Goal: Task Accomplishment & Management: Use online tool/utility

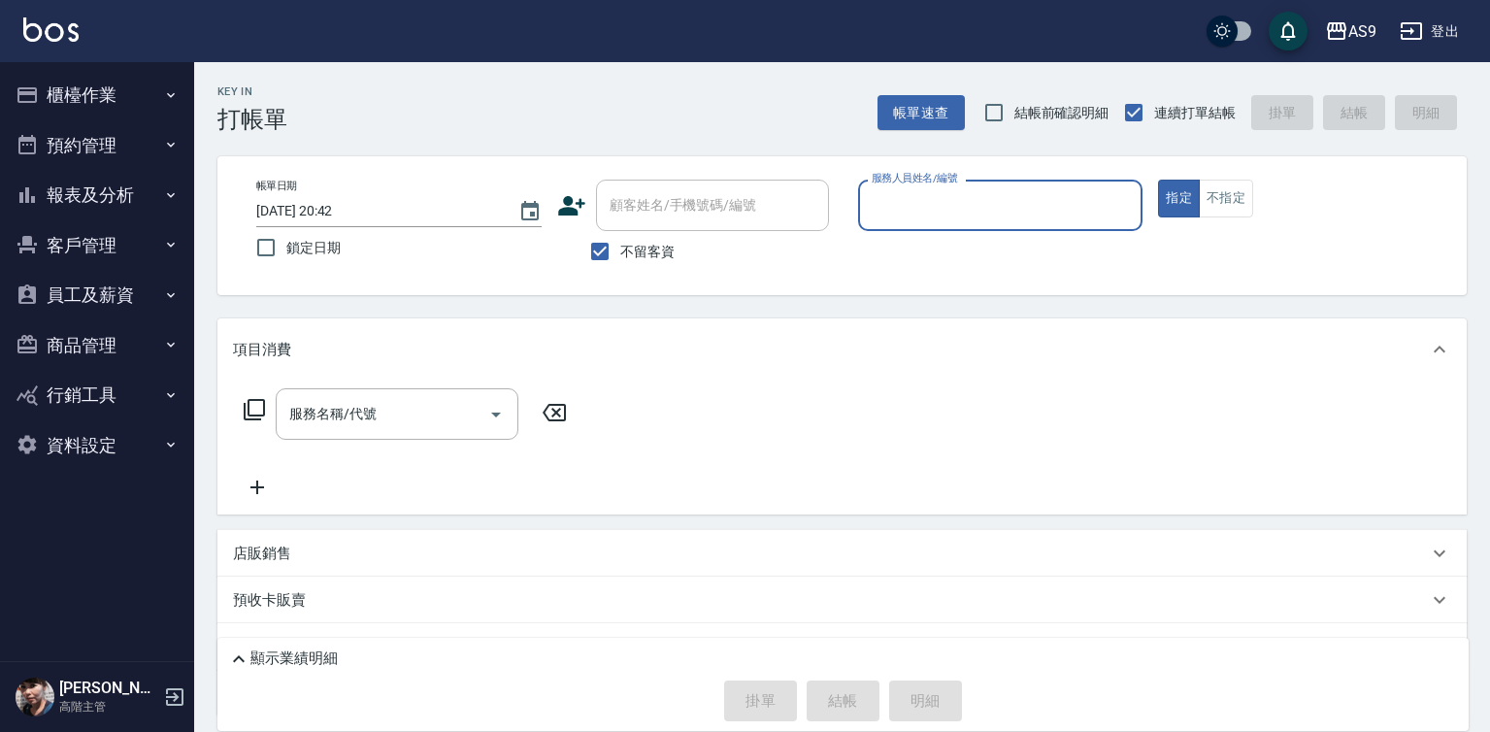
click at [910, 186] on div "服務人員姓名/編號" at bounding box center [1000, 205] width 285 height 51
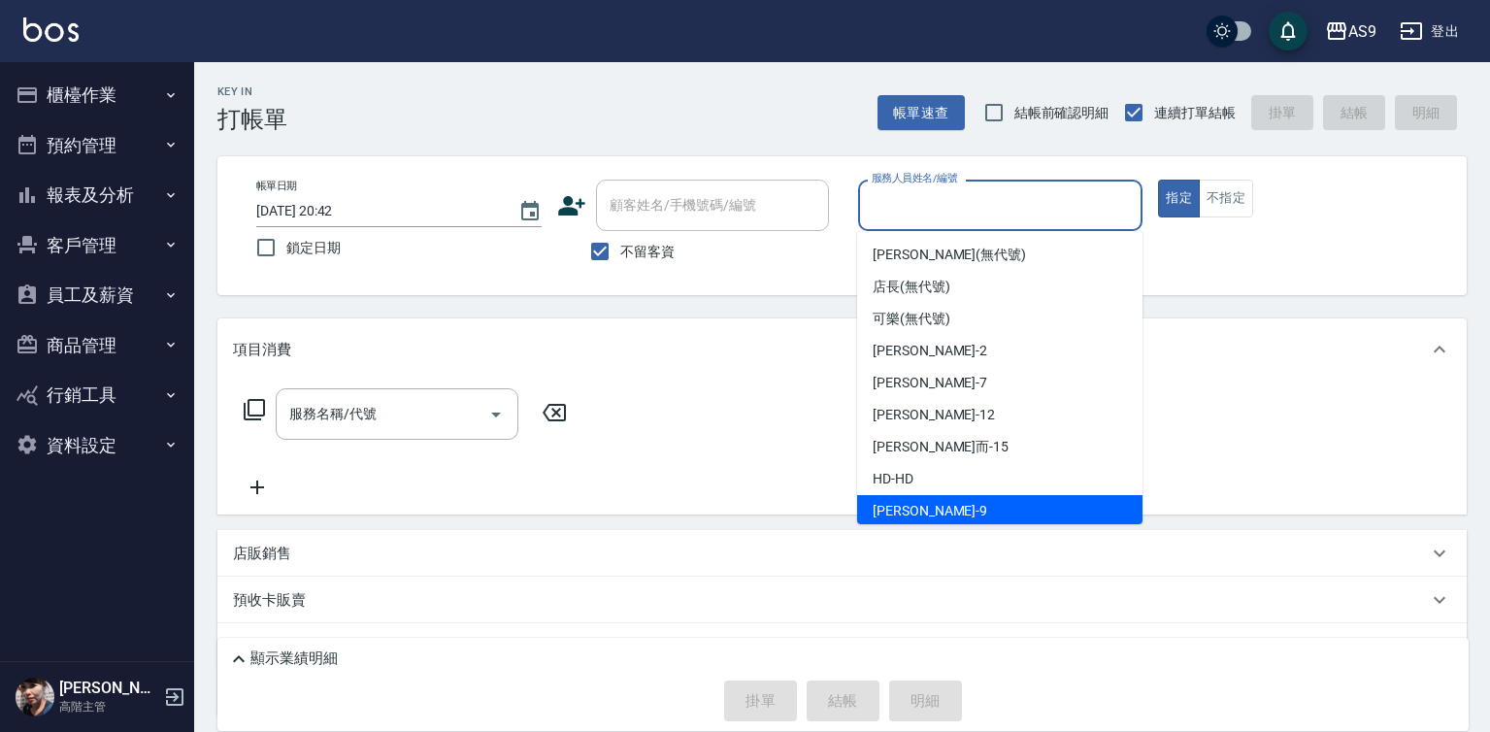
click at [928, 514] on div "[PERSON_NAME] -9" at bounding box center [999, 511] width 285 height 32
type input "[PERSON_NAME]-9"
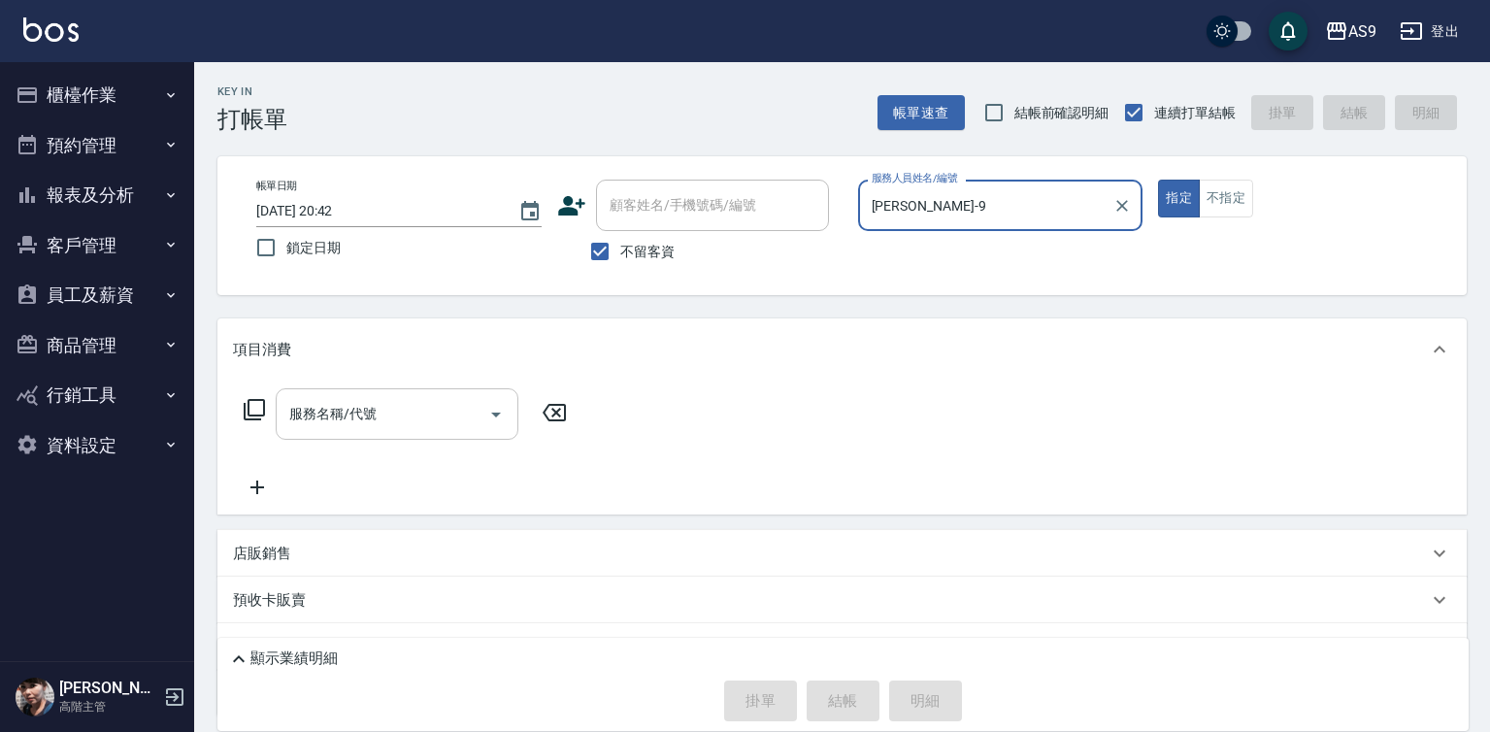
click at [357, 418] on div "服務名稱/代號 服務名稱/代號" at bounding box center [397, 413] width 243 height 51
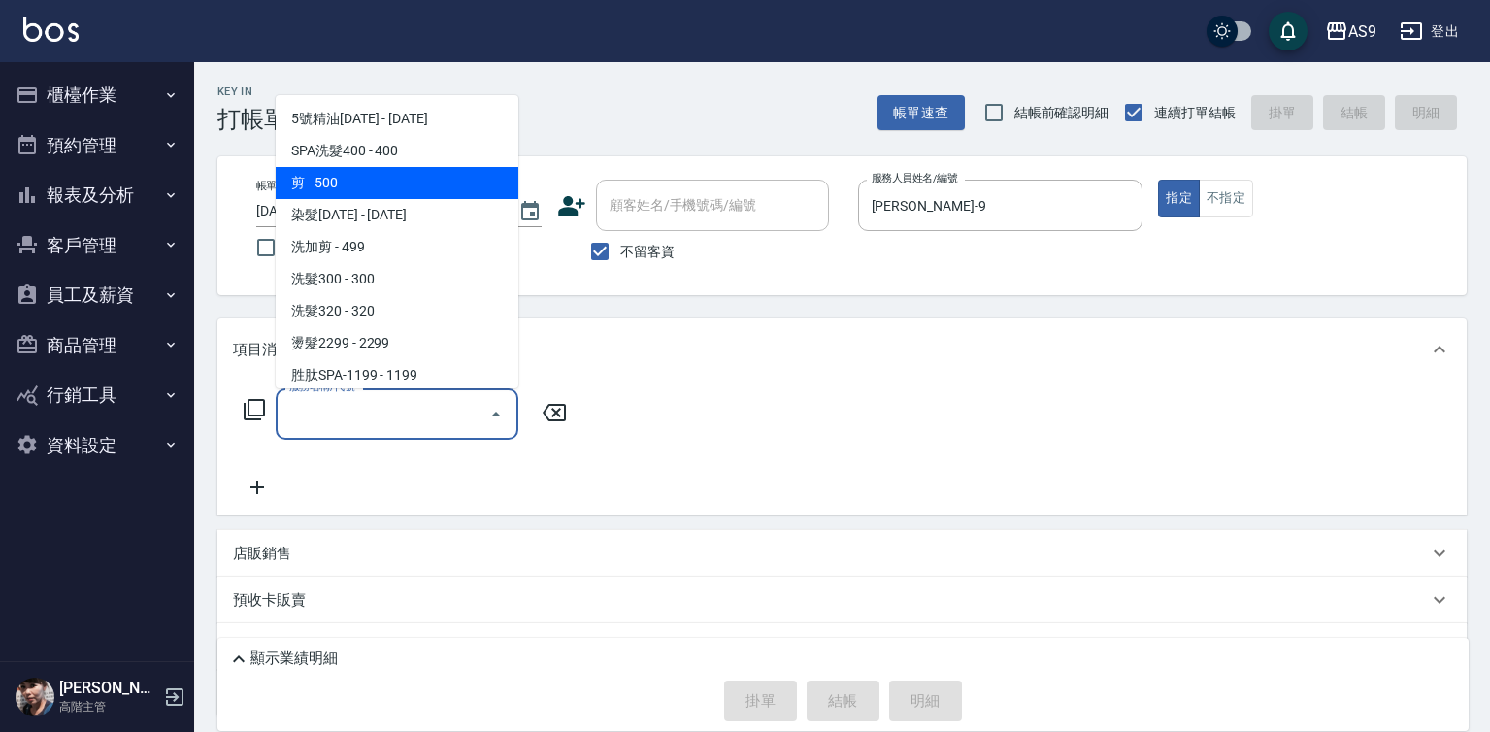
click at [373, 182] on span "剪 - 500" at bounding box center [397, 183] width 243 height 32
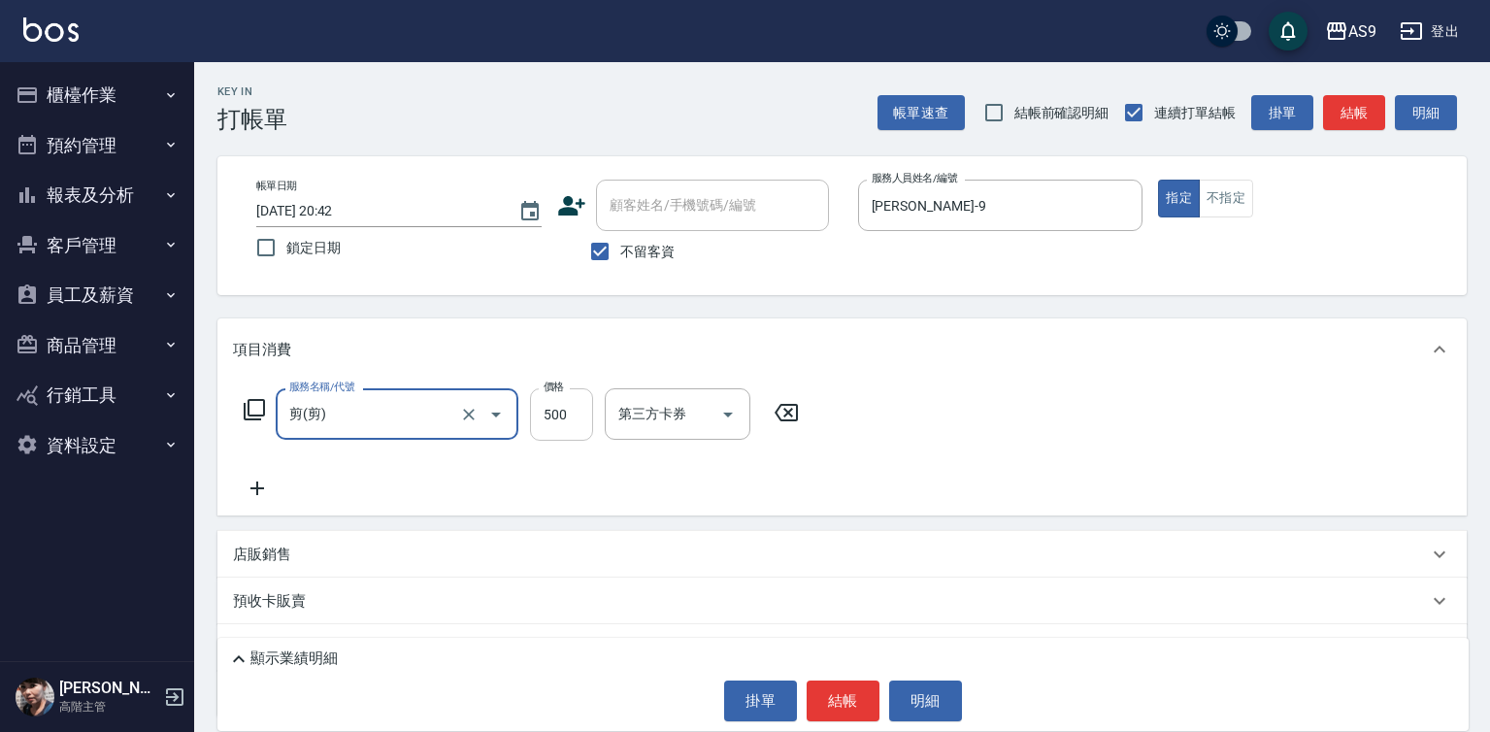
type input "剪"
click at [586, 411] on input "500" at bounding box center [561, 414] width 63 height 52
type input "400"
click at [851, 706] on button "結帳" at bounding box center [843, 700] width 73 height 41
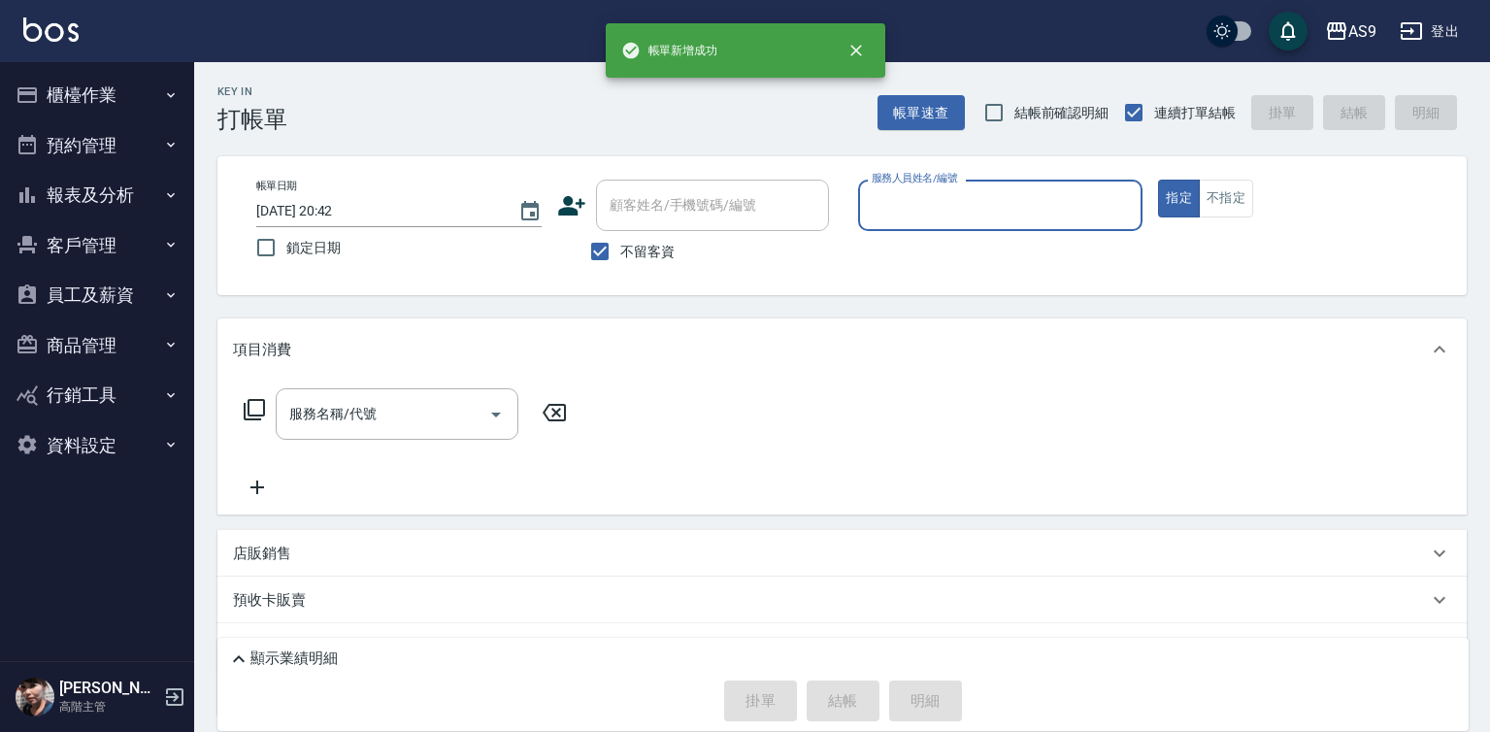
click at [949, 220] on input "服務人員姓名/編號" at bounding box center [1001, 205] width 268 height 34
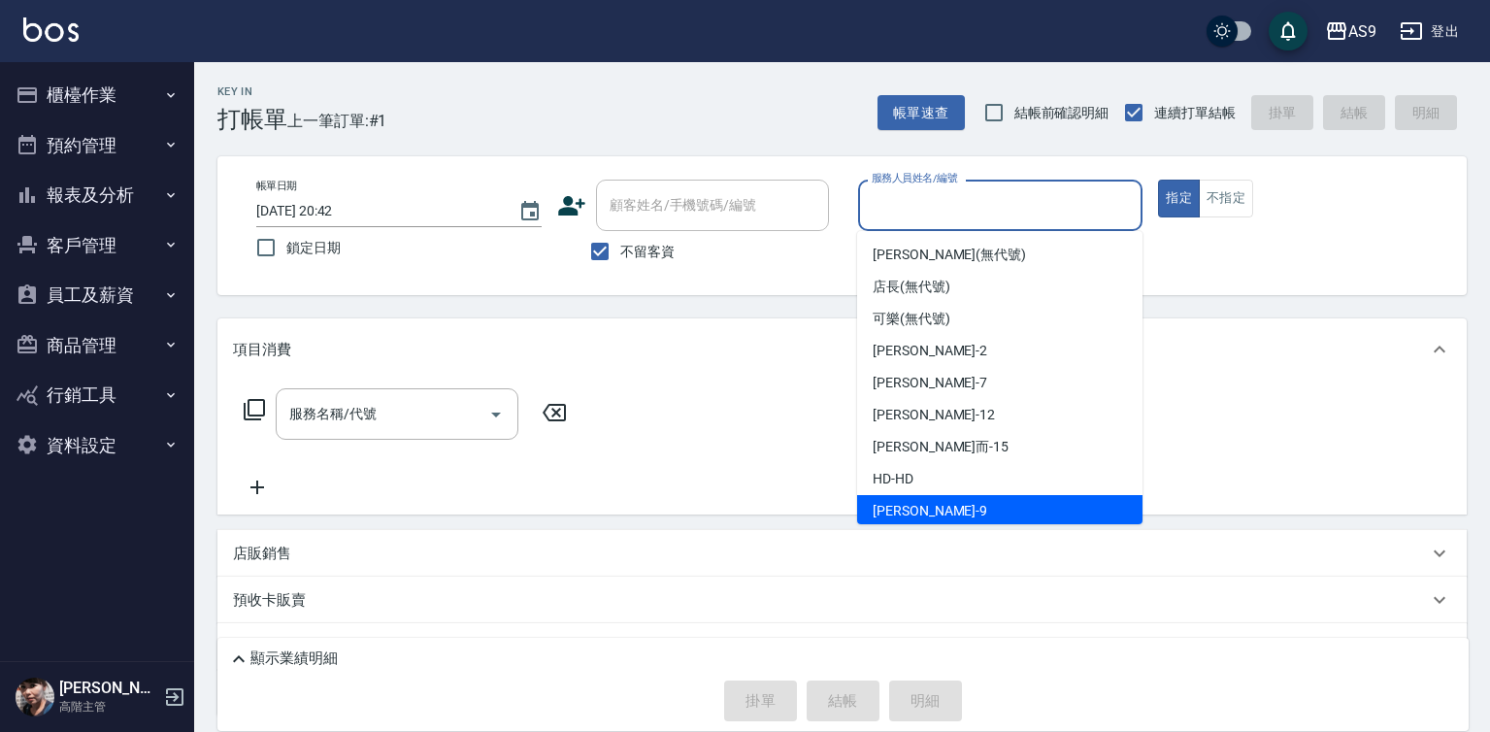
drag, startPoint x: 924, startPoint y: 521, endPoint x: 897, endPoint y: 515, distance: 27.8
click at [925, 521] on div "[PERSON_NAME] -9" at bounding box center [999, 511] width 285 height 32
type input "[PERSON_NAME]-9"
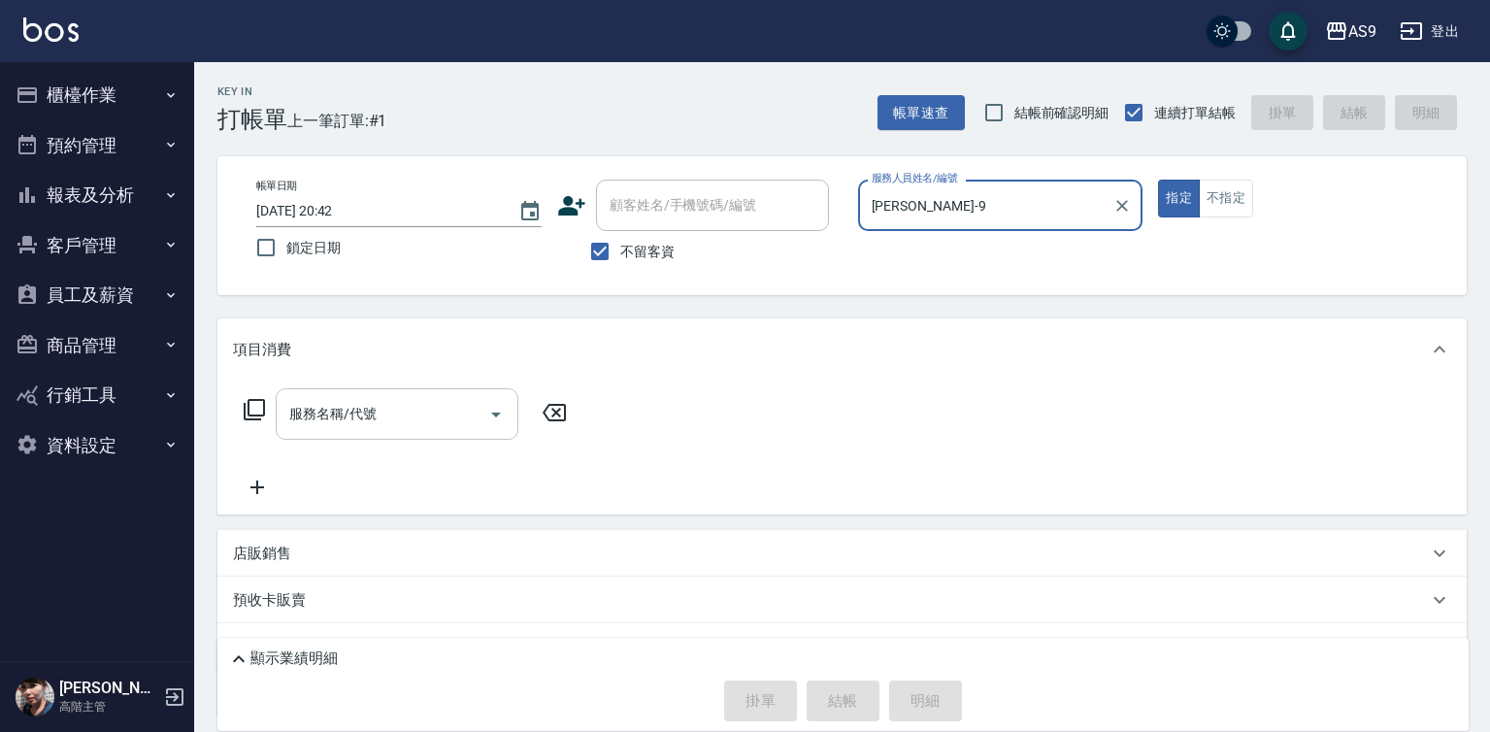
click at [426, 421] on input "服務名稱/代號" at bounding box center [382, 414] width 196 height 34
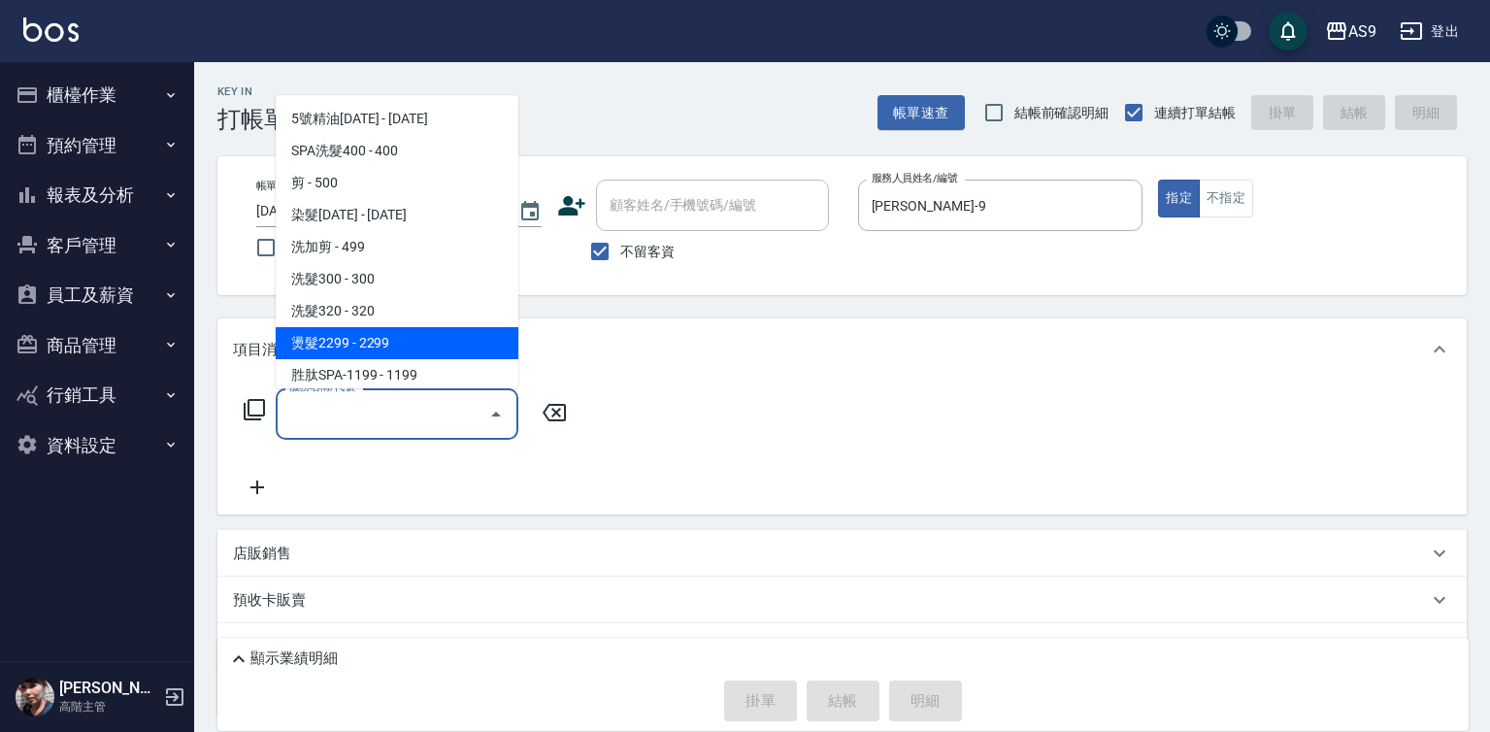
click at [378, 350] on span "燙髮2299 - 2299" at bounding box center [397, 343] width 243 height 32
type input "燙髮2299(燙2299)"
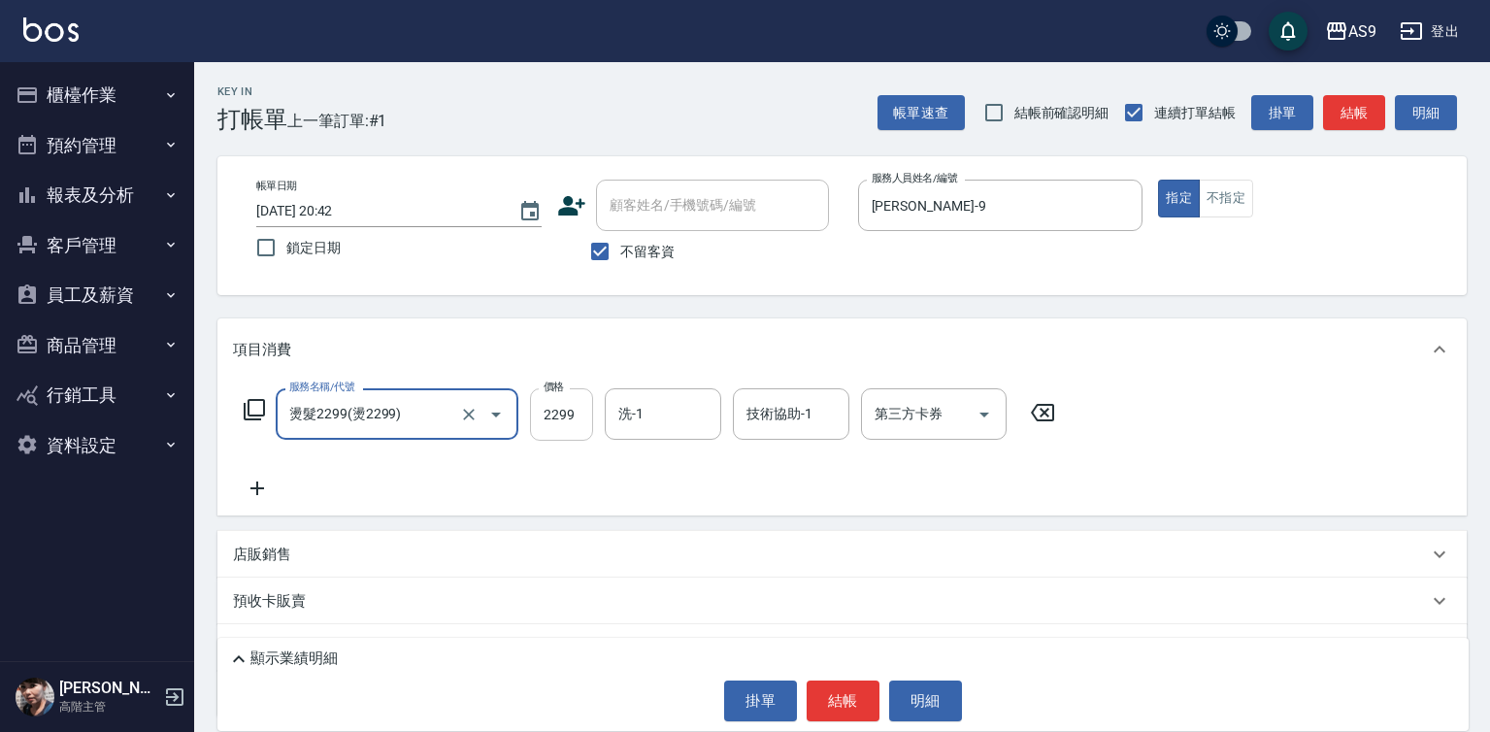
click at [563, 422] on input "2299" at bounding box center [561, 414] width 63 height 52
type input "2500"
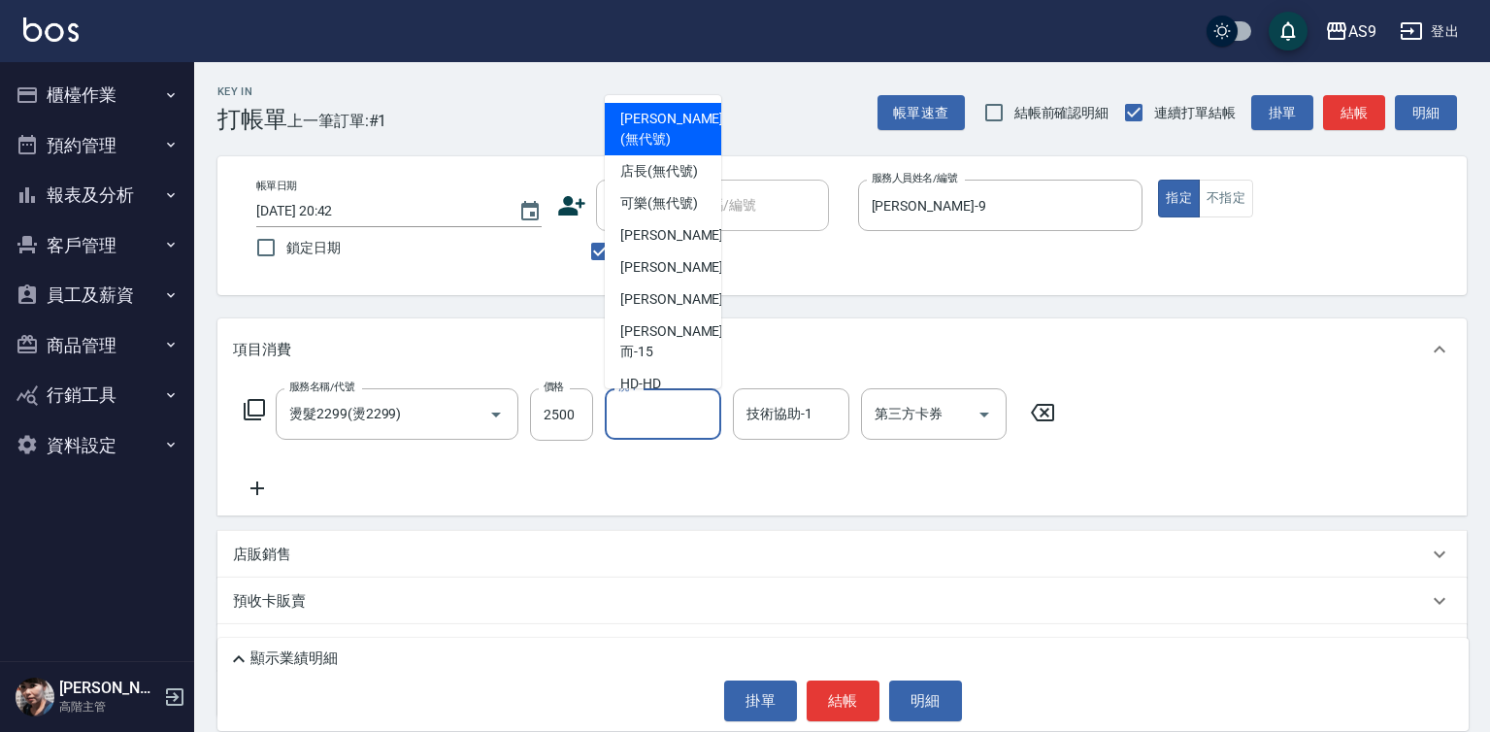
click at [641, 412] on input "洗-1" at bounding box center [663, 414] width 99 height 34
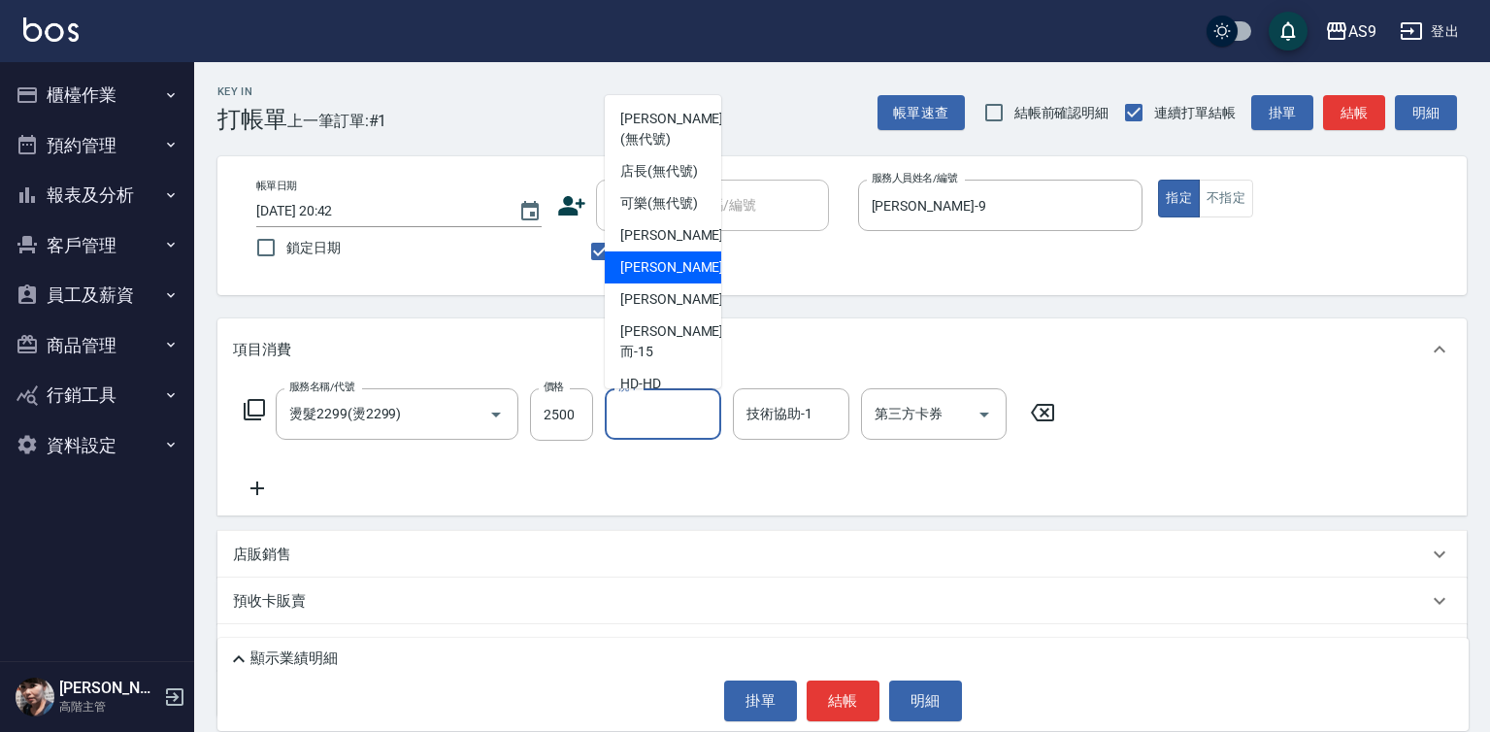
click at [676, 315] on div "[PERSON_NAME]-12" at bounding box center [663, 299] width 116 height 32
type input "[PERSON_NAME]-12"
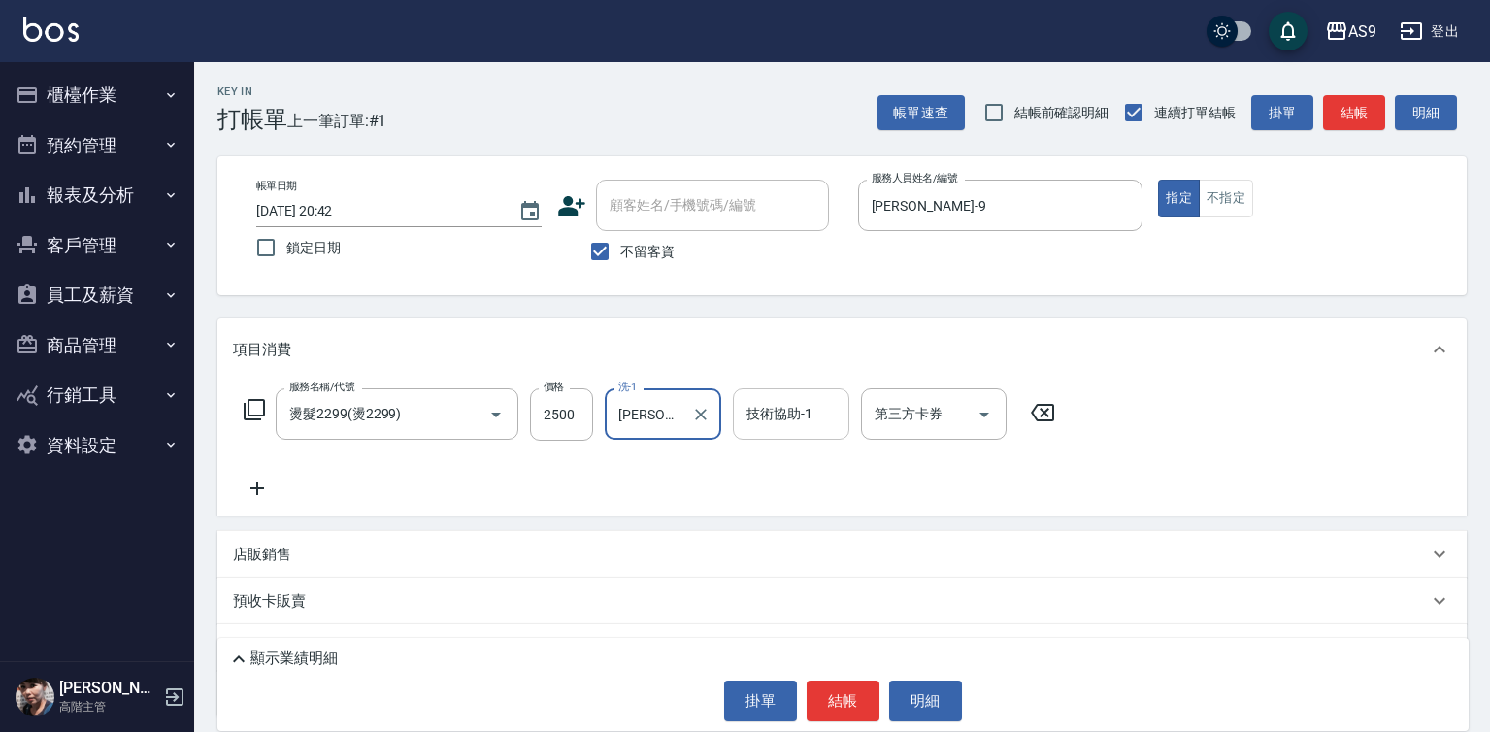
click at [772, 412] on input "技術協助-1" at bounding box center [791, 414] width 99 height 34
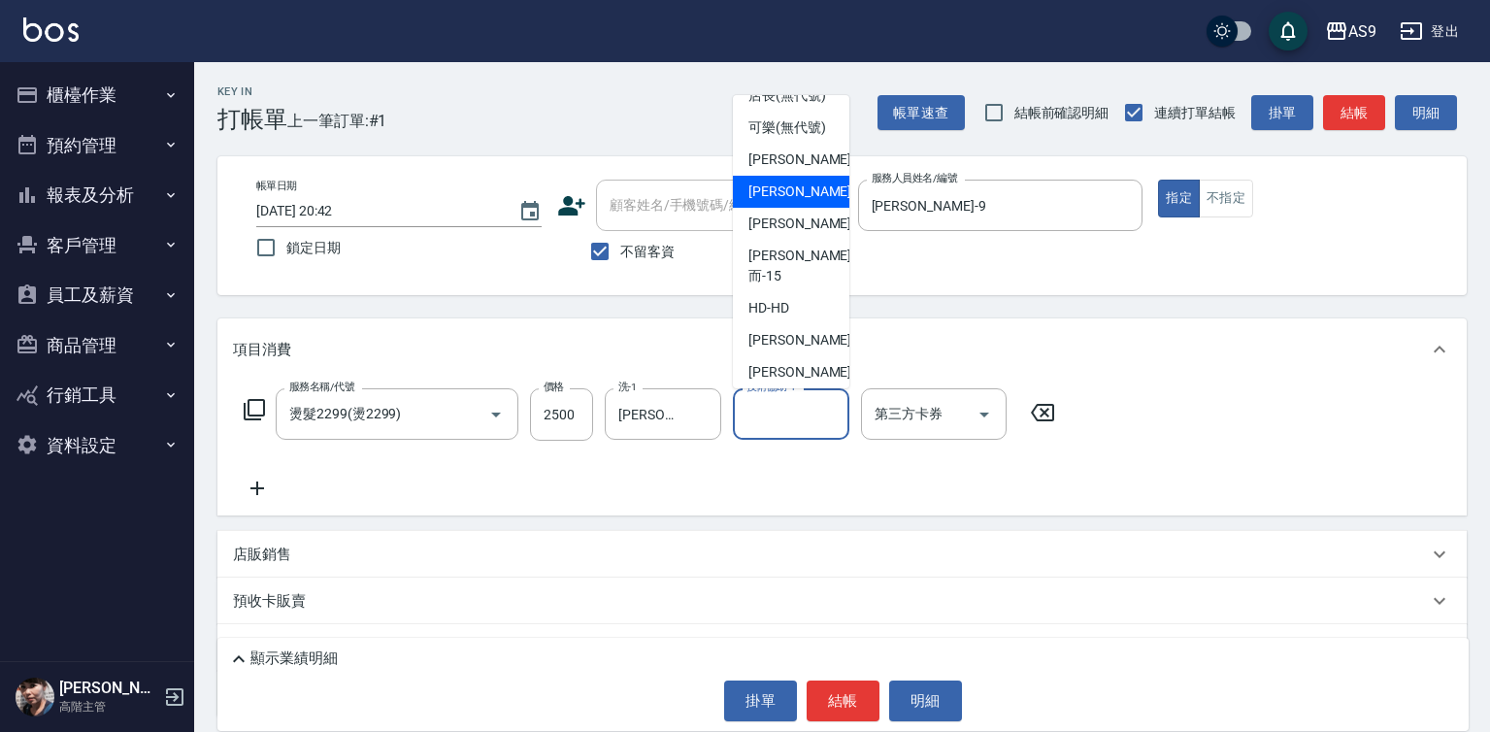
scroll to position [97, 0]
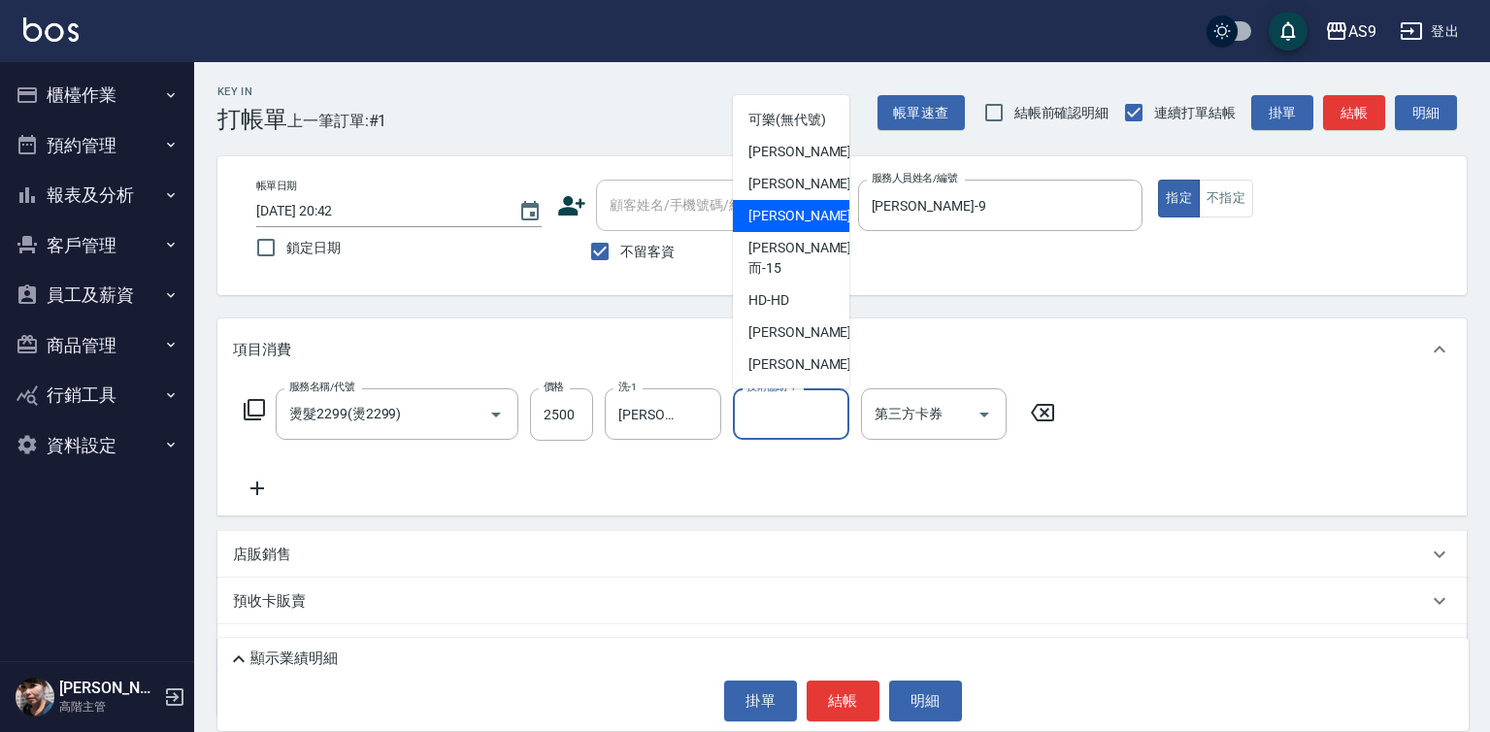
click at [793, 226] on span "[PERSON_NAME]-12" at bounding box center [809, 216] width 122 height 20
type input "[PERSON_NAME]-12"
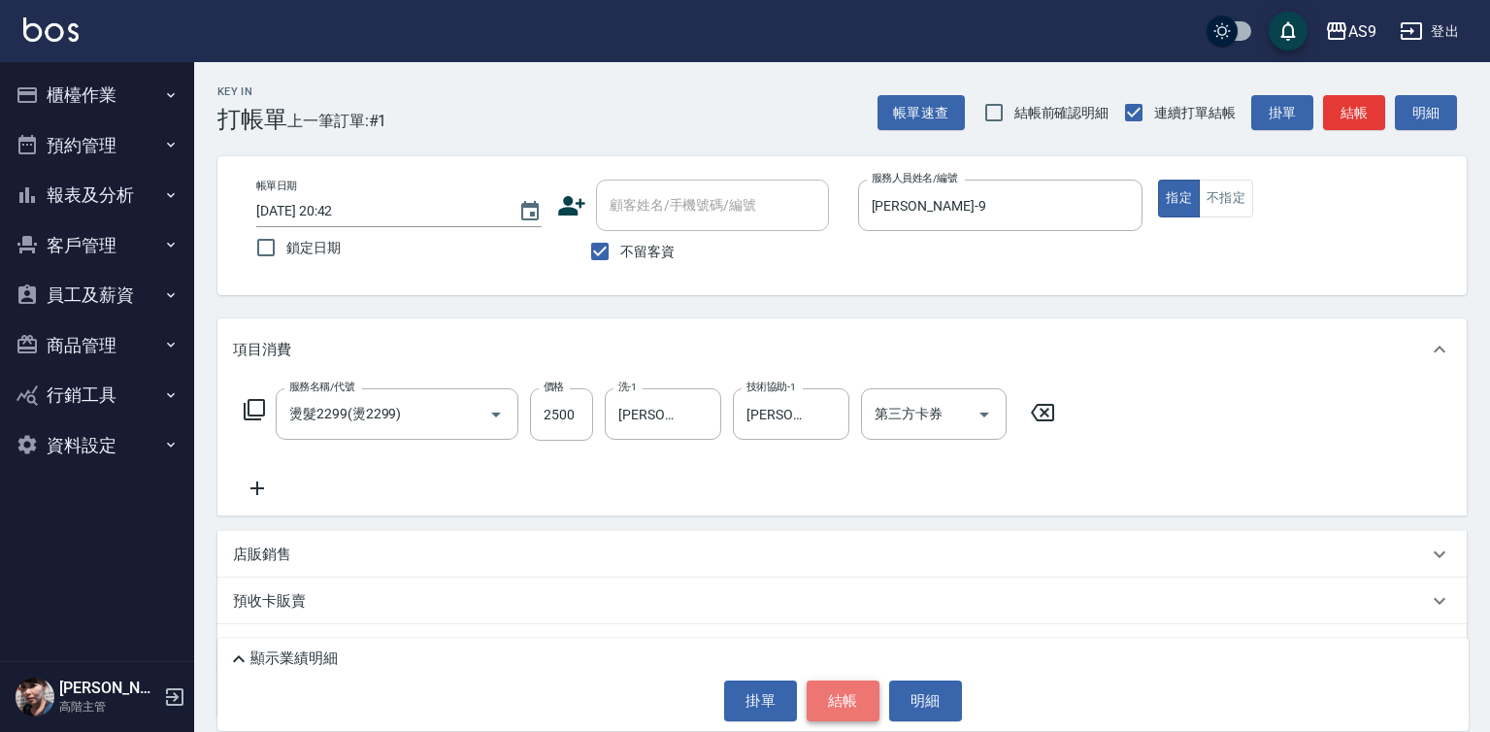
click at [836, 700] on button "結帳" at bounding box center [843, 700] width 73 height 41
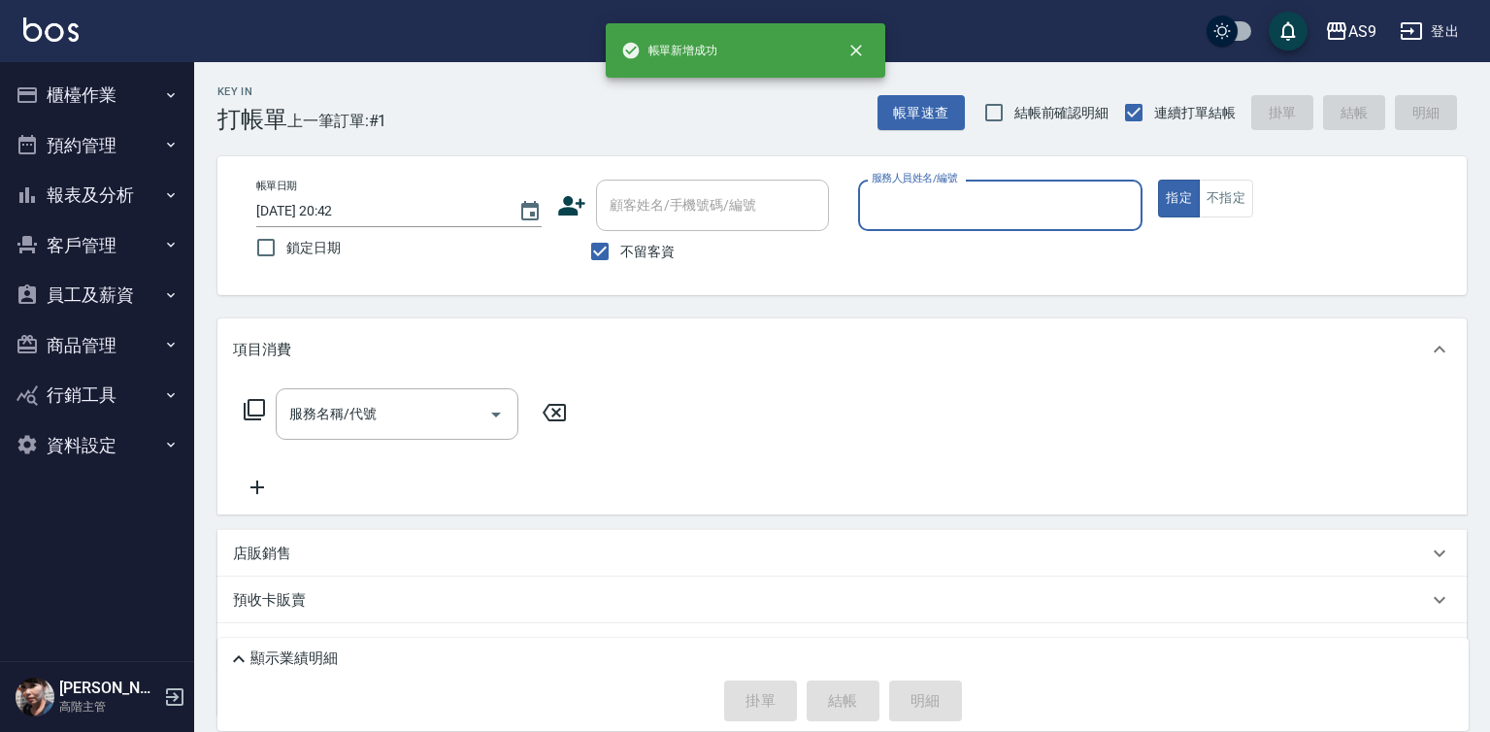
click at [948, 196] on input "服務人員姓名/編號" at bounding box center [1001, 205] width 268 height 34
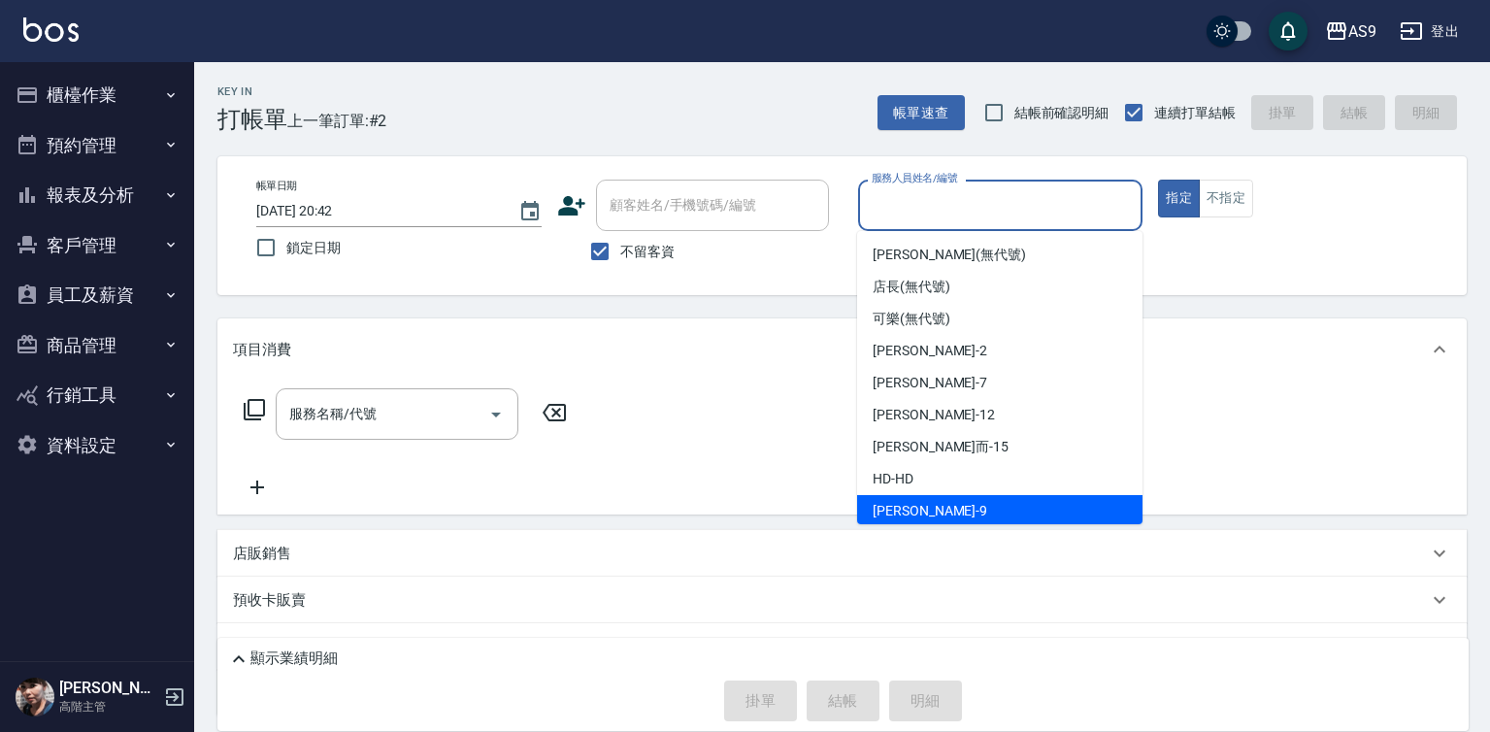
click at [932, 510] on div "[PERSON_NAME] -9" at bounding box center [999, 511] width 285 height 32
type input "[PERSON_NAME]-9"
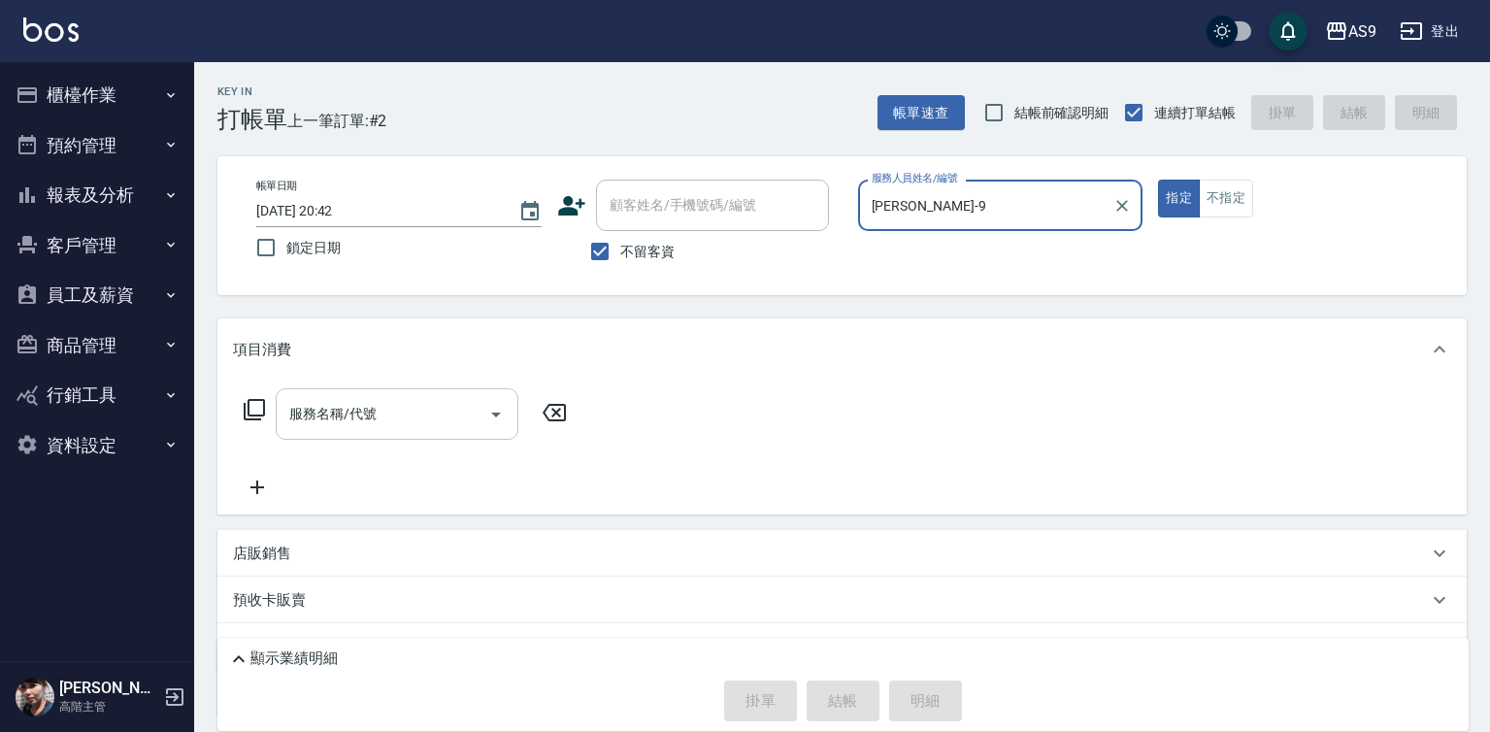
click at [452, 415] on input "服務名稱/代號" at bounding box center [382, 414] width 196 height 34
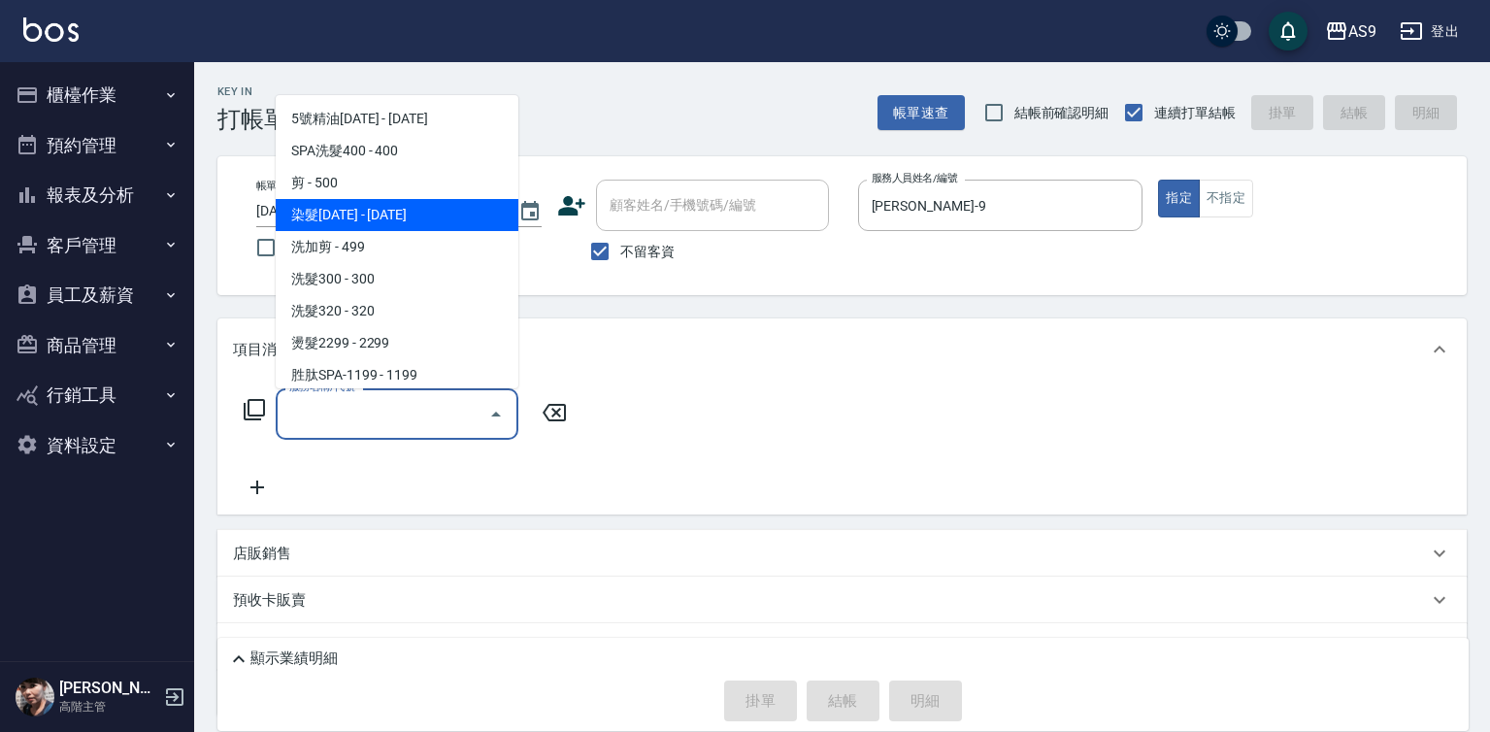
click at [365, 220] on span "染髮[DATE] - [DATE]" at bounding box center [397, 215] width 243 height 32
type input "染髮1500(染髮1500)"
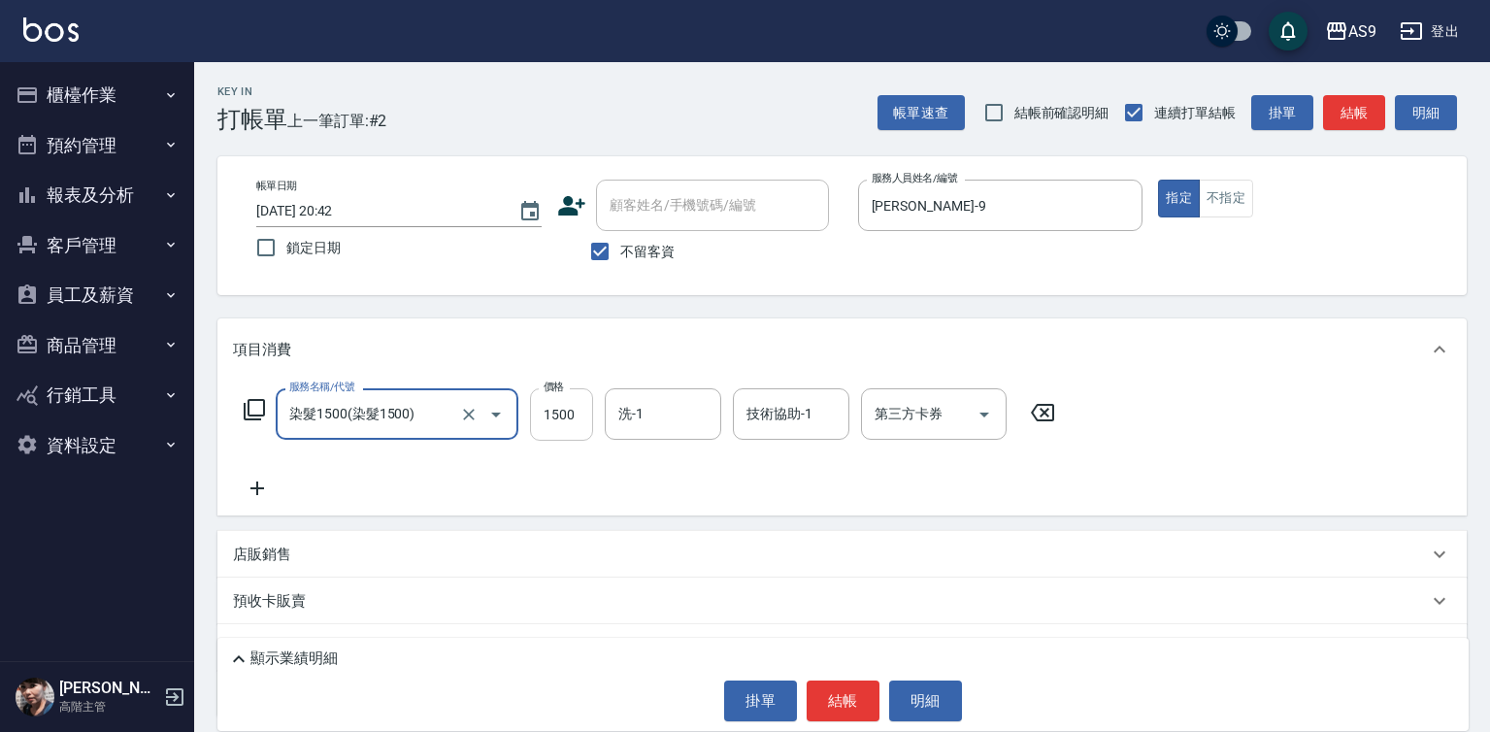
click at [576, 422] on input "1500" at bounding box center [561, 414] width 63 height 52
type input "1290"
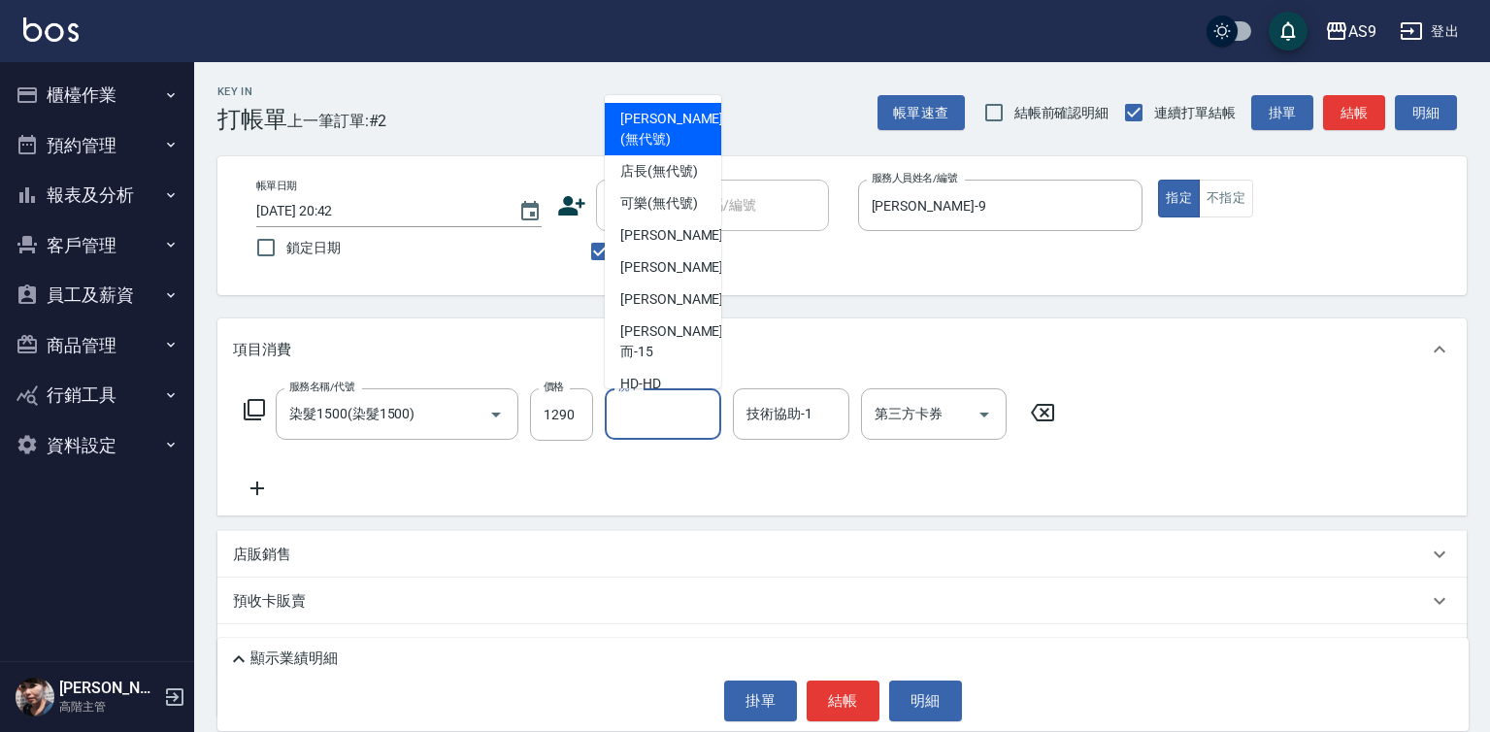
click at [651, 420] on input "洗-1" at bounding box center [663, 414] width 99 height 34
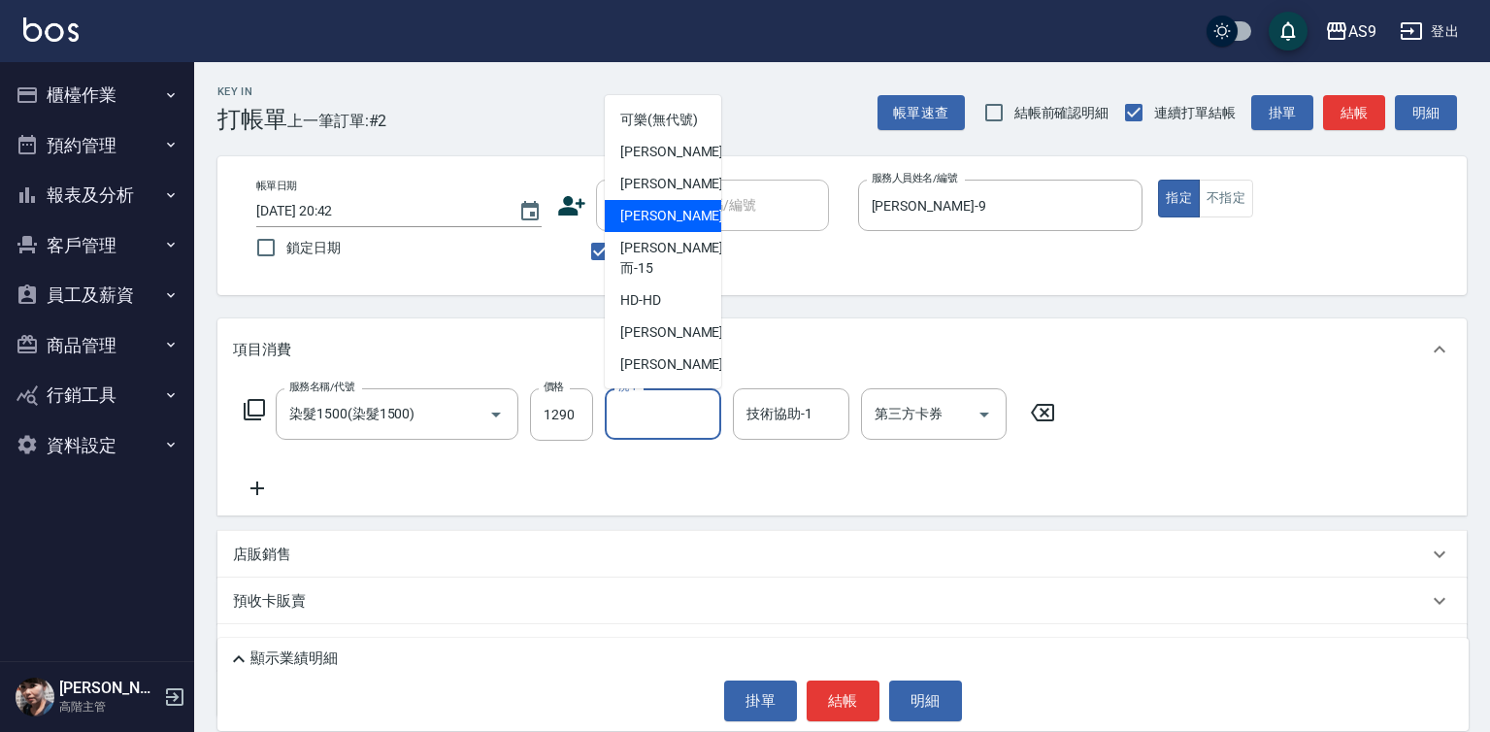
click at [662, 343] on span "[PERSON_NAME] -9" at bounding box center [677, 332] width 115 height 20
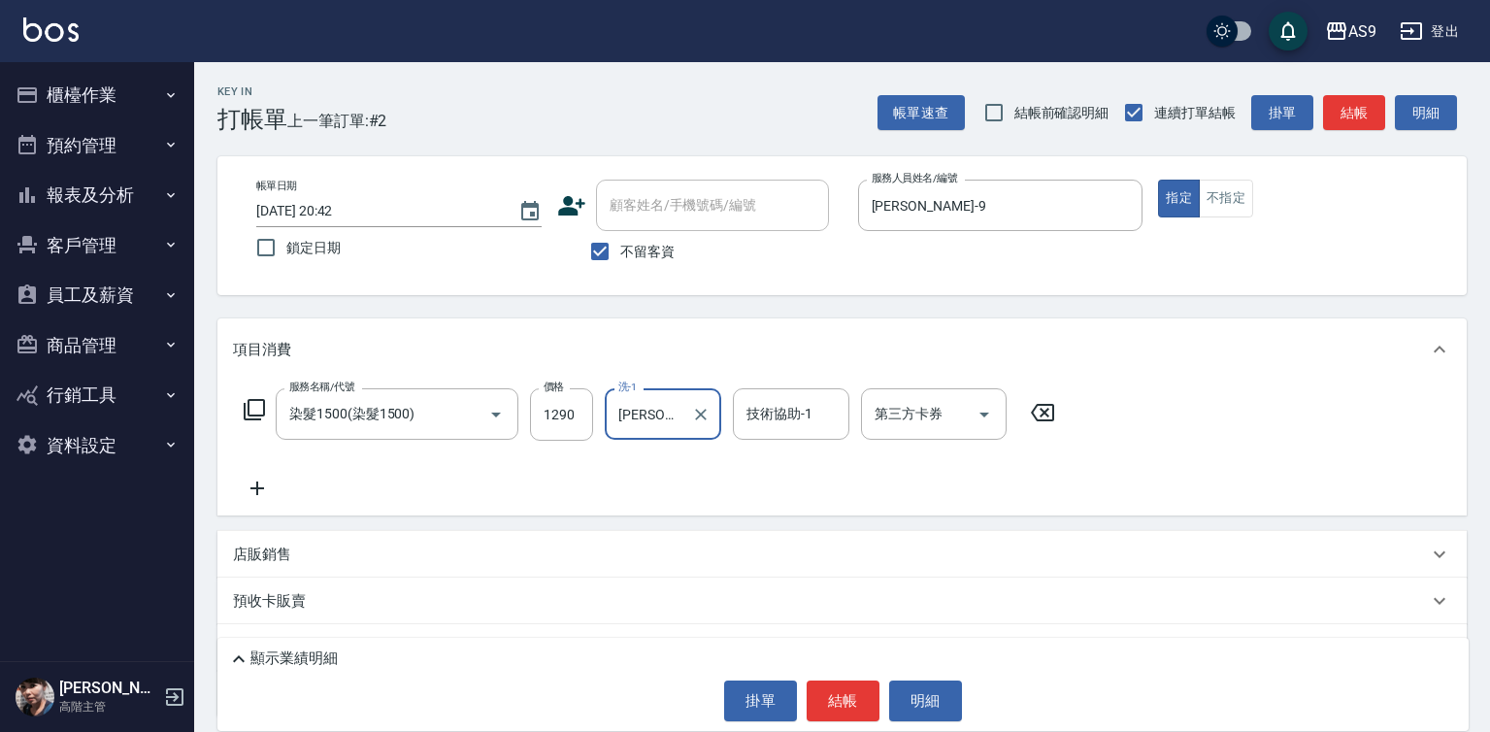
click at [680, 431] on input "[PERSON_NAME]-9" at bounding box center [649, 414] width 70 height 34
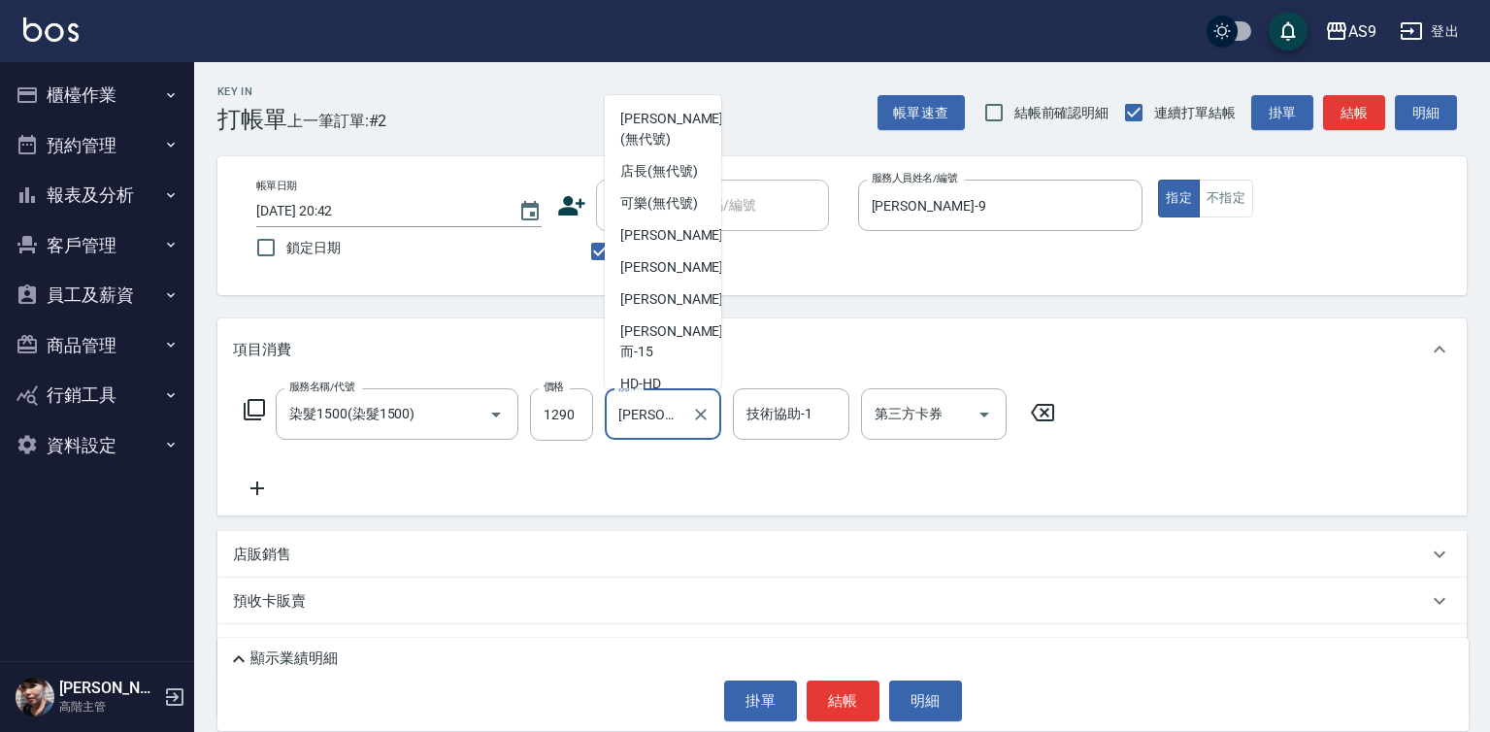
scroll to position [84, 0]
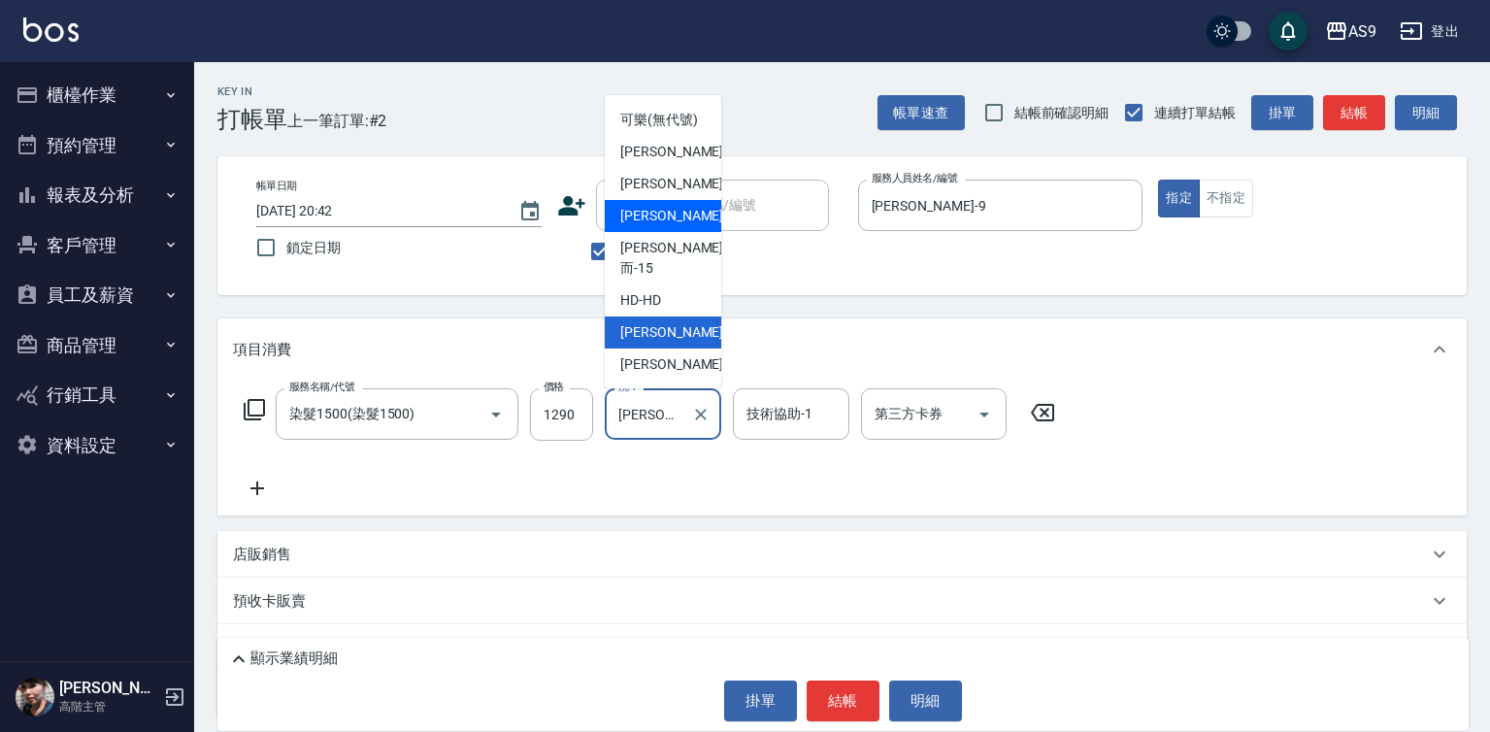
click at [676, 226] on span "[PERSON_NAME]-12" at bounding box center [681, 216] width 122 height 20
type input "[PERSON_NAME]-12"
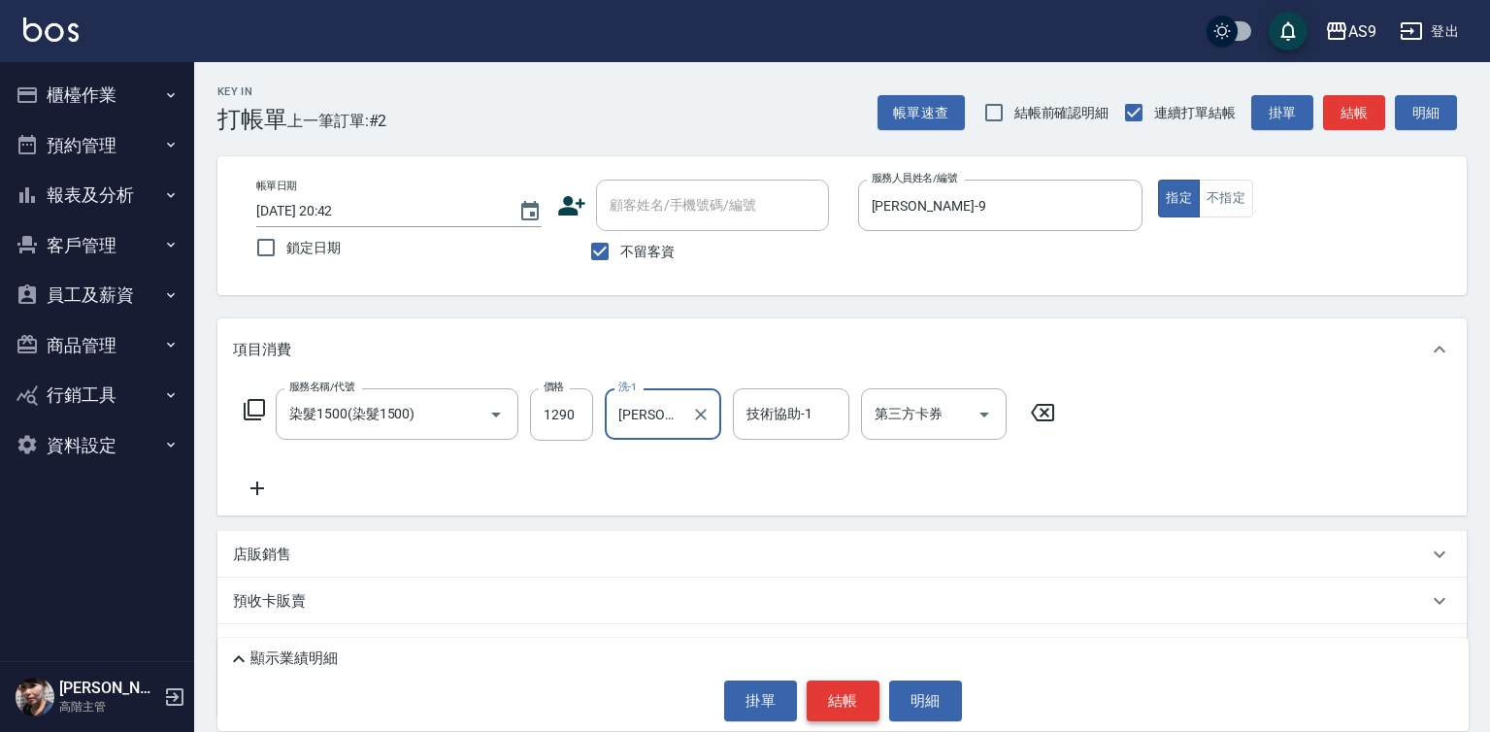
click at [845, 700] on button "結帳" at bounding box center [843, 700] width 73 height 41
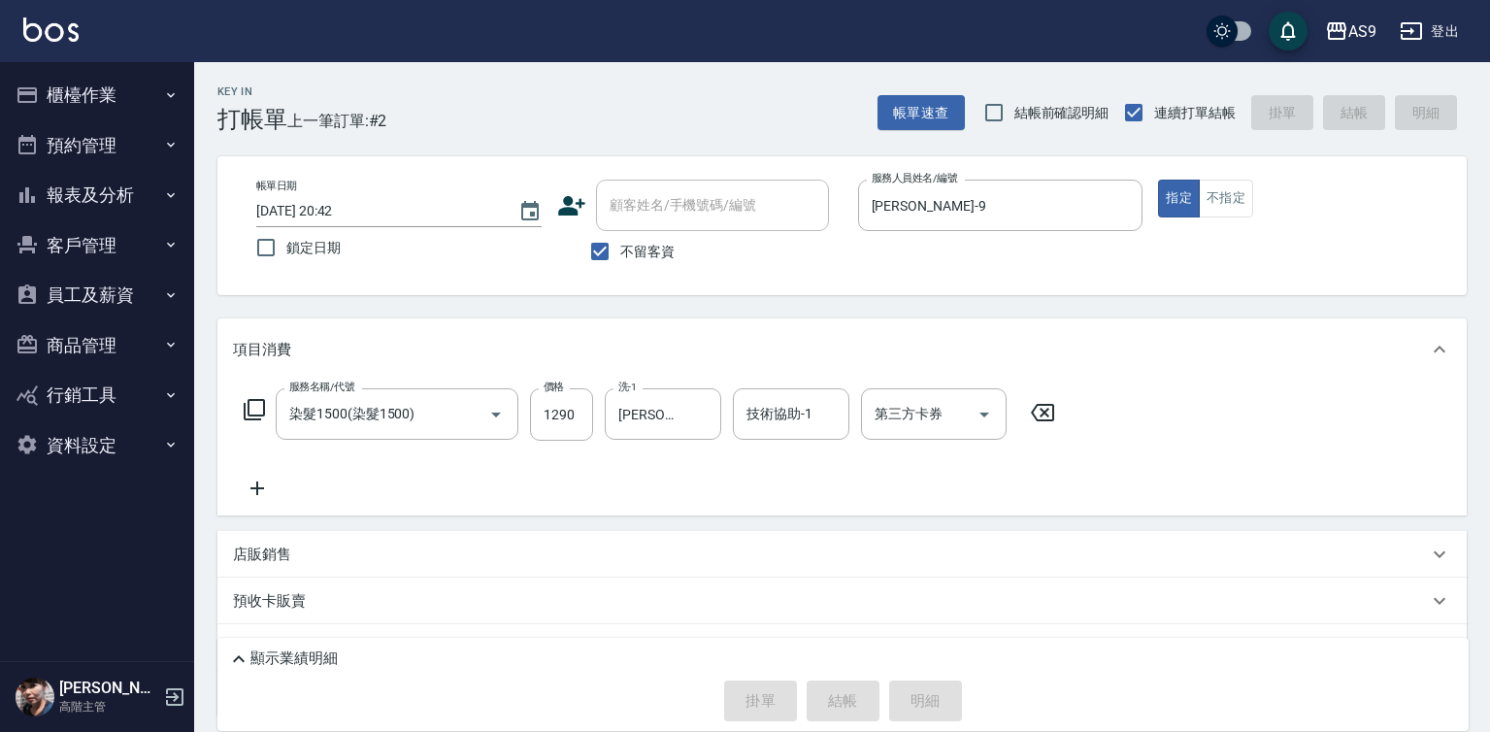
type input "[DATE] 20:43"
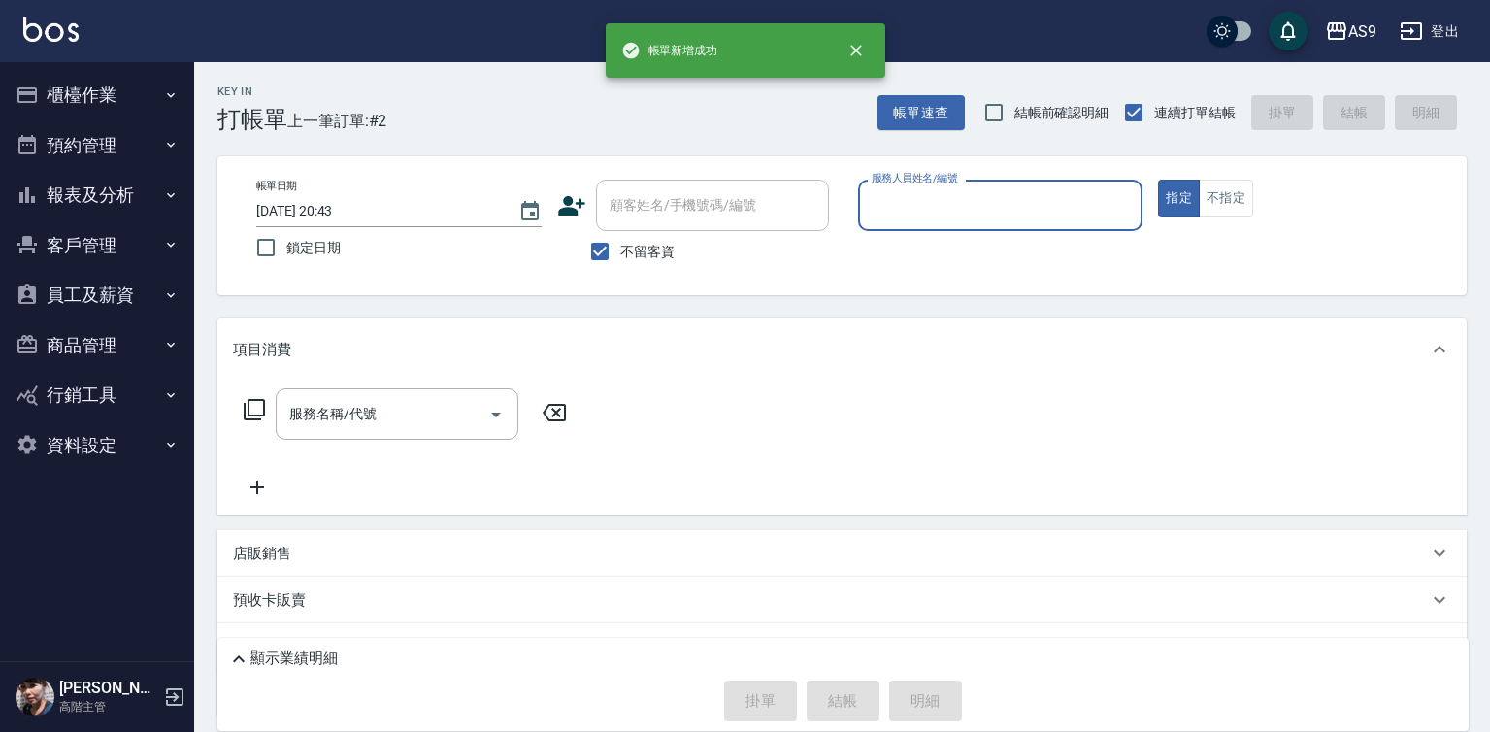
click at [918, 206] on input "服務人員姓名/編號" at bounding box center [1001, 205] width 268 height 34
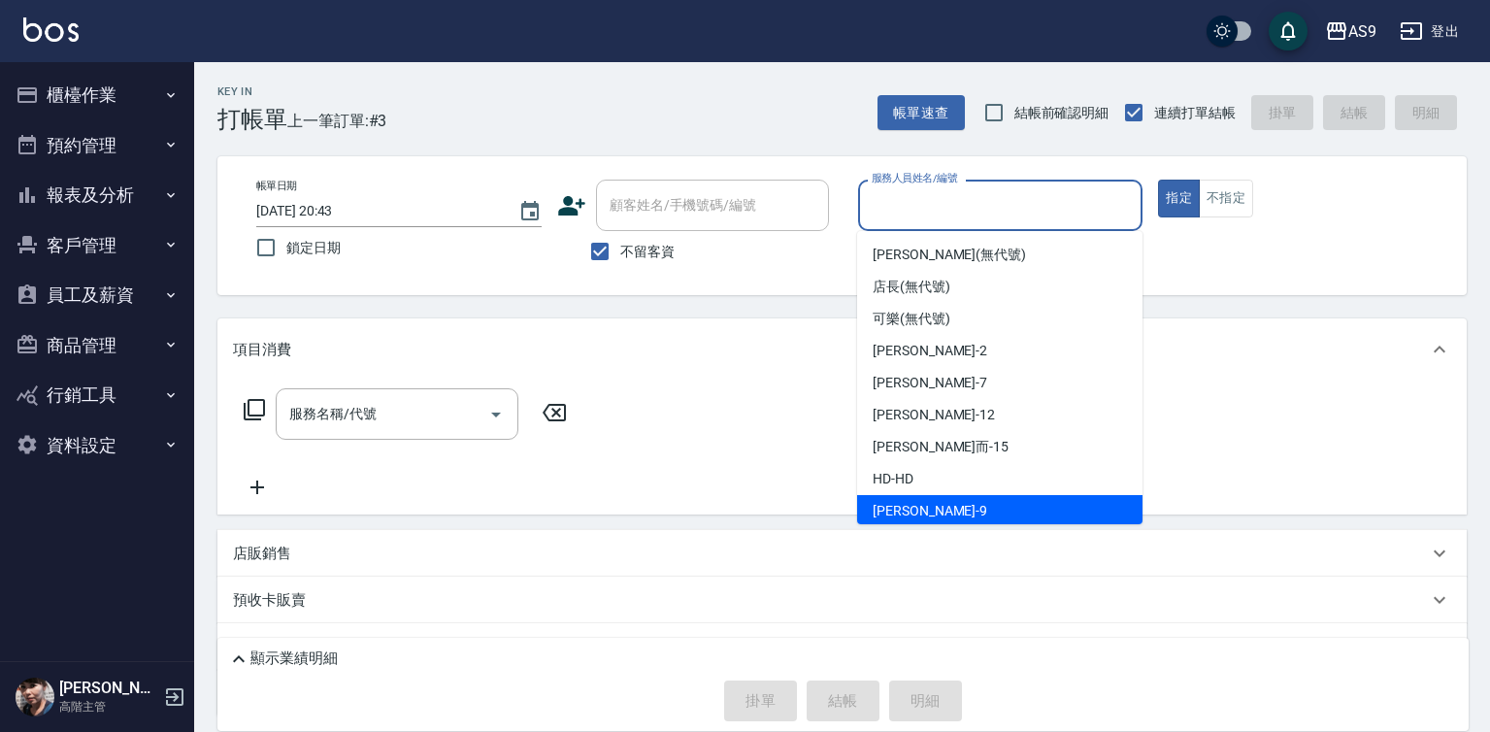
click at [911, 505] on span "[PERSON_NAME] -9" at bounding box center [930, 511] width 115 height 20
type input "[PERSON_NAME]-9"
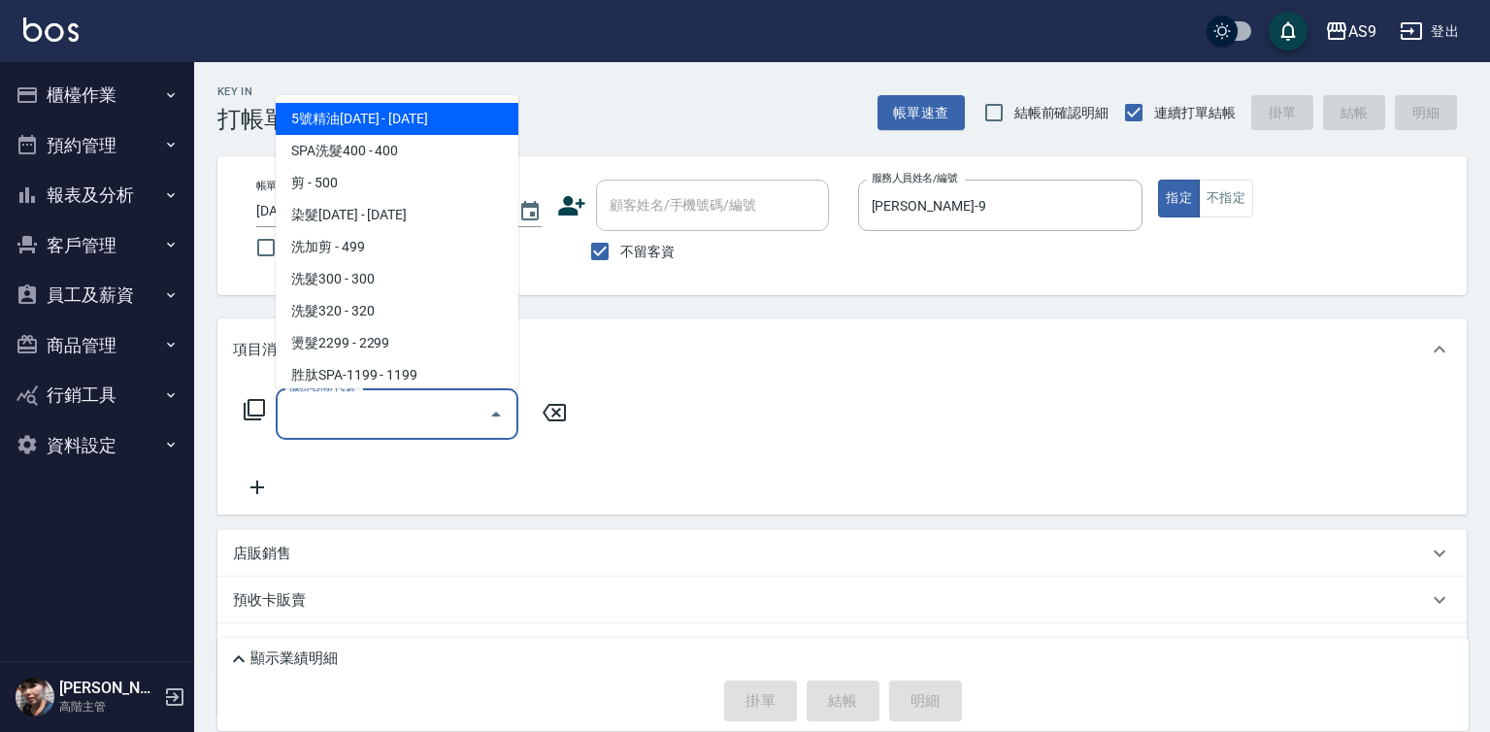
click at [406, 419] on input "服務名稱/代號" at bounding box center [382, 414] width 196 height 34
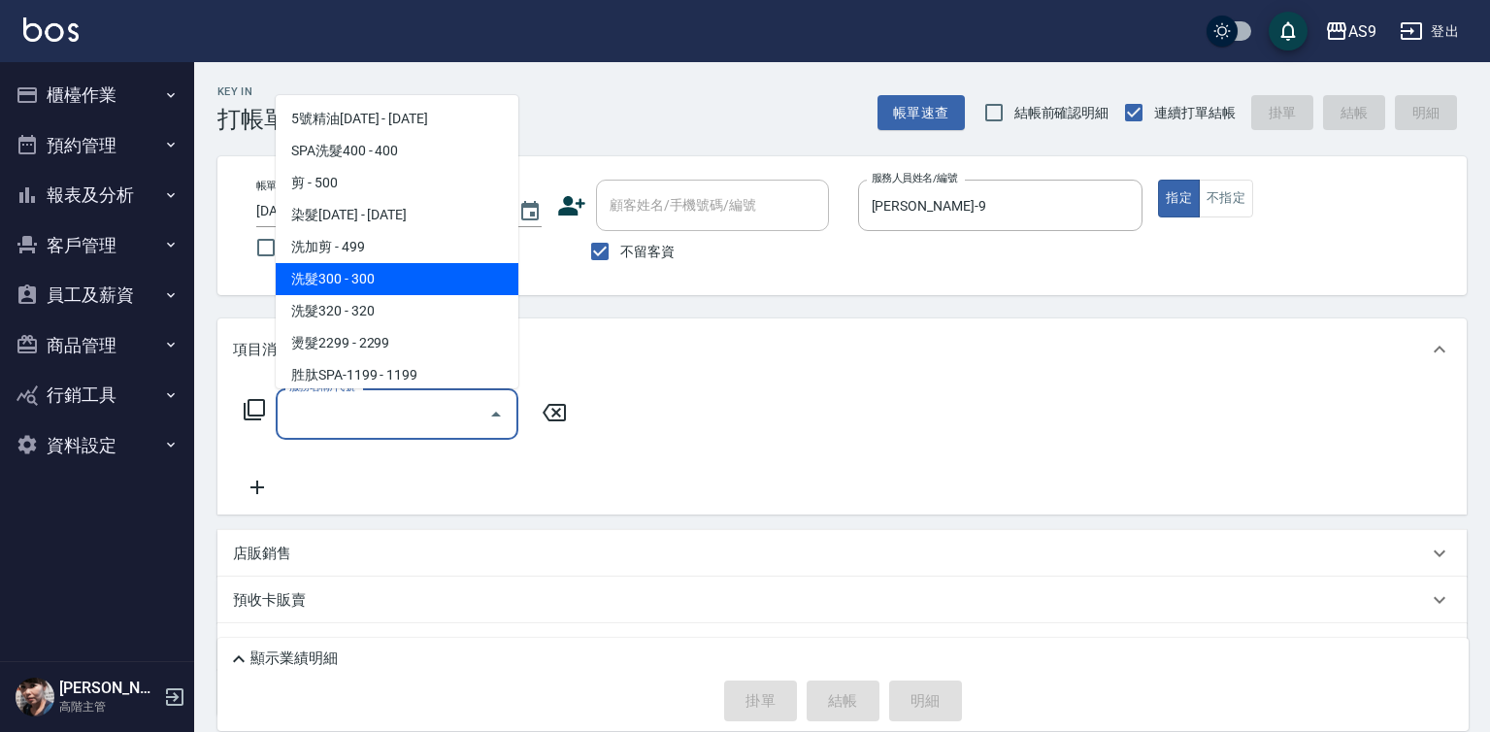
click at [364, 277] on span "洗髮300 - 300" at bounding box center [397, 279] width 243 height 32
type input "洗髮300(洗 髮300)"
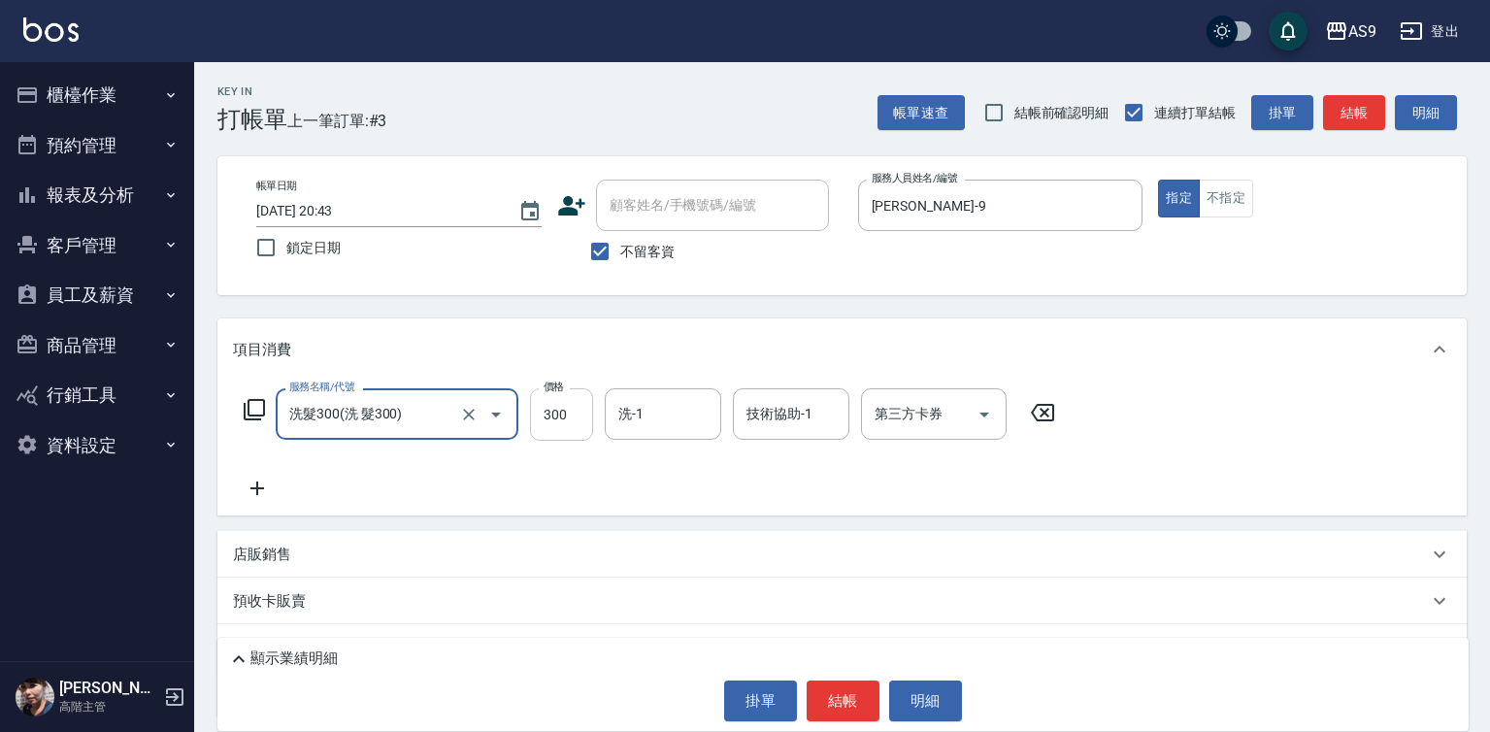
click at [555, 415] on input "300" at bounding box center [561, 414] width 63 height 52
type input "290"
click at [627, 415] on input "洗-1" at bounding box center [663, 414] width 99 height 34
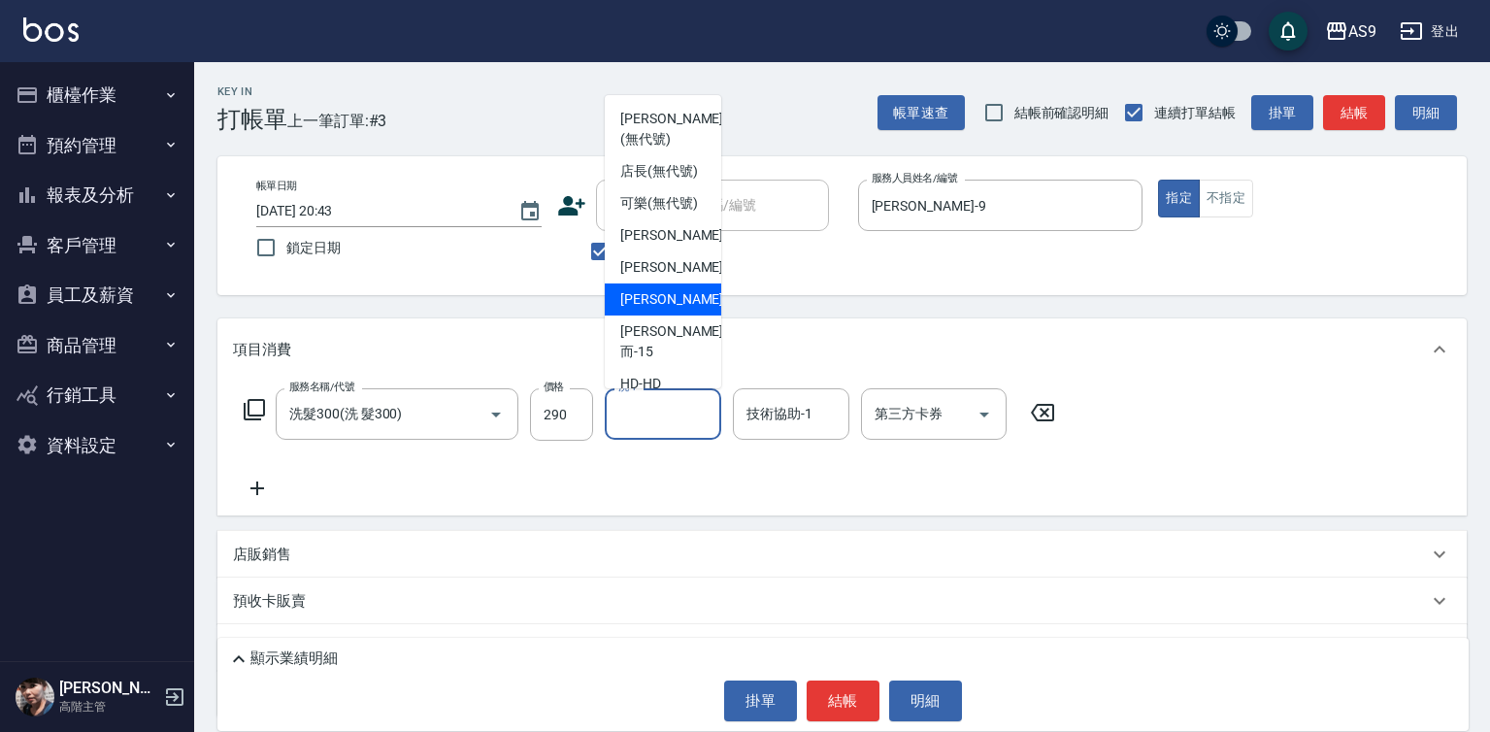
drag, startPoint x: 669, startPoint y: 352, endPoint x: 676, endPoint y: 390, distance: 38.5
click at [669, 310] on span "[PERSON_NAME]-12" at bounding box center [681, 299] width 122 height 20
type input "[PERSON_NAME]-12"
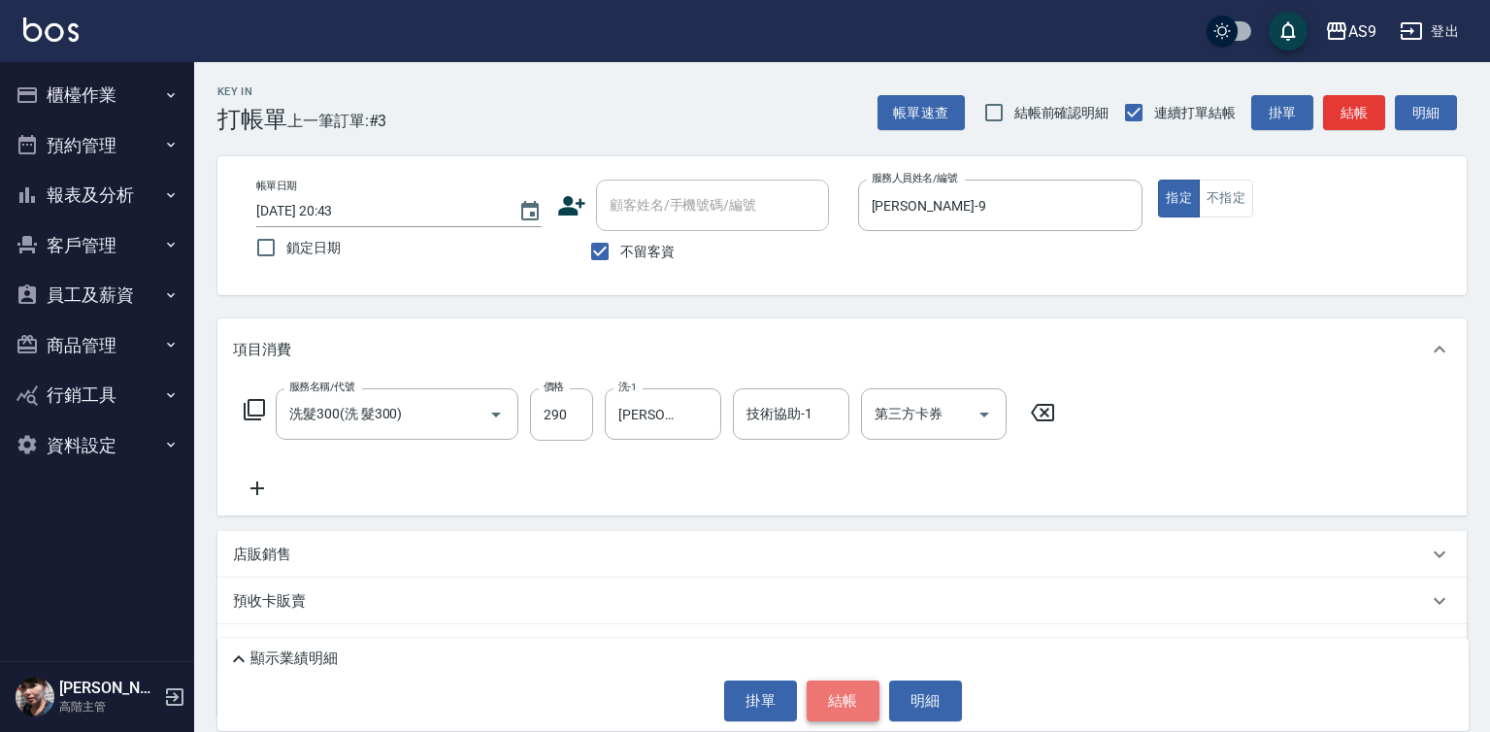
click at [836, 691] on button "結帳" at bounding box center [843, 700] width 73 height 41
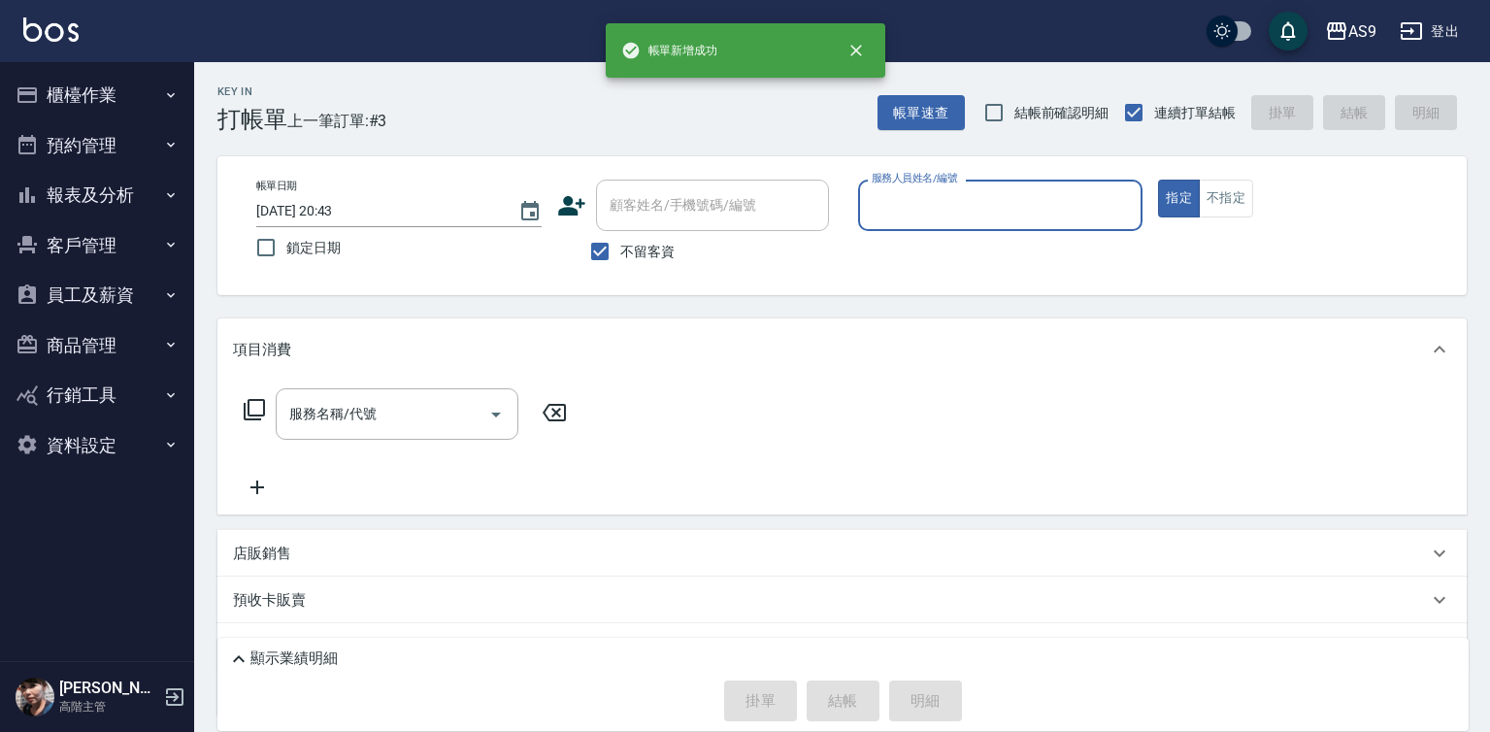
click at [947, 222] on input "服務人員姓名/編號" at bounding box center [1001, 205] width 268 height 34
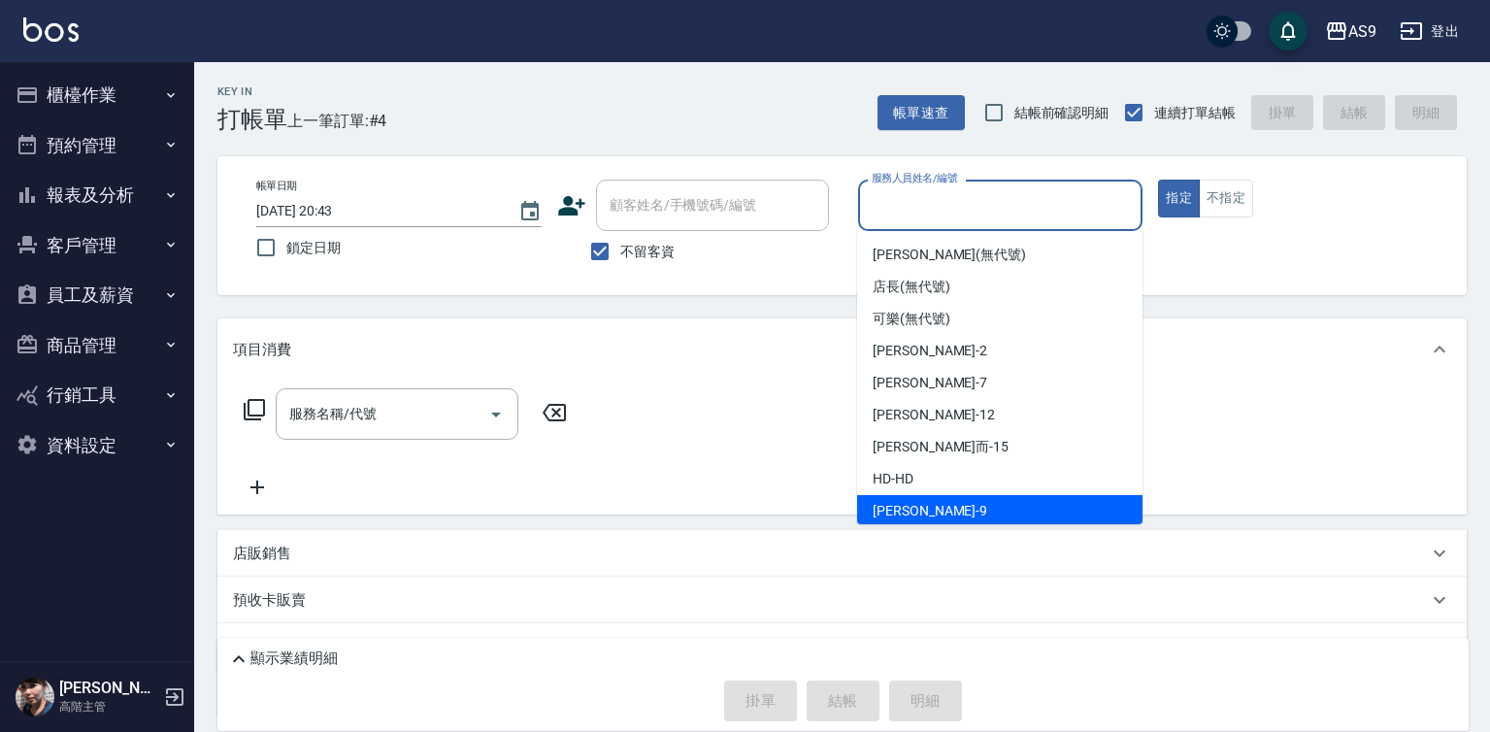
click at [916, 511] on span "[PERSON_NAME] -9" at bounding box center [930, 511] width 115 height 20
type input "[PERSON_NAME]-9"
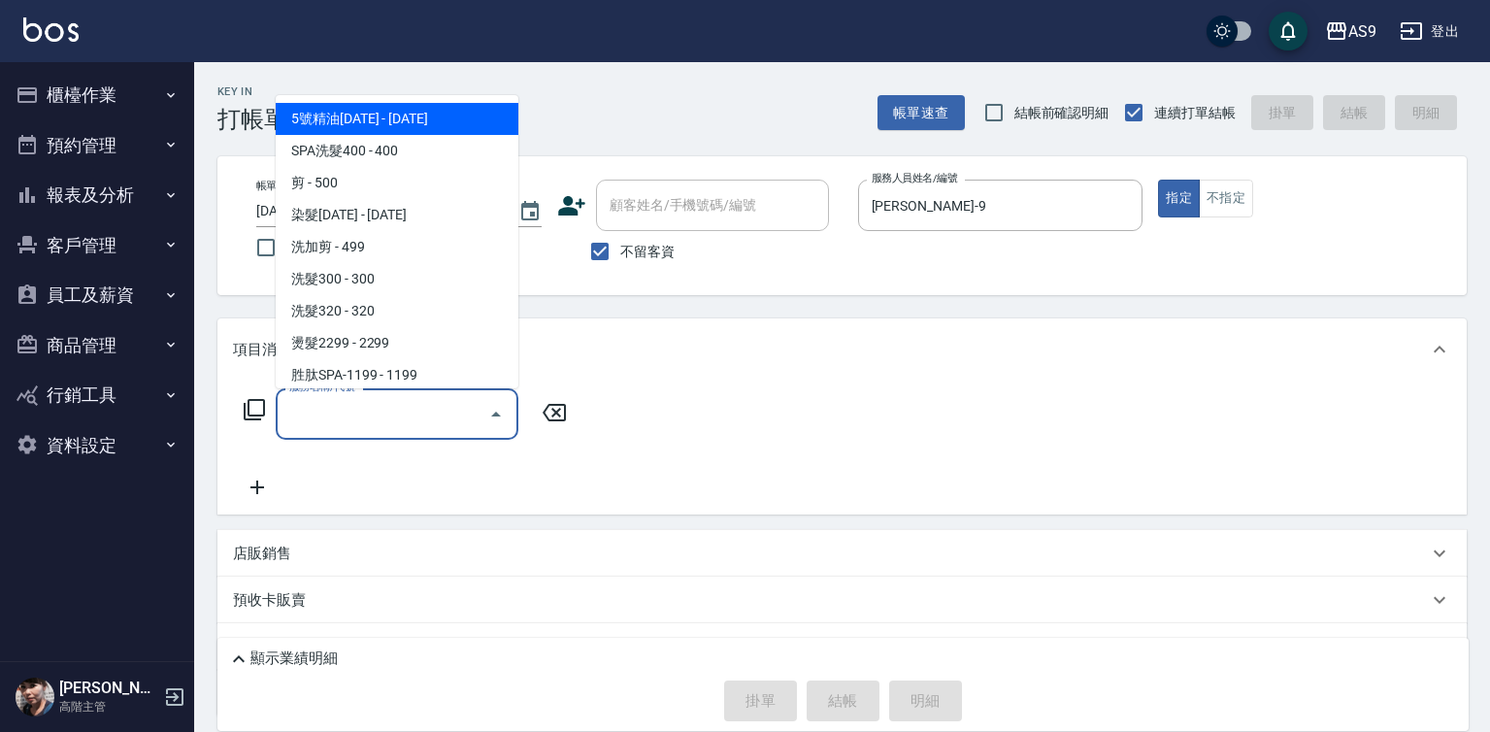
click at [410, 415] on input "服務名稱/代號" at bounding box center [382, 414] width 196 height 34
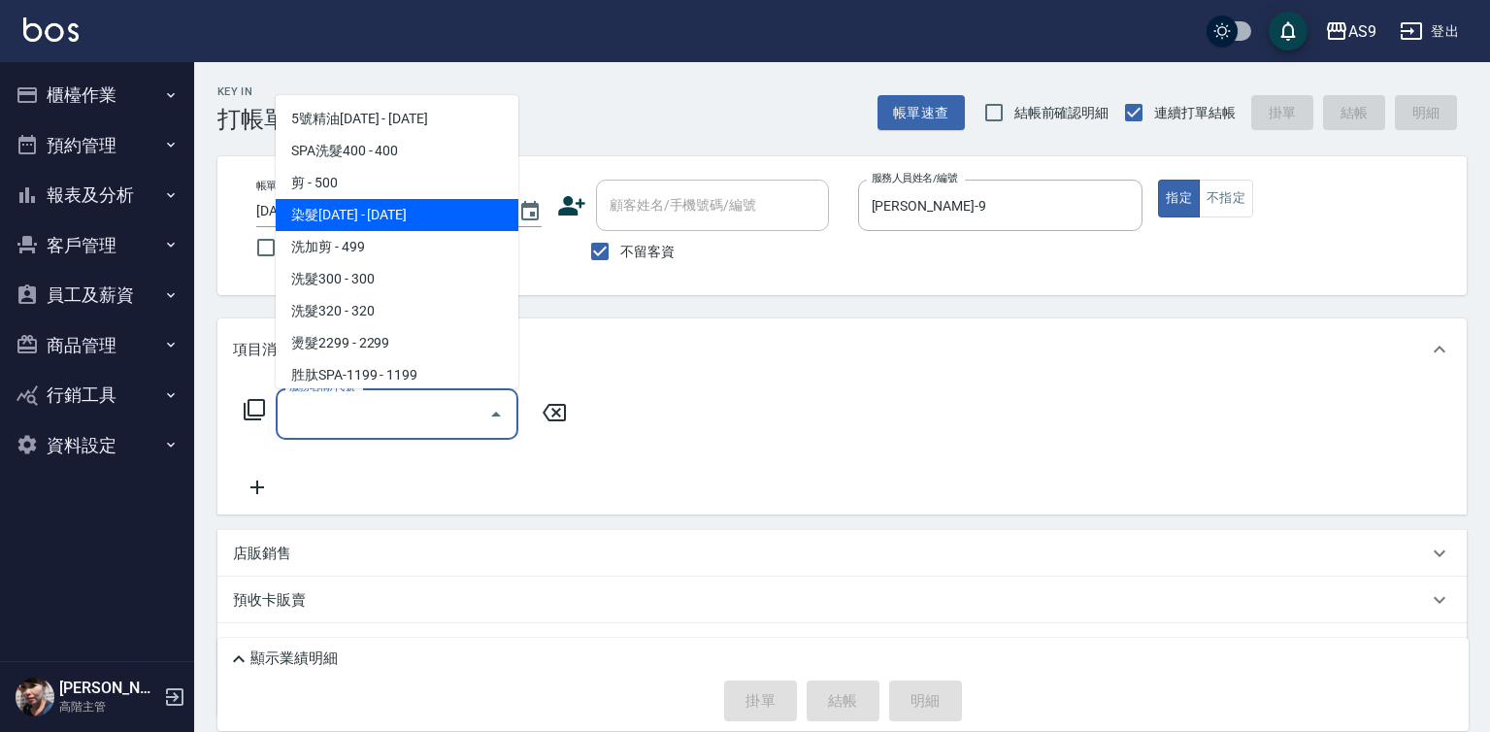
click at [369, 219] on span "染髮[DATE] - [DATE]" at bounding box center [397, 215] width 243 height 32
type input "染髮1500(染髮1500)"
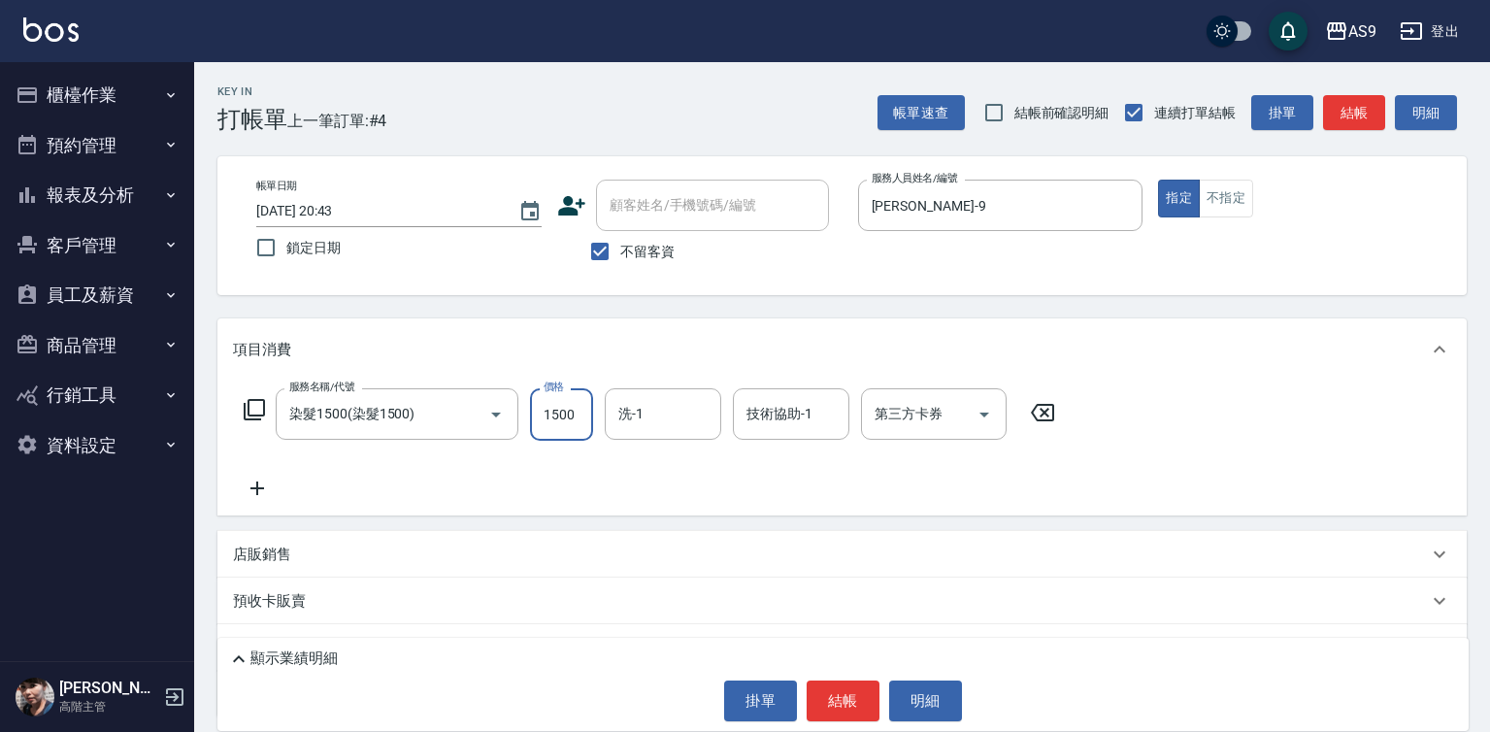
click at [549, 408] on input "1500" at bounding box center [561, 414] width 63 height 52
type input "1290"
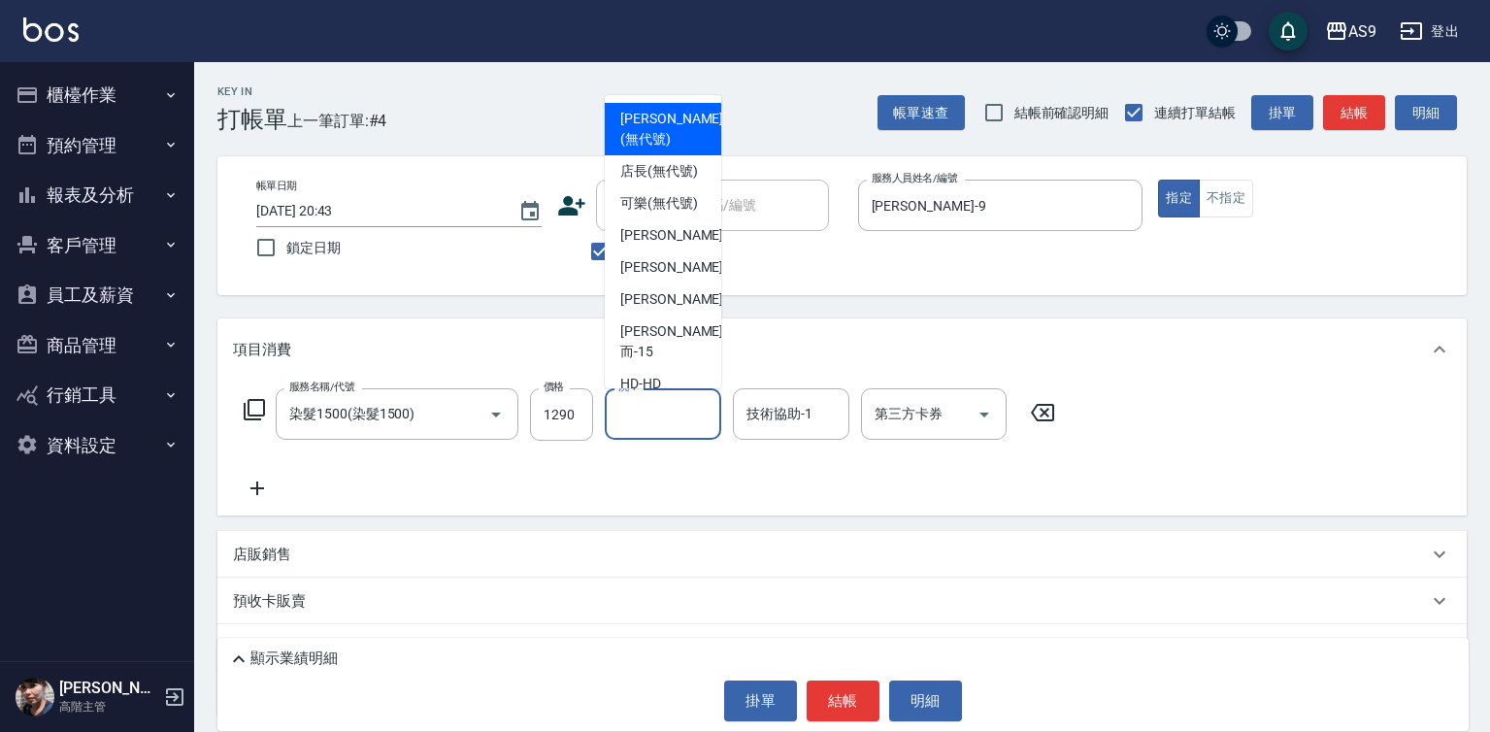
click at [629, 412] on input "洗-1" at bounding box center [663, 414] width 99 height 34
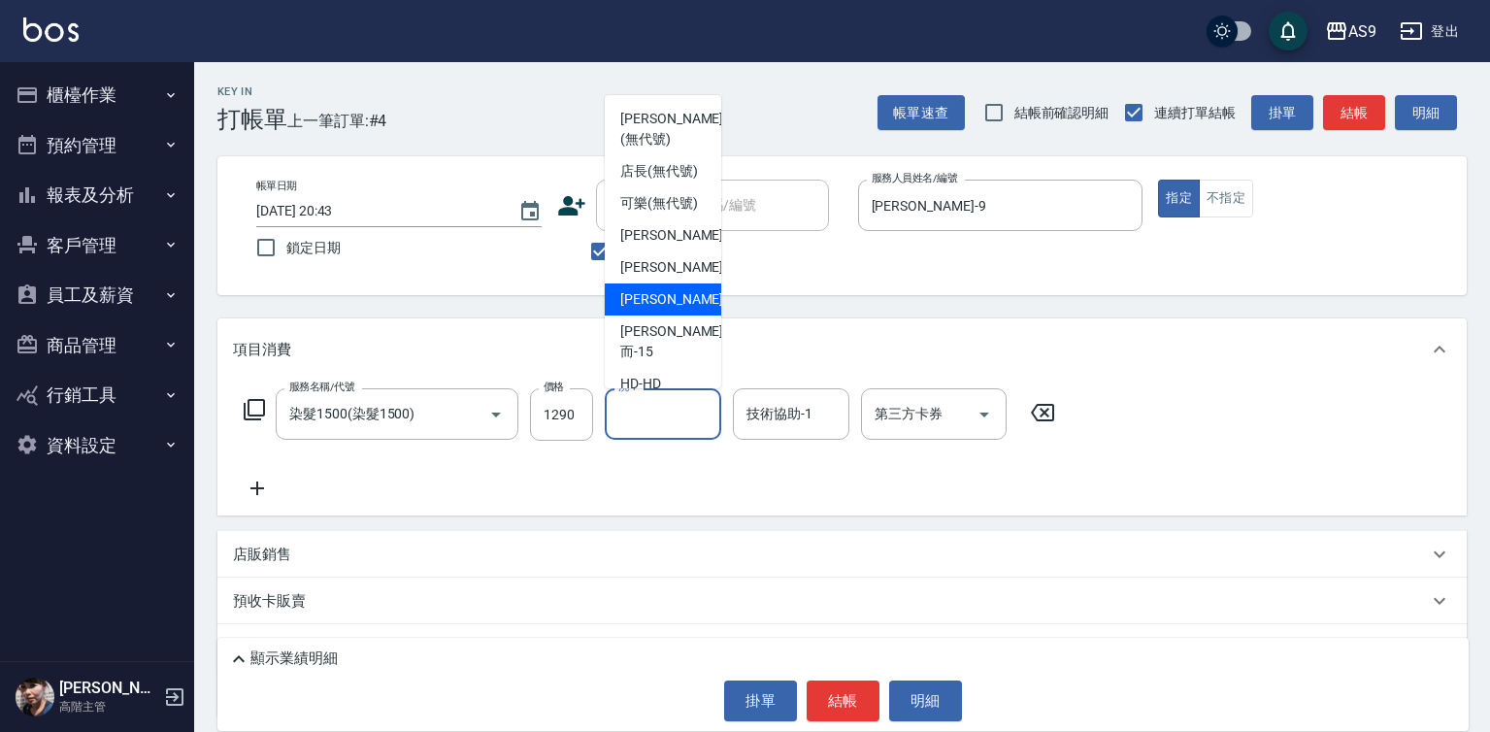
click at [665, 310] on span "[PERSON_NAME]-12" at bounding box center [681, 299] width 122 height 20
type input "[PERSON_NAME]-12"
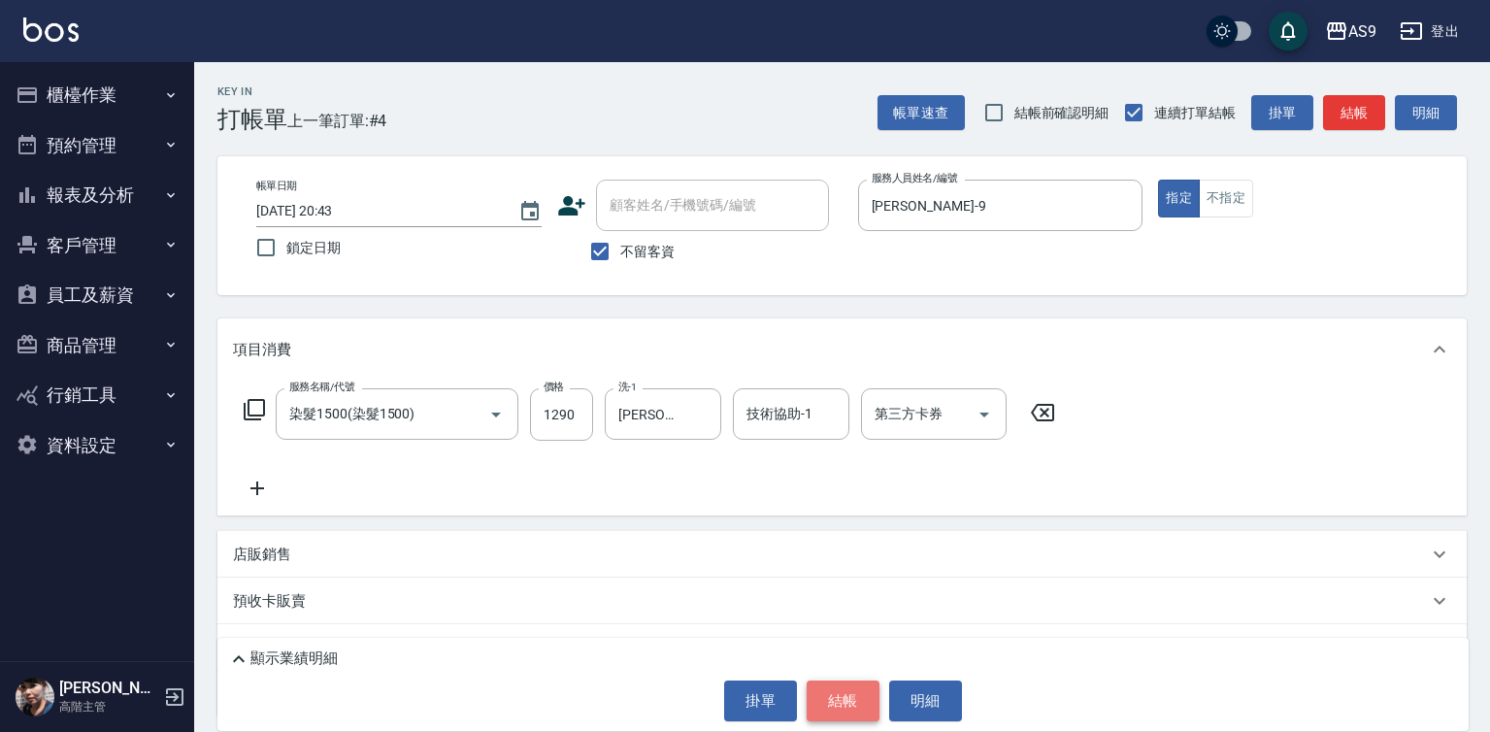
click at [843, 691] on button "結帳" at bounding box center [843, 700] width 73 height 41
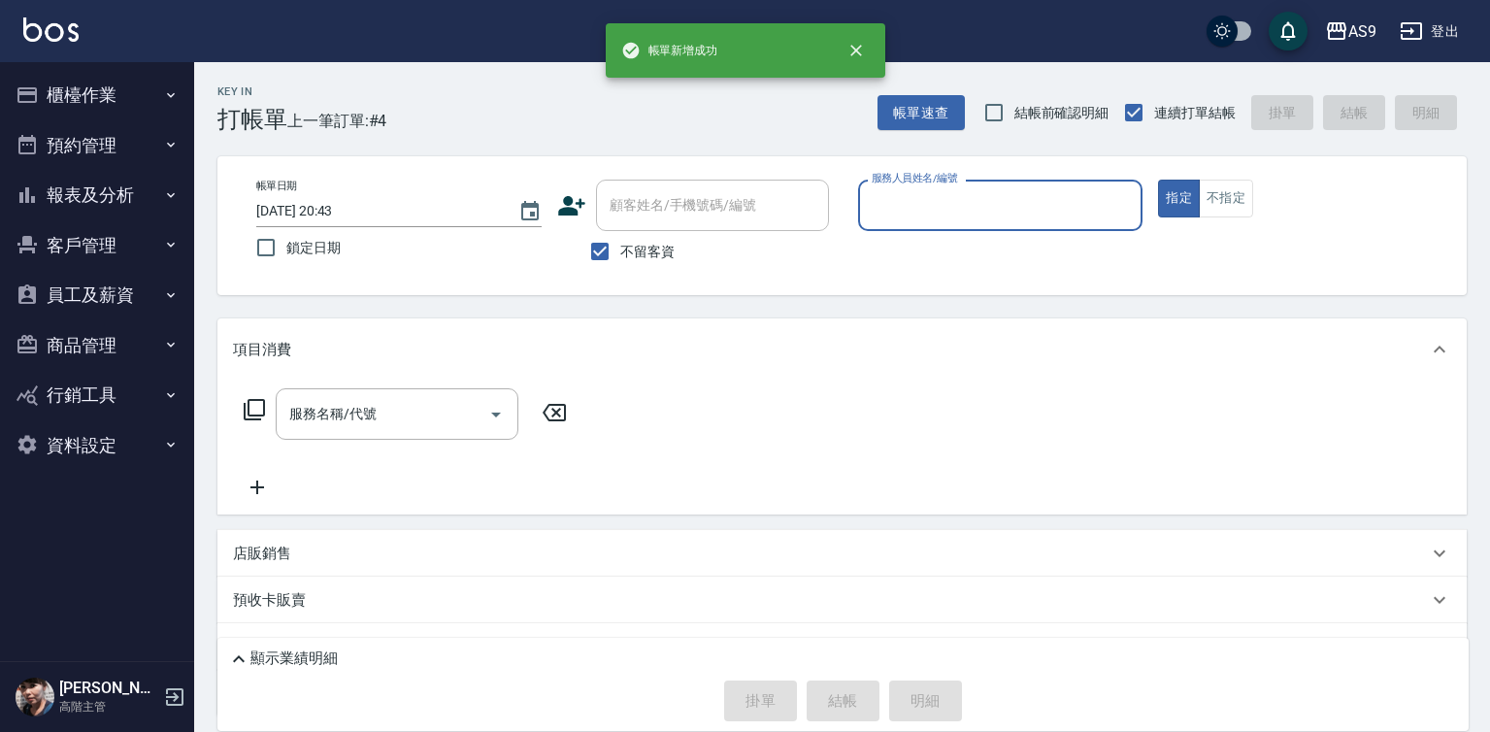
click at [929, 203] on input "服務人員姓名/編號" at bounding box center [1001, 205] width 268 height 34
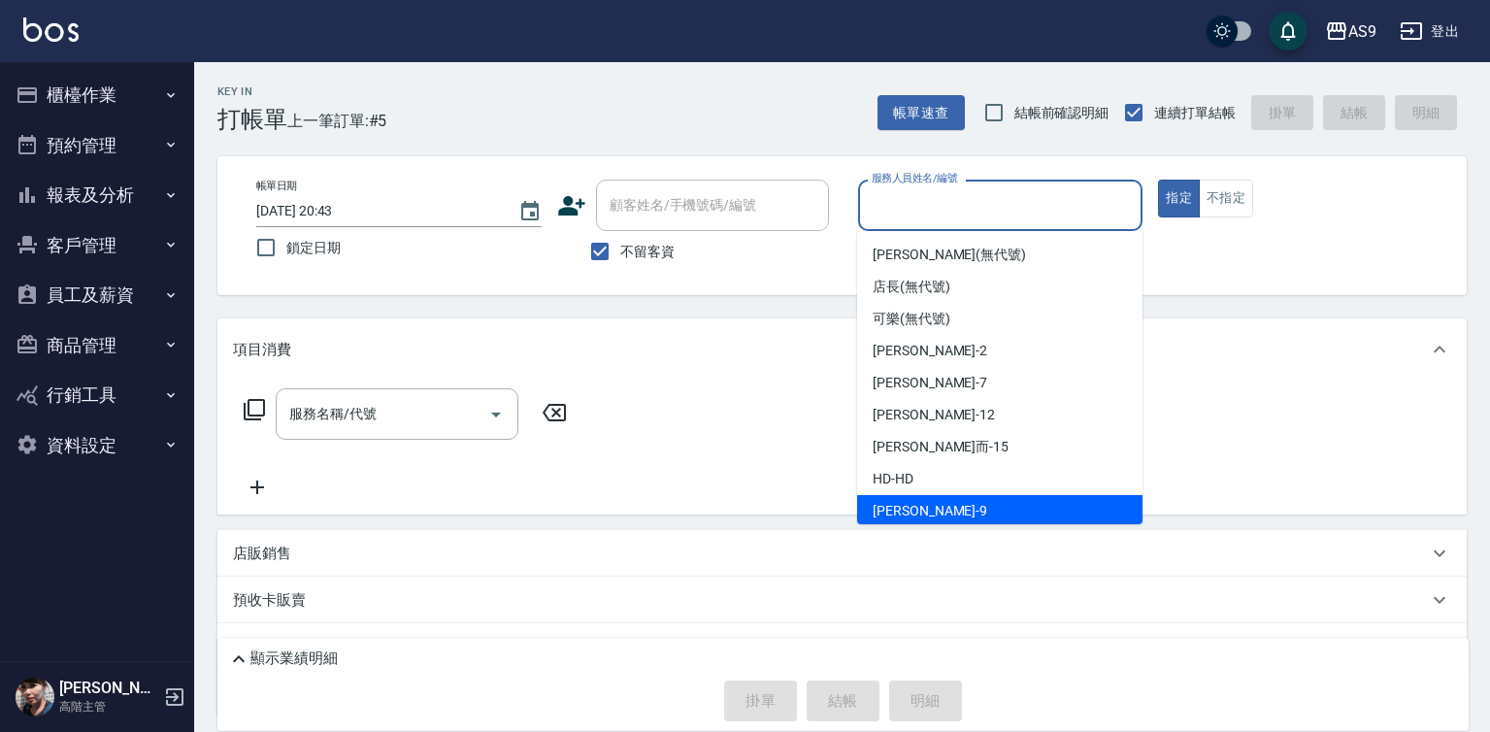
click at [896, 514] on span "[PERSON_NAME] -9" at bounding box center [930, 511] width 115 height 20
type input "[PERSON_NAME]-9"
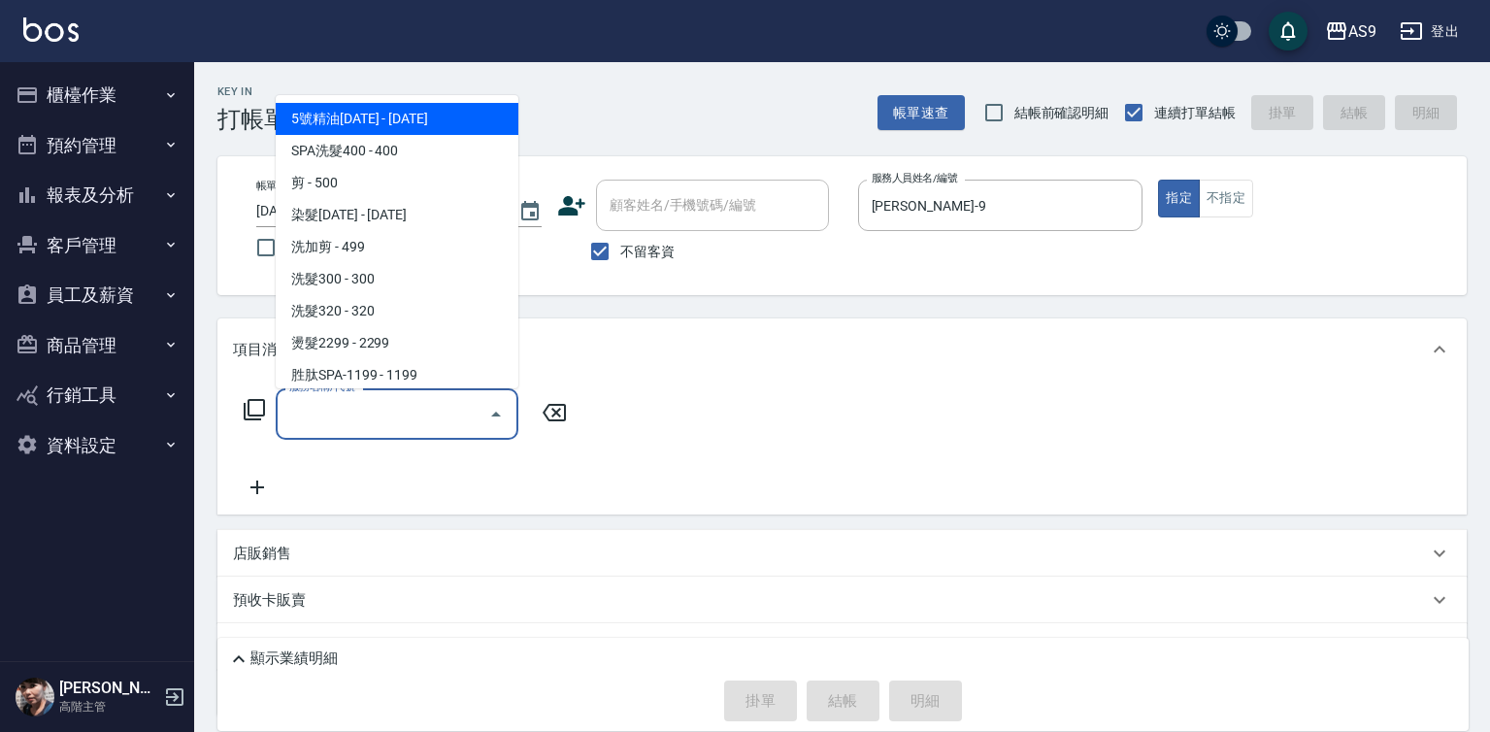
click at [420, 411] on input "服務名稱/代號" at bounding box center [382, 414] width 196 height 34
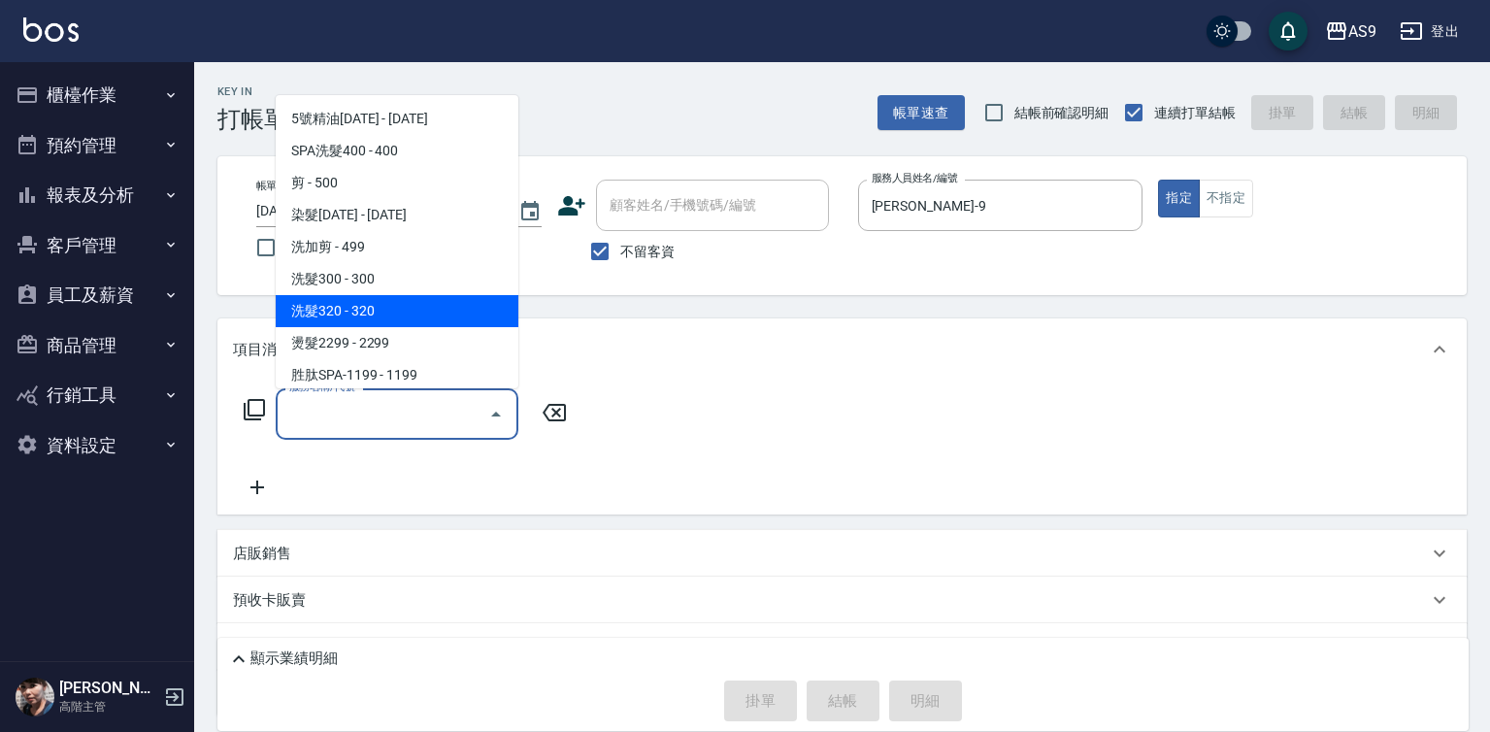
click at [377, 314] on span "洗髮320 - 320" at bounding box center [397, 311] width 243 height 32
type input "洗髮320(洗髮320)"
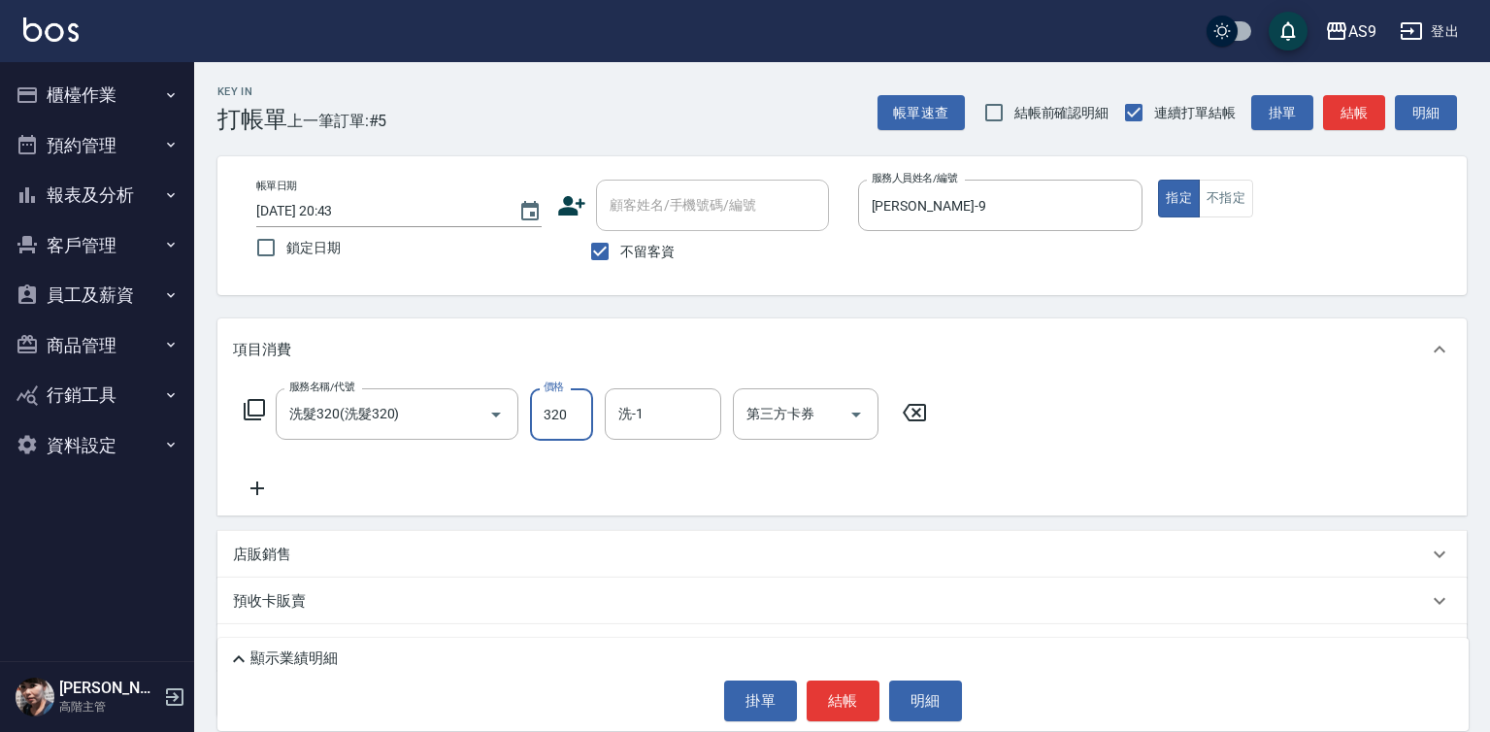
click at [537, 421] on input "320" at bounding box center [561, 414] width 63 height 52
click at [580, 412] on input "290320" at bounding box center [561, 414] width 63 height 52
type input "290"
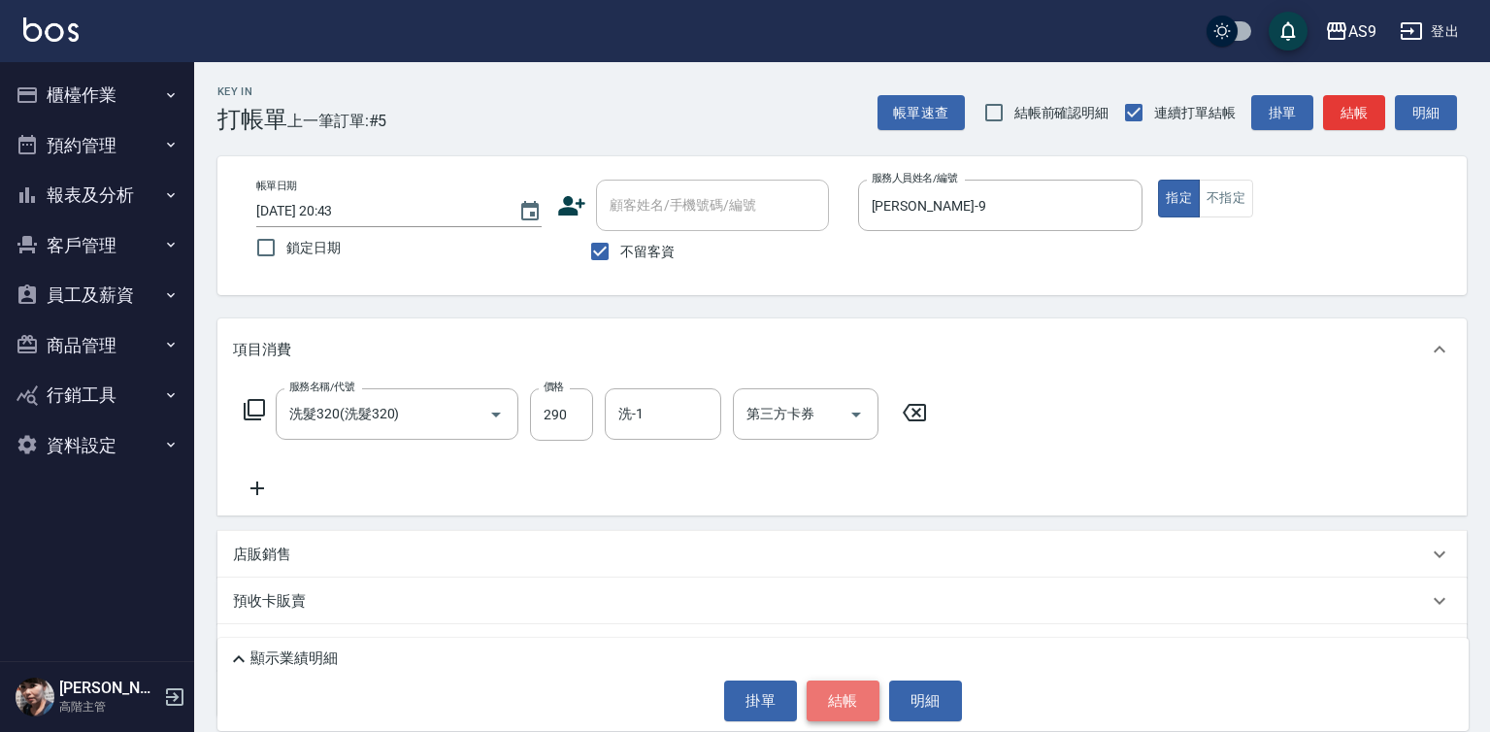
click at [863, 706] on button "結帳" at bounding box center [843, 700] width 73 height 41
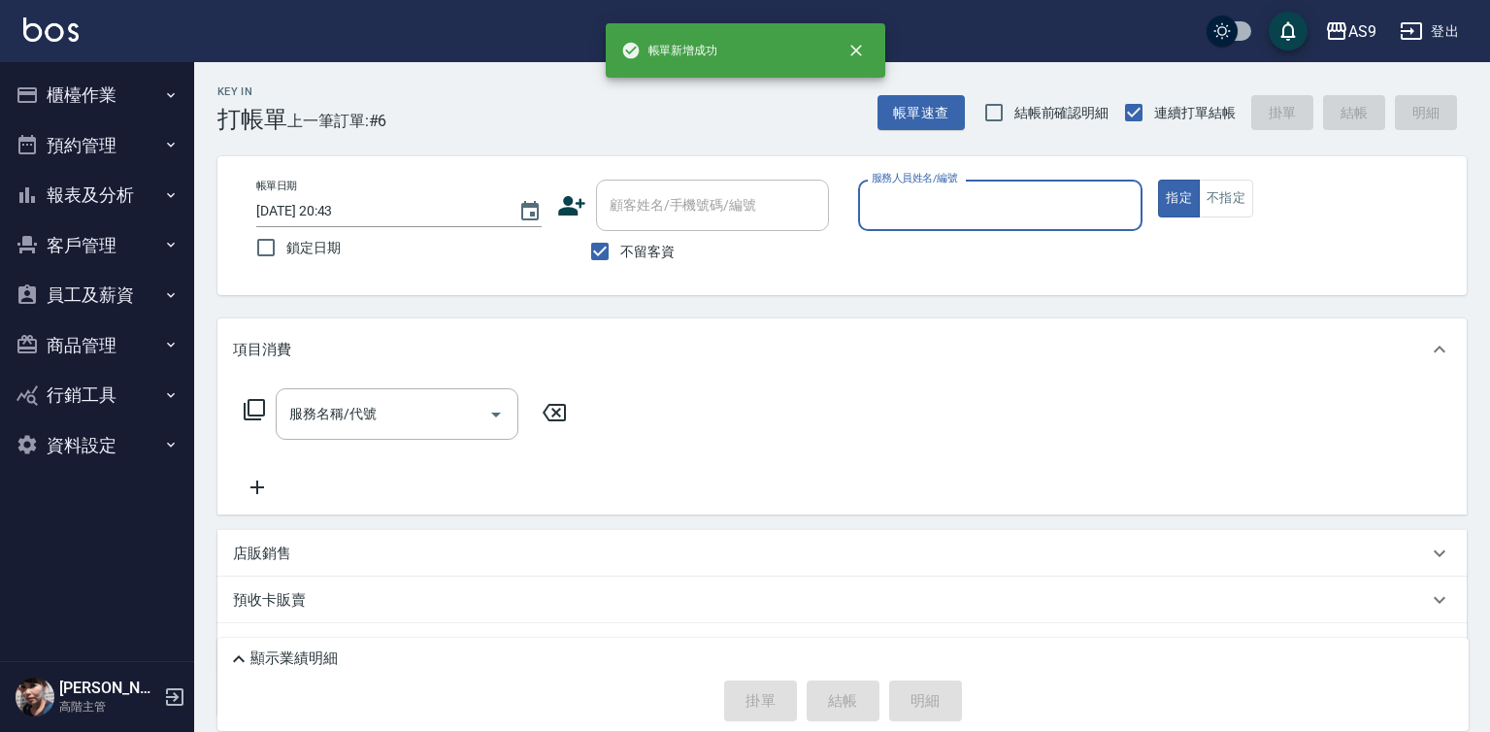
click at [916, 210] on input "服務人員姓名/編號" at bounding box center [1001, 205] width 268 height 34
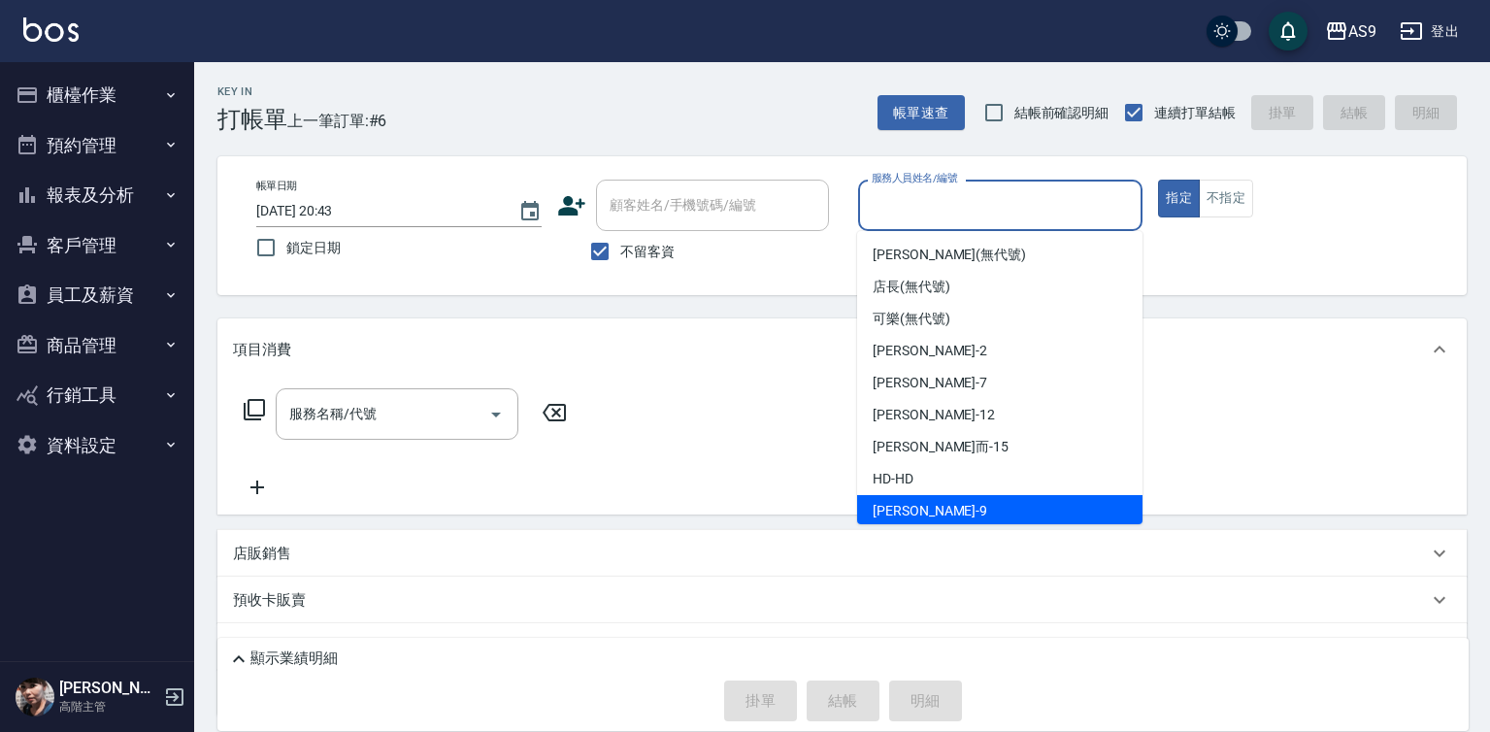
click at [915, 515] on span "[PERSON_NAME] -9" at bounding box center [930, 511] width 115 height 20
type input "[PERSON_NAME]-9"
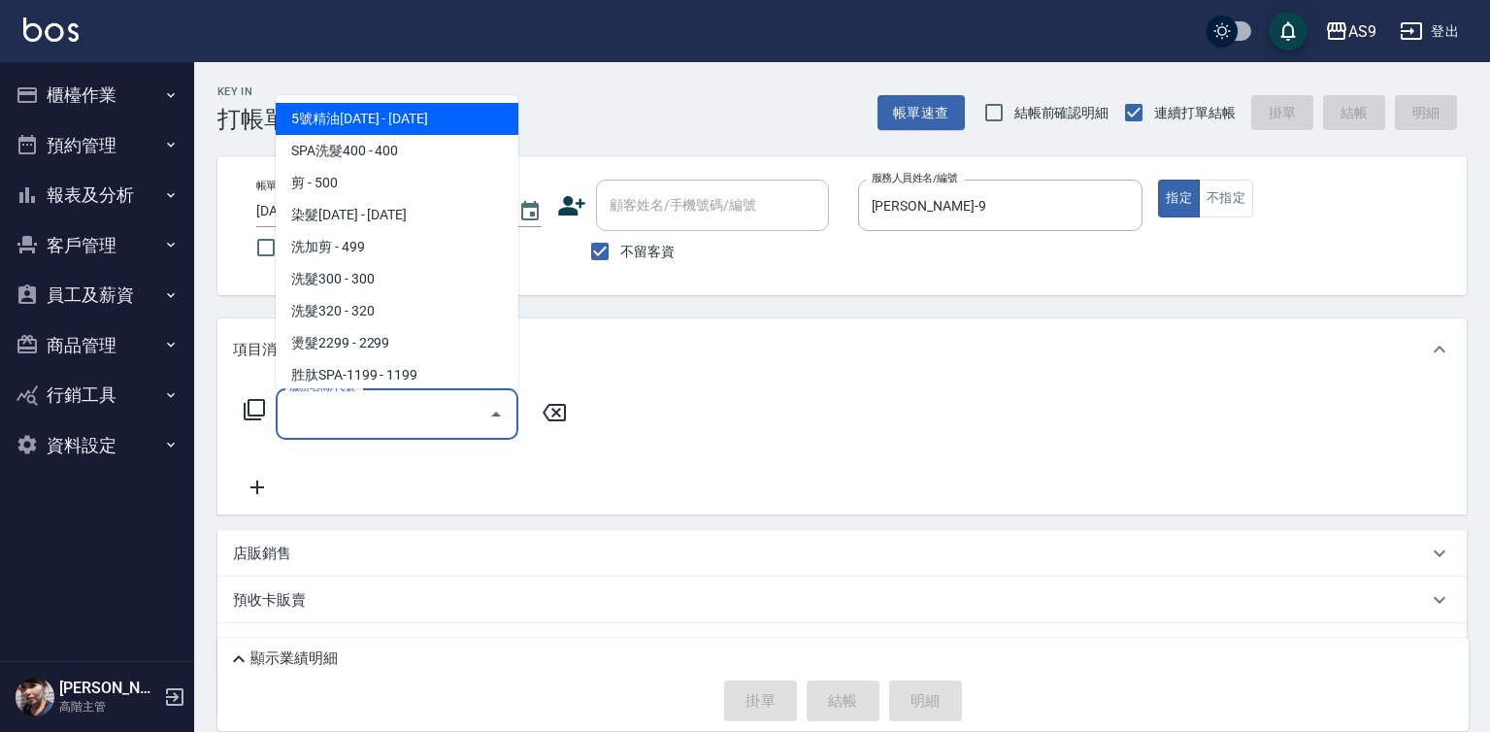
click at [407, 415] on input "服務名稱/代號" at bounding box center [382, 414] width 196 height 34
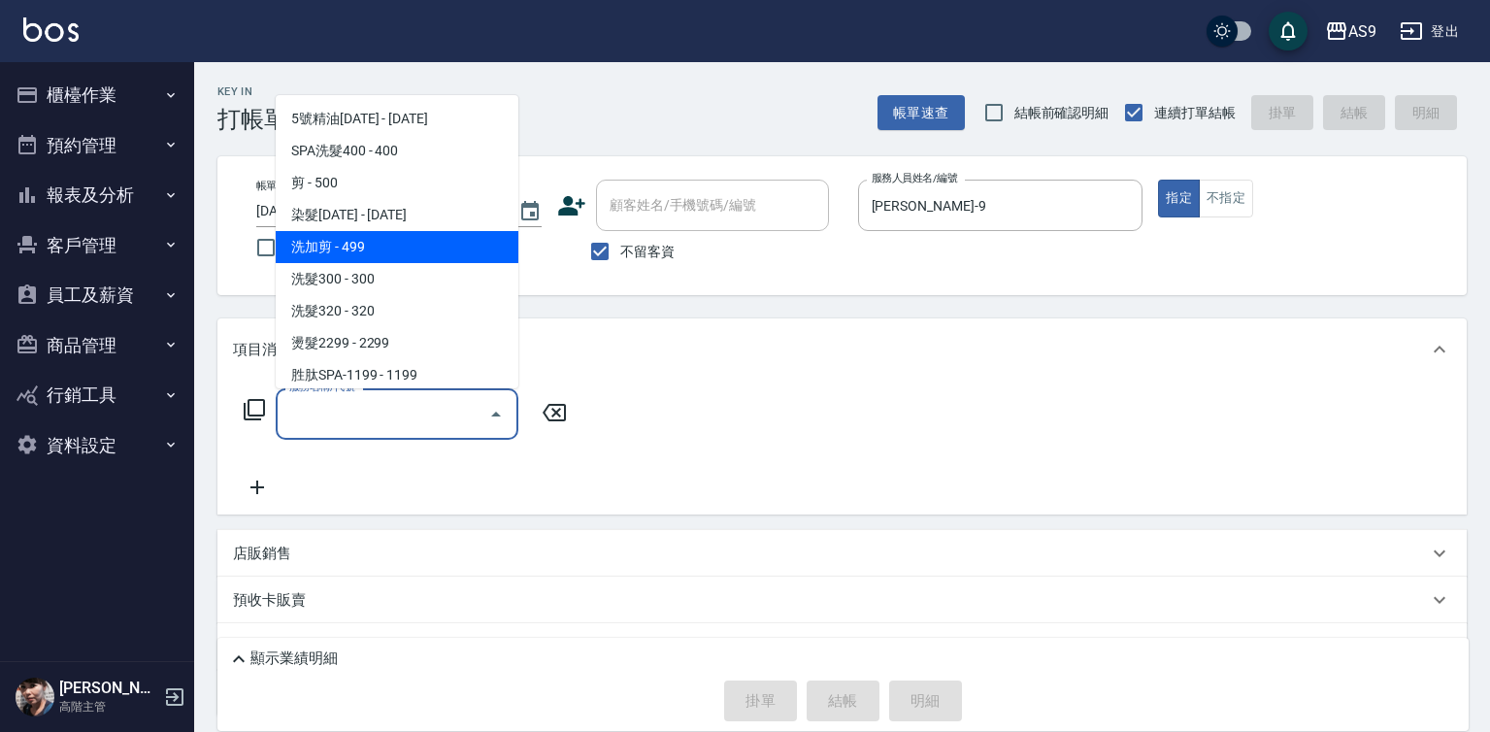
click at [350, 254] on span "洗加剪 - 499" at bounding box center [397, 247] width 243 height 32
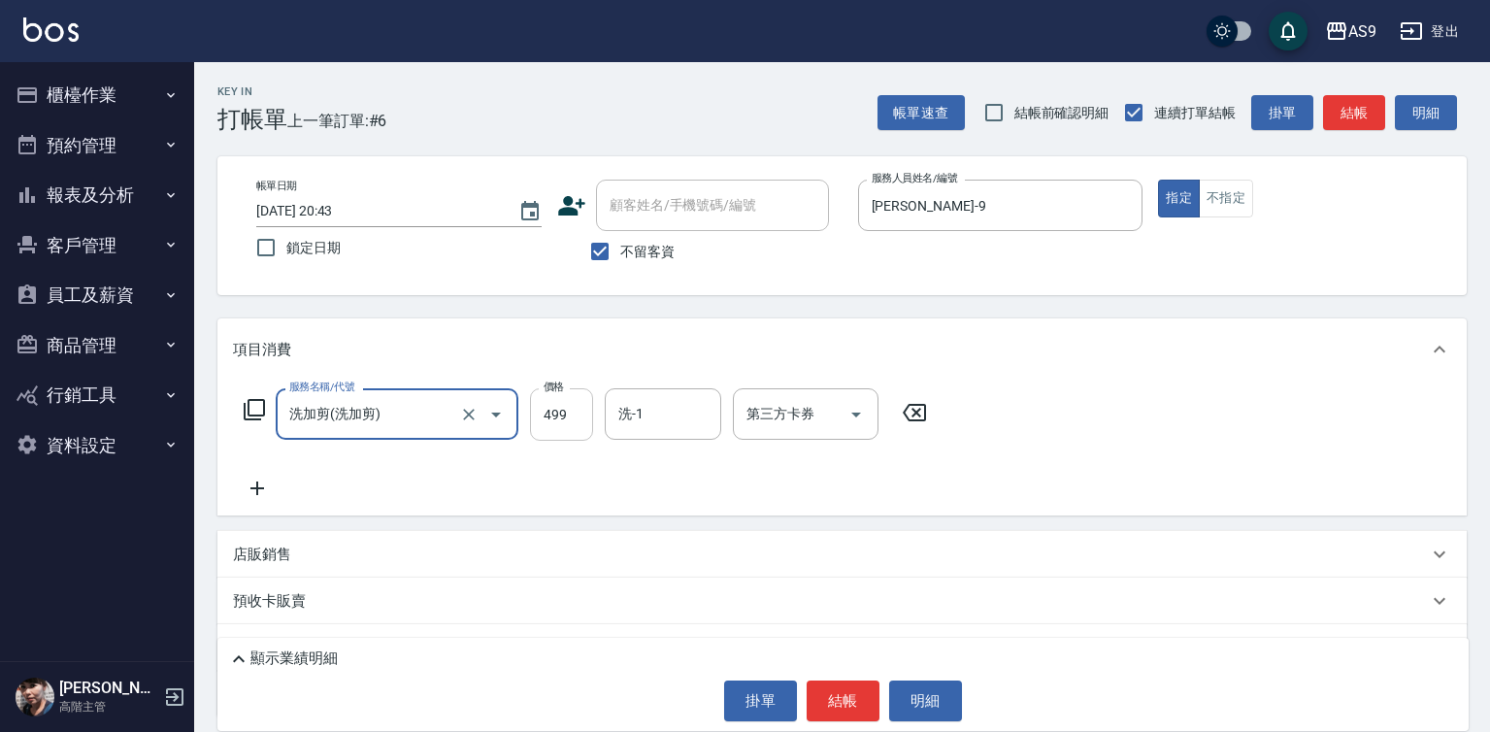
click at [572, 411] on input "499" at bounding box center [561, 414] width 63 height 52
type input "洗加剪"
click at [572, 411] on input "499" at bounding box center [561, 414] width 63 height 52
type input "600"
click at [616, 429] on input "洗-1" at bounding box center [663, 414] width 99 height 34
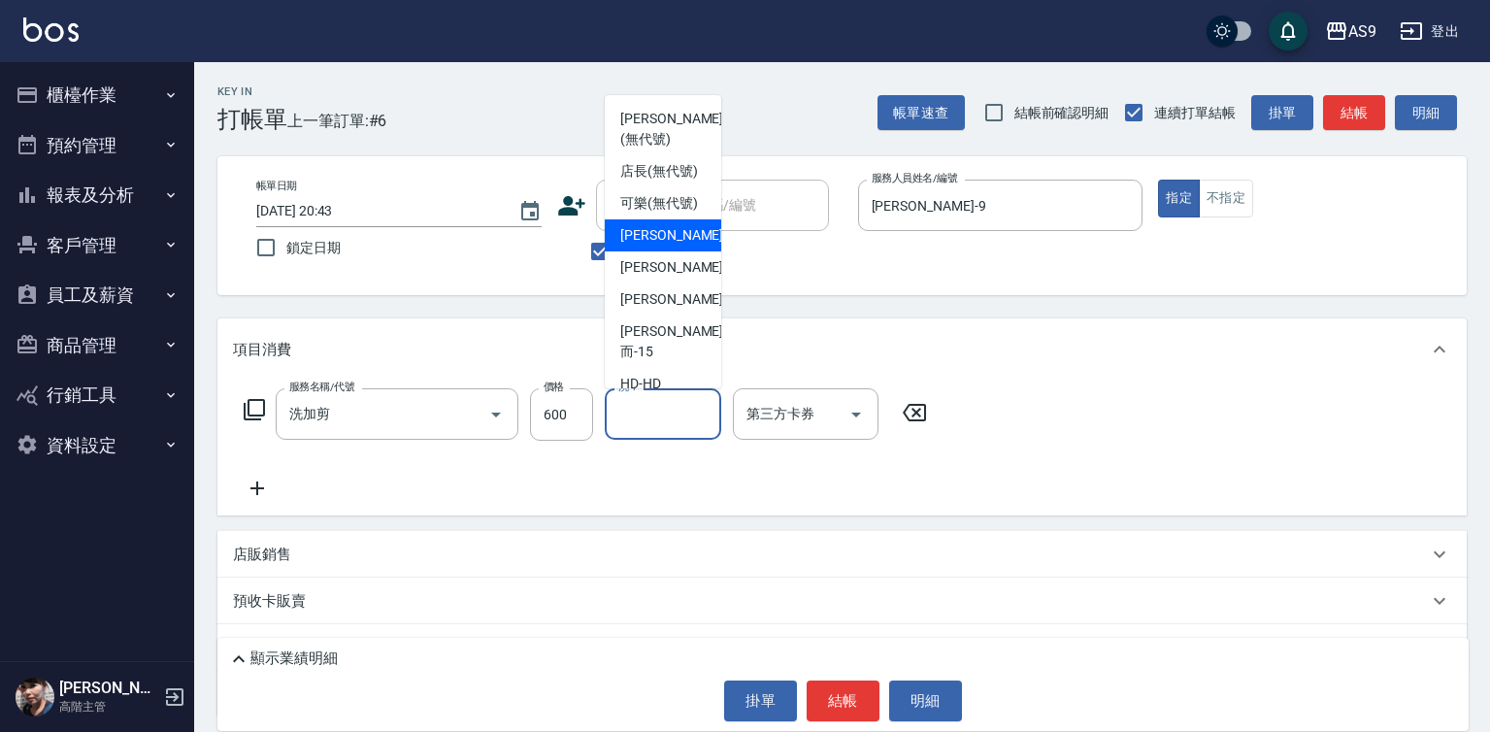
click at [668, 246] on span "[PERSON_NAME]蘭 -2" at bounding box center [677, 235] width 115 height 20
type input "[PERSON_NAME]蘭-2"
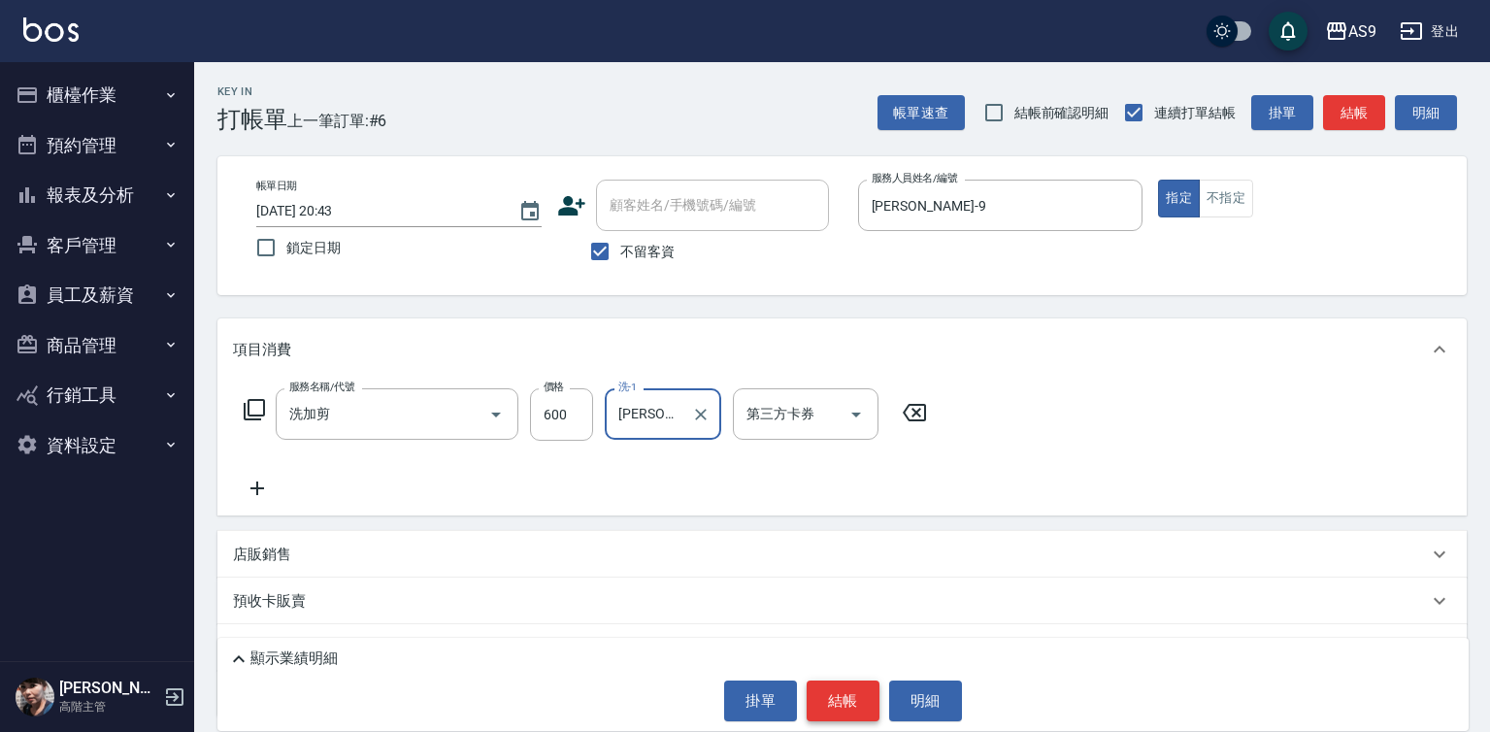
click at [832, 698] on button "結帳" at bounding box center [843, 700] width 73 height 41
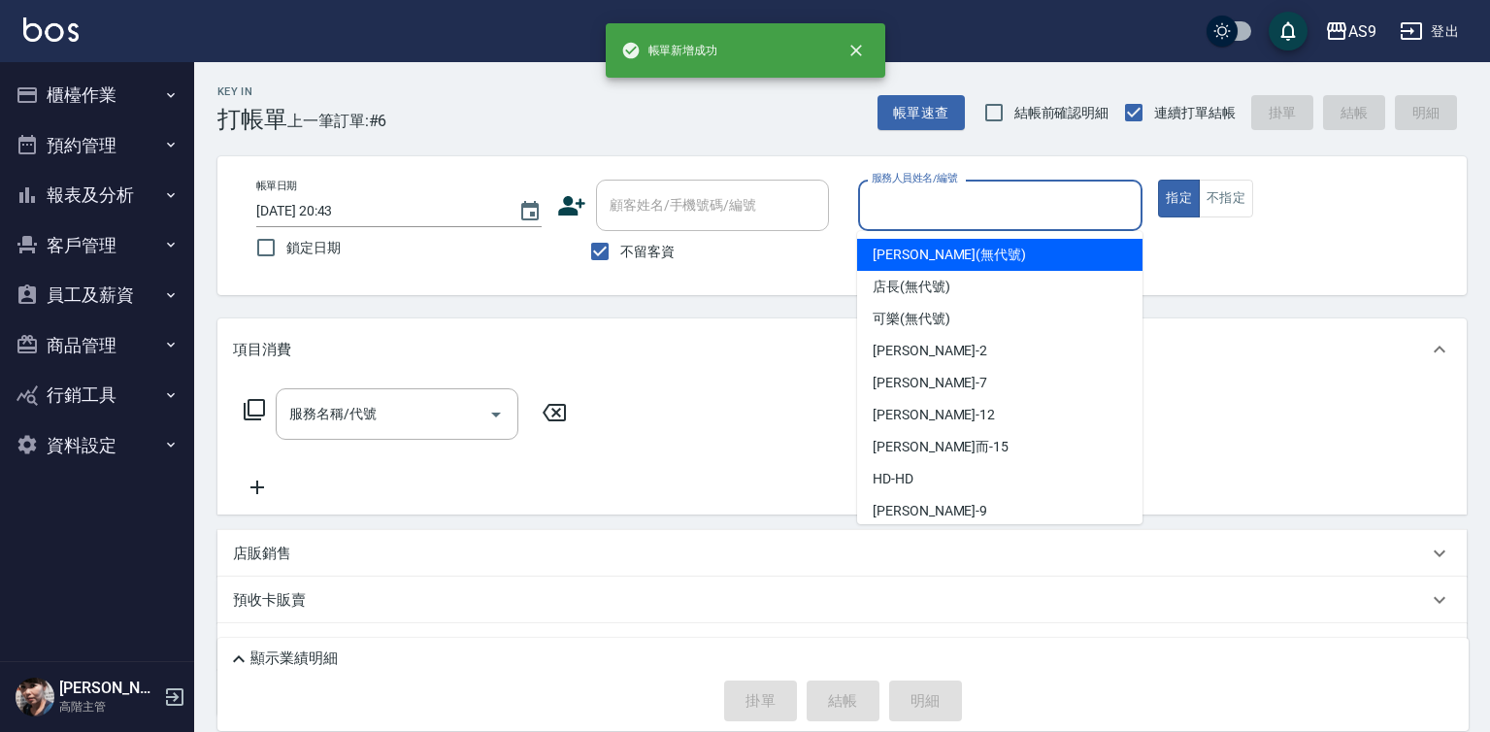
drag, startPoint x: 908, startPoint y: 196, endPoint x: 916, endPoint y: 333, distance: 137.2
click at [909, 201] on input "服務人員姓名/編號" at bounding box center [1001, 205] width 268 height 34
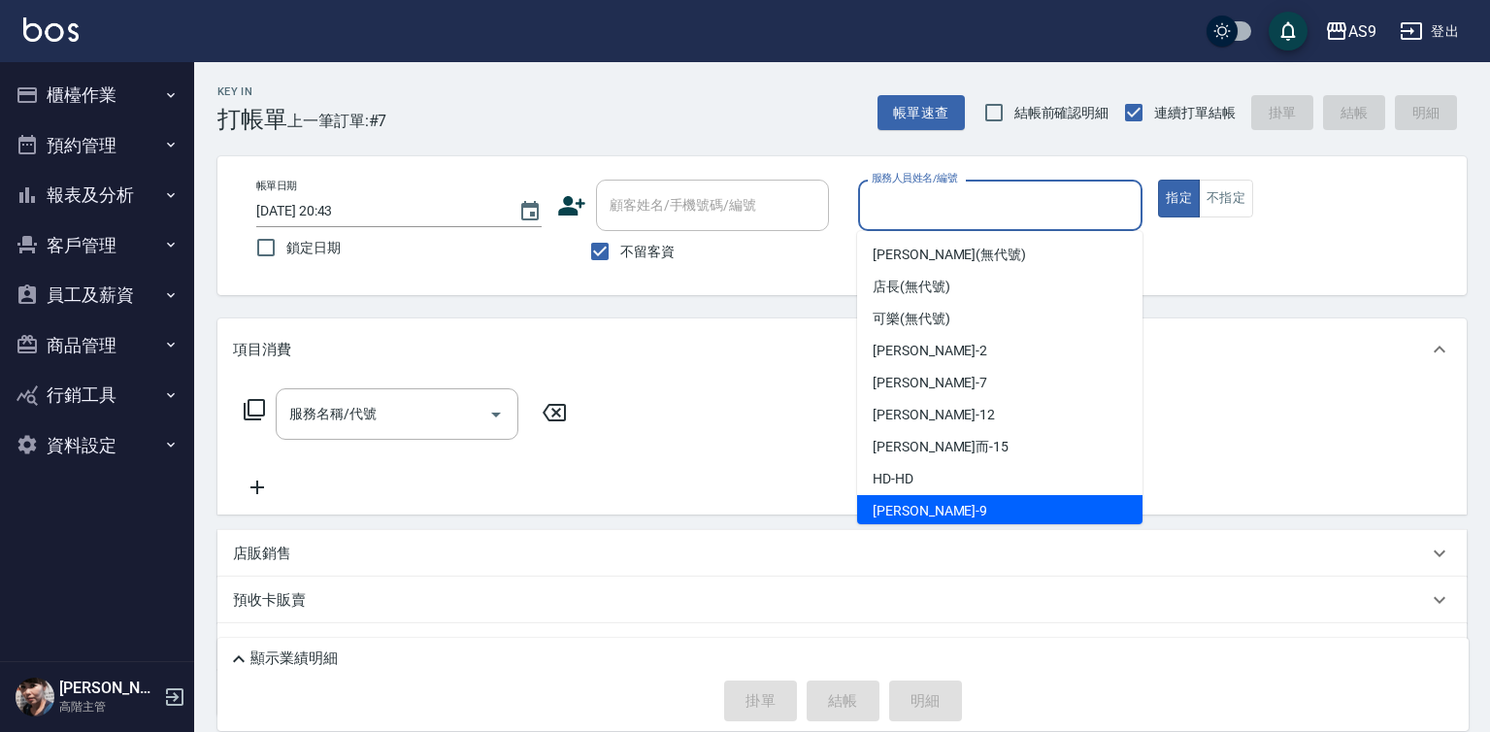
drag, startPoint x: 918, startPoint y: 510, endPoint x: 553, endPoint y: 435, distance: 372.6
click at [917, 510] on span "[PERSON_NAME] -9" at bounding box center [930, 511] width 115 height 20
type input "[PERSON_NAME]-9"
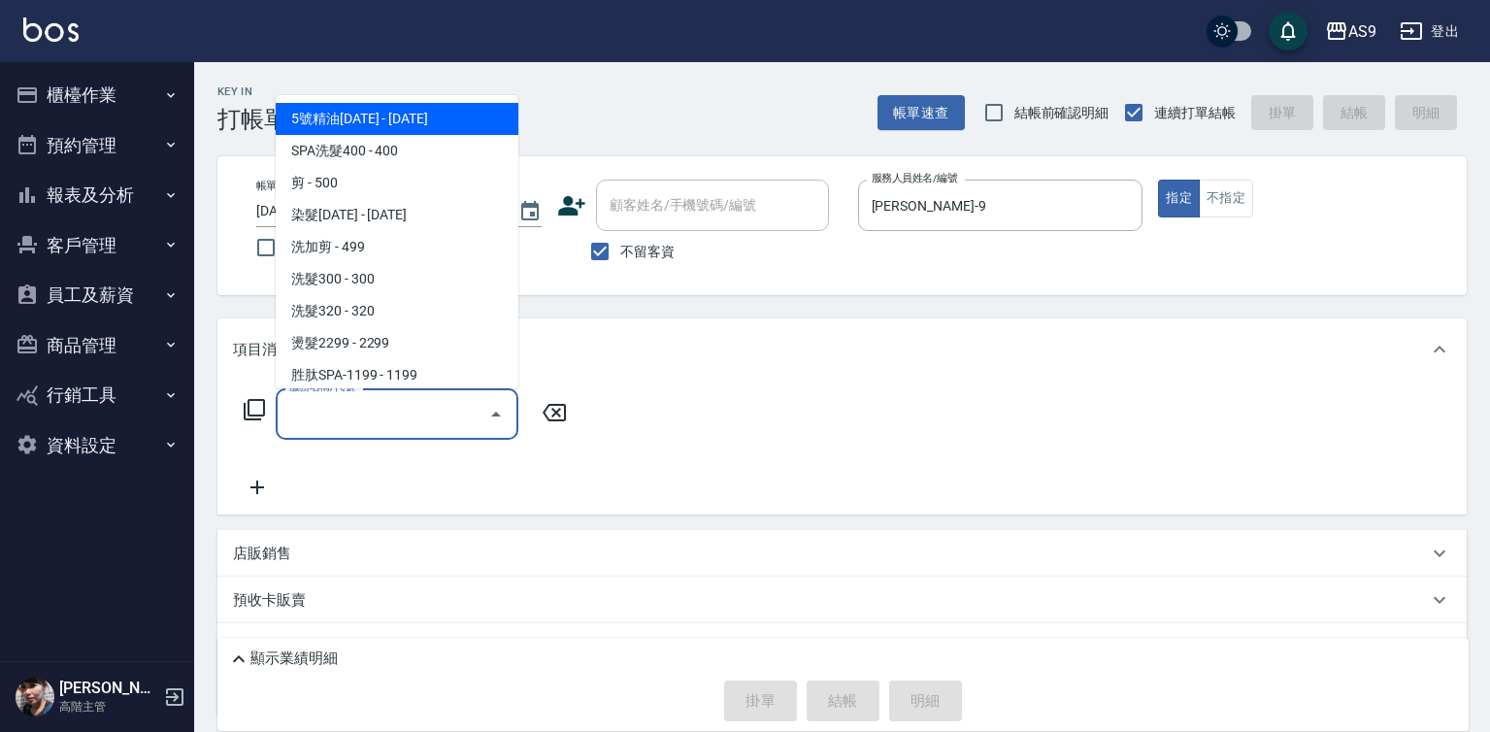
click at [434, 420] on input "服務名稱/代號" at bounding box center [382, 414] width 196 height 34
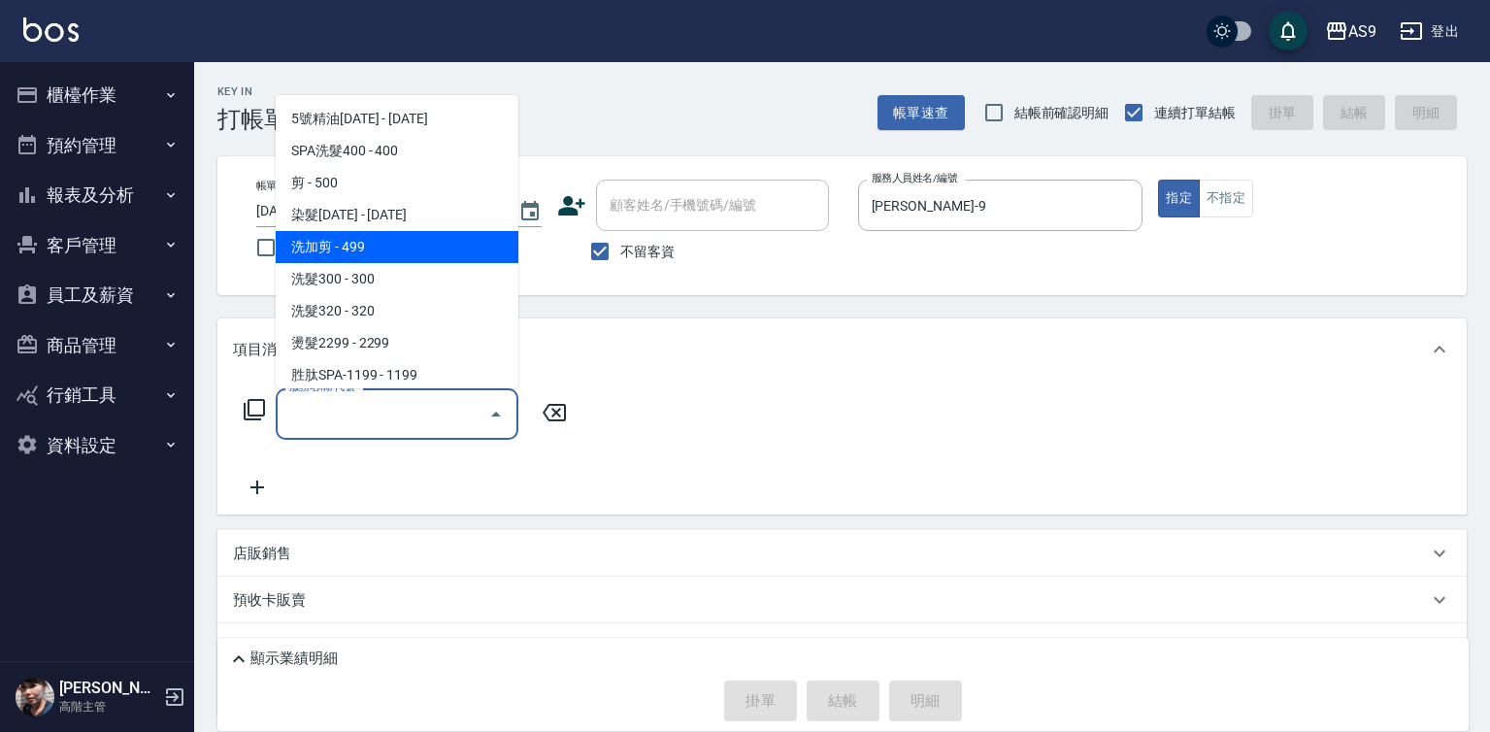
click at [356, 246] on span "洗加剪 - 499" at bounding box center [397, 247] width 243 height 32
type input "洗加剪"
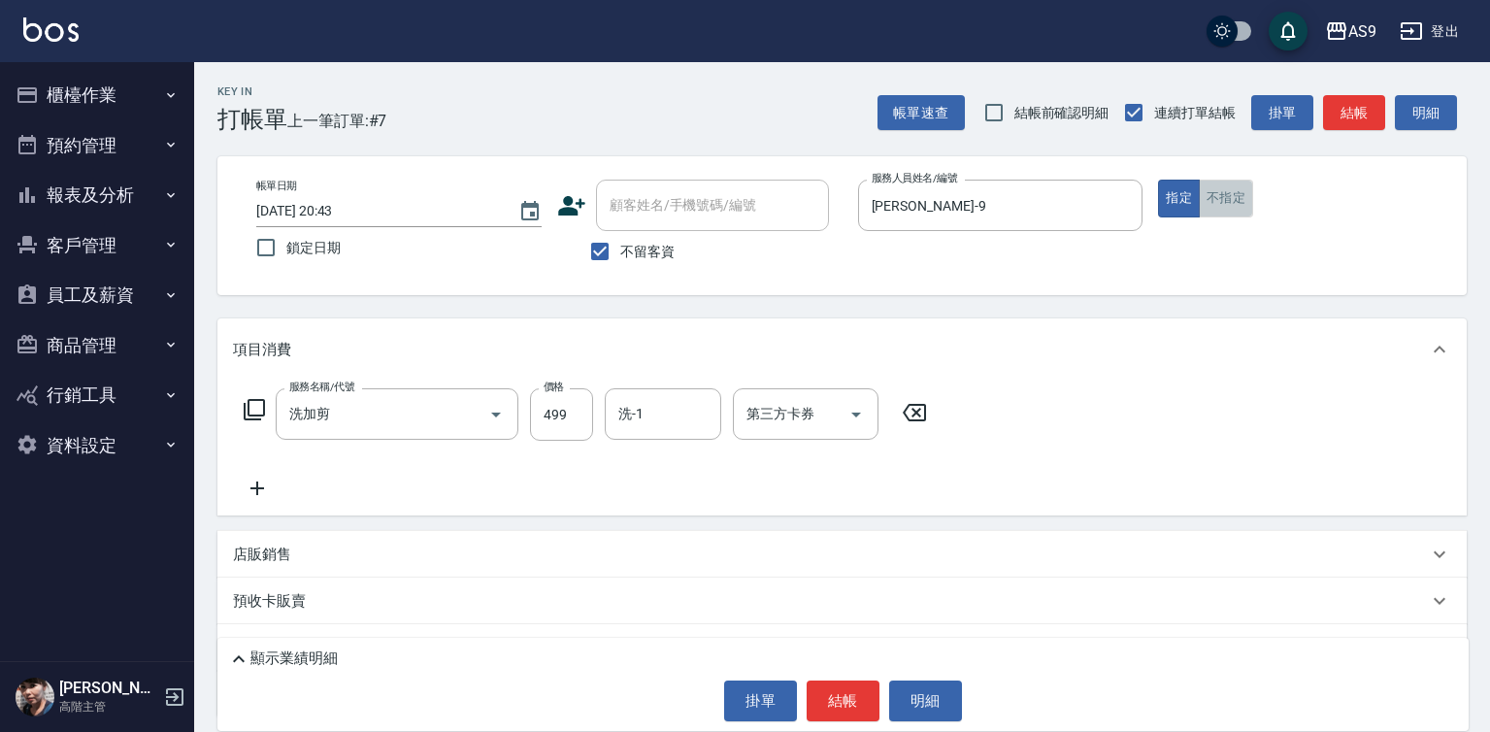
click at [1215, 209] on button "不指定" at bounding box center [1226, 199] width 54 height 38
click at [831, 692] on button "結帳" at bounding box center [843, 700] width 73 height 41
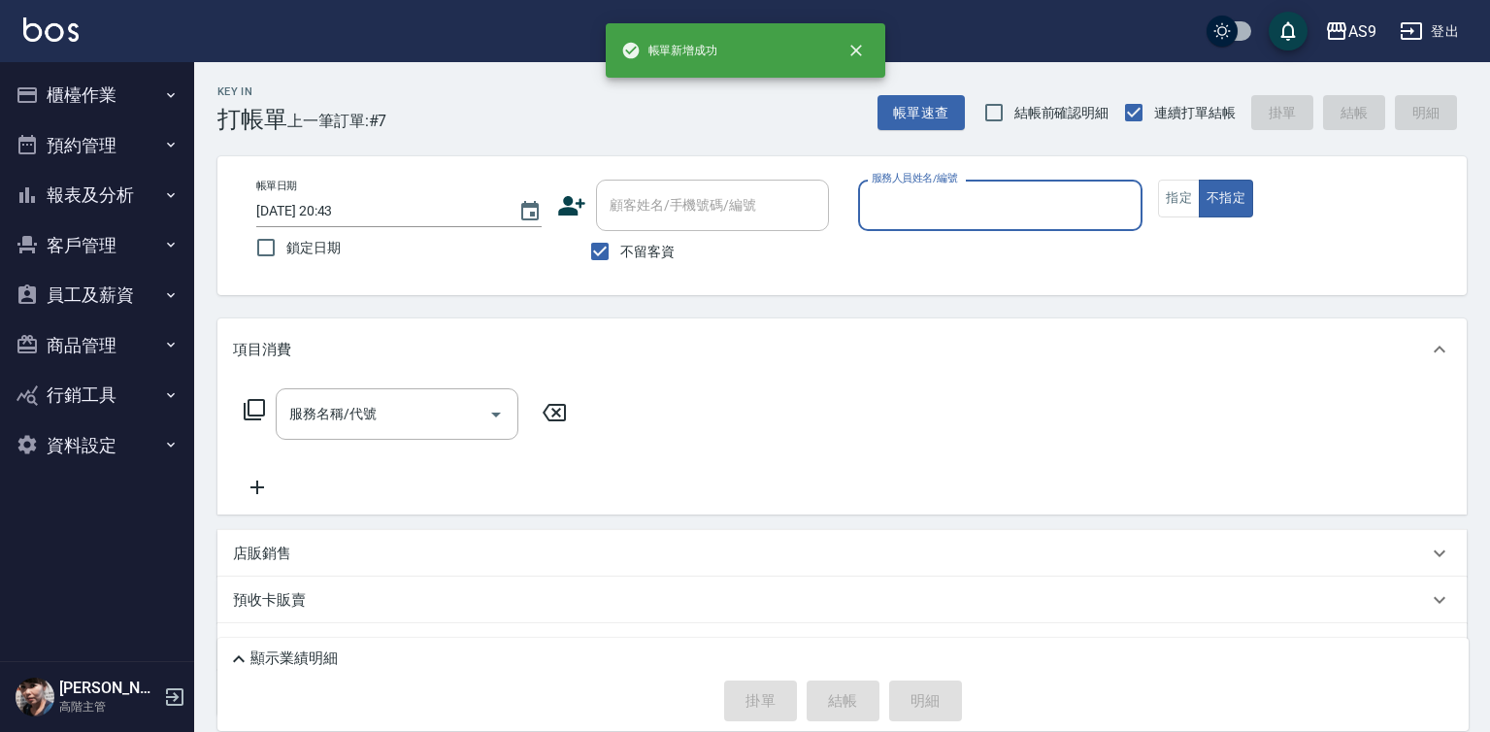
click at [908, 212] on input "服務人員姓名/編號" at bounding box center [1001, 205] width 268 height 34
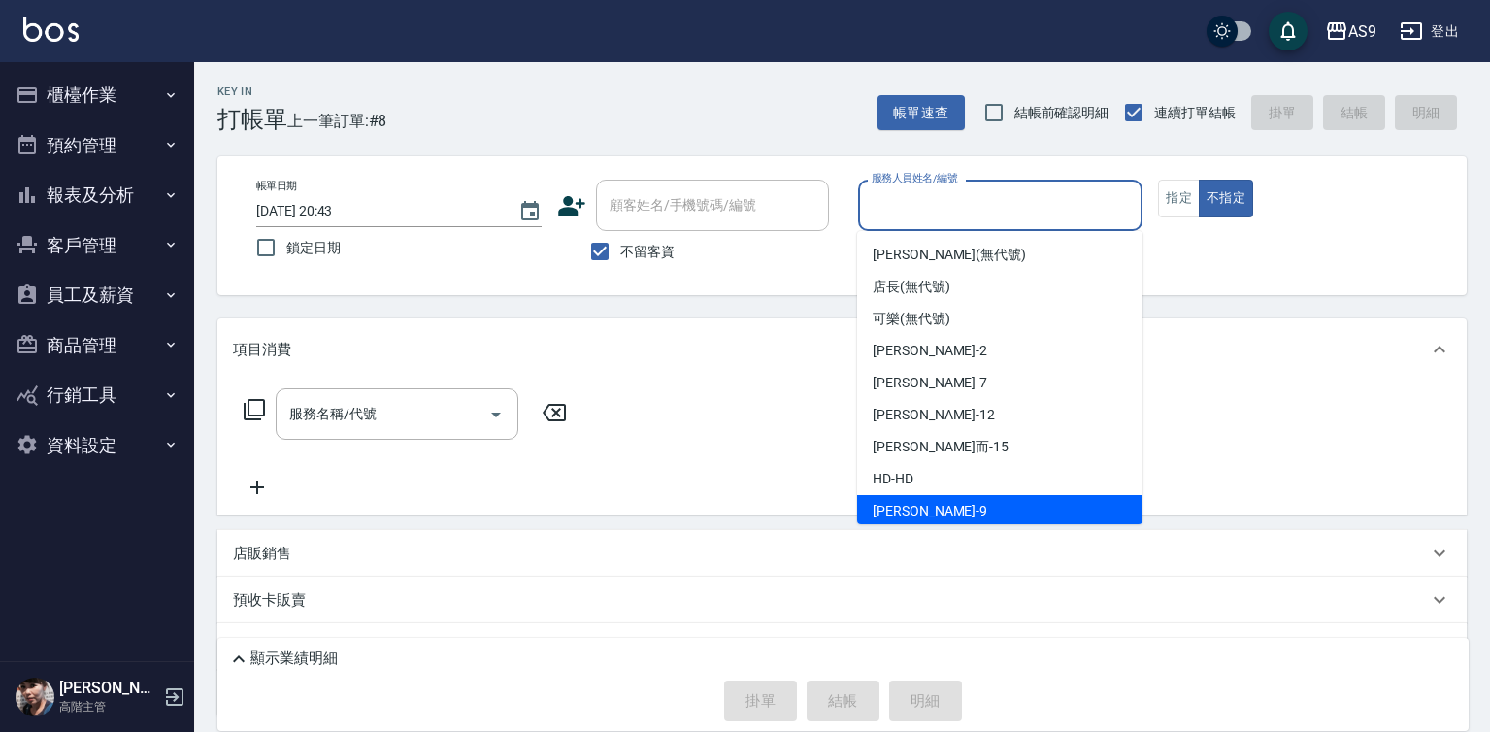
click at [901, 514] on span "[PERSON_NAME] -9" at bounding box center [930, 511] width 115 height 20
type input "[PERSON_NAME]-9"
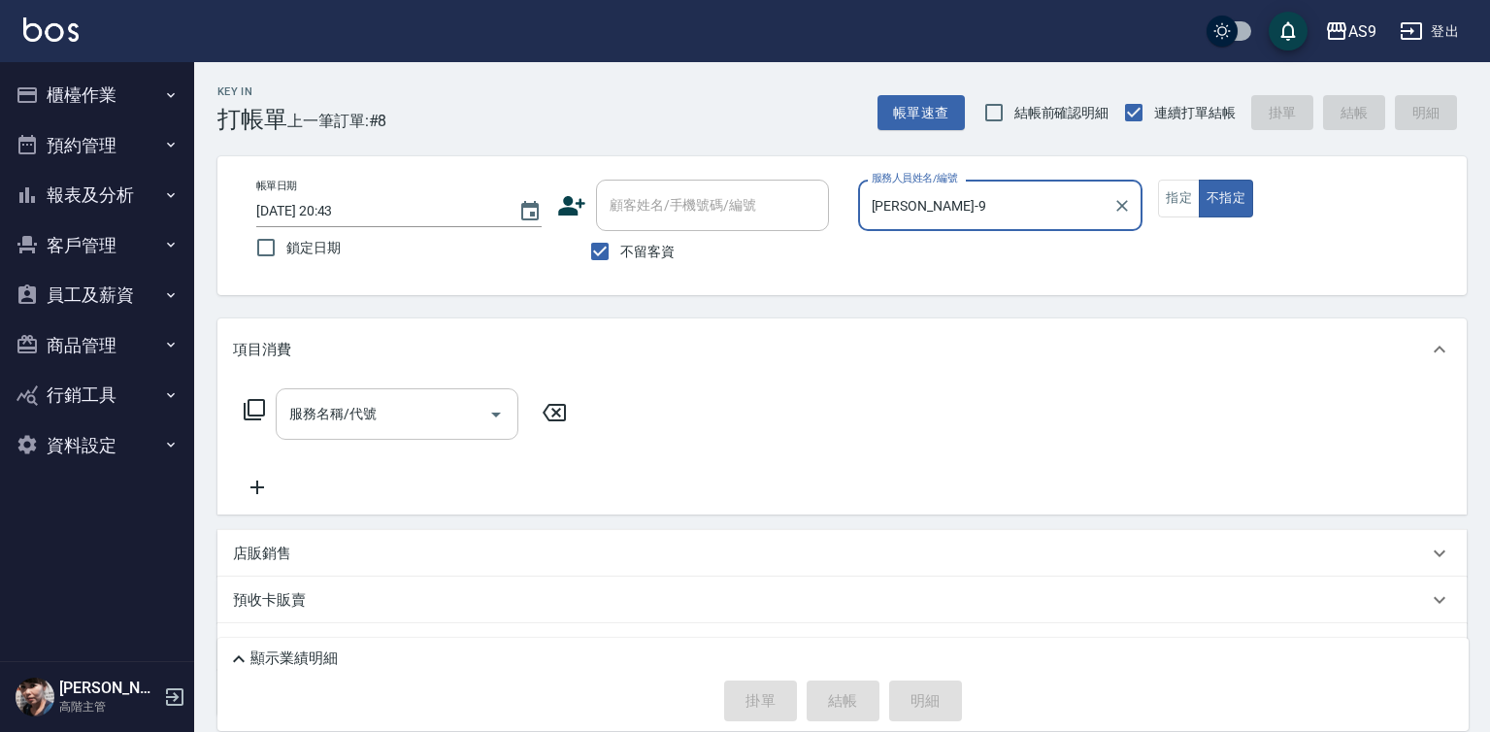
click at [422, 419] on input "服務名稱/代號" at bounding box center [382, 414] width 196 height 34
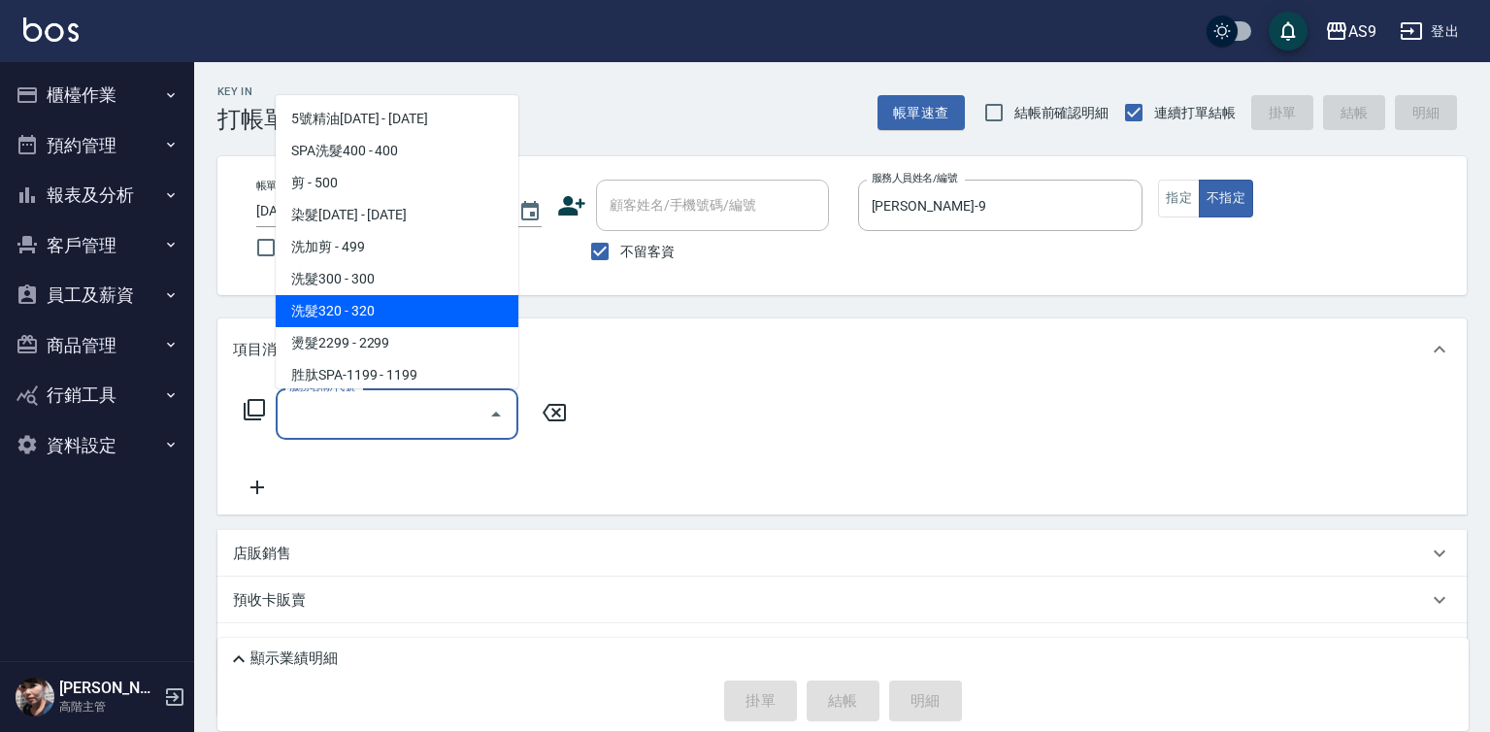
click at [404, 313] on span "洗髮320 - 320" at bounding box center [397, 311] width 243 height 32
type input "洗髮320(洗髮320)"
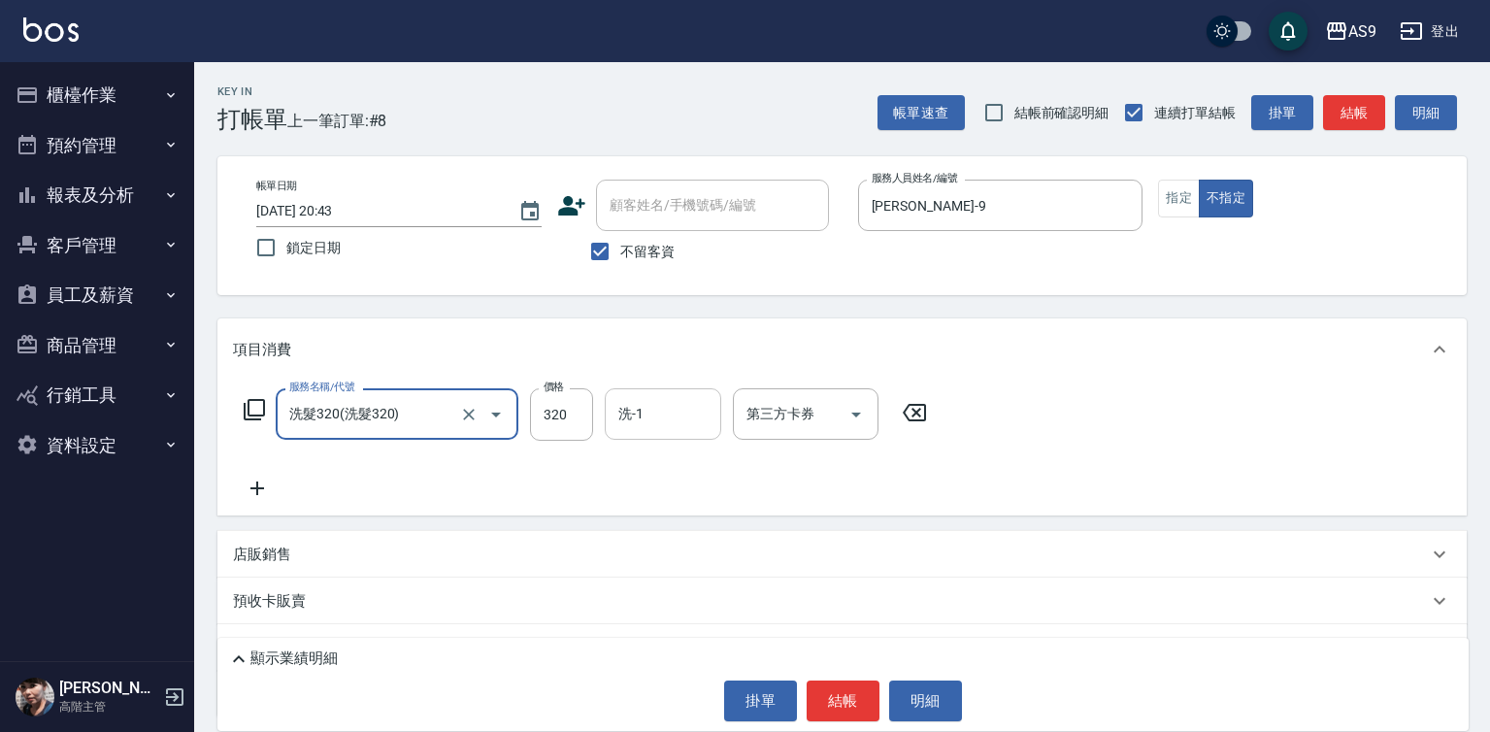
click at [674, 409] on input "洗-1" at bounding box center [663, 414] width 99 height 34
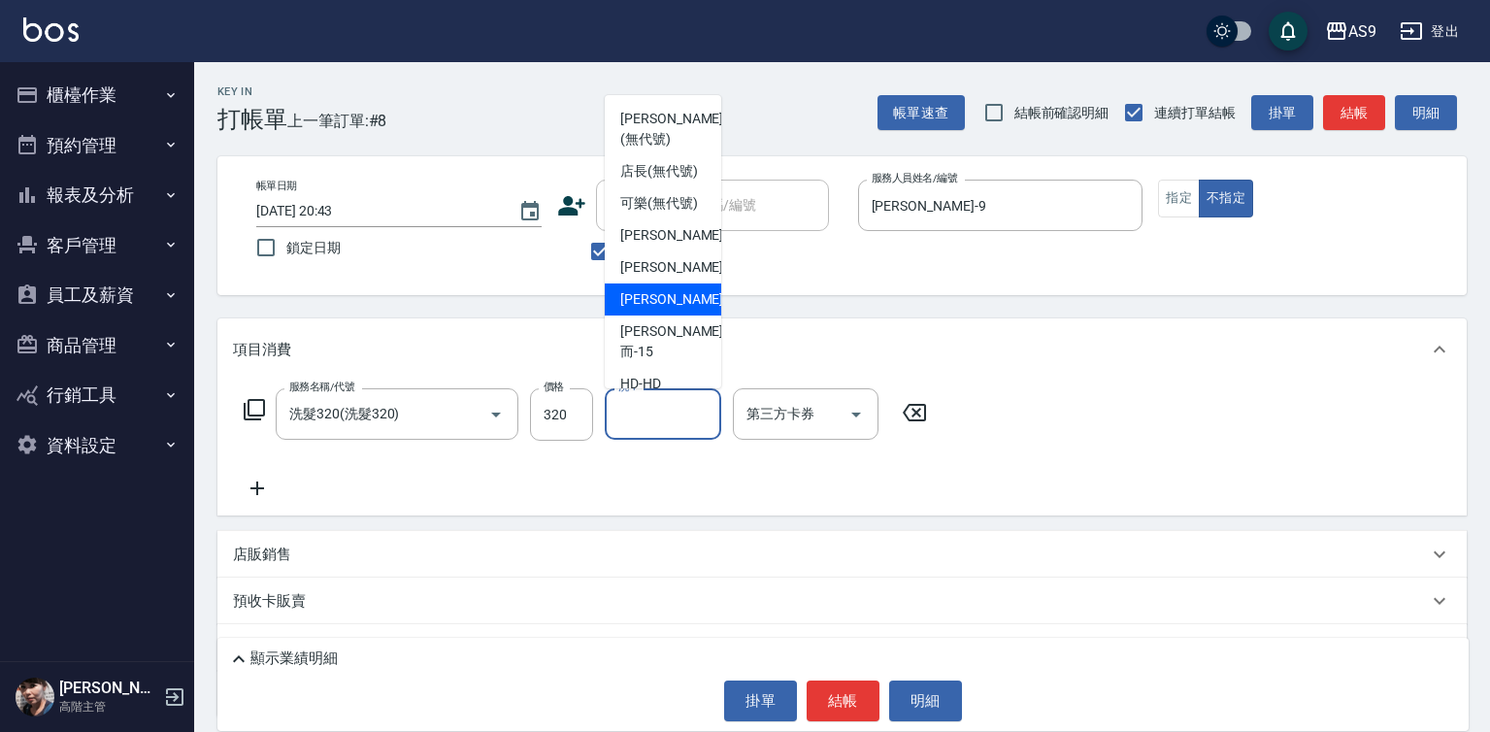
click at [684, 315] on div "[PERSON_NAME]-12" at bounding box center [663, 299] width 116 height 32
type input "[PERSON_NAME]-12"
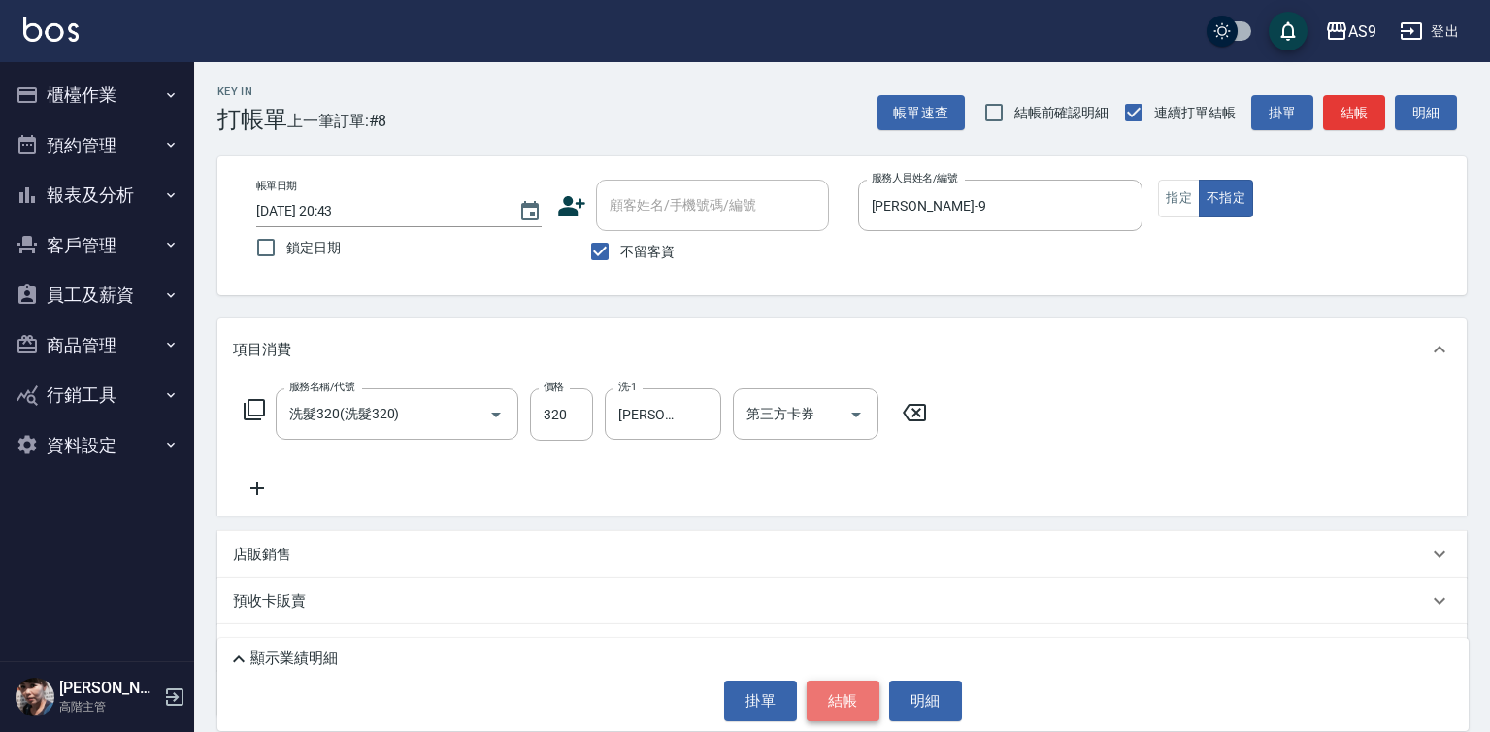
click at [840, 698] on button "結帳" at bounding box center [843, 700] width 73 height 41
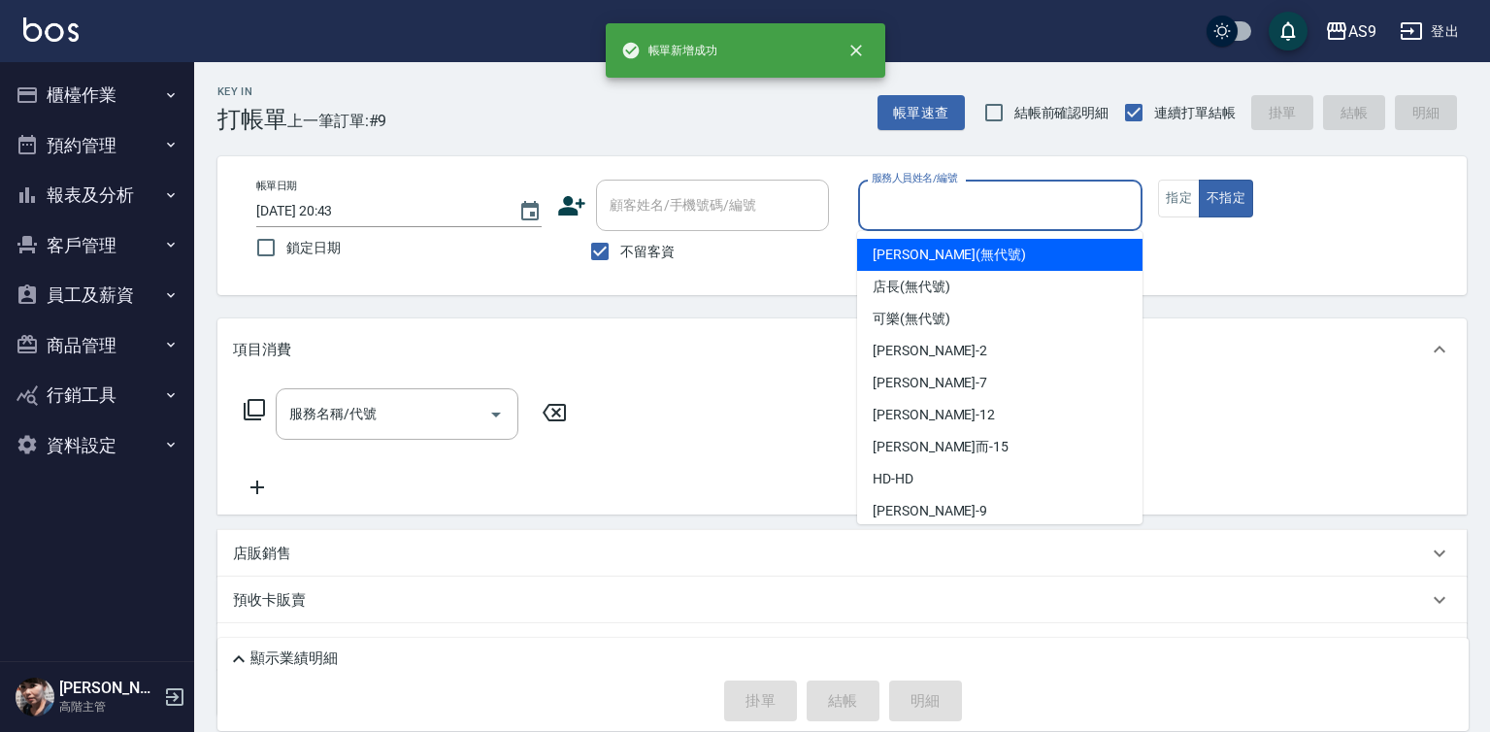
click at [916, 200] on input "服務人員姓名/編號" at bounding box center [1001, 205] width 268 height 34
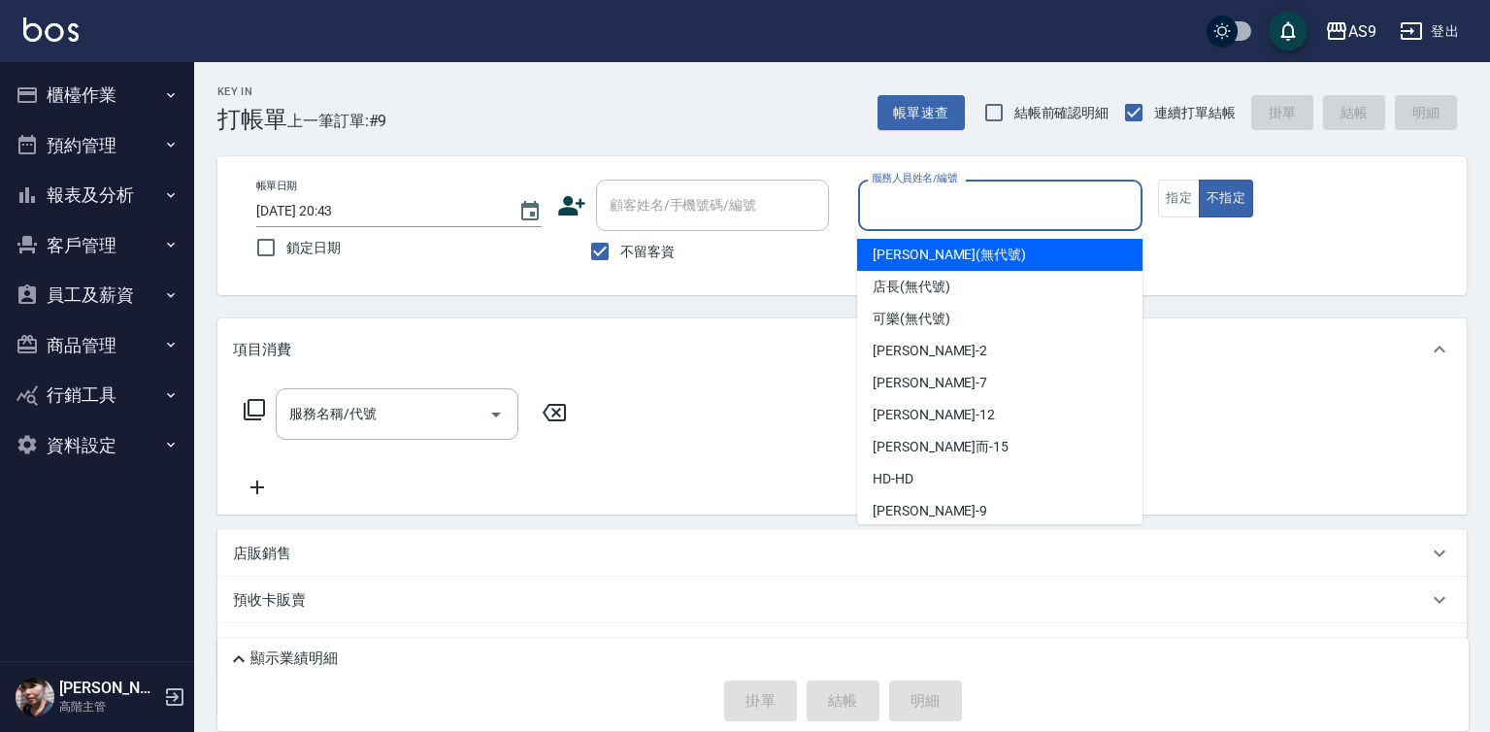
click at [903, 260] on span "Kelly (無代號)" at bounding box center [949, 255] width 153 height 20
type input "Kelly(無代號)"
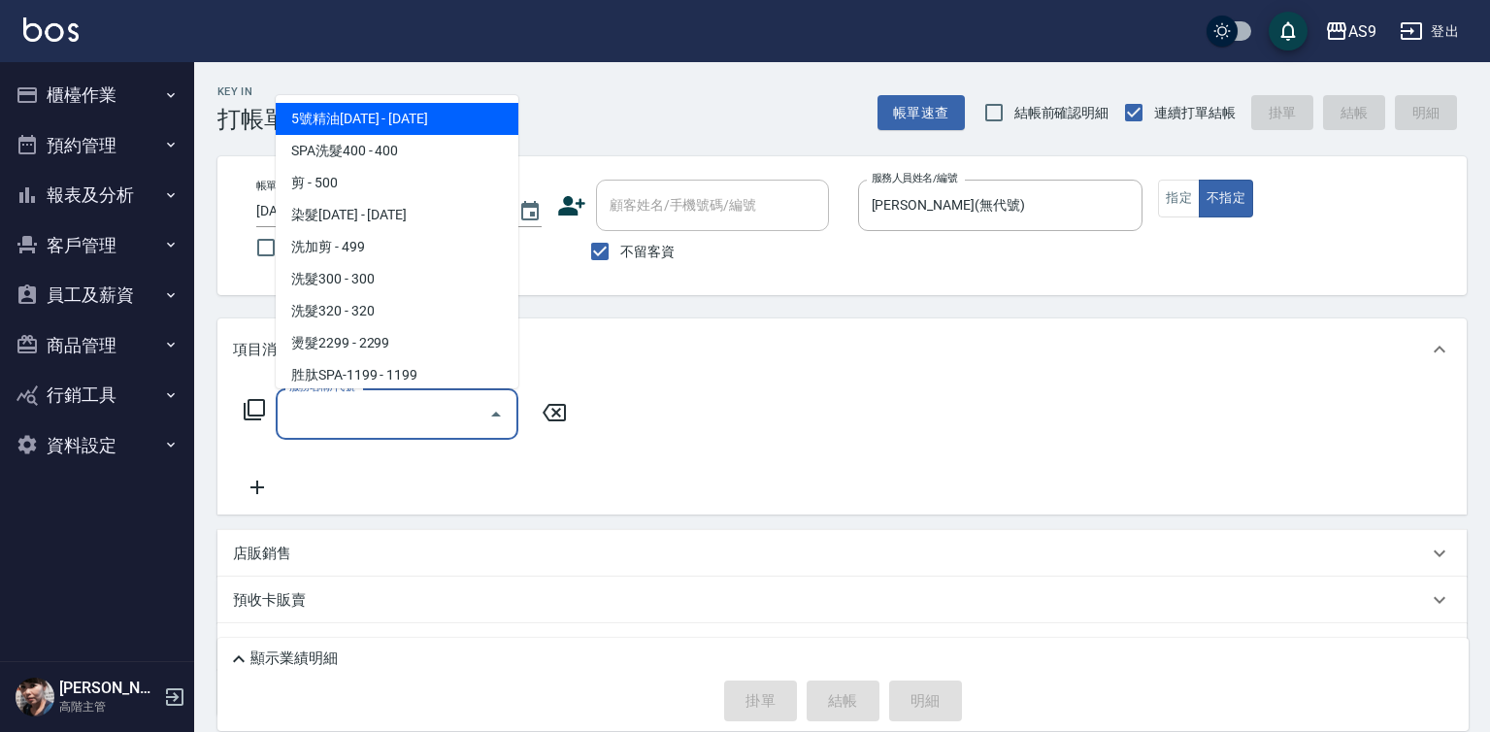
click at [351, 410] on input "服務名稱/代號" at bounding box center [382, 414] width 196 height 34
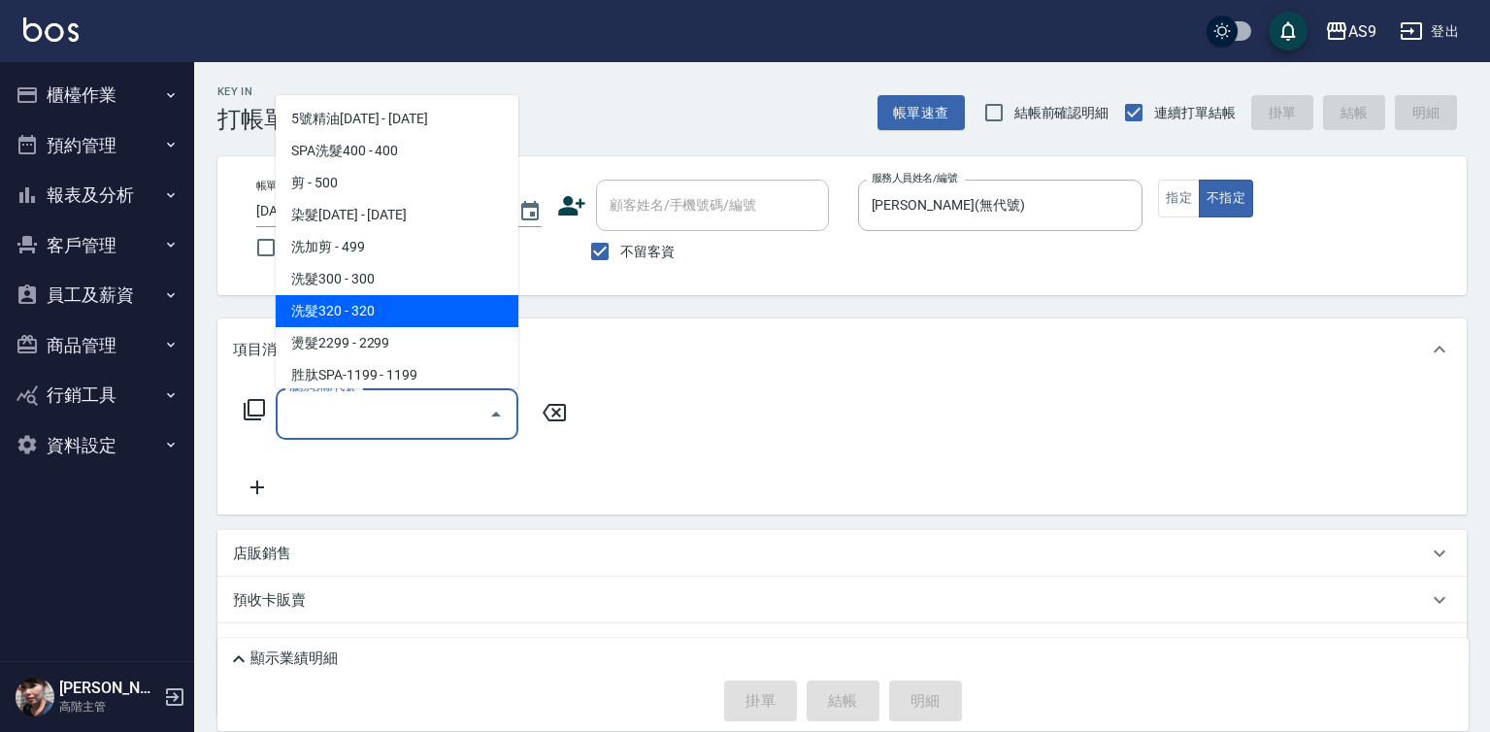
click at [363, 305] on span "洗髮320 - 320" at bounding box center [397, 311] width 243 height 32
type input "洗髮320(洗髮320)"
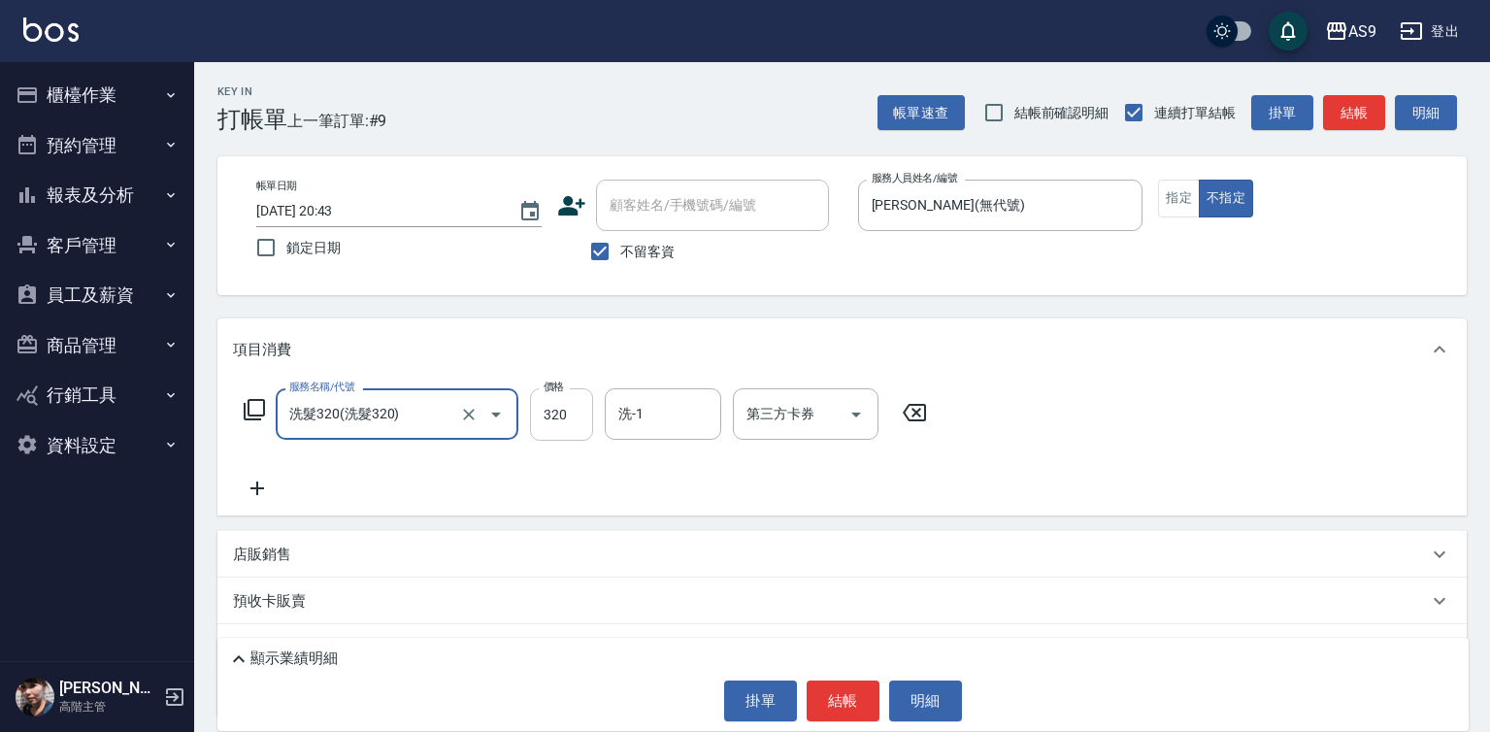
click at [560, 422] on input "320" at bounding box center [561, 414] width 63 height 52
click at [571, 424] on input "2270" at bounding box center [561, 414] width 63 height 52
type input "227"
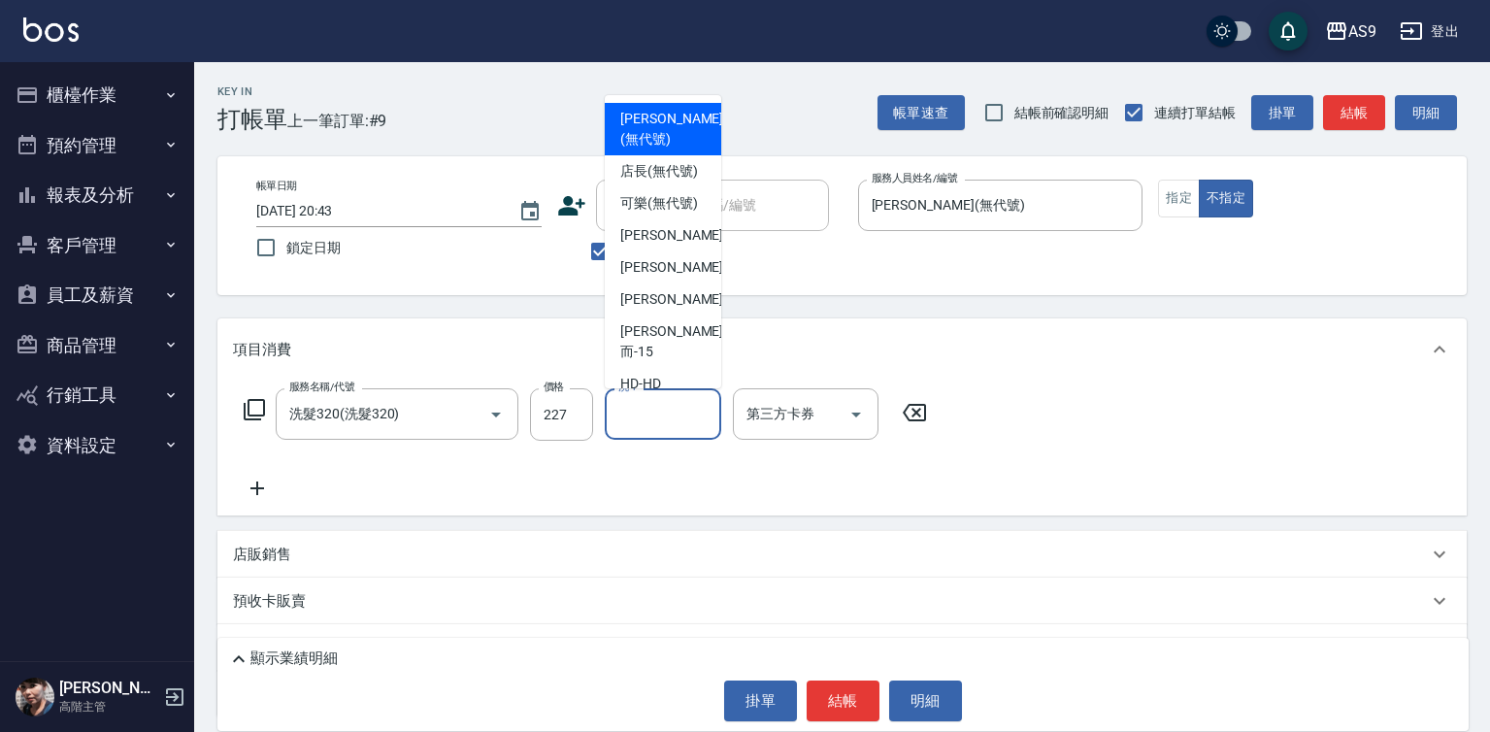
click at [638, 417] on input "洗-1" at bounding box center [663, 414] width 99 height 34
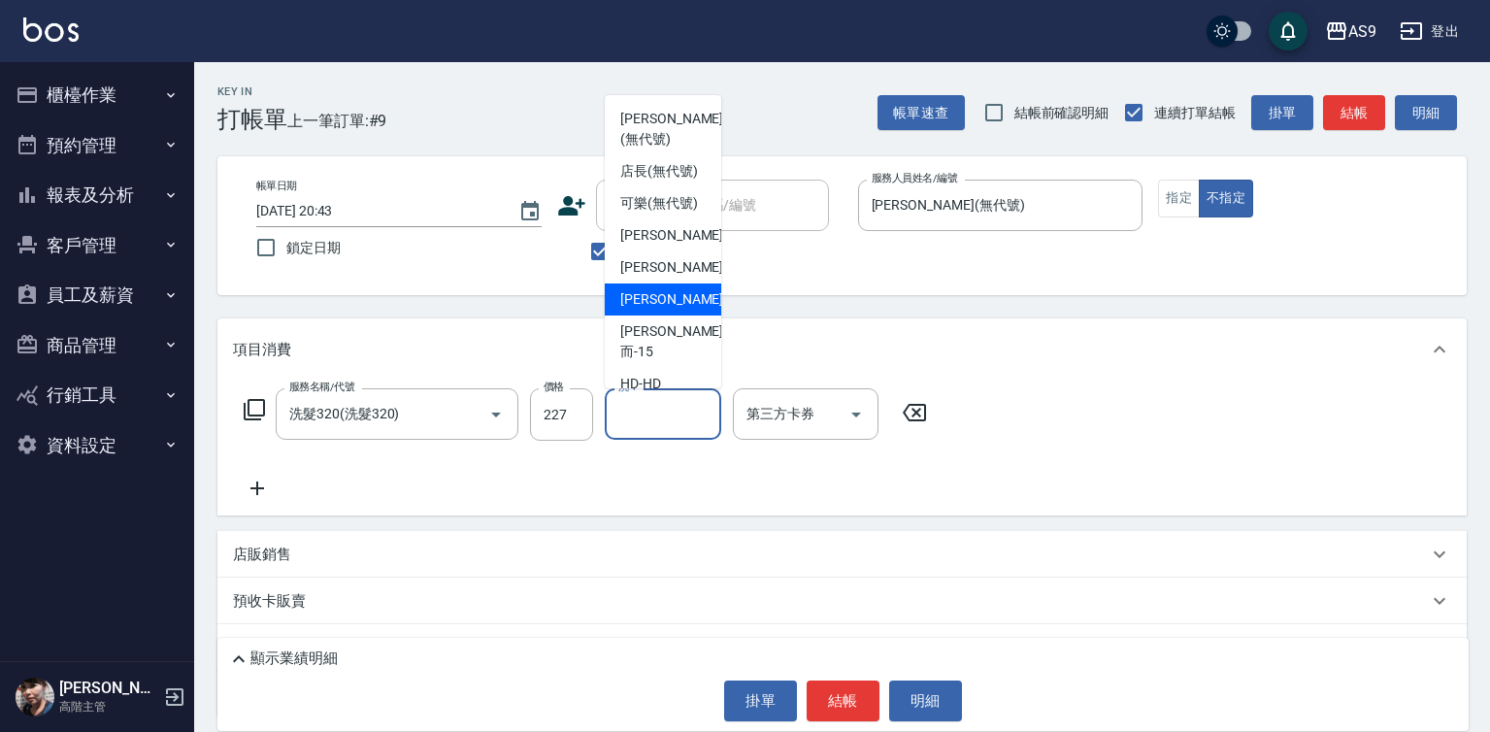
click at [675, 310] on span "[PERSON_NAME]-12" at bounding box center [681, 299] width 122 height 20
type input "[PERSON_NAME]-12"
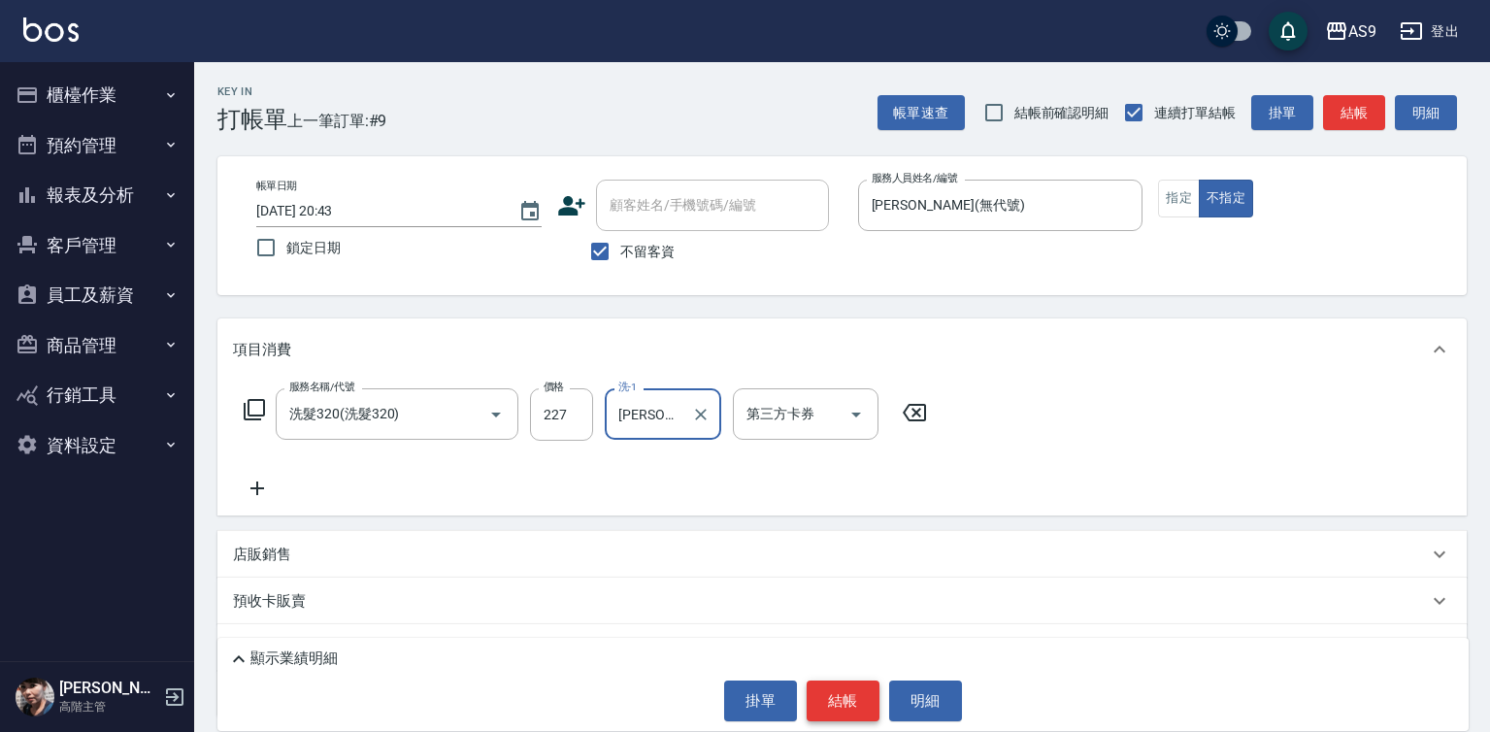
click at [846, 703] on button "結帳" at bounding box center [843, 700] width 73 height 41
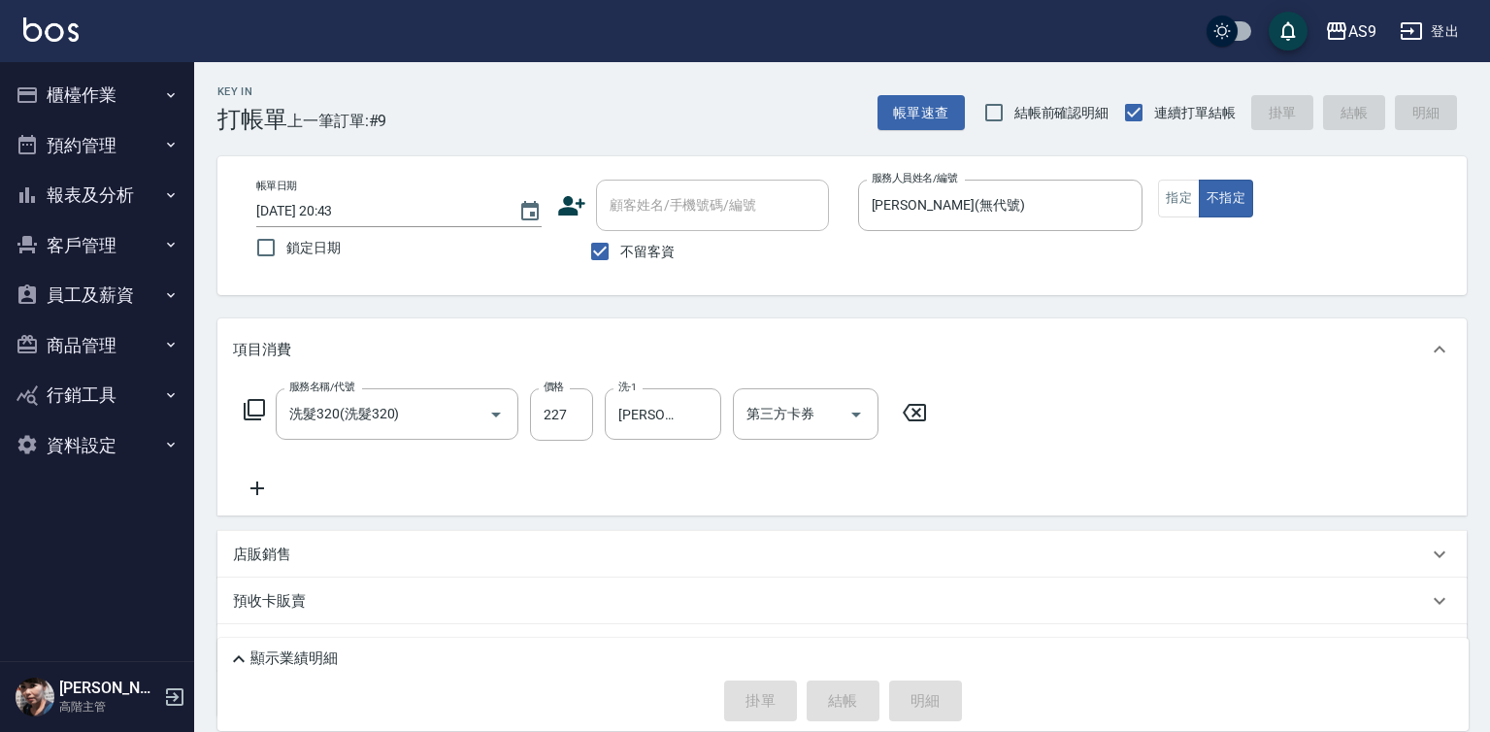
type input "[DATE] 20:44"
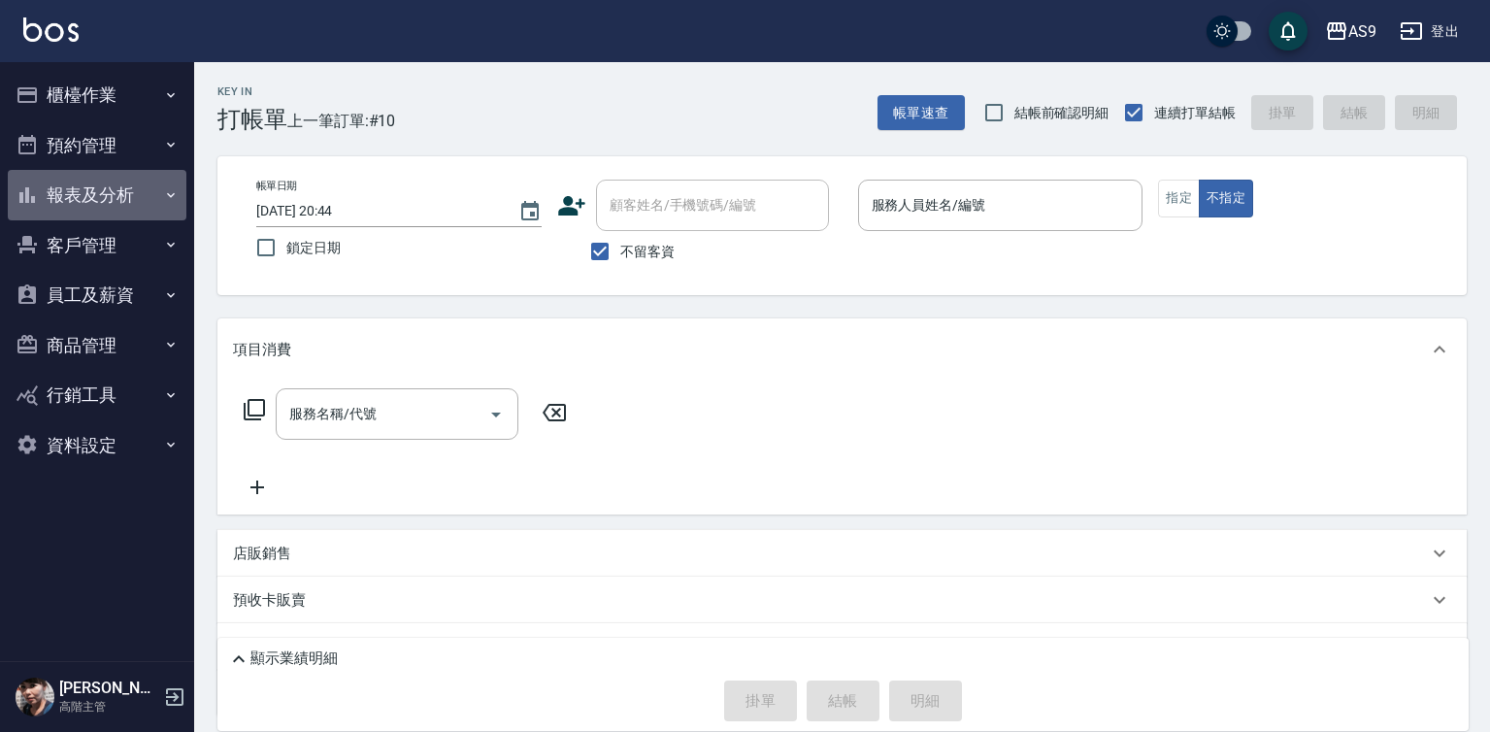
click at [124, 200] on button "報表及分析" at bounding box center [97, 195] width 179 height 50
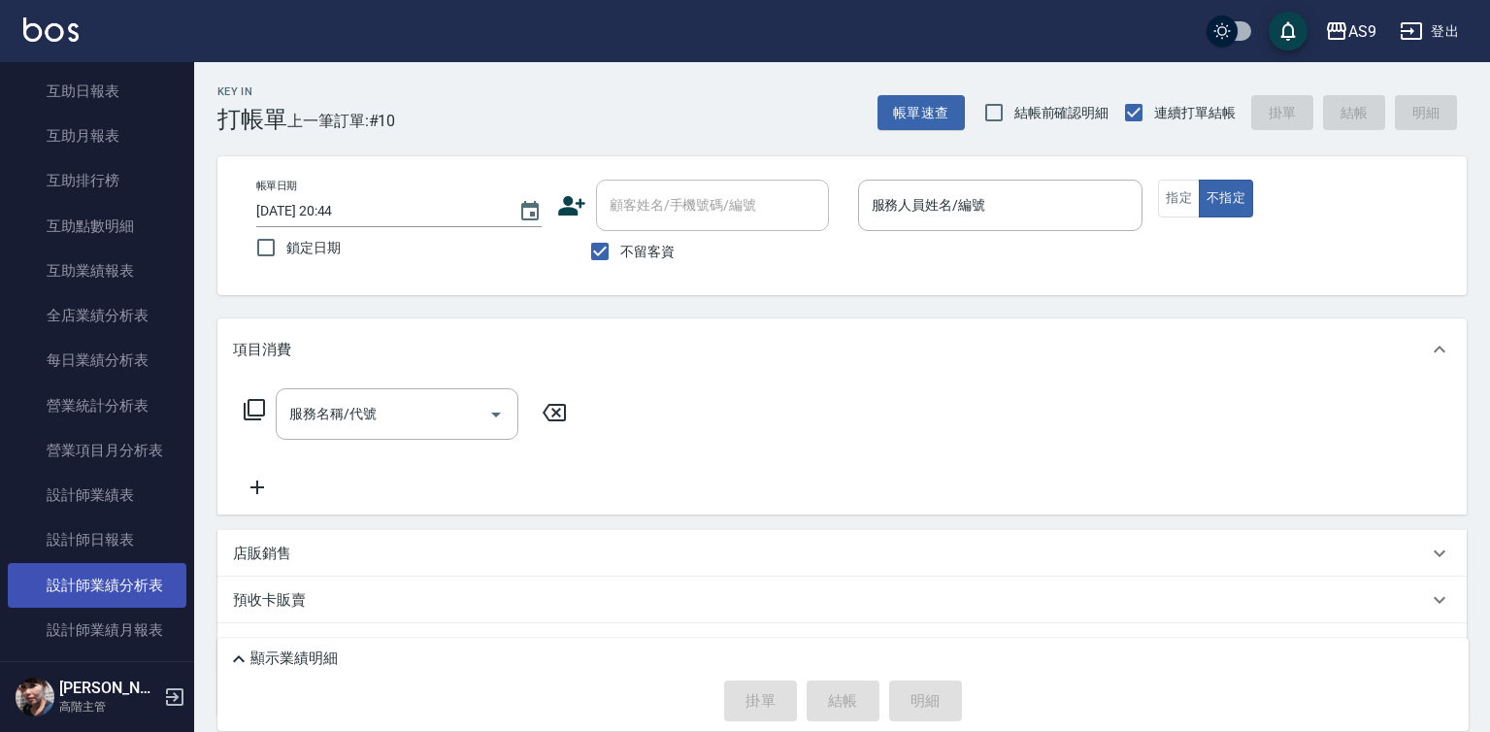
scroll to position [388, 0]
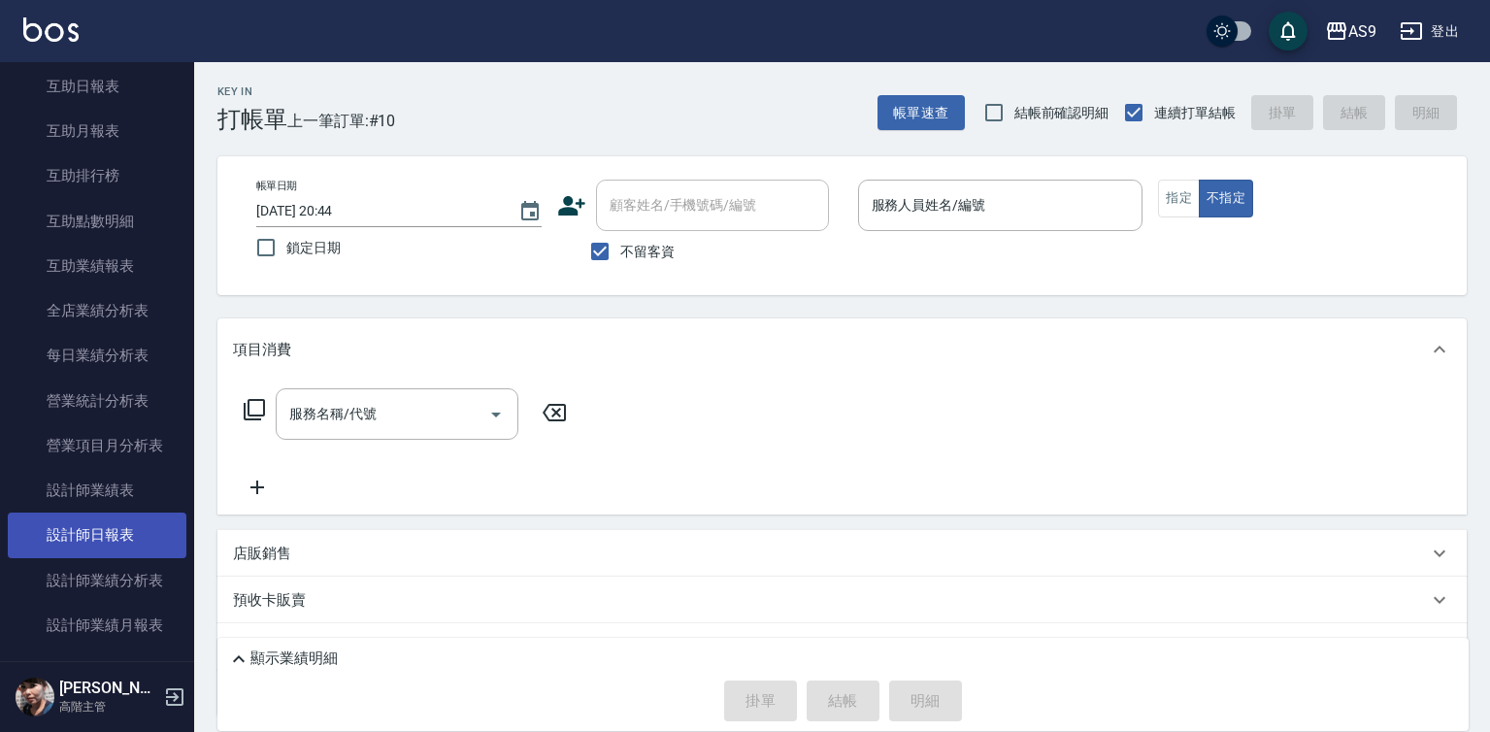
click at [116, 537] on link "設計師日報表" at bounding box center [97, 535] width 179 height 45
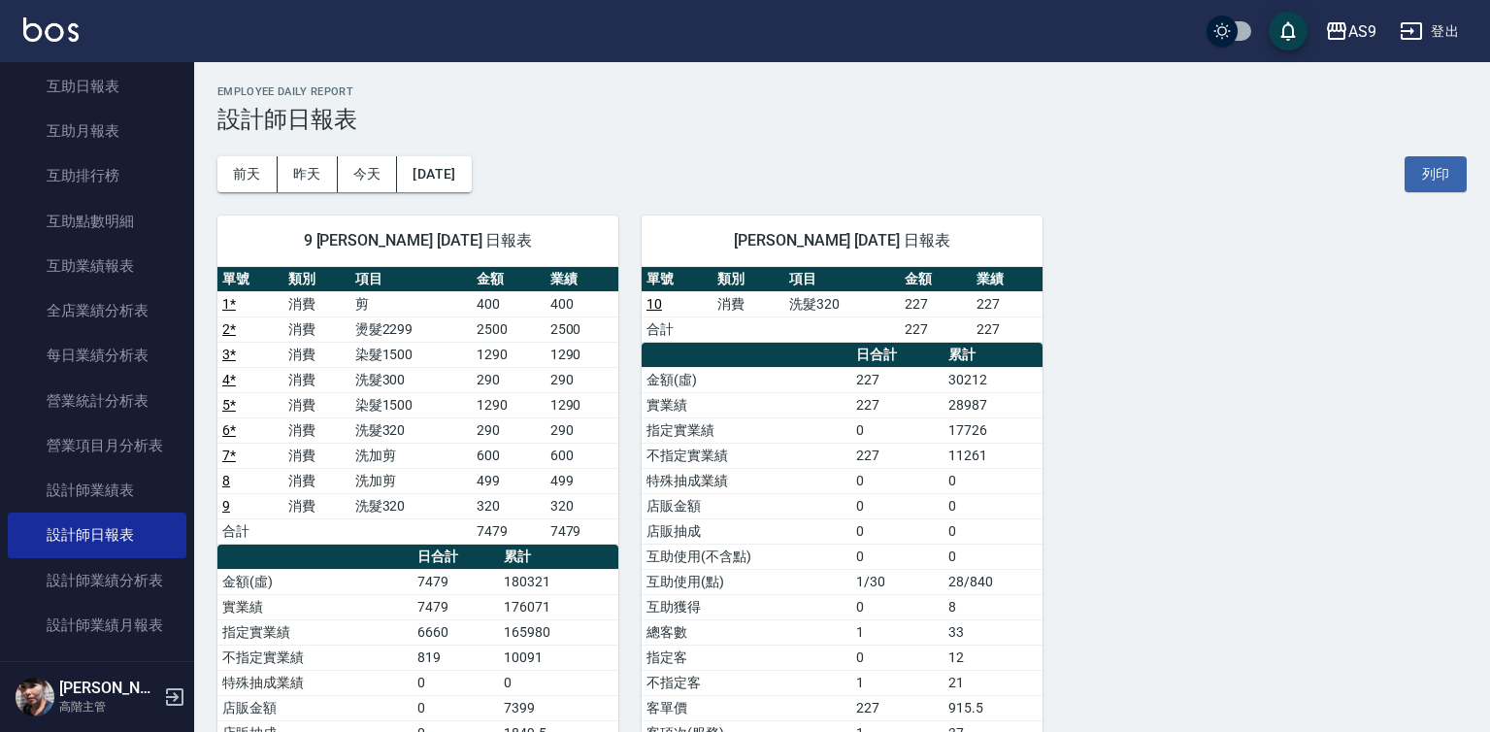
click at [226, 487] on link "8" at bounding box center [226, 481] width 8 height 16
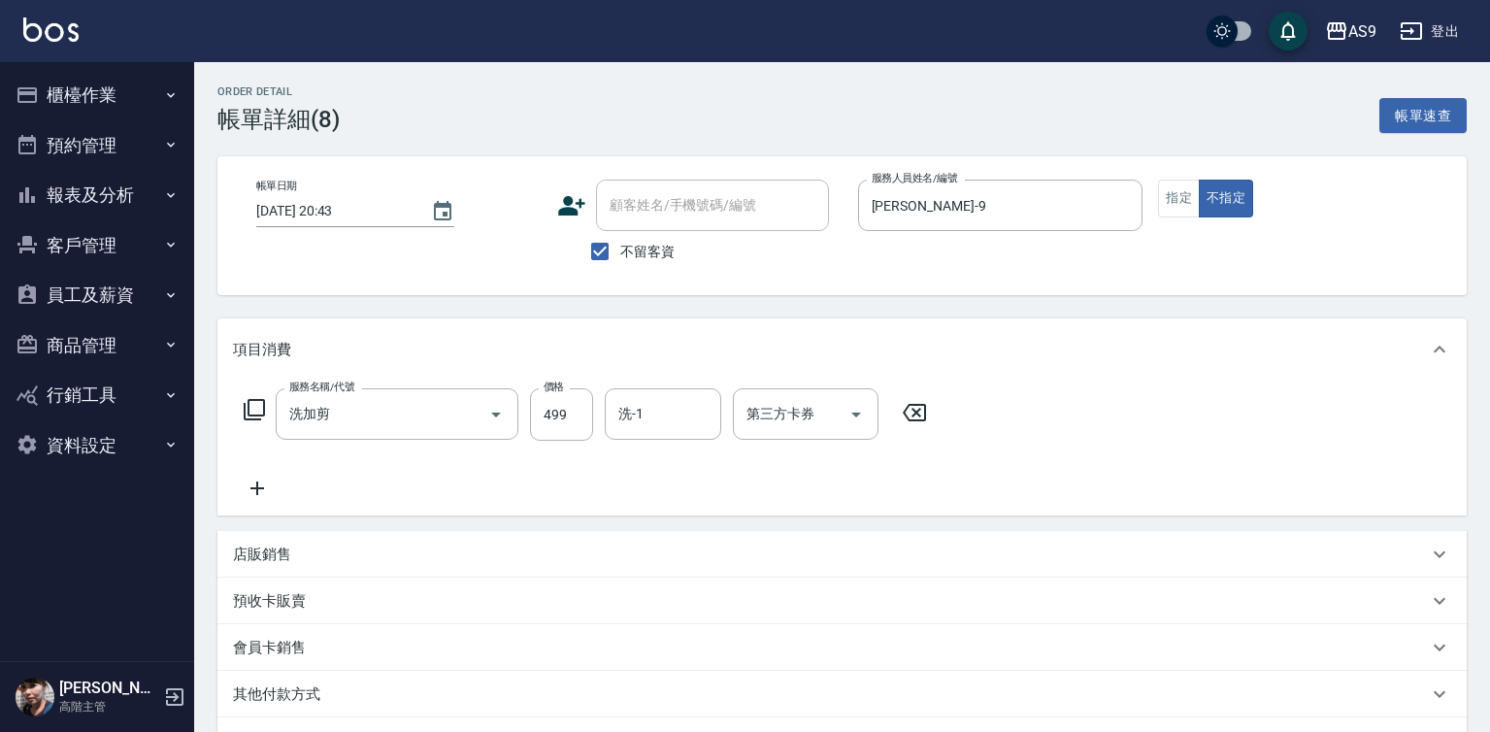
scroll to position [242, 0]
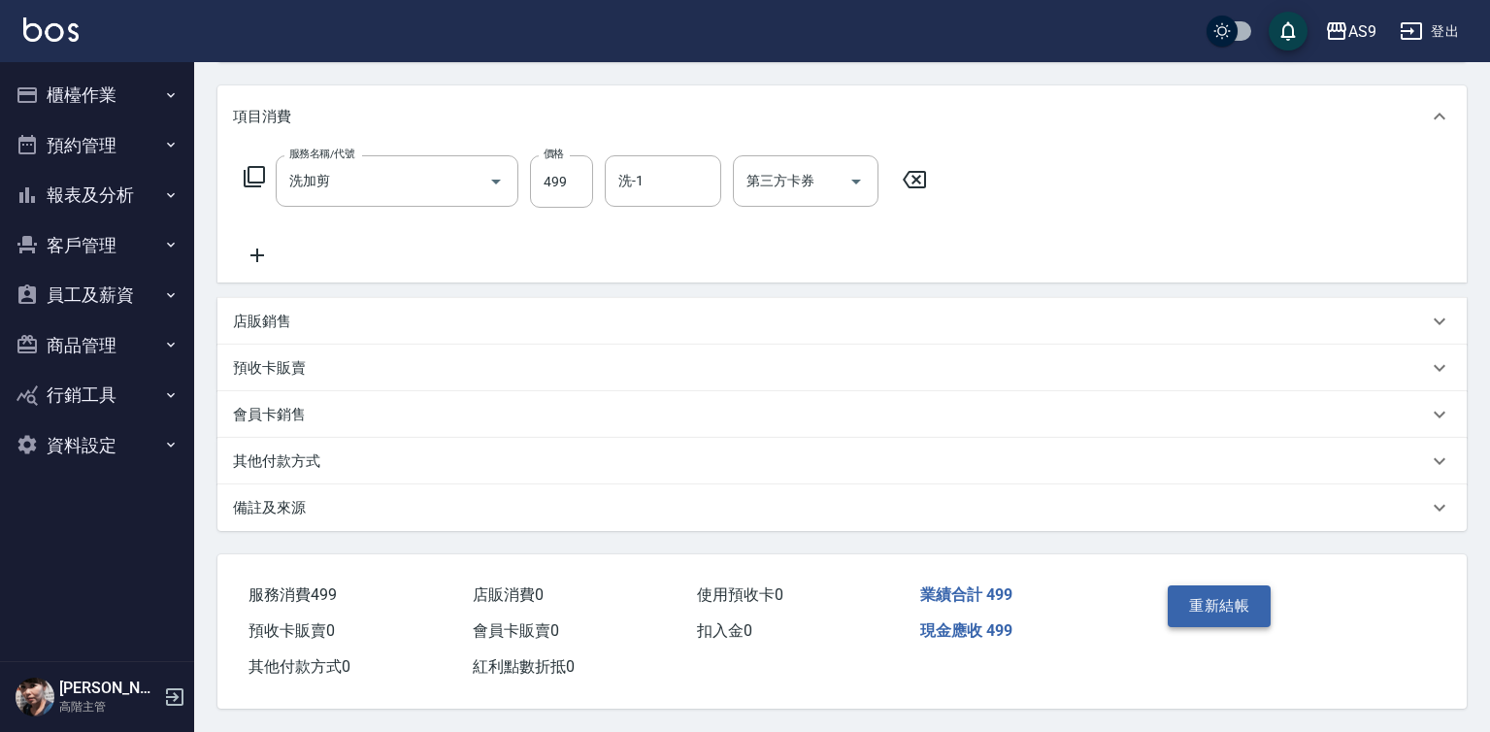
click at [1194, 604] on button "重新結帳" at bounding box center [1219, 605] width 103 height 41
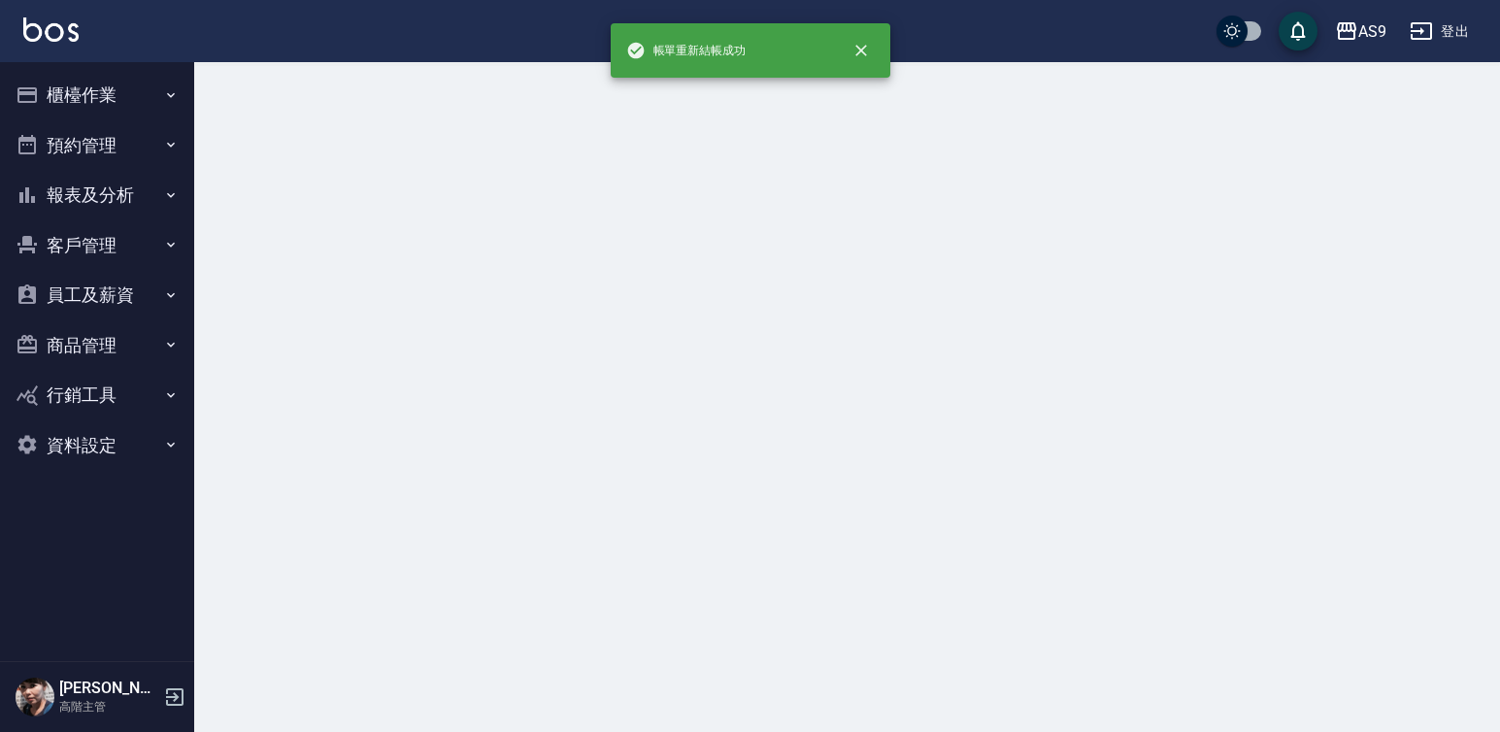
drag, startPoint x: 85, startPoint y: 191, endPoint x: 95, endPoint y: 230, distance: 40.0
click at [85, 190] on button "報表及分析" at bounding box center [97, 195] width 179 height 50
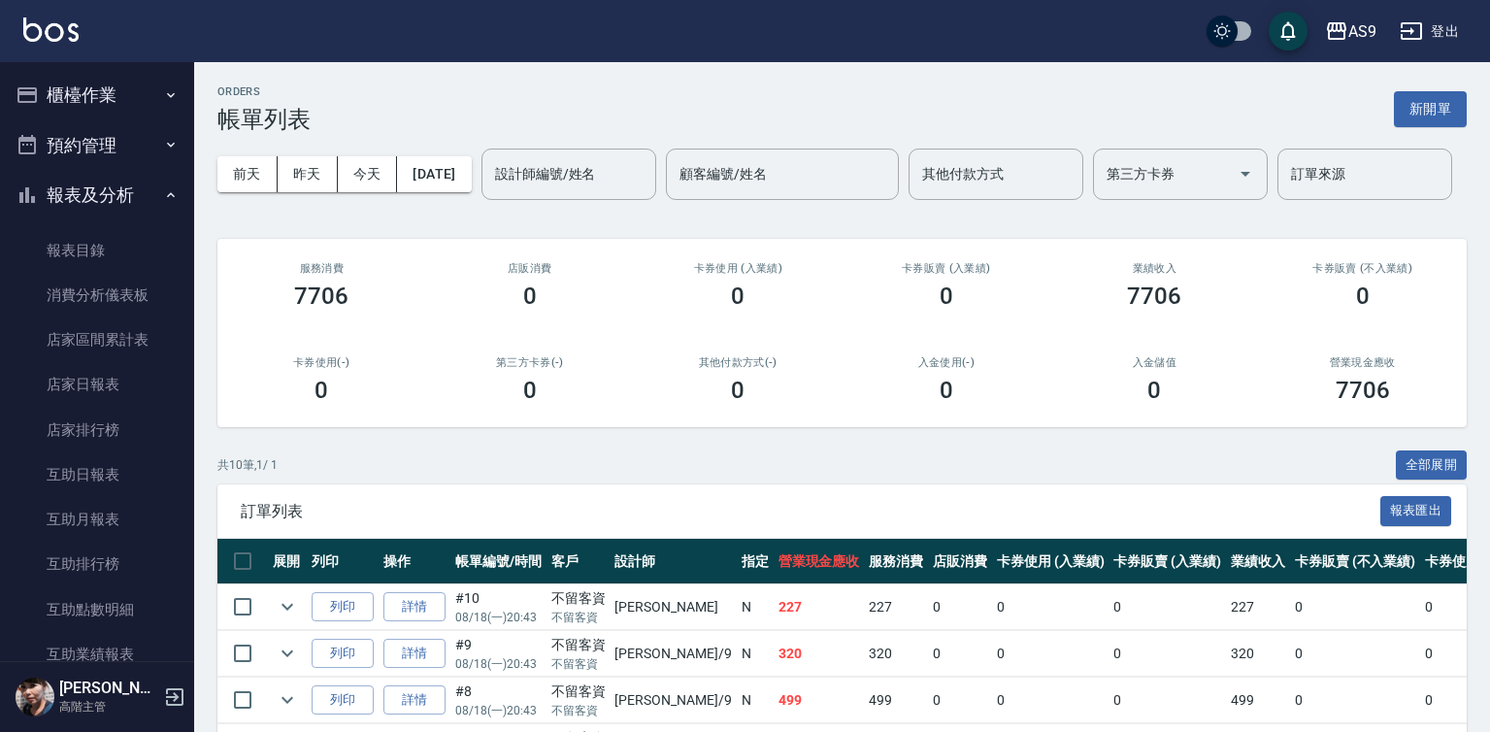
scroll to position [291, 0]
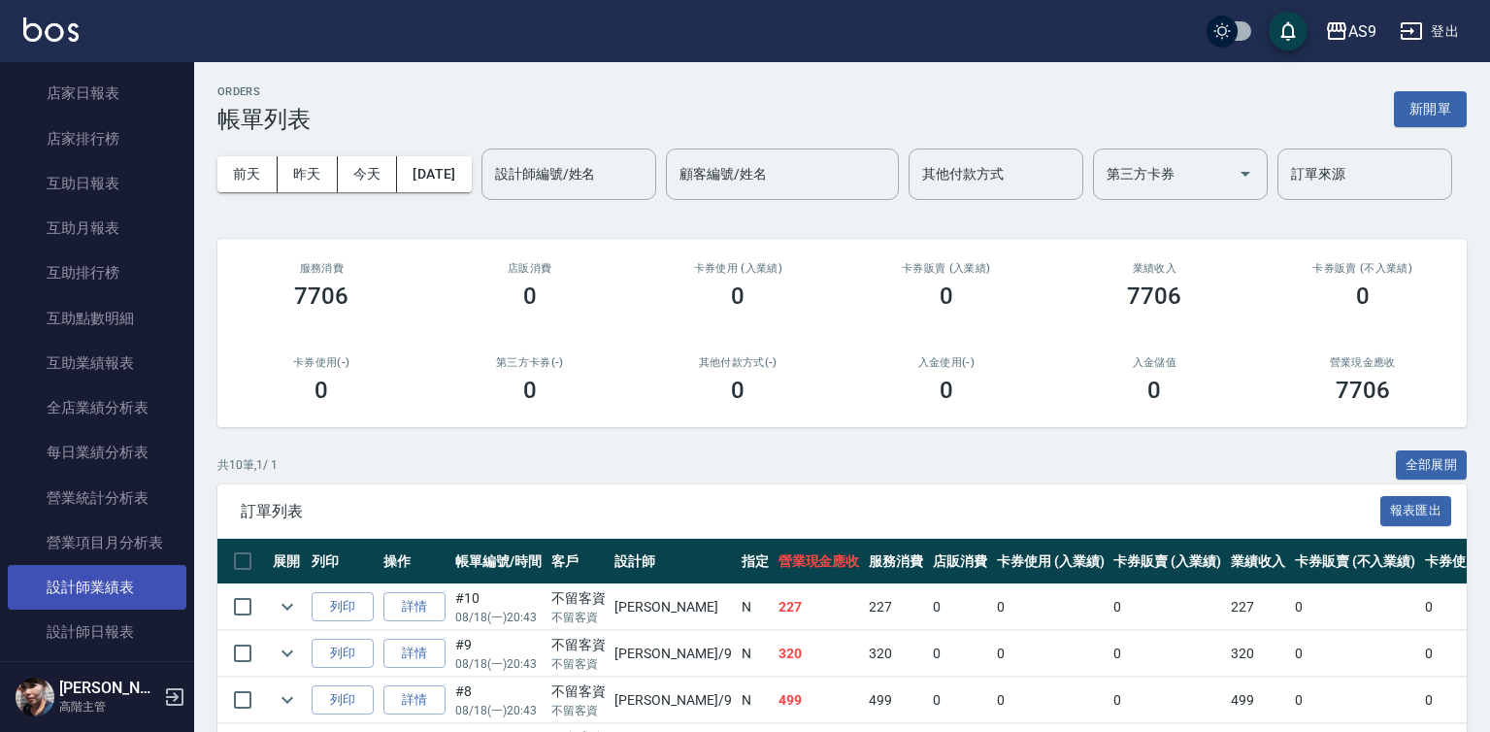
drag, startPoint x: 133, startPoint y: 634, endPoint x: 169, endPoint y: 587, distance: 58.8
click at [133, 634] on link "設計師日報表" at bounding box center [97, 632] width 179 height 45
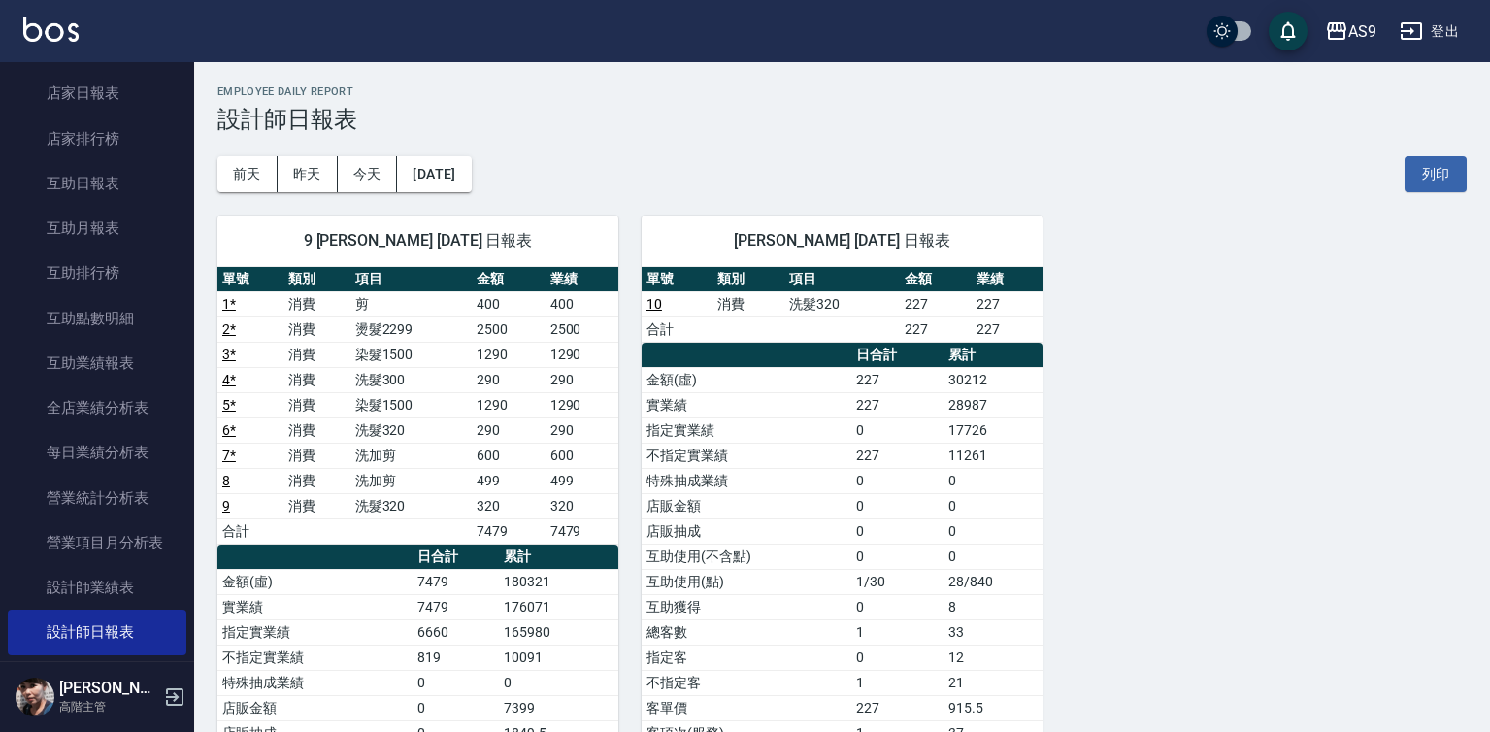
click at [224, 503] on link "9" at bounding box center [226, 506] width 8 height 16
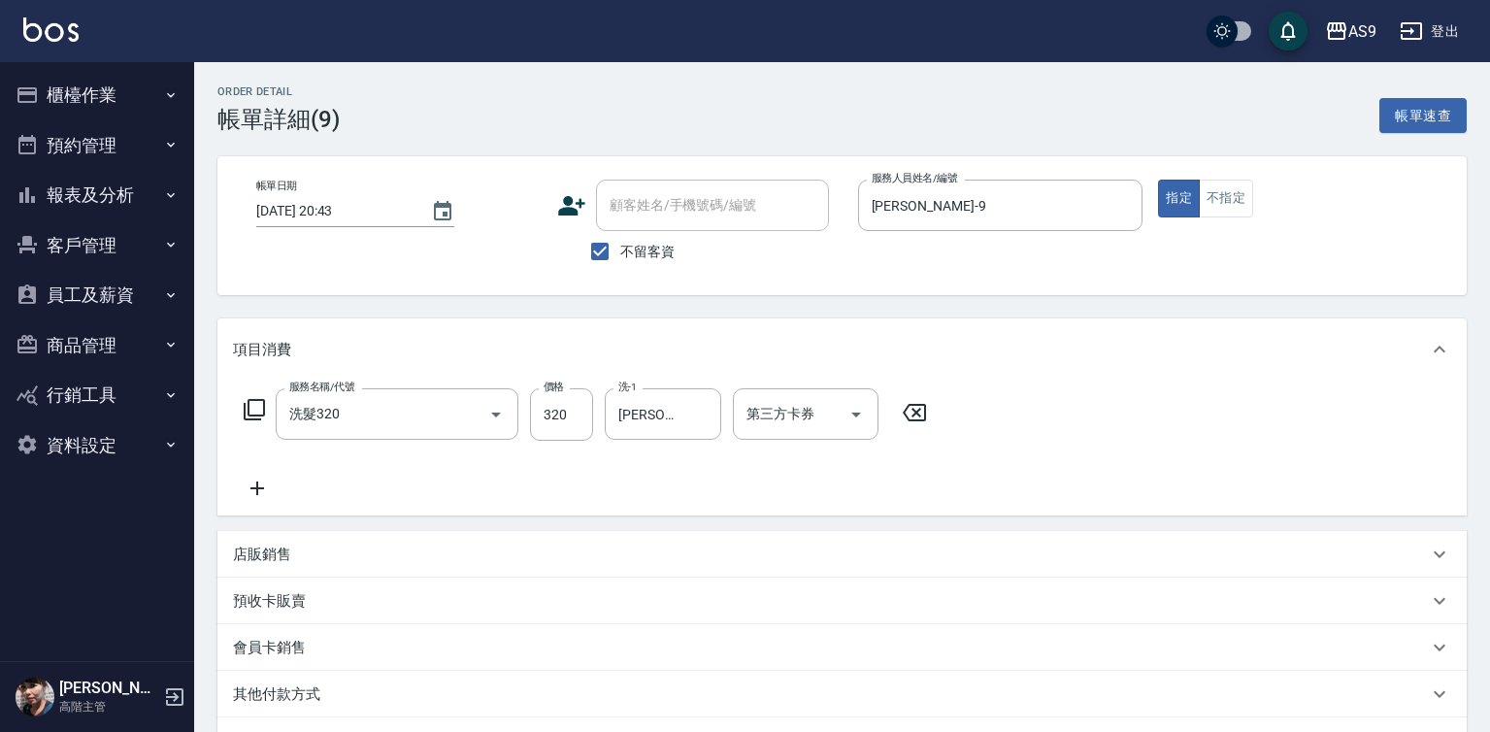
scroll to position [242, 0]
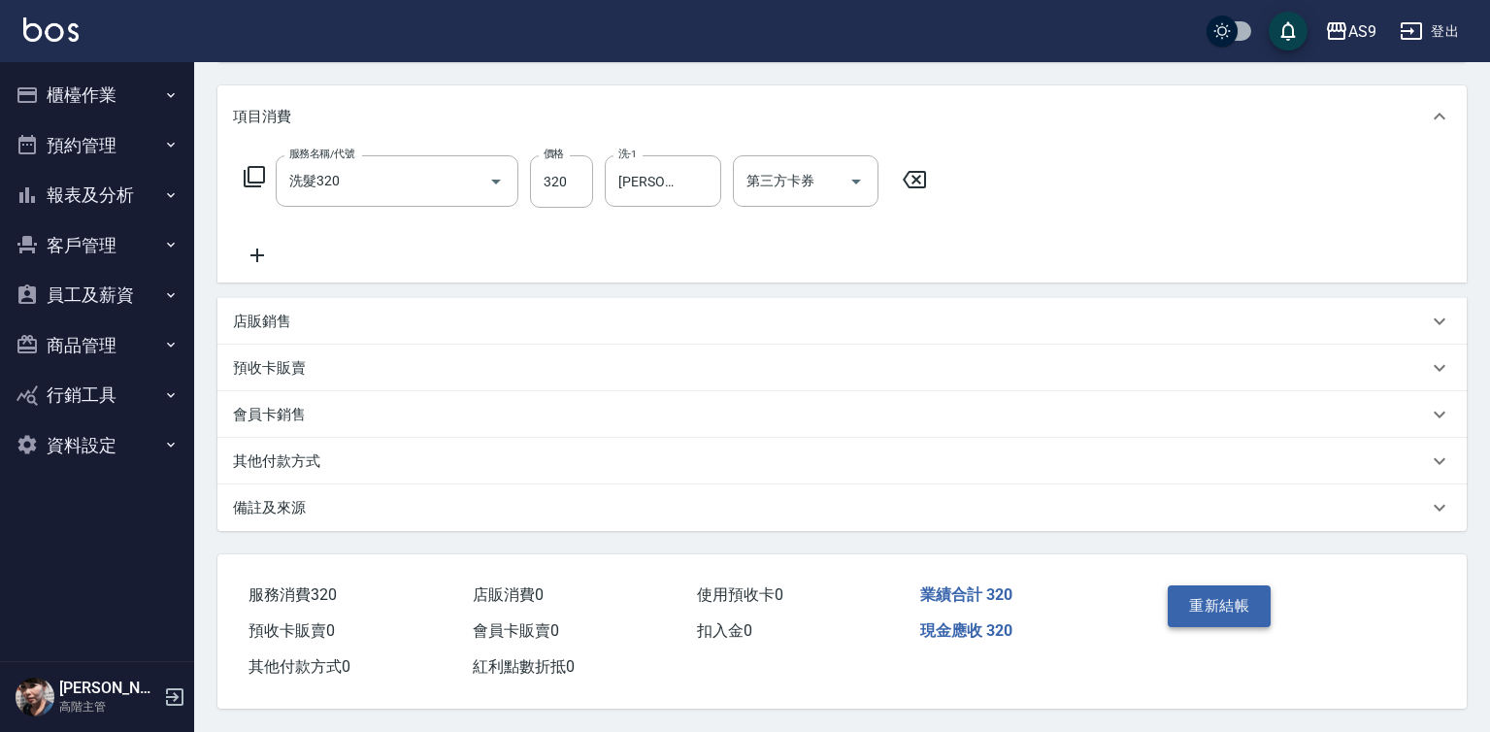
click at [1202, 611] on button "重新結帳" at bounding box center [1219, 605] width 103 height 41
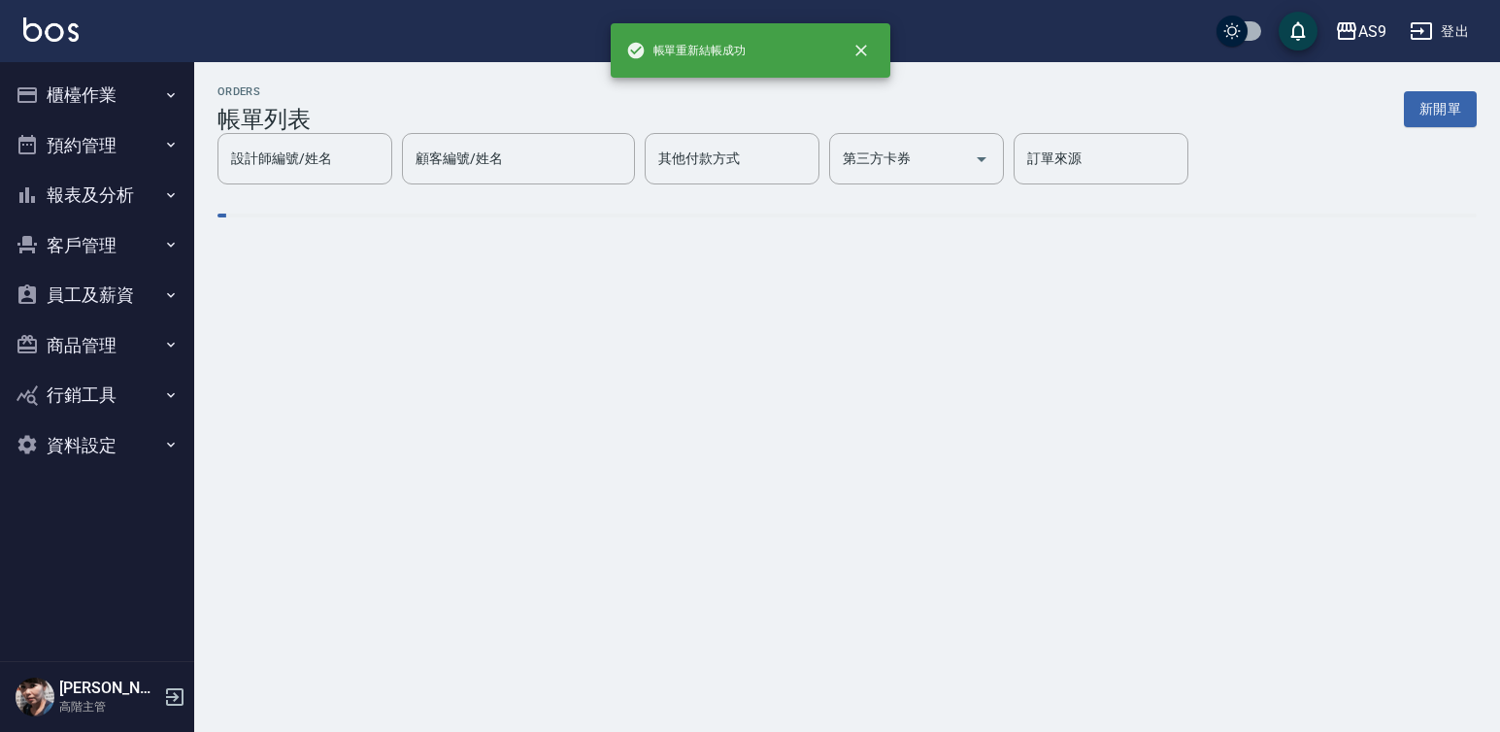
click at [101, 92] on button "櫃檯作業" at bounding box center [97, 95] width 179 height 50
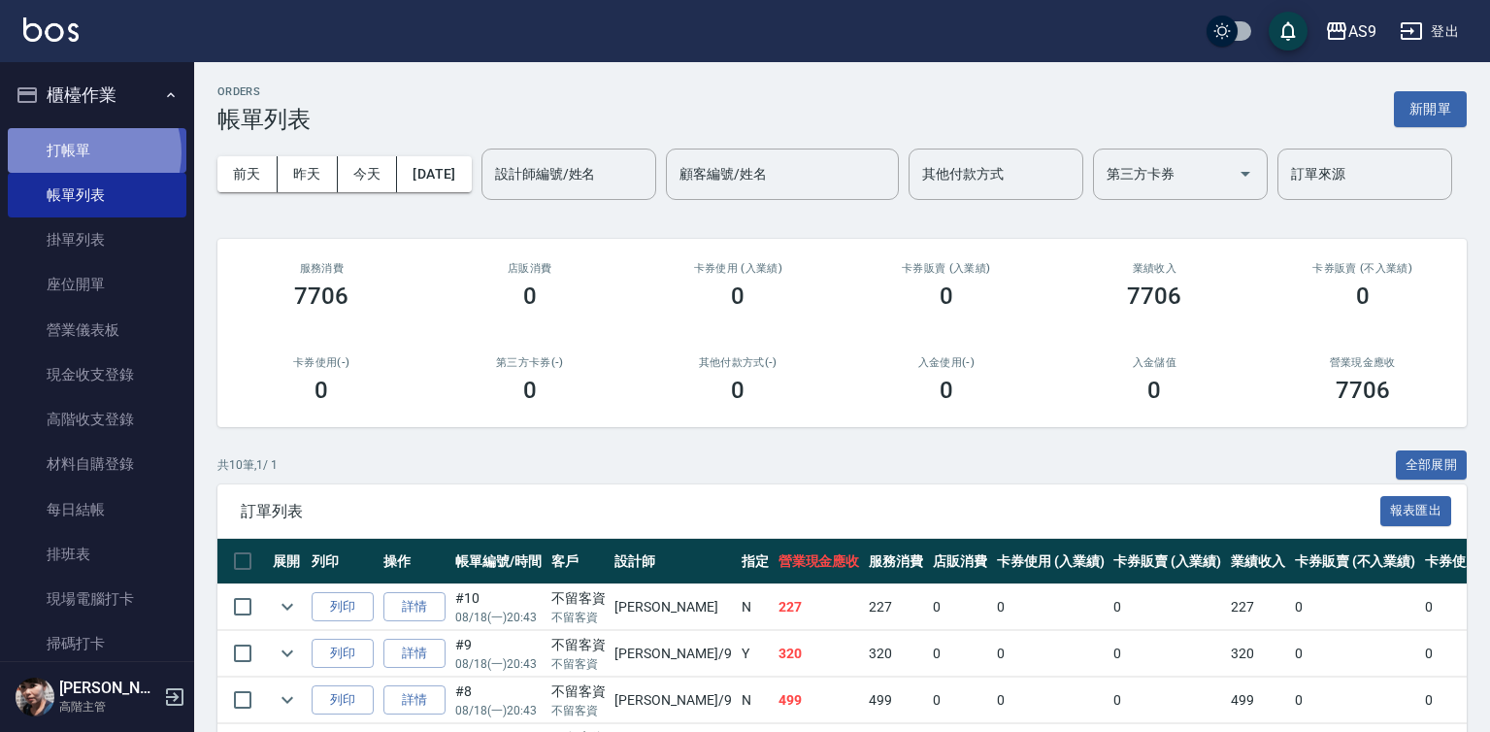
click at [85, 152] on link "打帳單" at bounding box center [97, 150] width 179 height 45
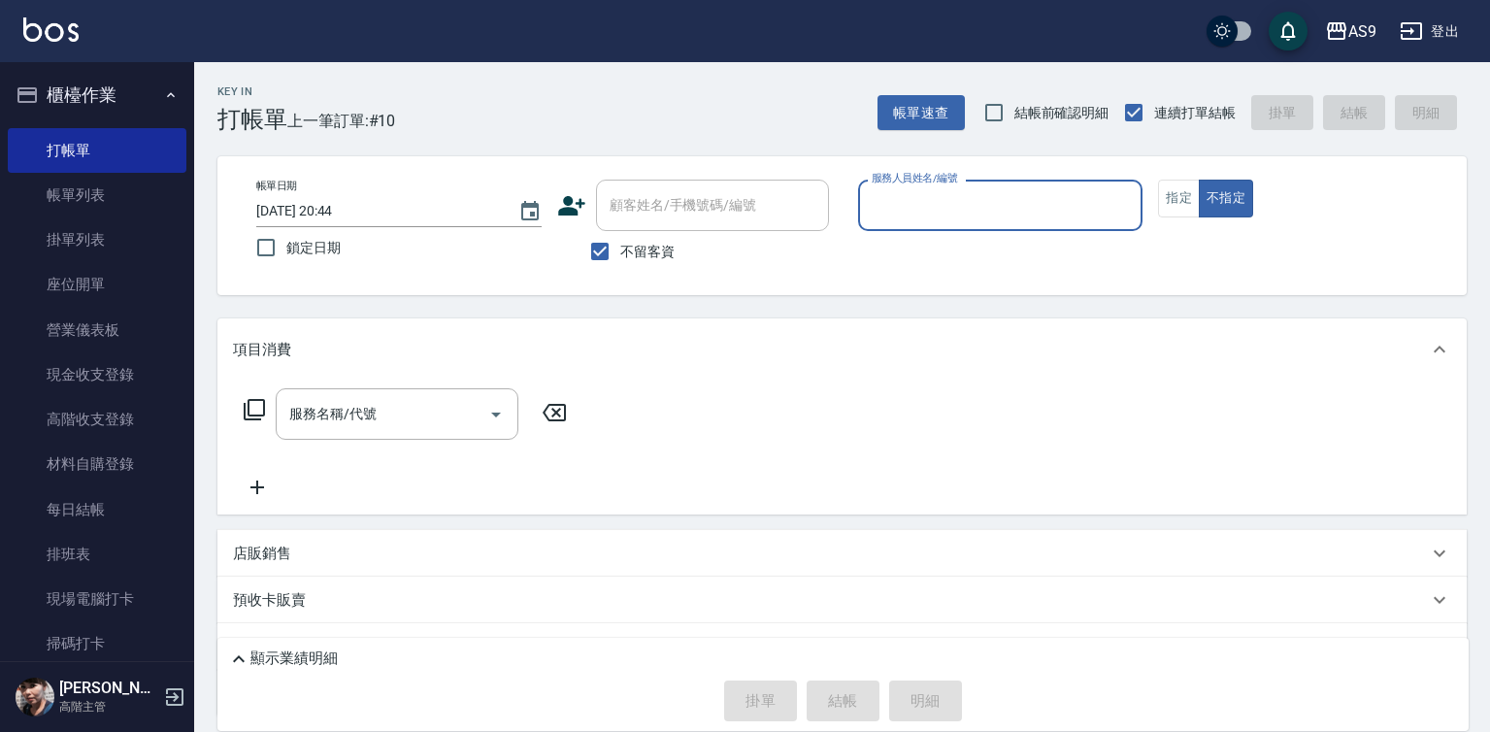
click at [942, 197] on input "服務人員姓名/編號" at bounding box center [1001, 205] width 268 height 34
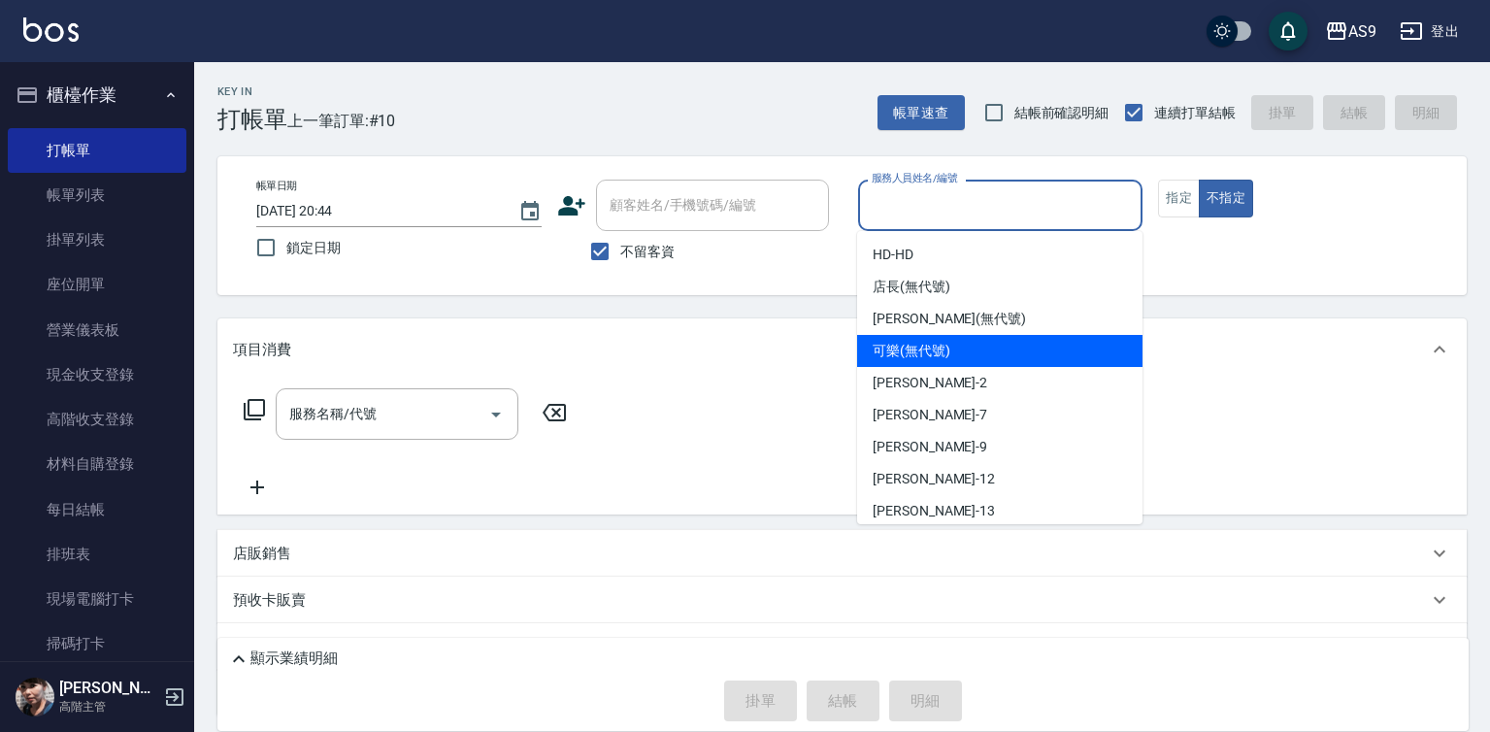
click at [917, 357] on span "可樂 (無代號)" at bounding box center [912, 351] width 78 height 20
type input "可樂(無代號)"
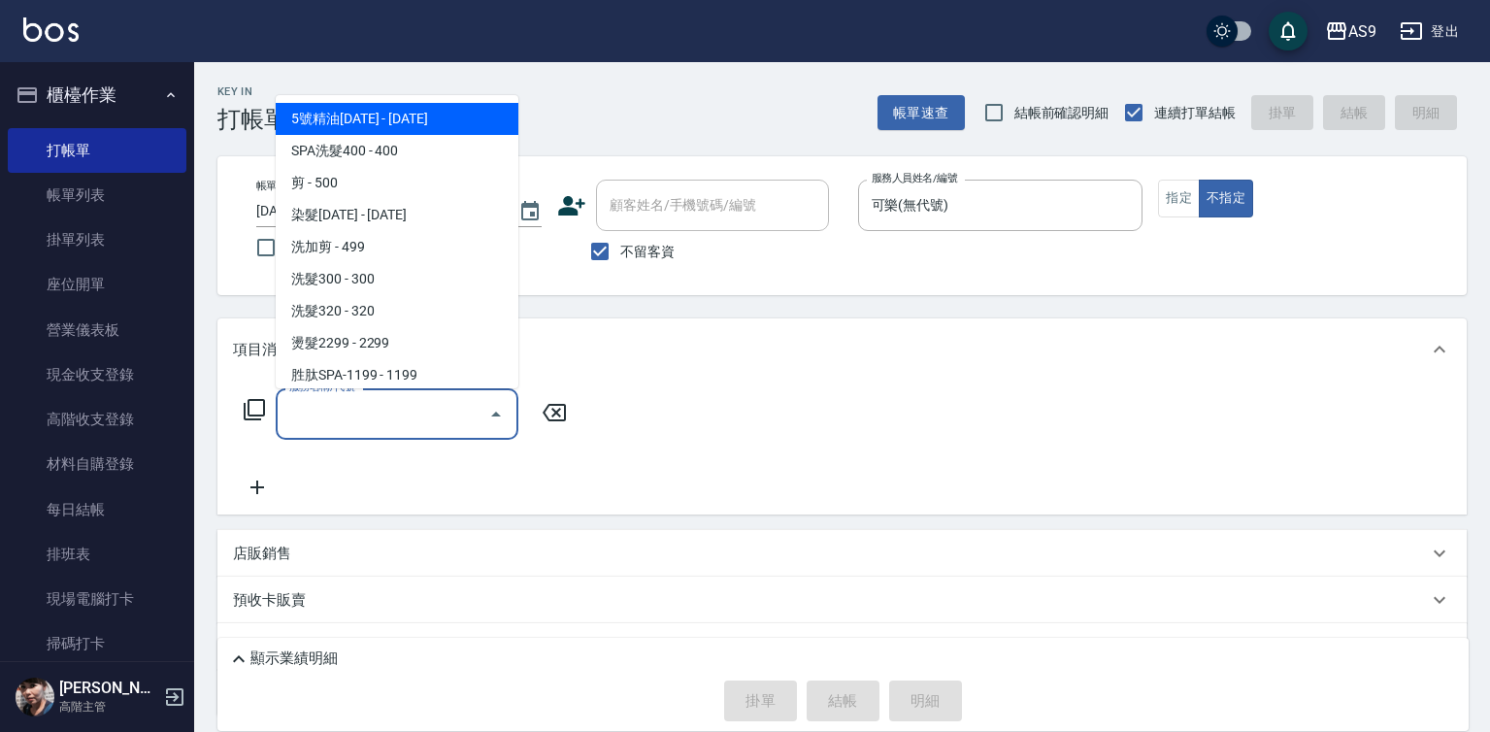
click at [423, 417] on input "服務名稱/代號" at bounding box center [382, 414] width 196 height 34
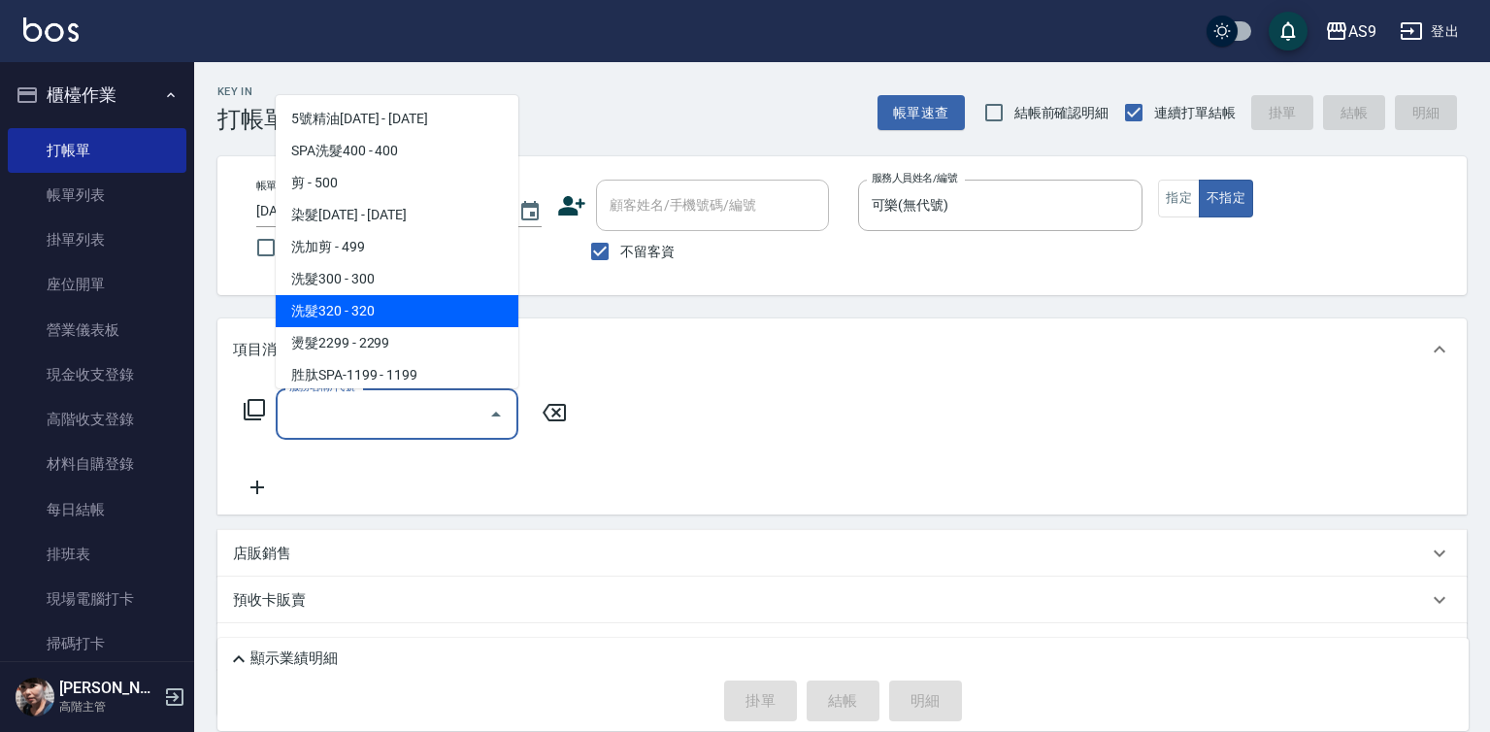
click at [400, 316] on span "洗髮320 - 320" at bounding box center [397, 311] width 243 height 32
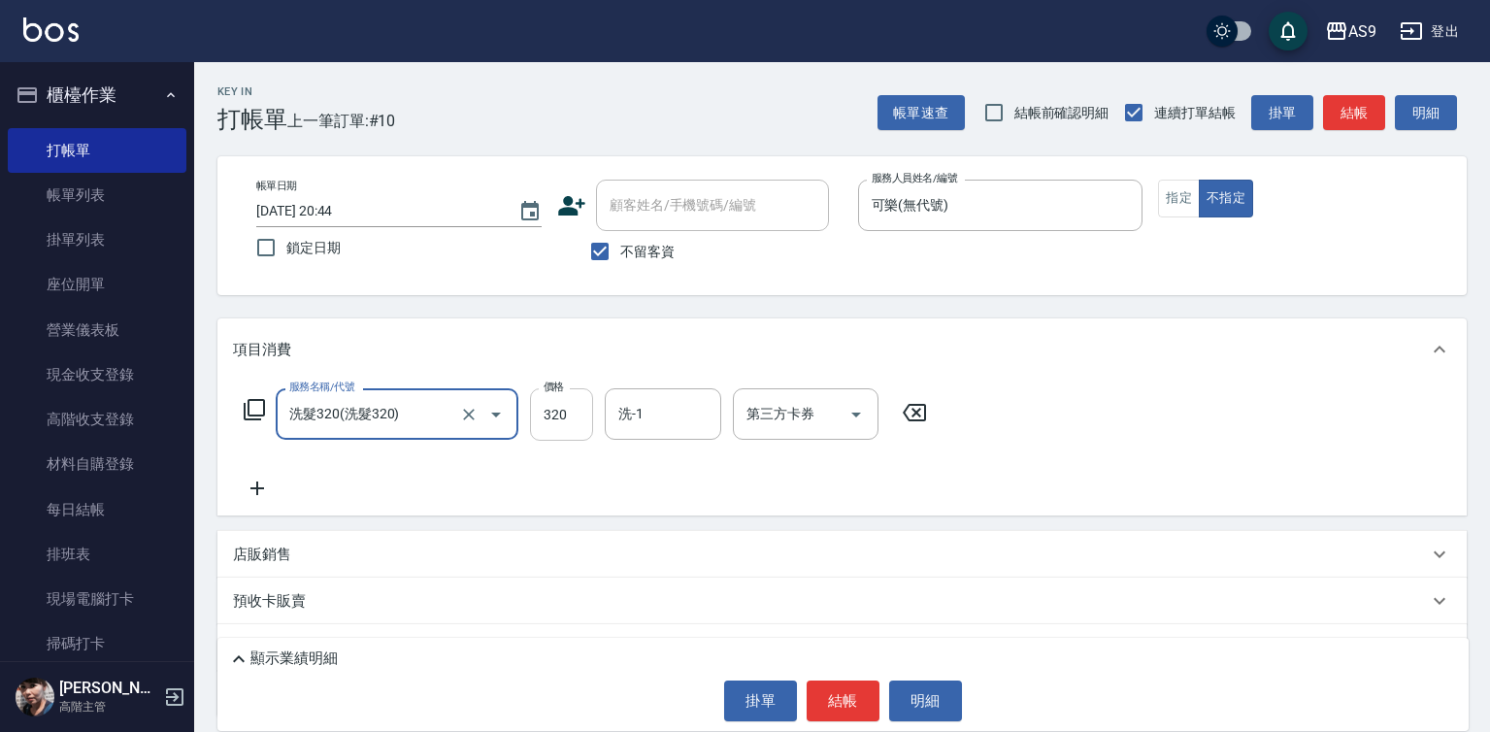
click at [561, 403] on input "320" at bounding box center [561, 414] width 63 height 52
type input "洗髮320"
click at [561, 403] on input "320" at bounding box center [561, 414] width 63 height 52
click at [590, 412] on input "2270" at bounding box center [561, 414] width 63 height 52
click at [566, 416] on input "2270" at bounding box center [561, 414] width 63 height 52
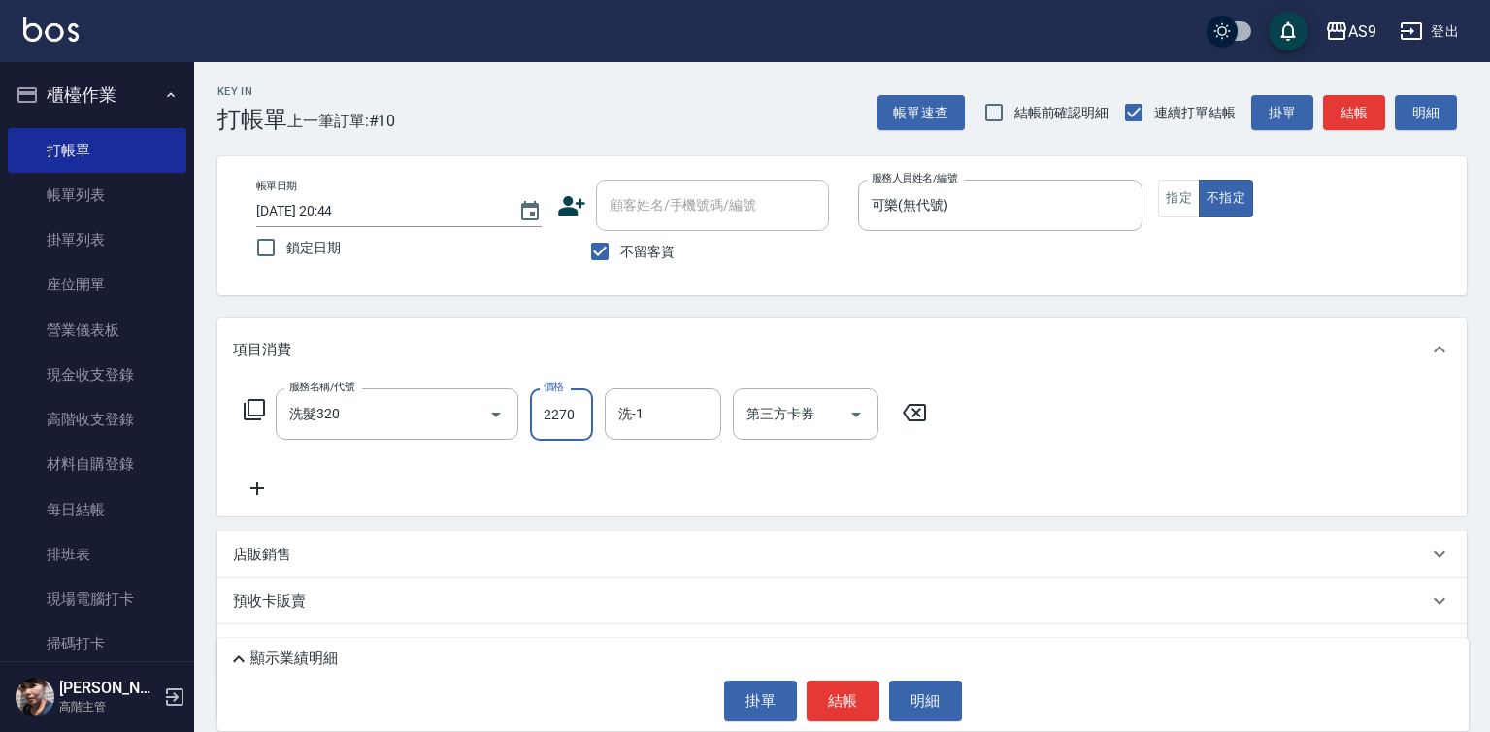
click at [566, 416] on input "2270" at bounding box center [561, 414] width 63 height 52
type input "227"
click at [1199, 201] on button "不指定" at bounding box center [1226, 199] width 54 height 38
click at [1188, 202] on button "指定" at bounding box center [1179, 199] width 42 height 38
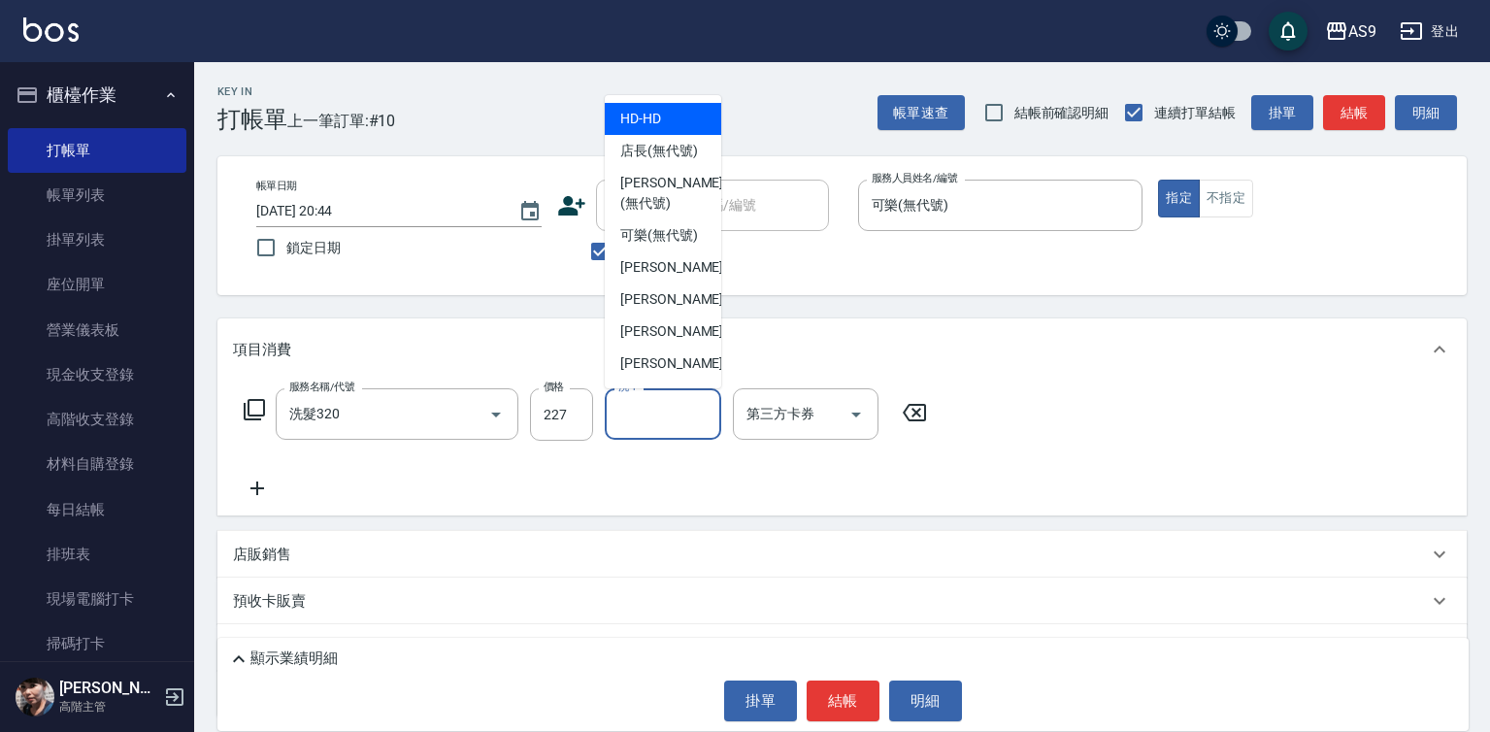
click at [633, 413] on input "洗-1" at bounding box center [663, 414] width 99 height 34
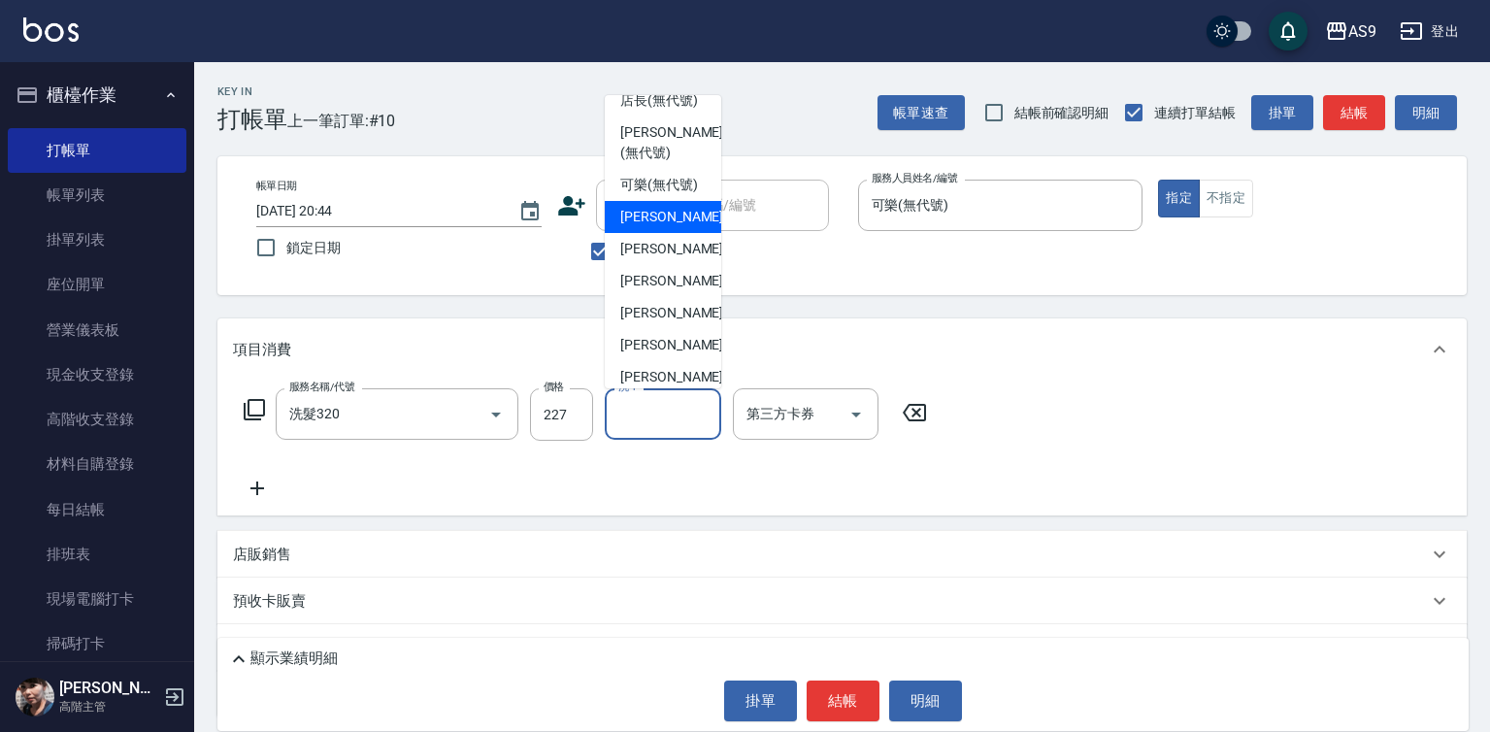
scroll to position [97, 0]
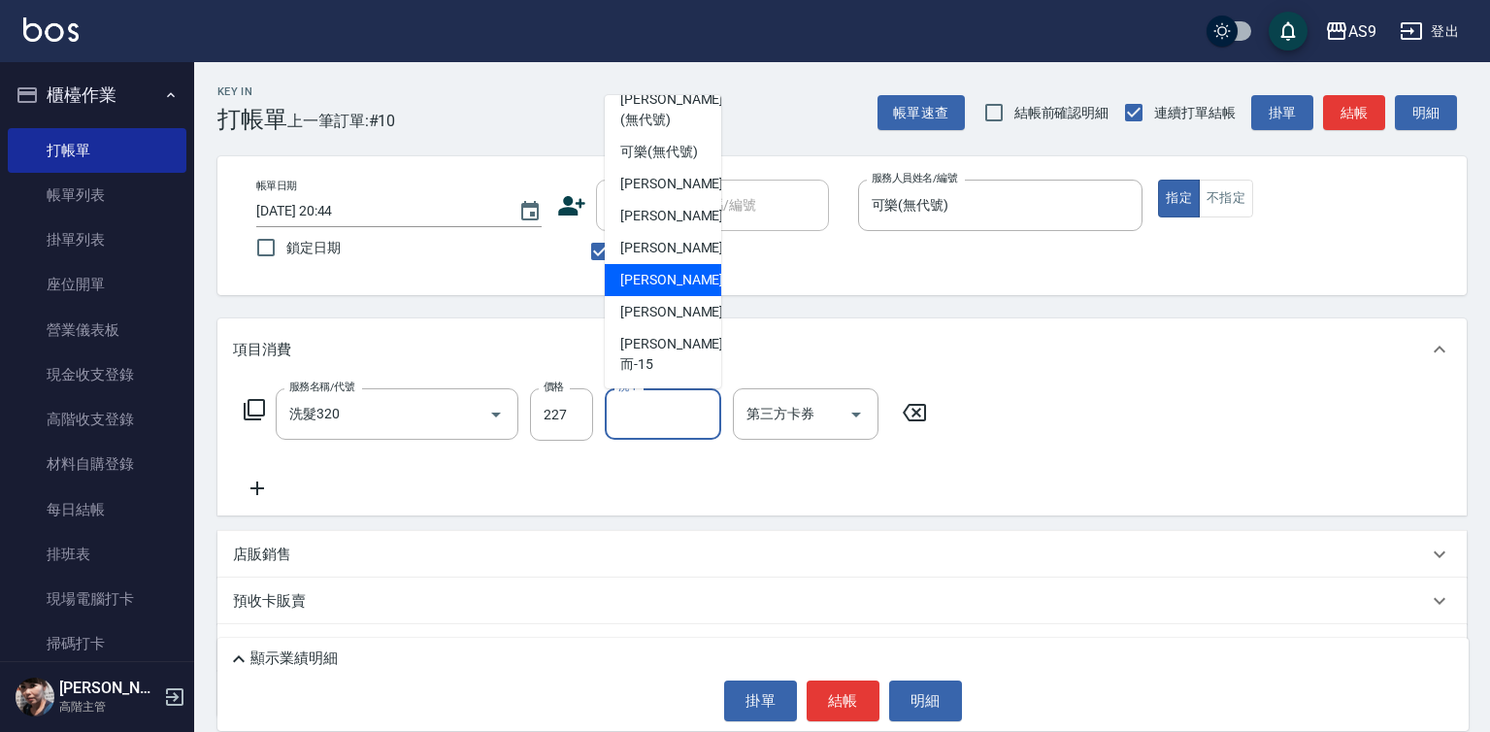
click at [674, 290] on span "[PERSON_NAME]-12" at bounding box center [681, 280] width 122 height 20
type input "[PERSON_NAME]-12"
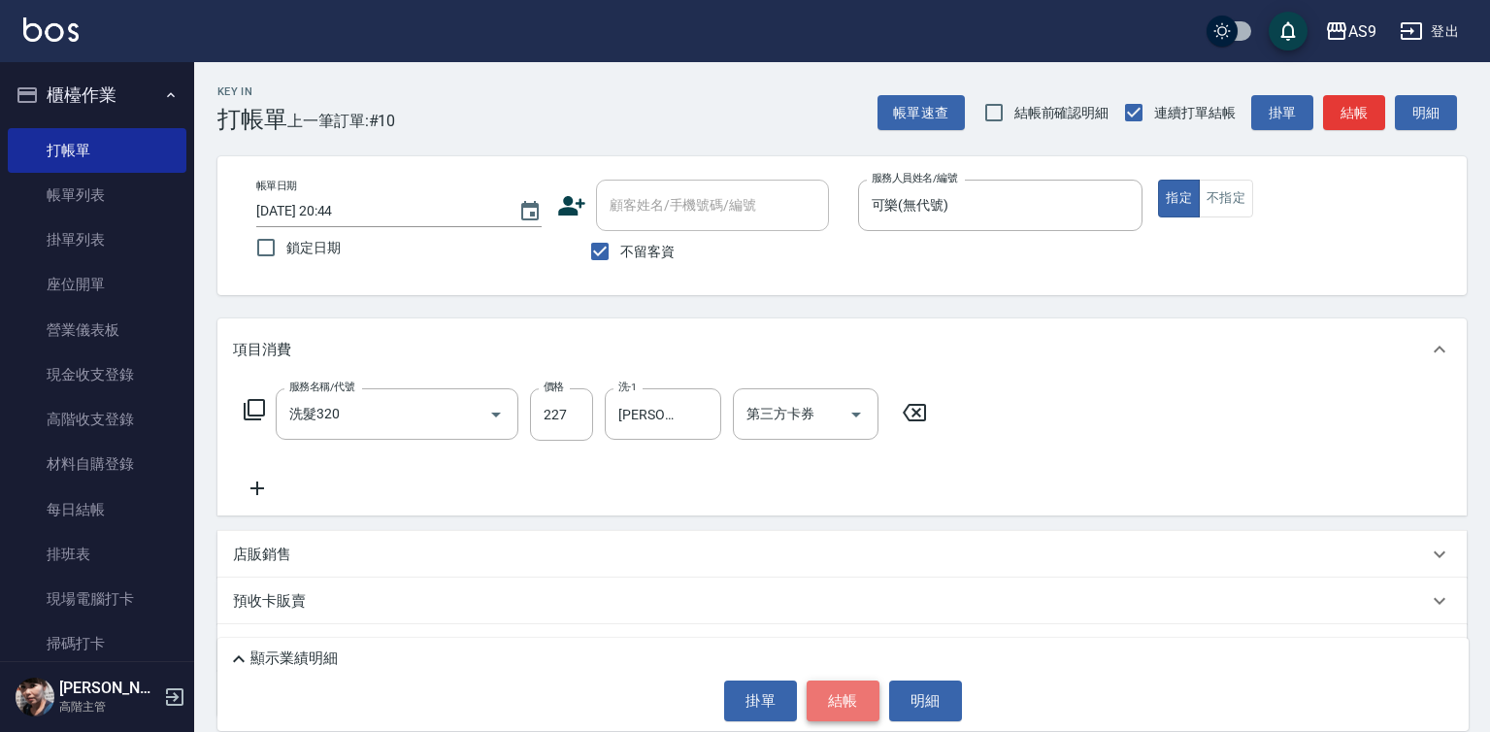
click at [826, 691] on button "結帳" at bounding box center [843, 700] width 73 height 41
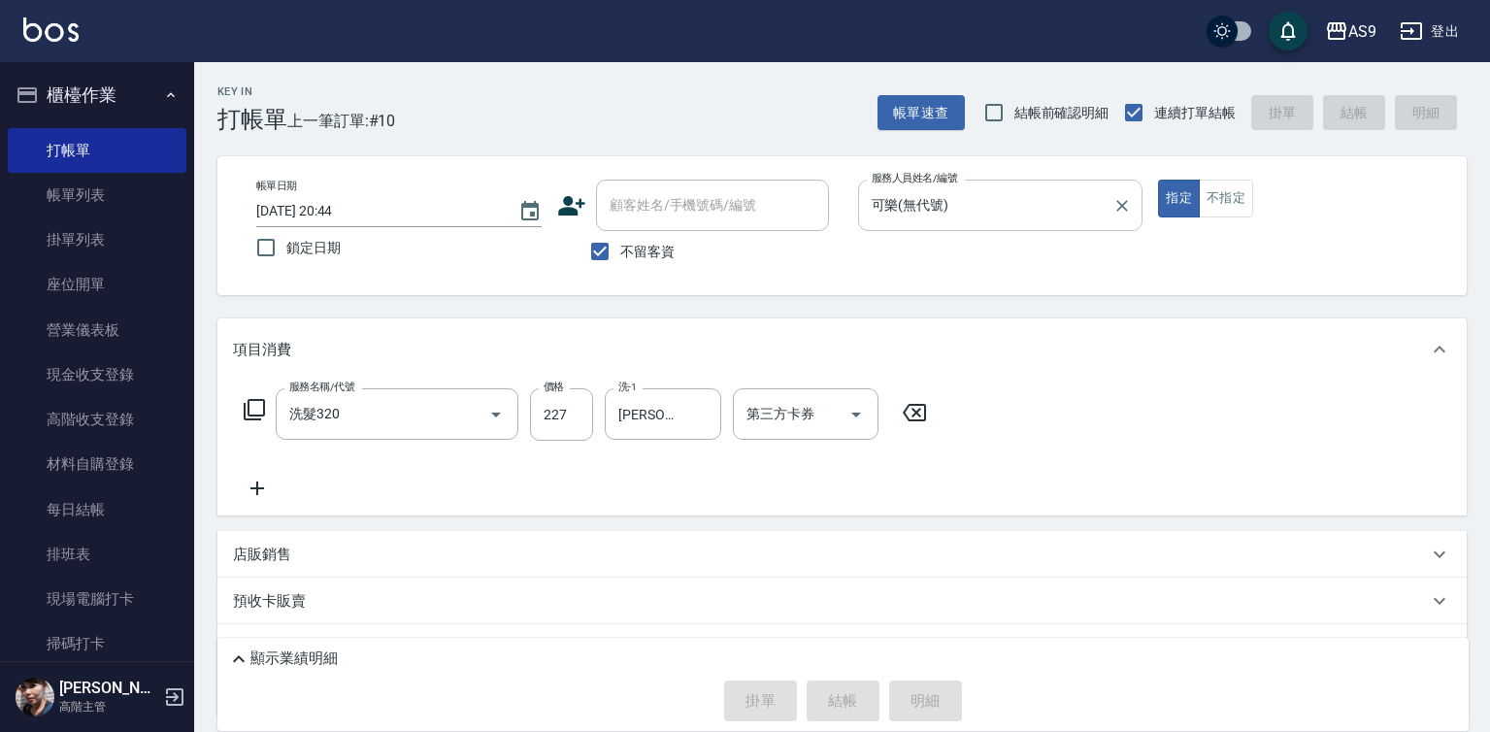
type input "[DATE] 20:45"
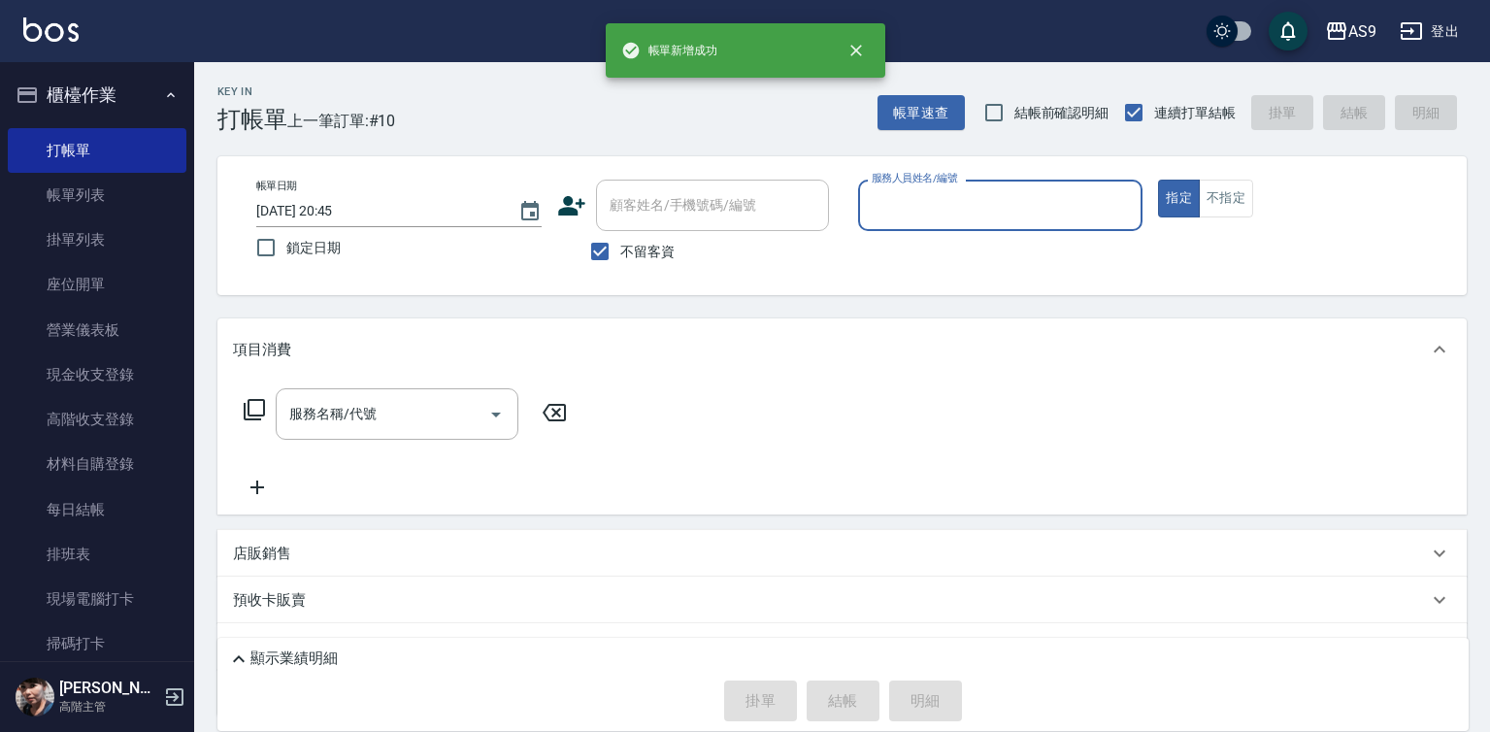
click at [906, 204] on input "服務人員姓名/編號" at bounding box center [1001, 205] width 268 height 34
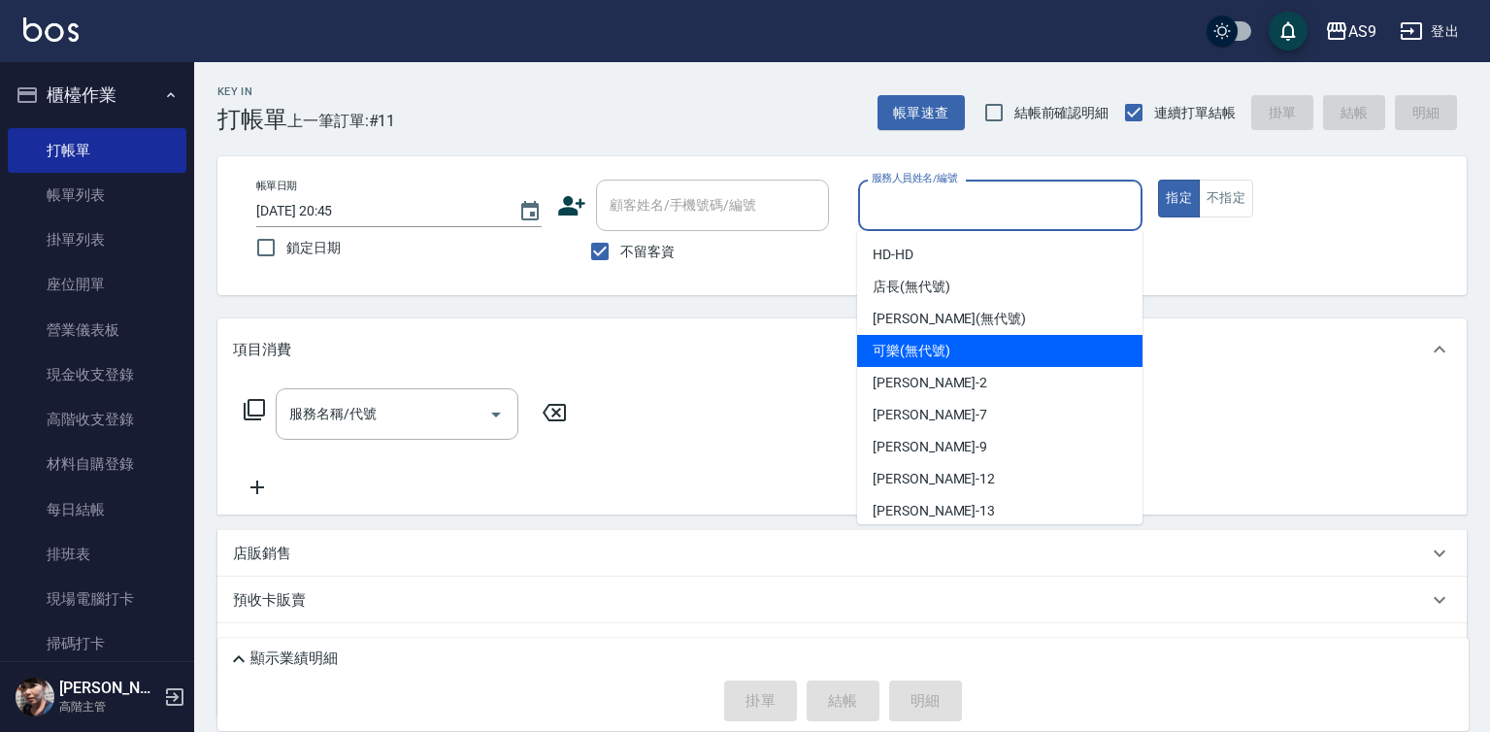
click at [916, 348] on span "可樂 (無代號)" at bounding box center [912, 351] width 78 height 20
type input "可樂(無代號)"
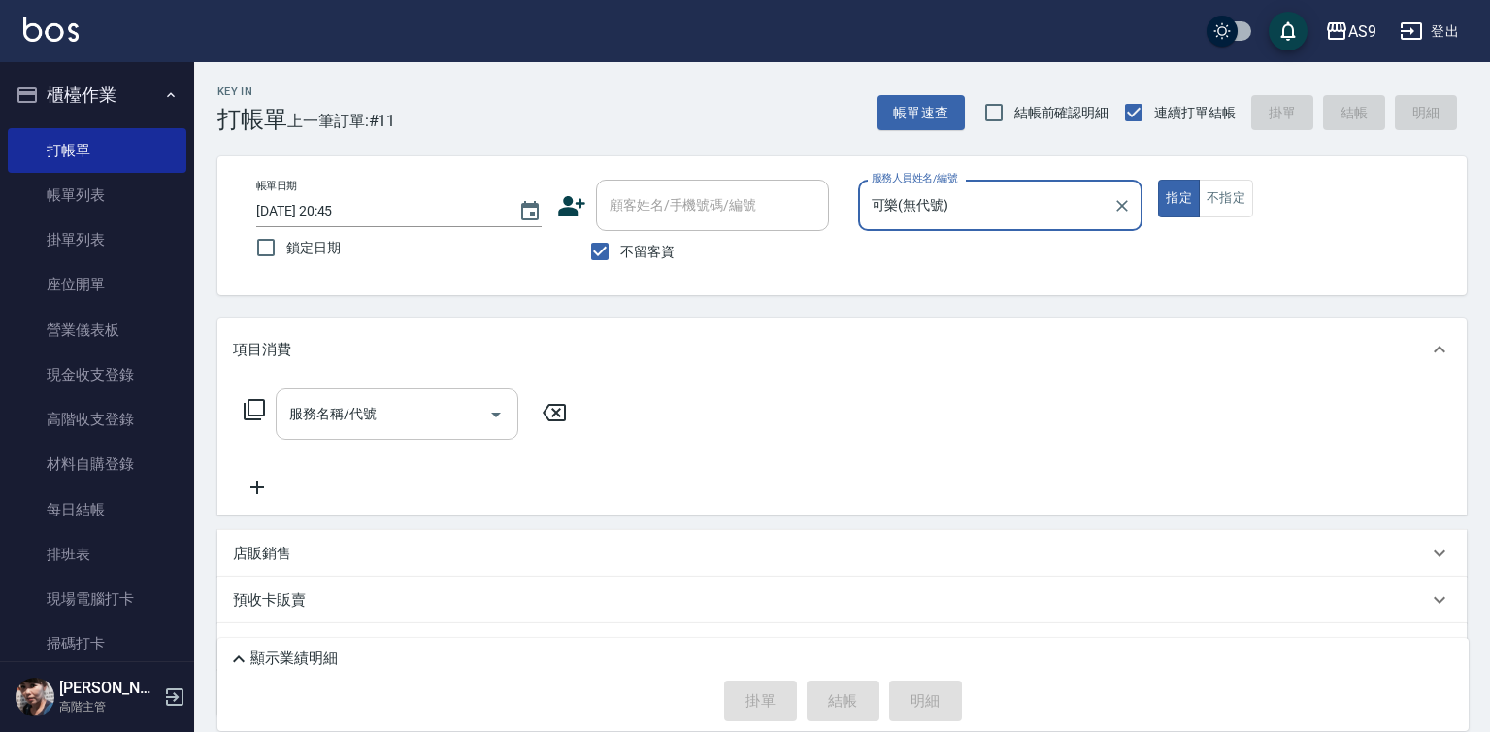
click at [437, 407] on input "服務名稱/代號" at bounding box center [382, 414] width 196 height 34
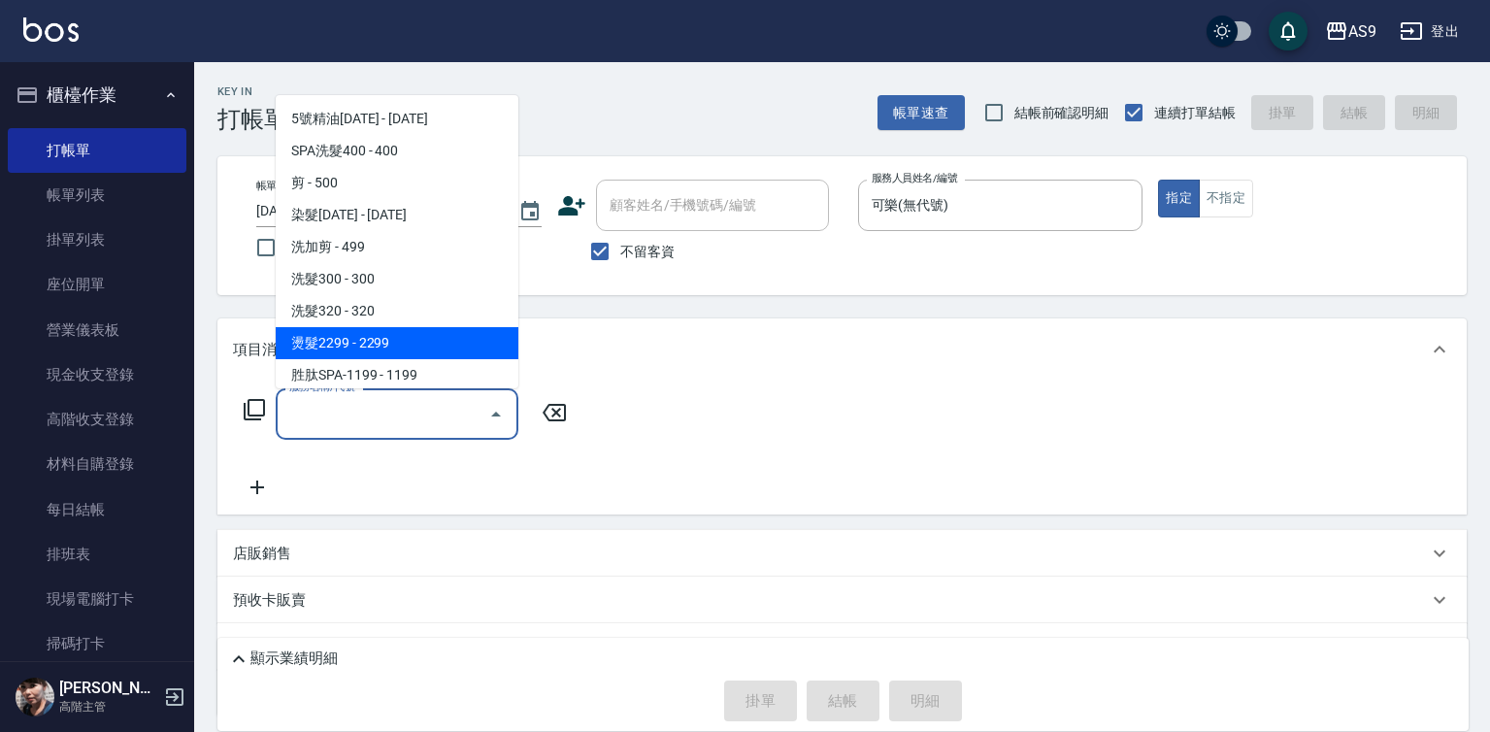
click at [365, 335] on span "燙髮2299 - 2299" at bounding box center [397, 343] width 243 height 32
type input "燙髮2299(燙2299)"
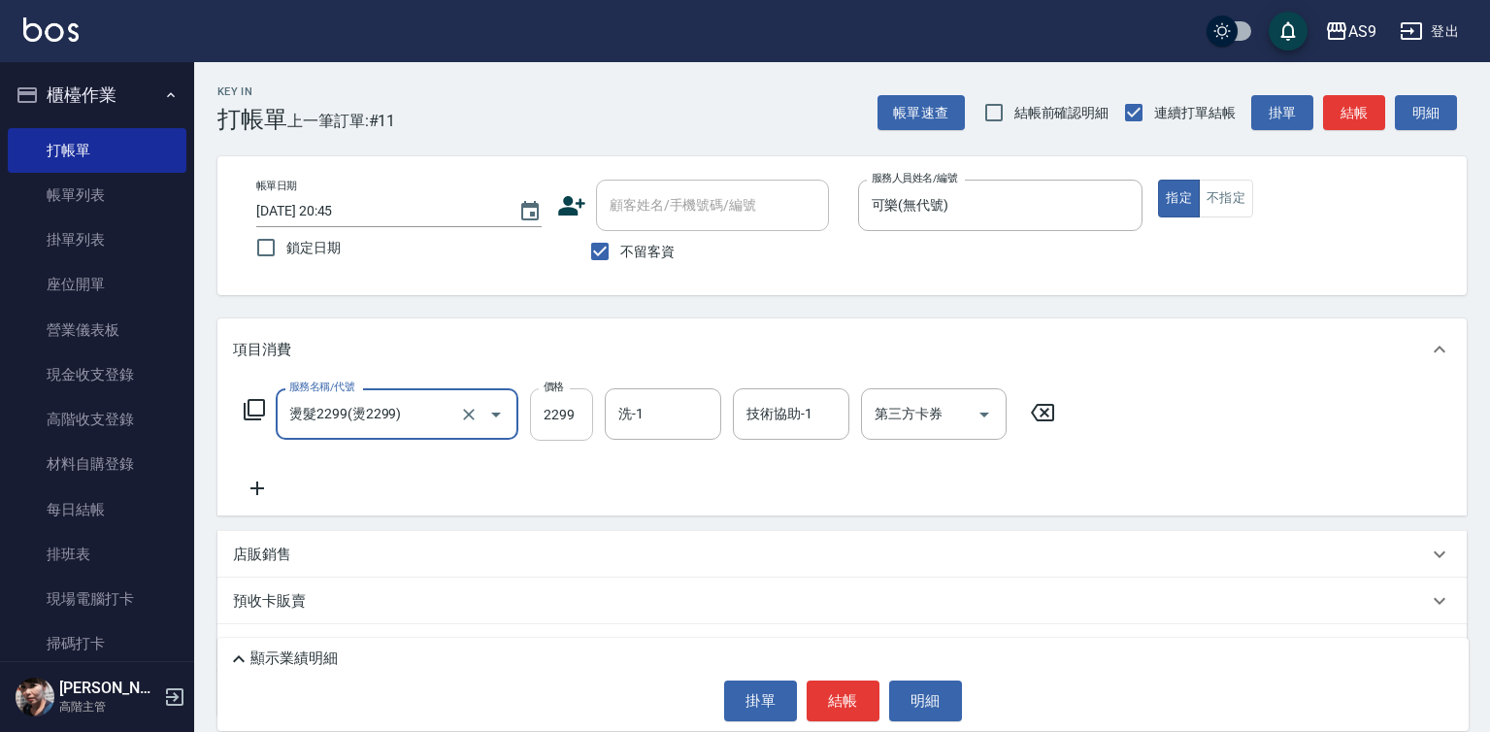
click at [556, 416] on input "2299" at bounding box center [561, 414] width 63 height 52
type input "2000"
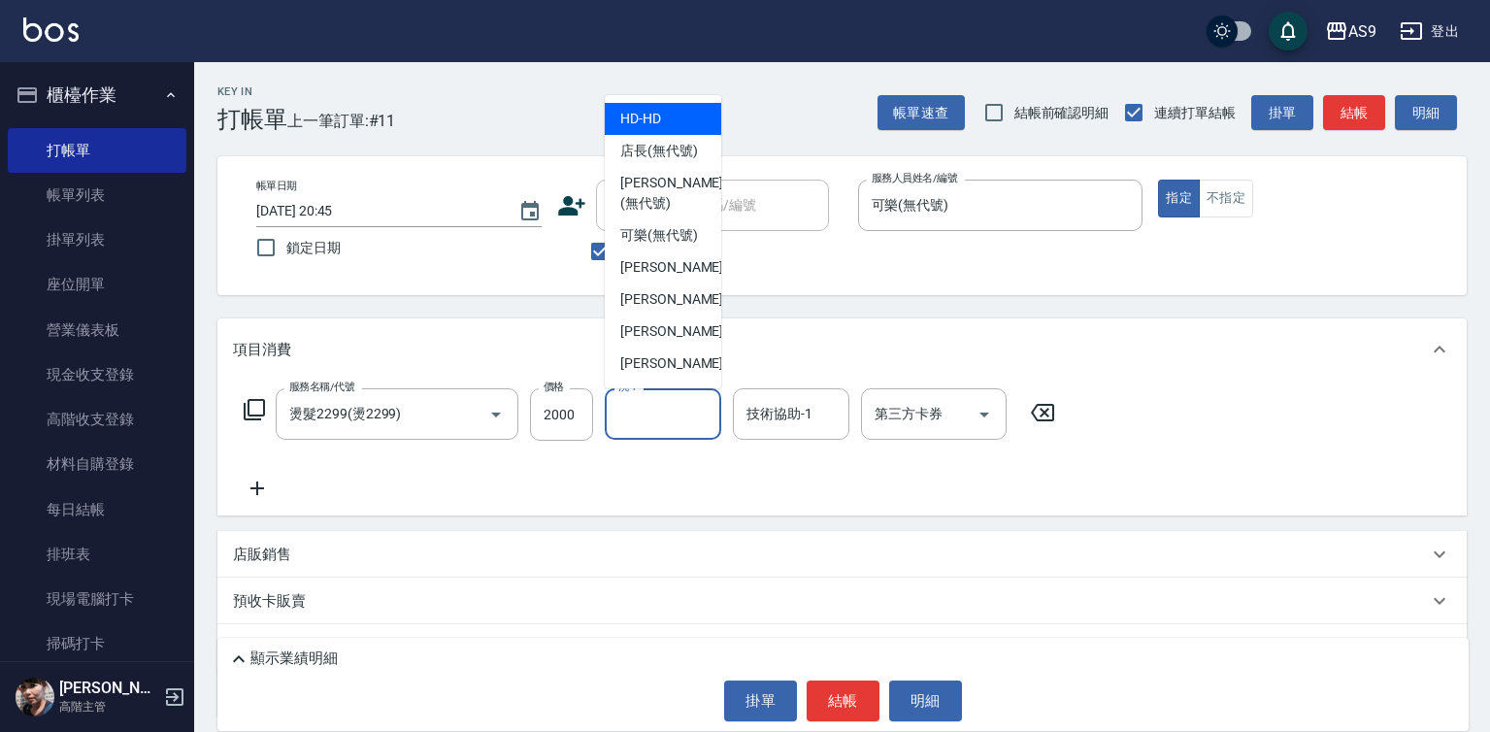
click at [643, 420] on input "洗-1" at bounding box center [663, 414] width 99 height 34
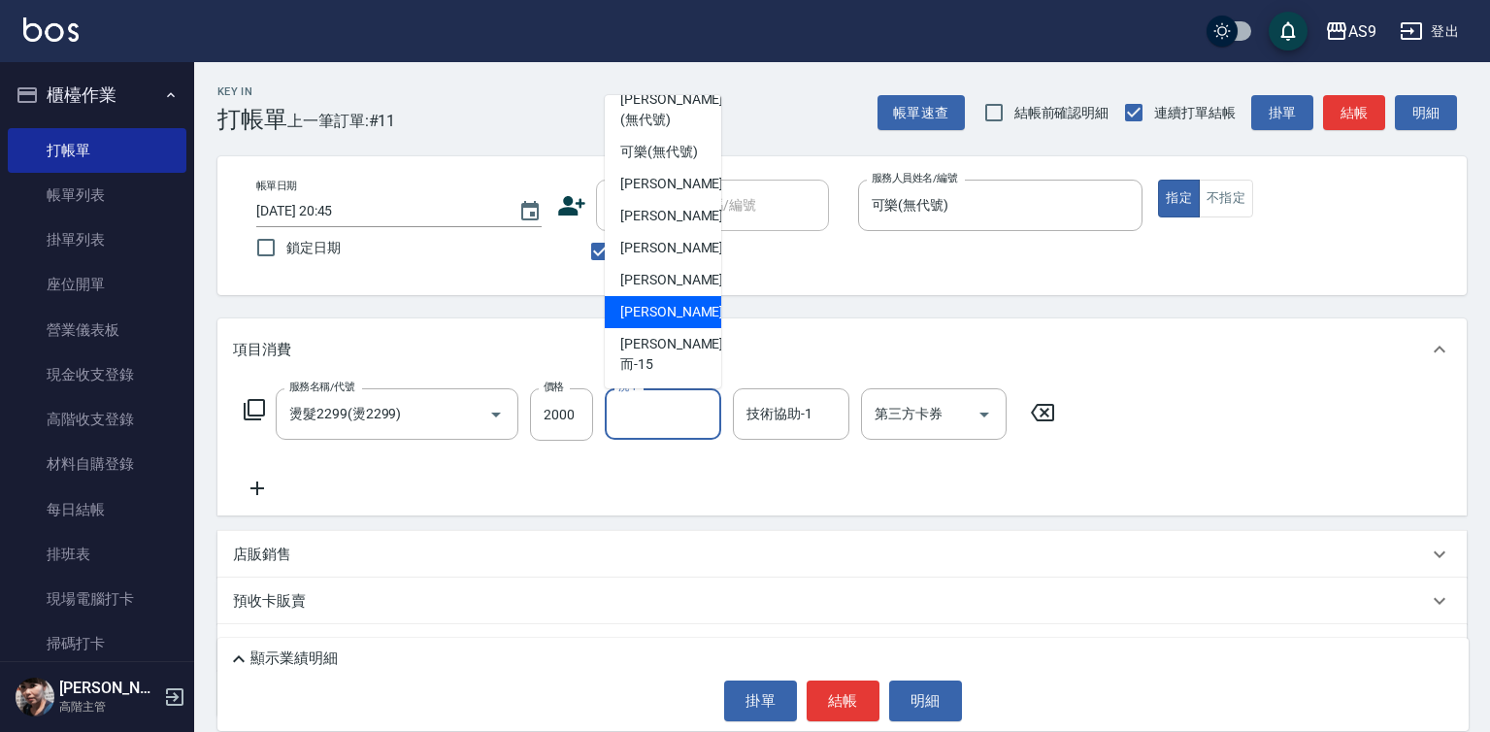
scroll to position [124, 0]
click at [683, 296] on div "[PERSON_NAME]-12" at bounding box center [663, 280] width 116 height 32
type input "[PERSON_NAME]-12"
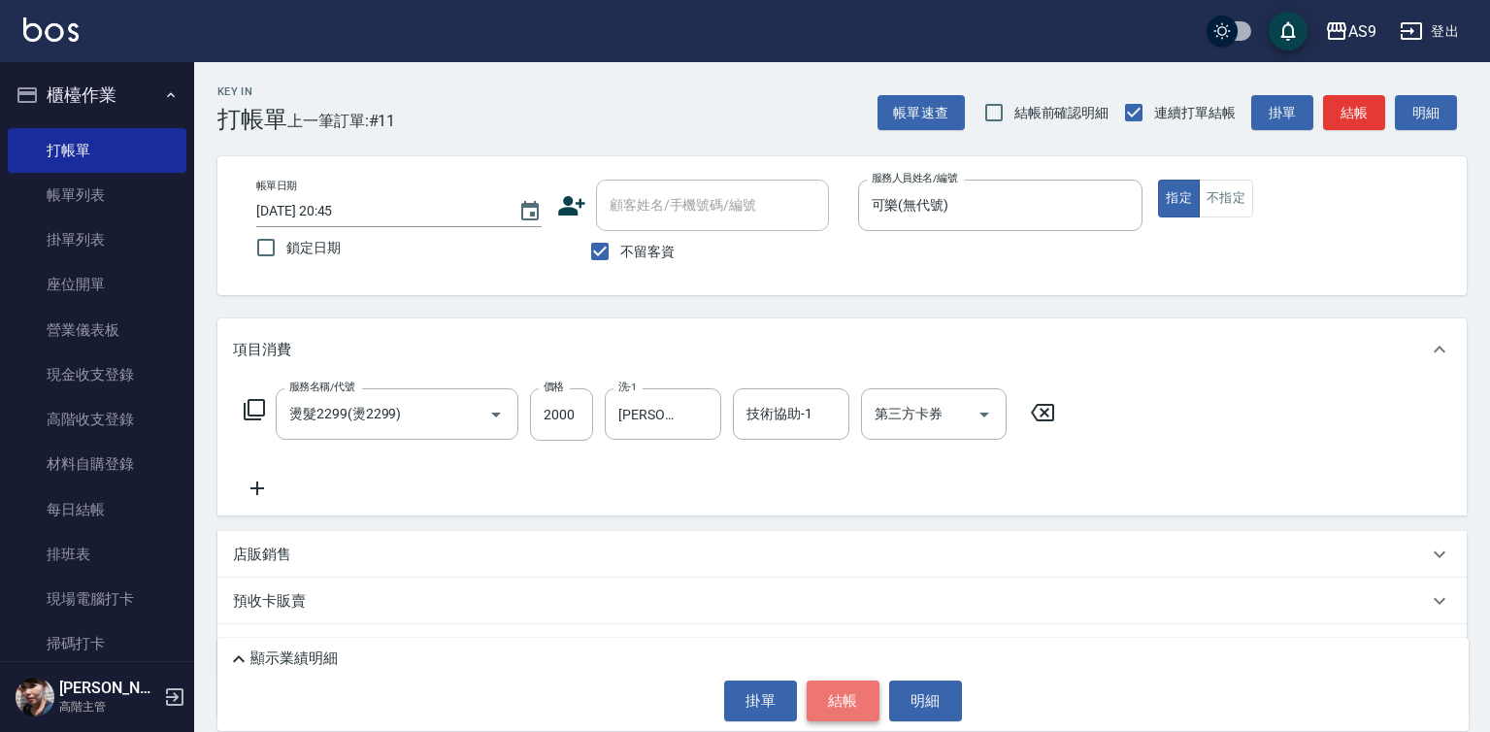
click at [819, 699] on button "結帳" at bounding box center [843, 700] width 73 height 41
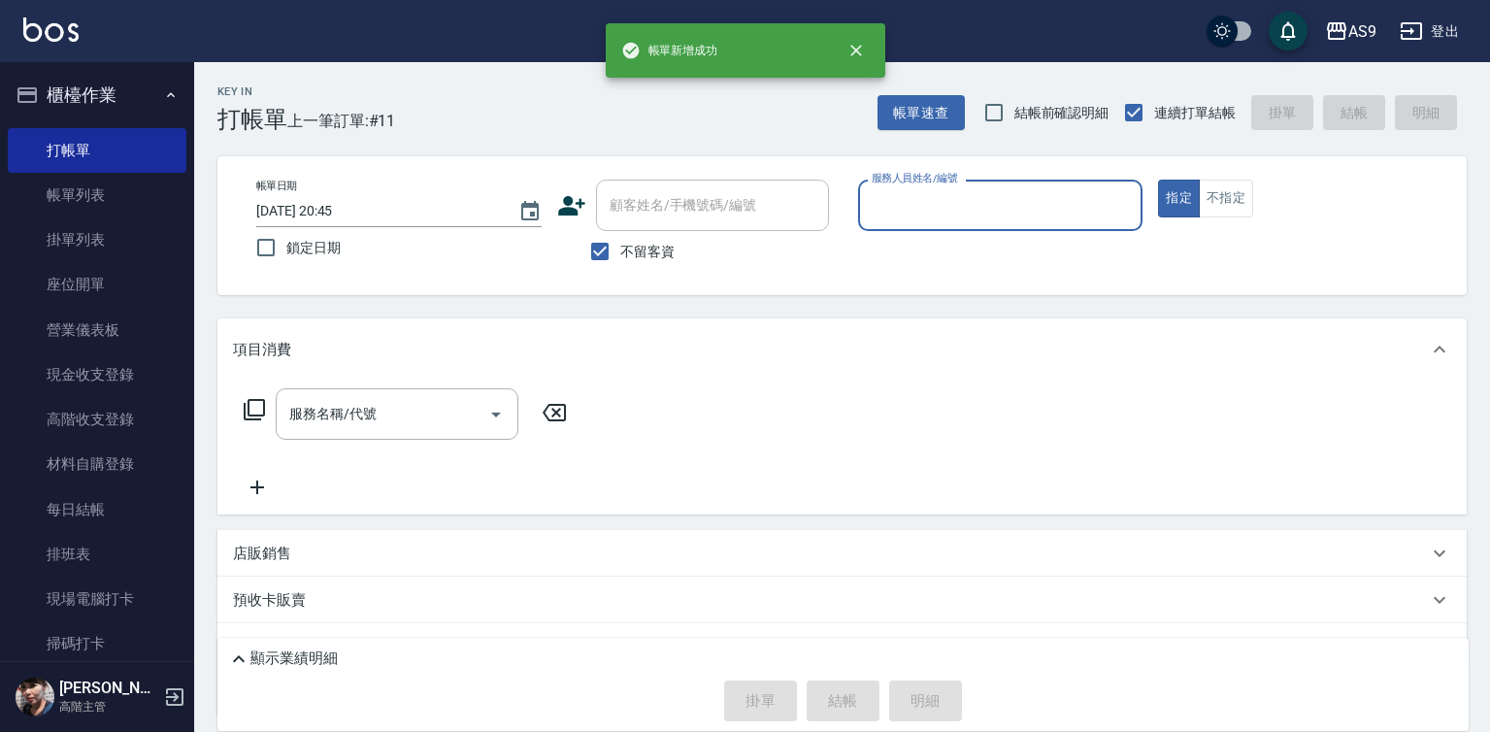
click at [960, 195] on input "服務人員姓名/編號" at bounding box center [1001, 205] width 268 height 34
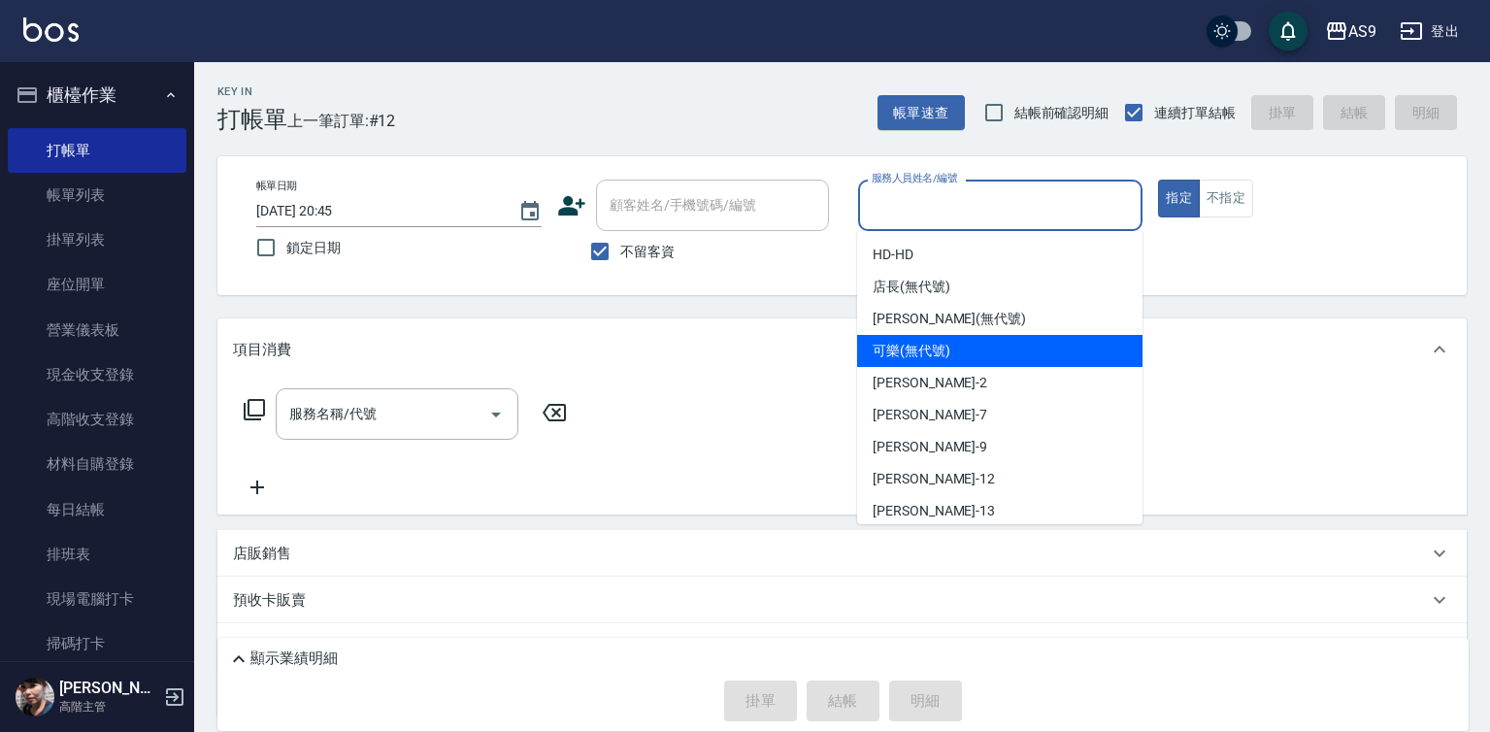
click at [919, 355] on span "可樂 (無代號)" at bounding box center [912, 351] width 78 height 20
type input "可樂(無代號)"
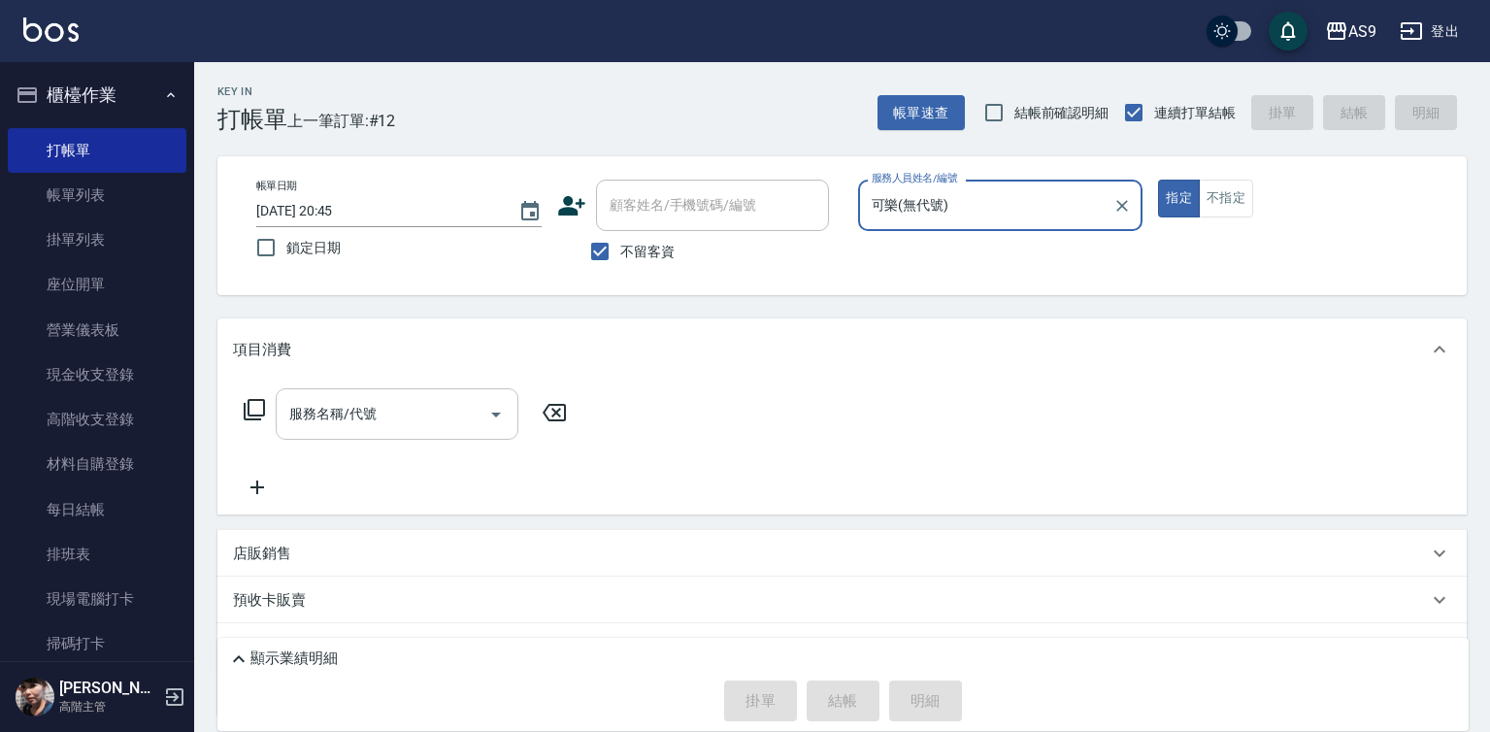
click at [462, 417] on input "服務名稱/代號" at bounding box center [382, 414] width 196 height 34
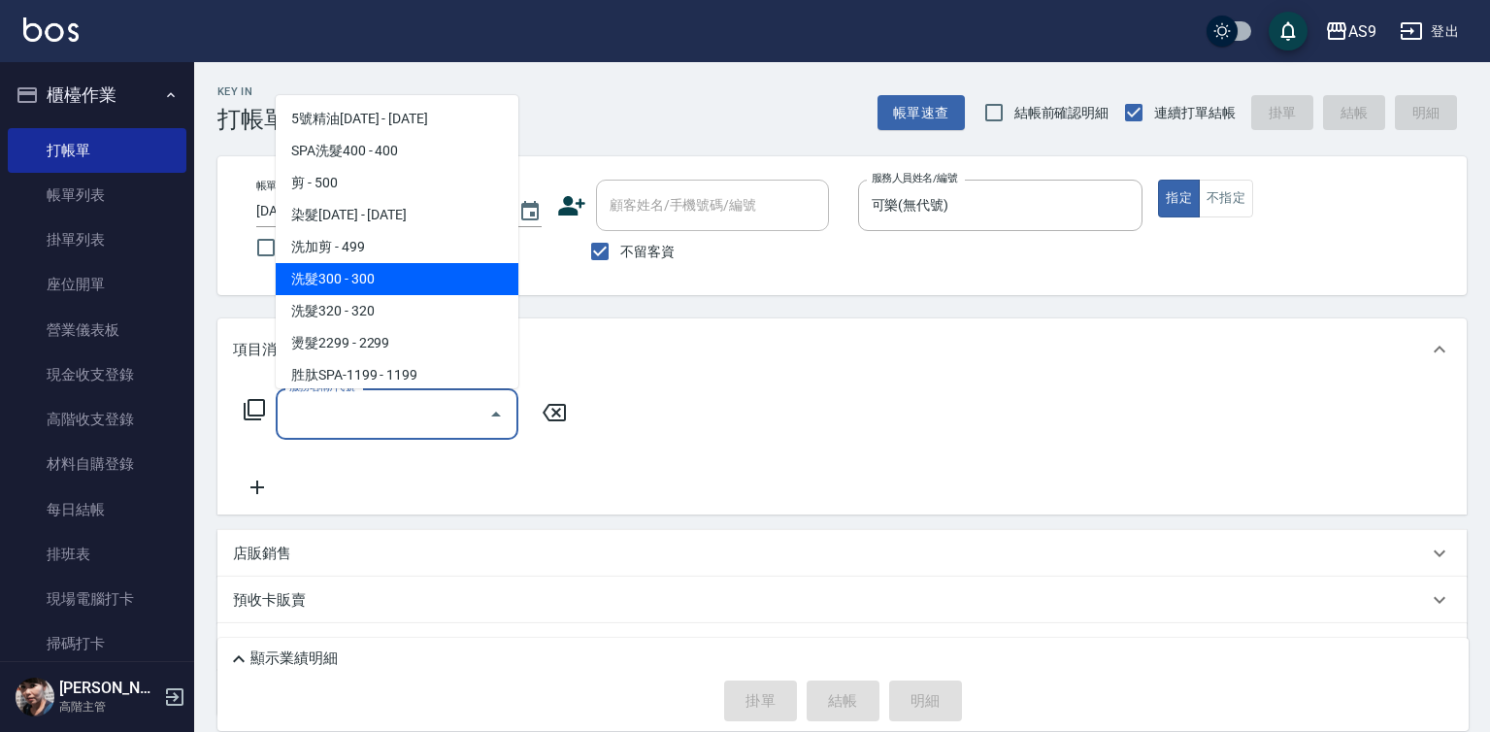
drag, startPoint x: 367, startPoint y: 293, endPoint x: 398, endPoint y: 314, distance: 37.2
click at [372, 297] on ul "5號精油[DATE] - [DATE] SPA洗髮400 - 400 剪 - 500 染髮[DATE] - [DATE] 洗加剪 - 499 洗髮300 - …" at bounding box center [397, 241] width 243 height 293
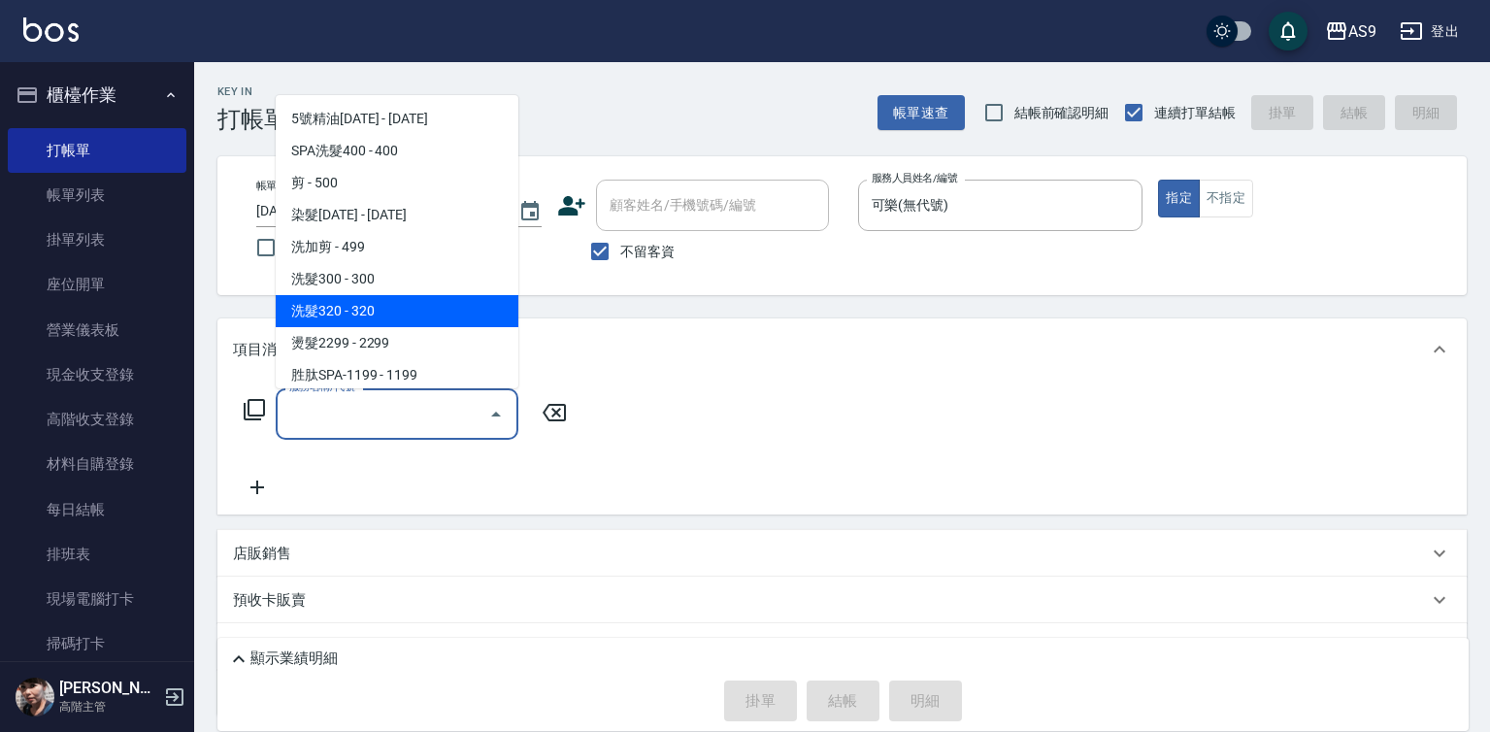
click at [397, 314] on span "洗髮320 - 320" at bounding box center [397, 311] width 243 height 32
type input "洗髮320"
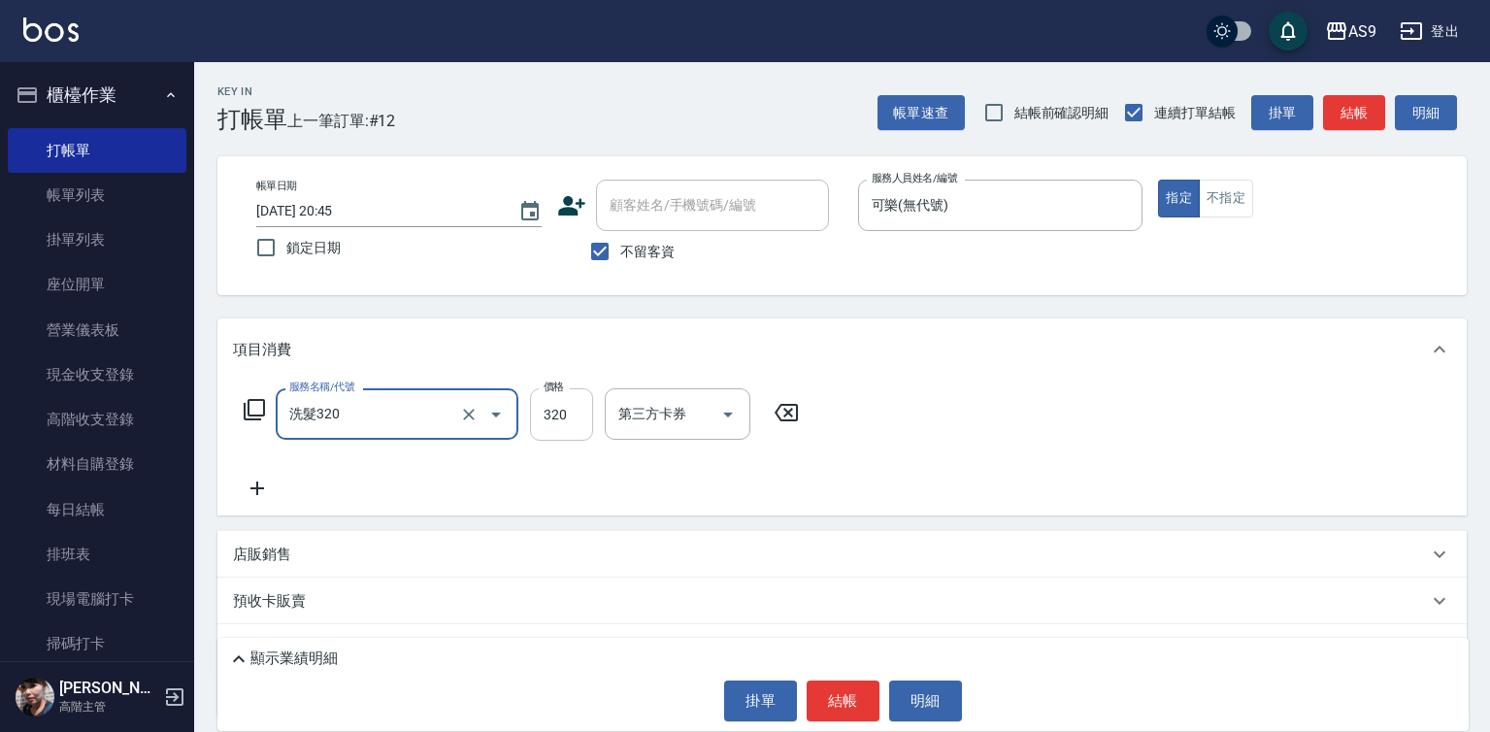
click at [568, 416] on input "320" at bounding box center [561, 414] width 63 height 52
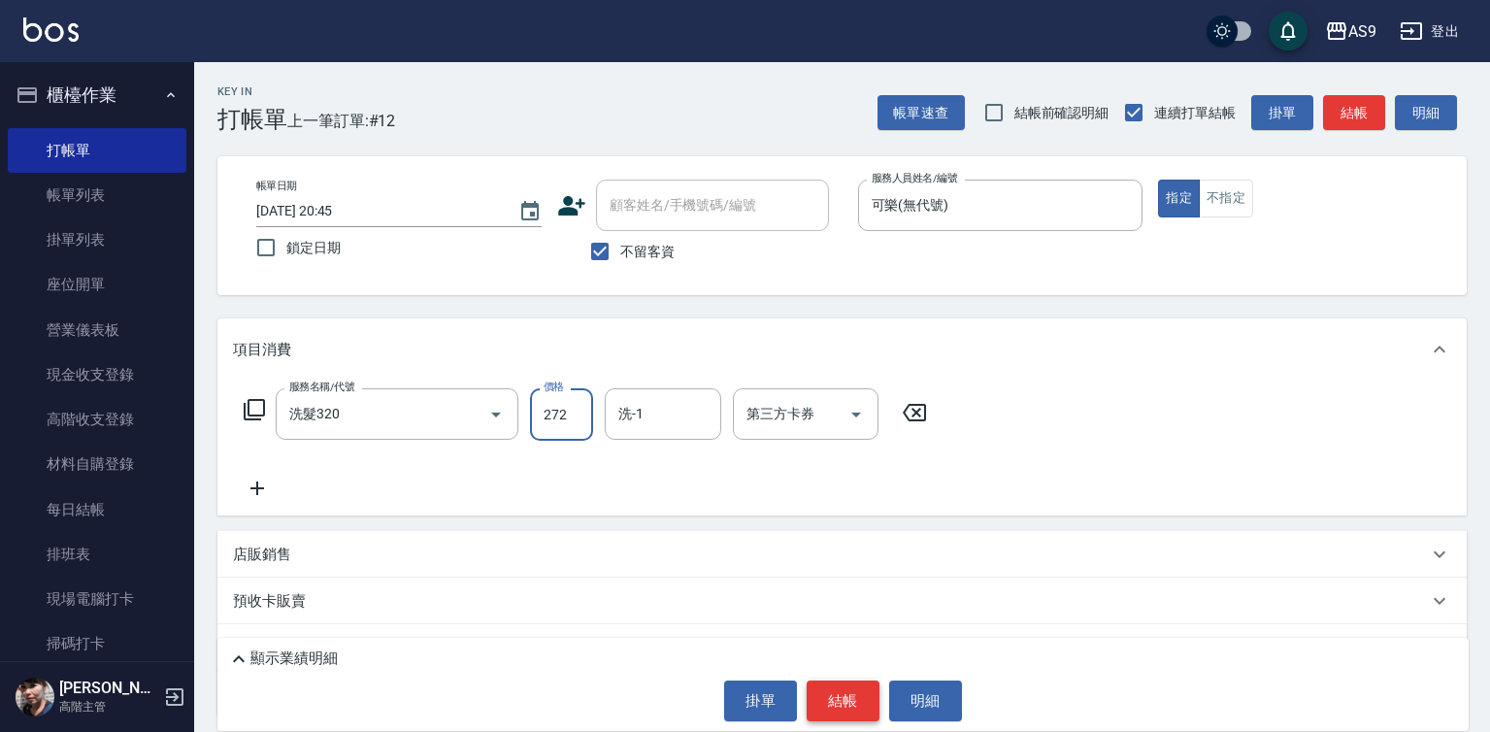
type input "272"
click at [851, 695] on button "結帳" at bounding box center [843, 700] width 73 height 41
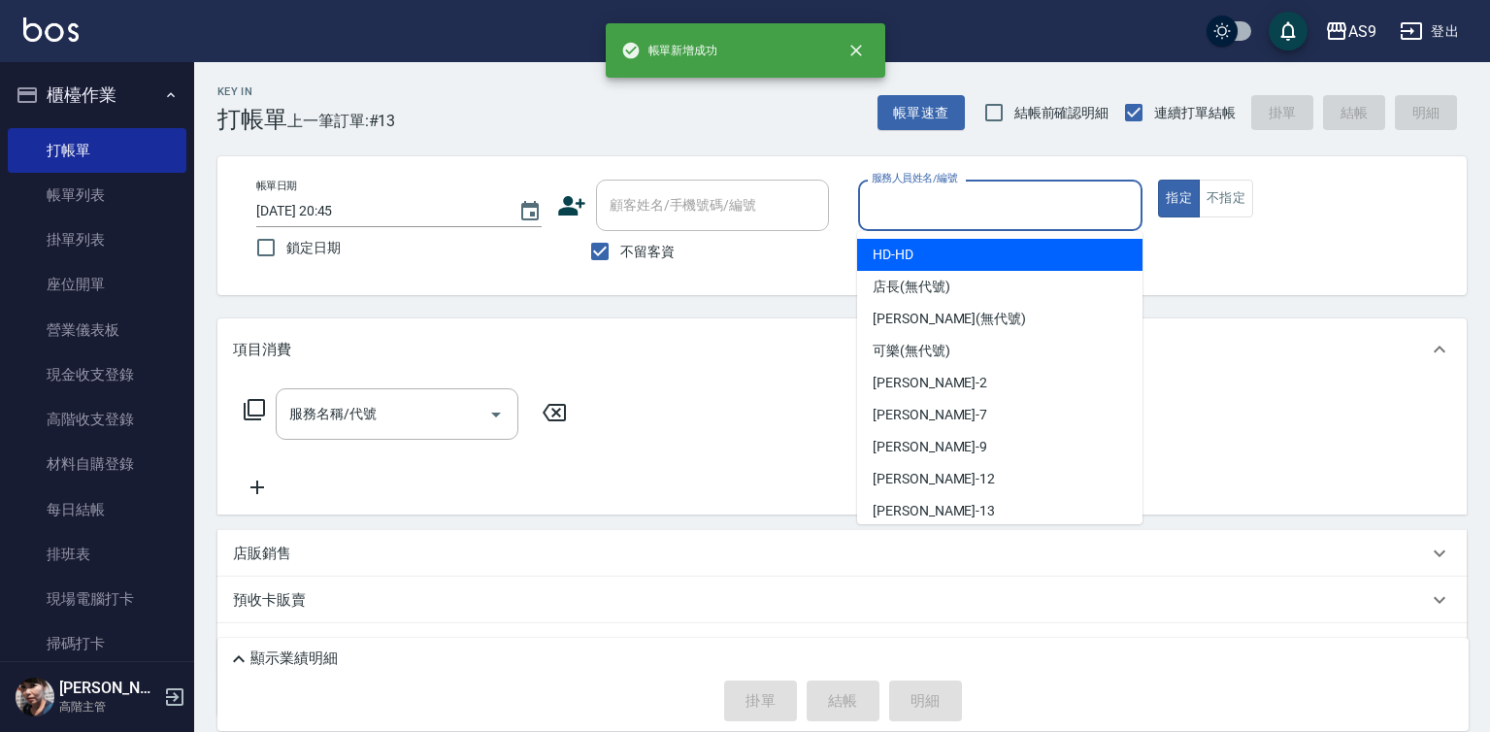
click at [914, 204] on input "服務人員姓名/編號" at bounding box center [1001, 205] width 268 height 34
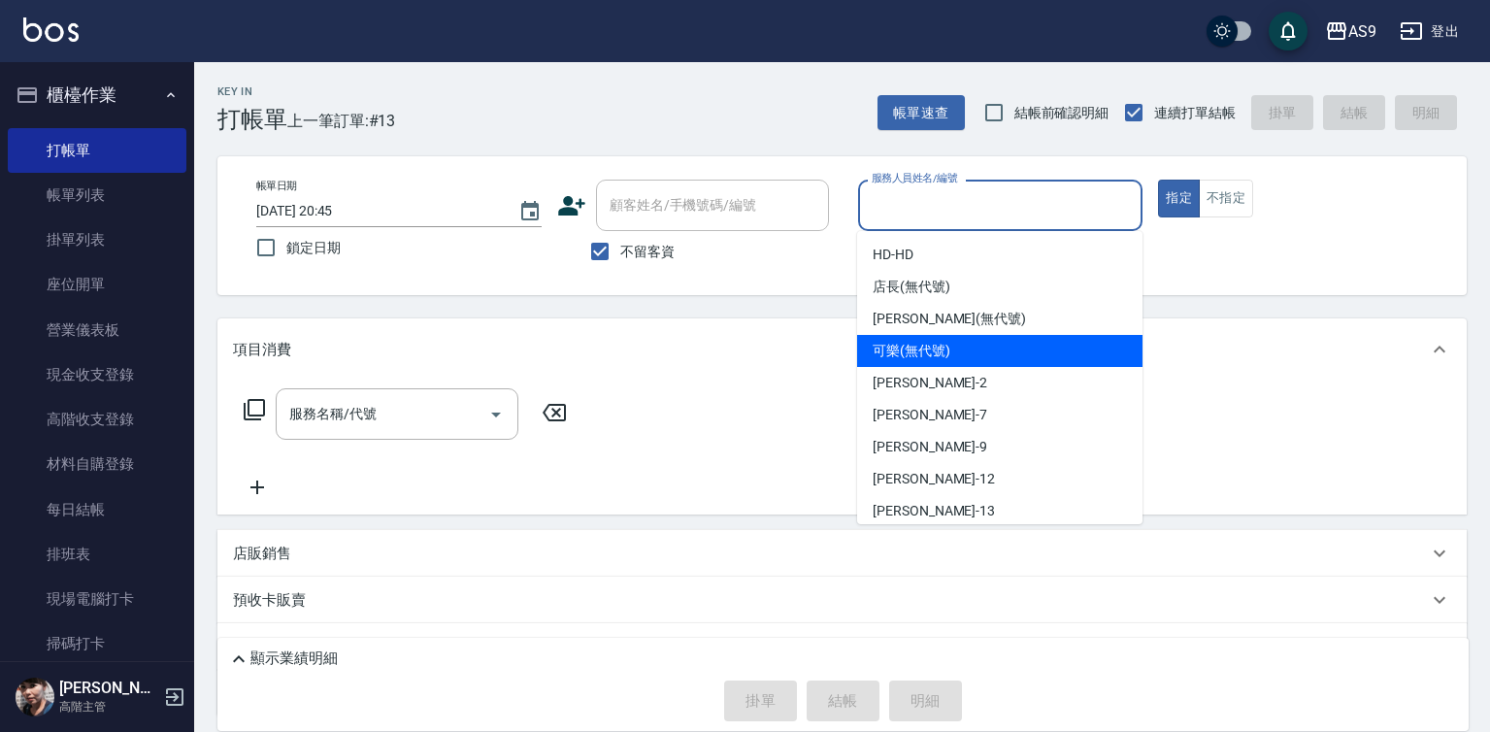
click at [912, 351] on span "可樂 (無代號)" at bounding box center [912, 351] width 78 height 20
type input "可樂(無代號)"
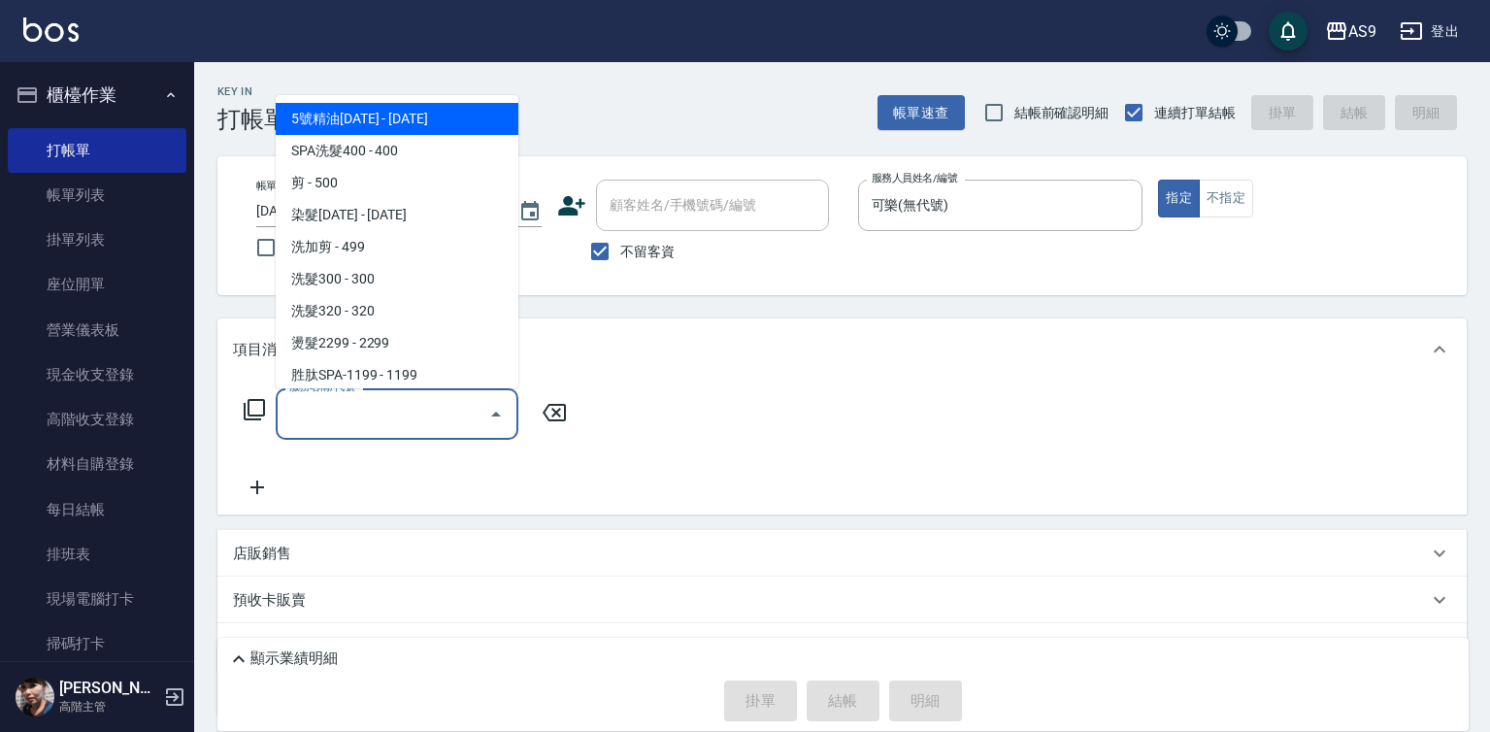
click at [444, 408] on input "服務名稱/代號" at bounding box center [382, 414] width 196 height 34
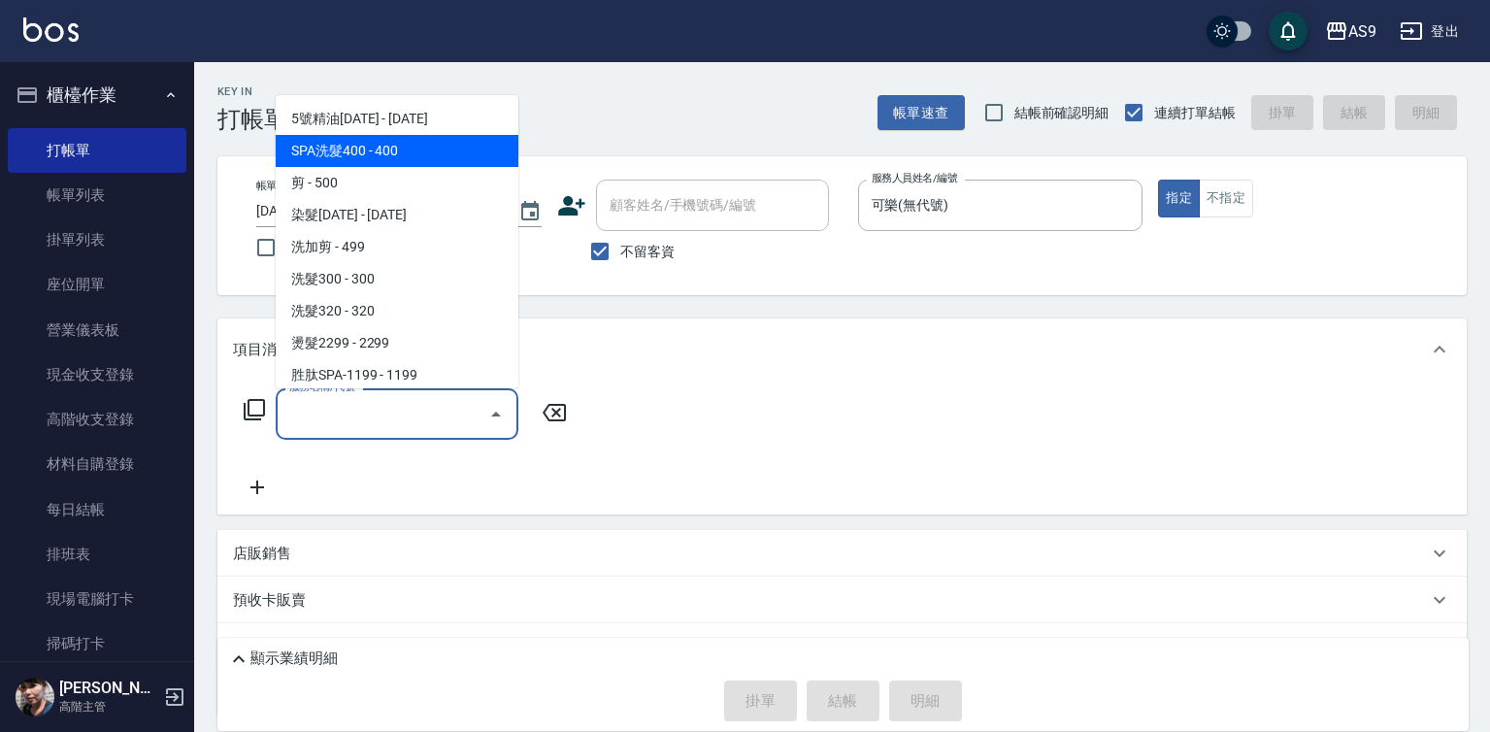
click at [379, 160] on span "SPA洗髮400 - 400" at bounding box center [397, 151] width 243 height 32
type input "SPA洗髮400(SPA洗髮400)"
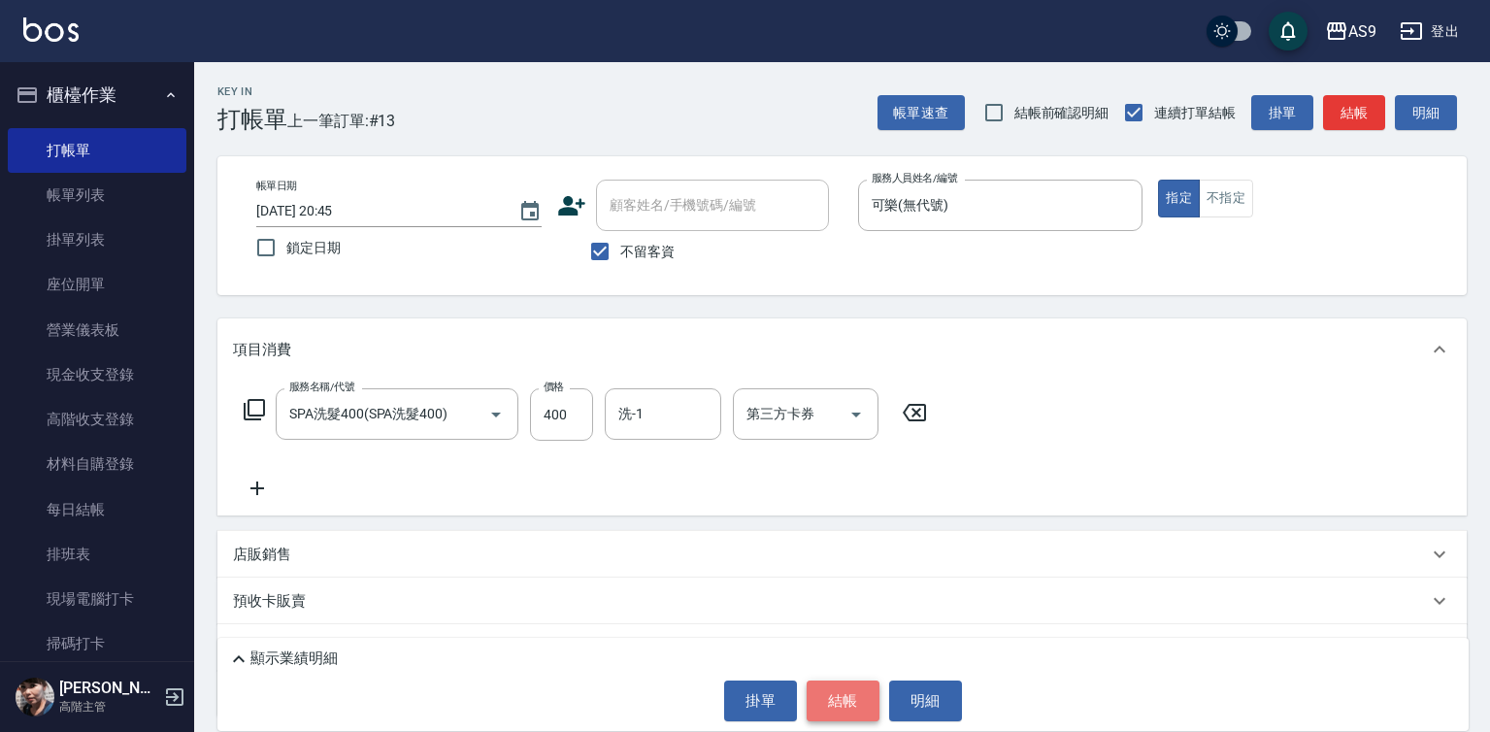
click at [835, 690] on button "結帳" at bounding box center [843, 700] width 73 height 41
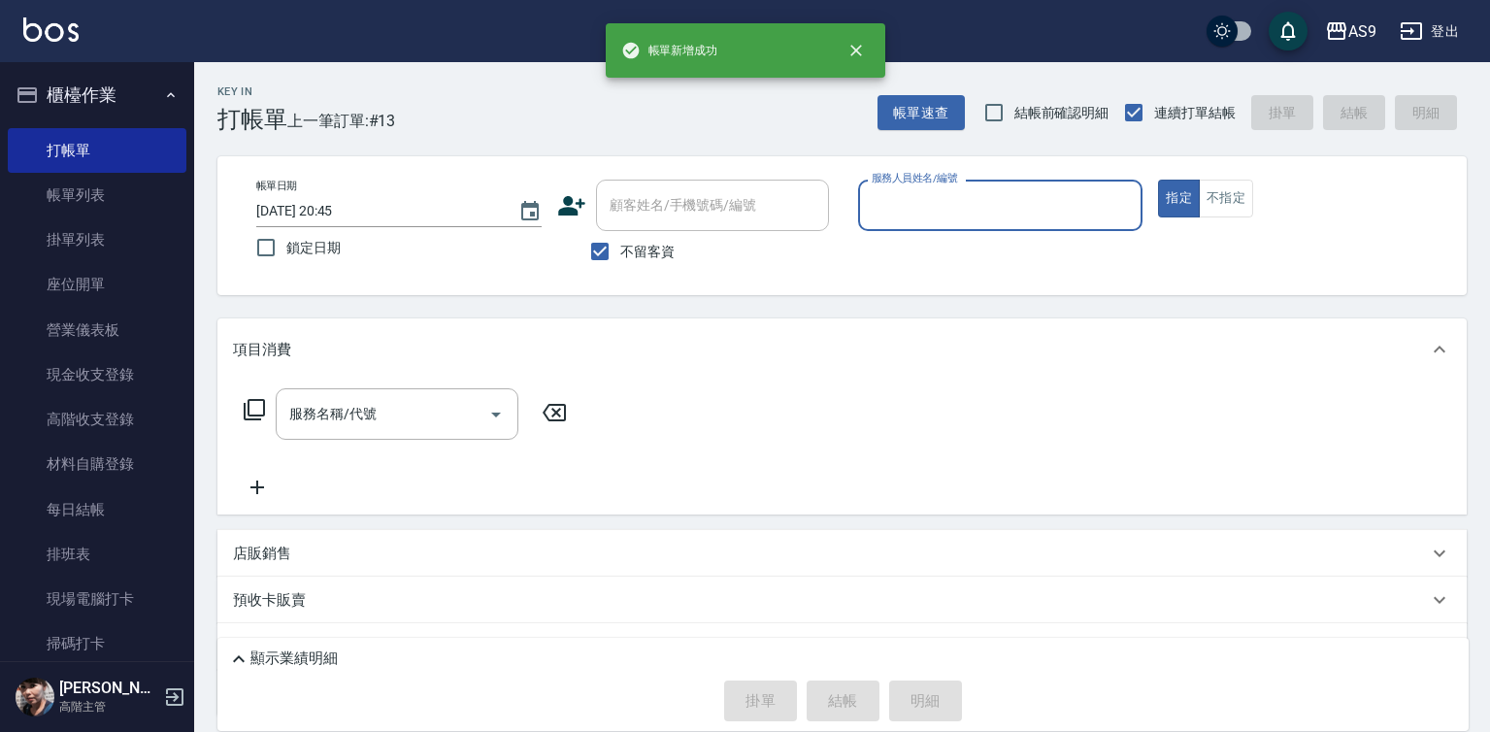
click at [931, 207] on input "服務人員姓名/編號" at bounding box center [1001, 205] width 268 height 34
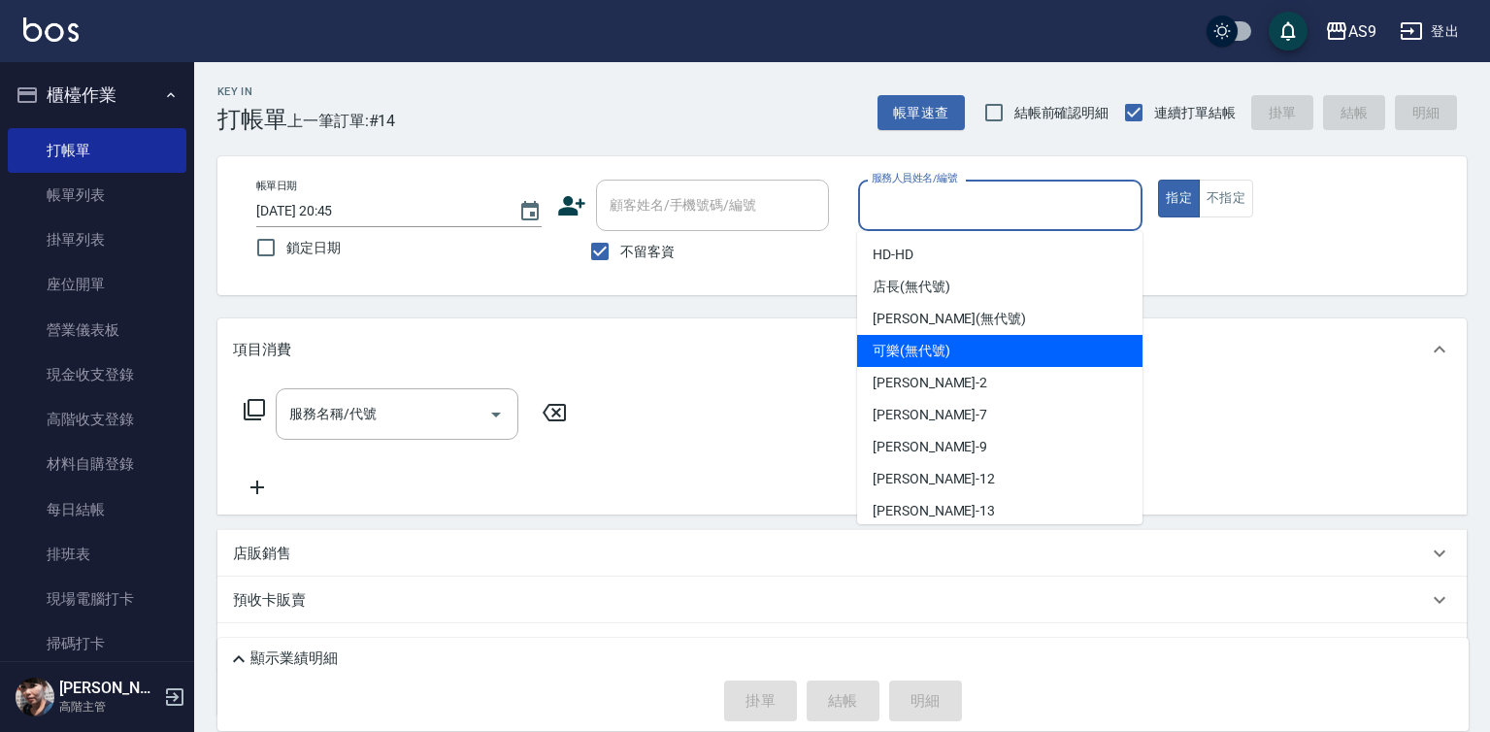
click at [936, 348] on span "可樂 (無代號)" at bounding box center [912, 351] width 78 height 20
type input "可樂(無代號)"
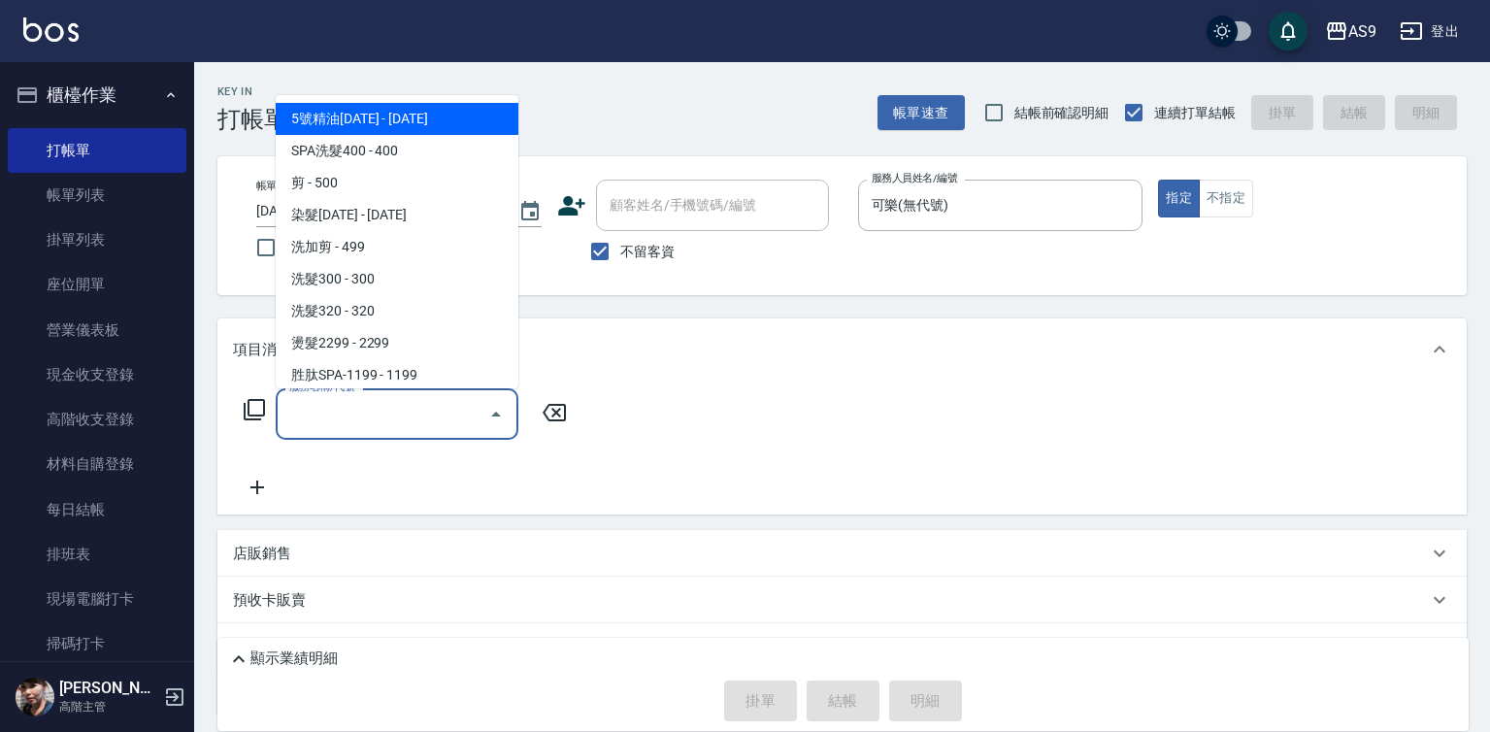
click at [401, 419] on input "服務名稱/代號" at bounding box center [382, 414] width 196 height 34
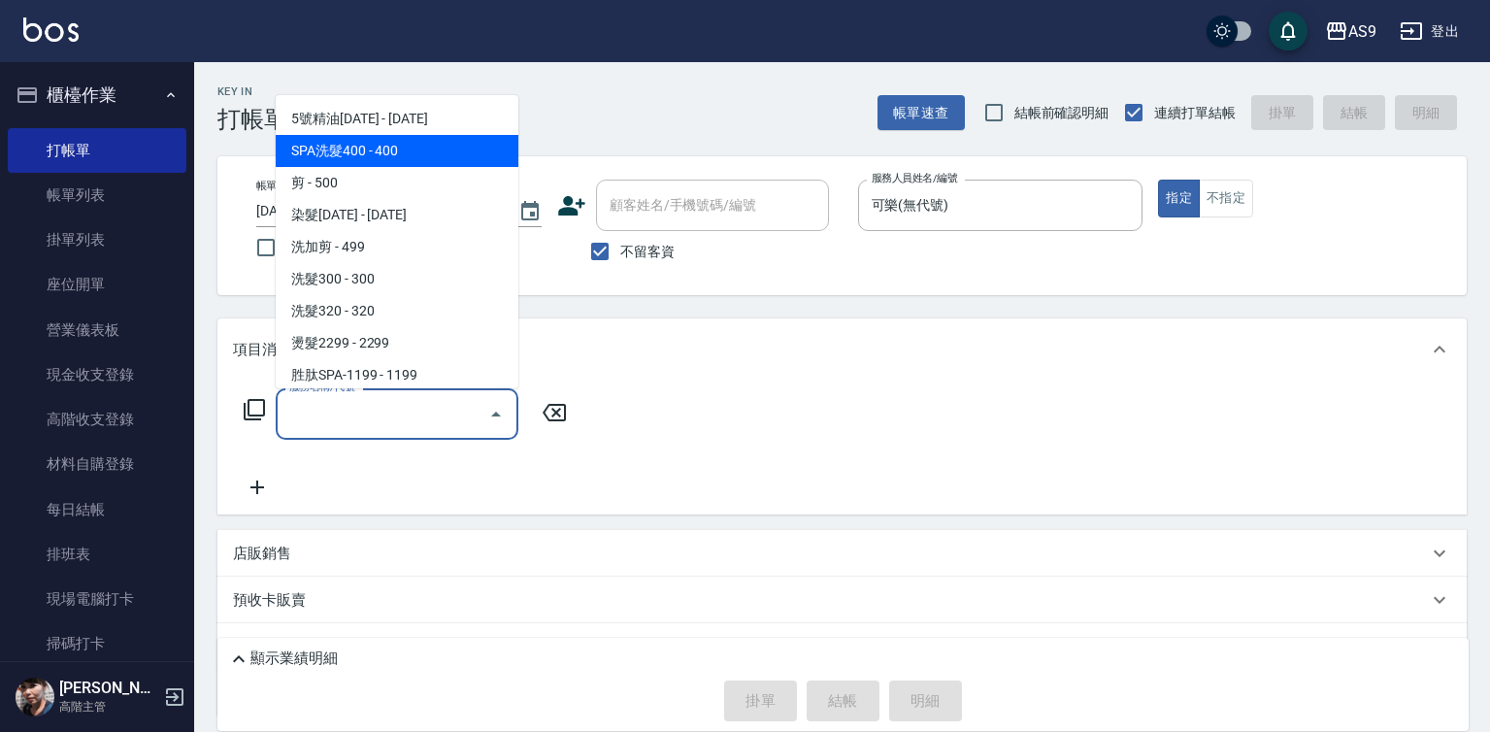
click at [353, 156] on span "SPA洗髮400 - 400" at bounding box center [397, 151] width 243 height 32
type input "SPA洗髮400(SPA洗髮400)"
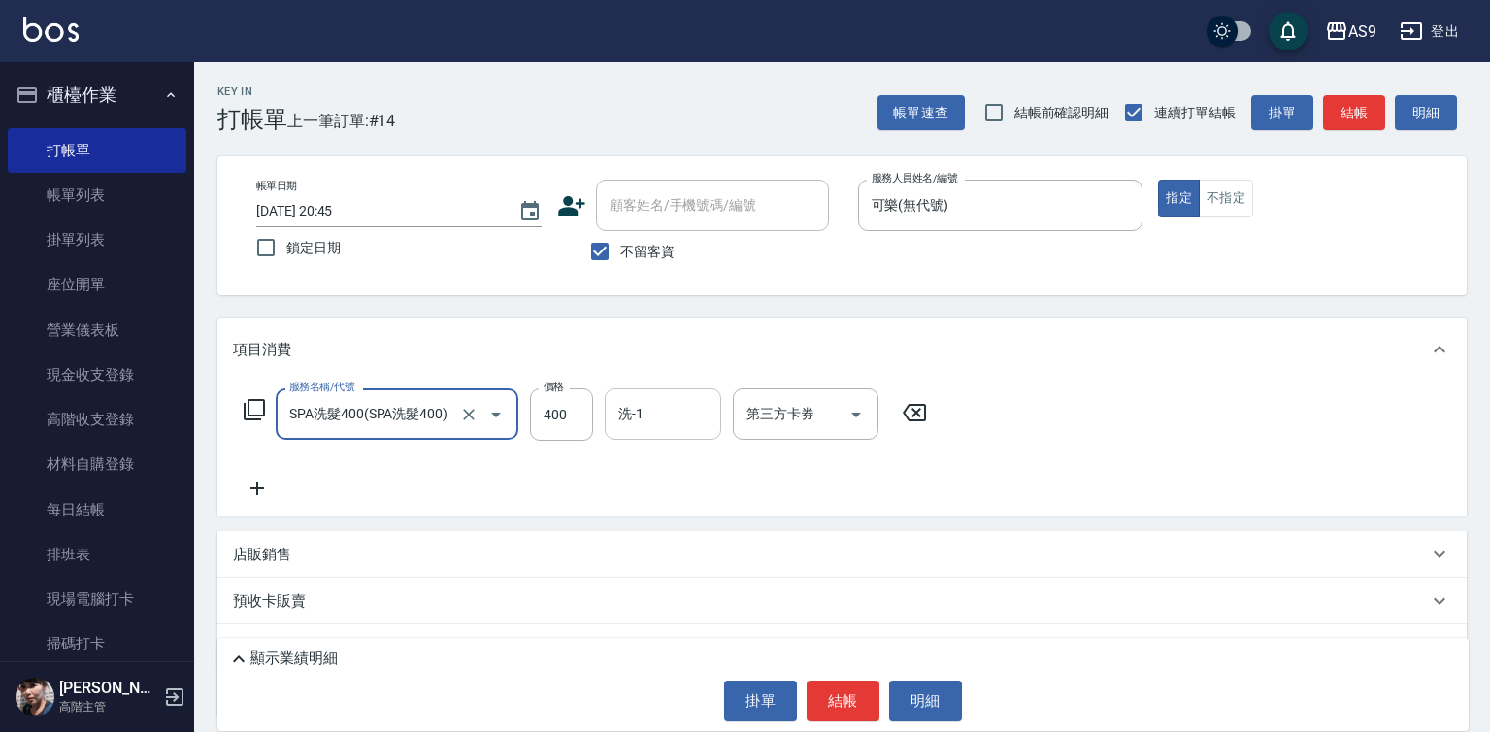
click at [634, 420] on input "洗-1" at bounding box center [663, 414] width 99 height 34
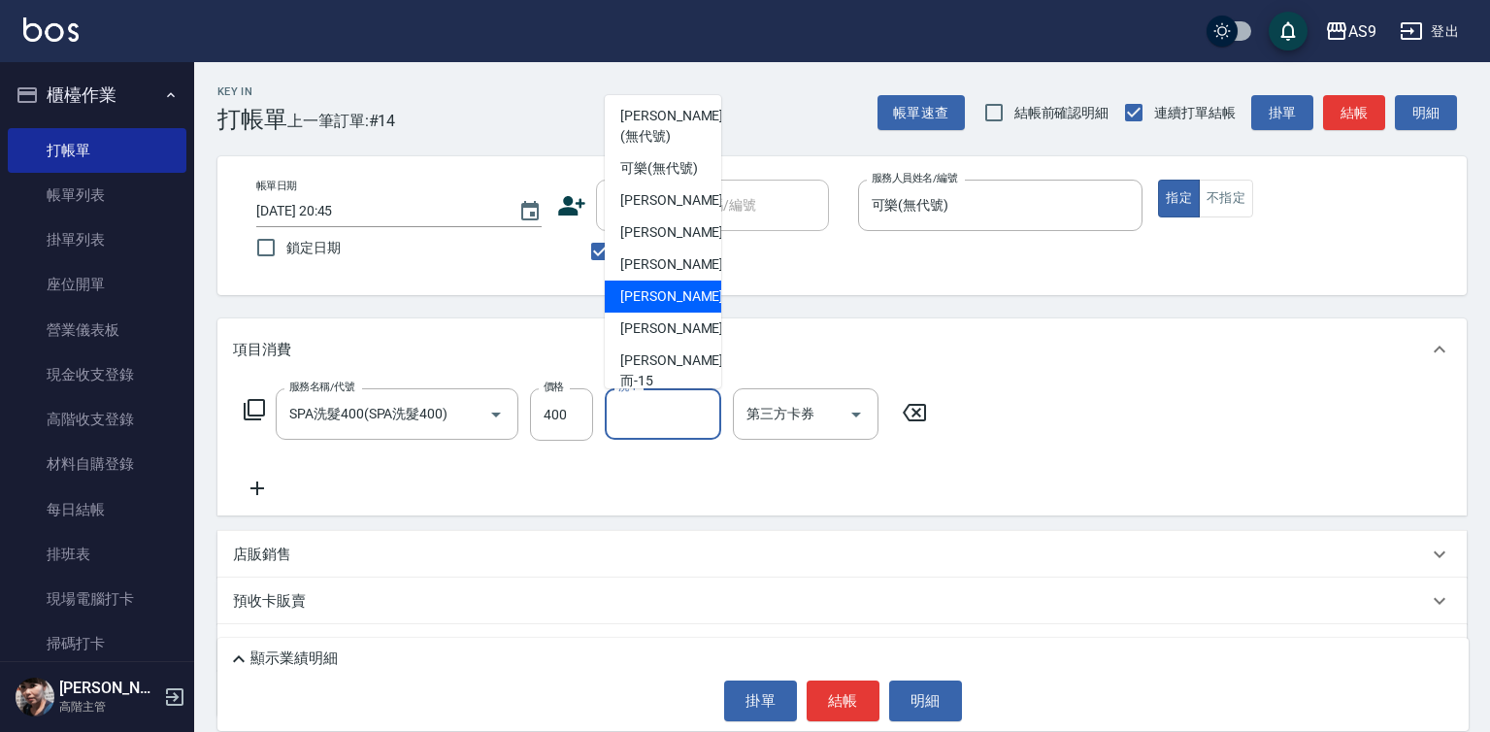
scroll to position [97, 0]
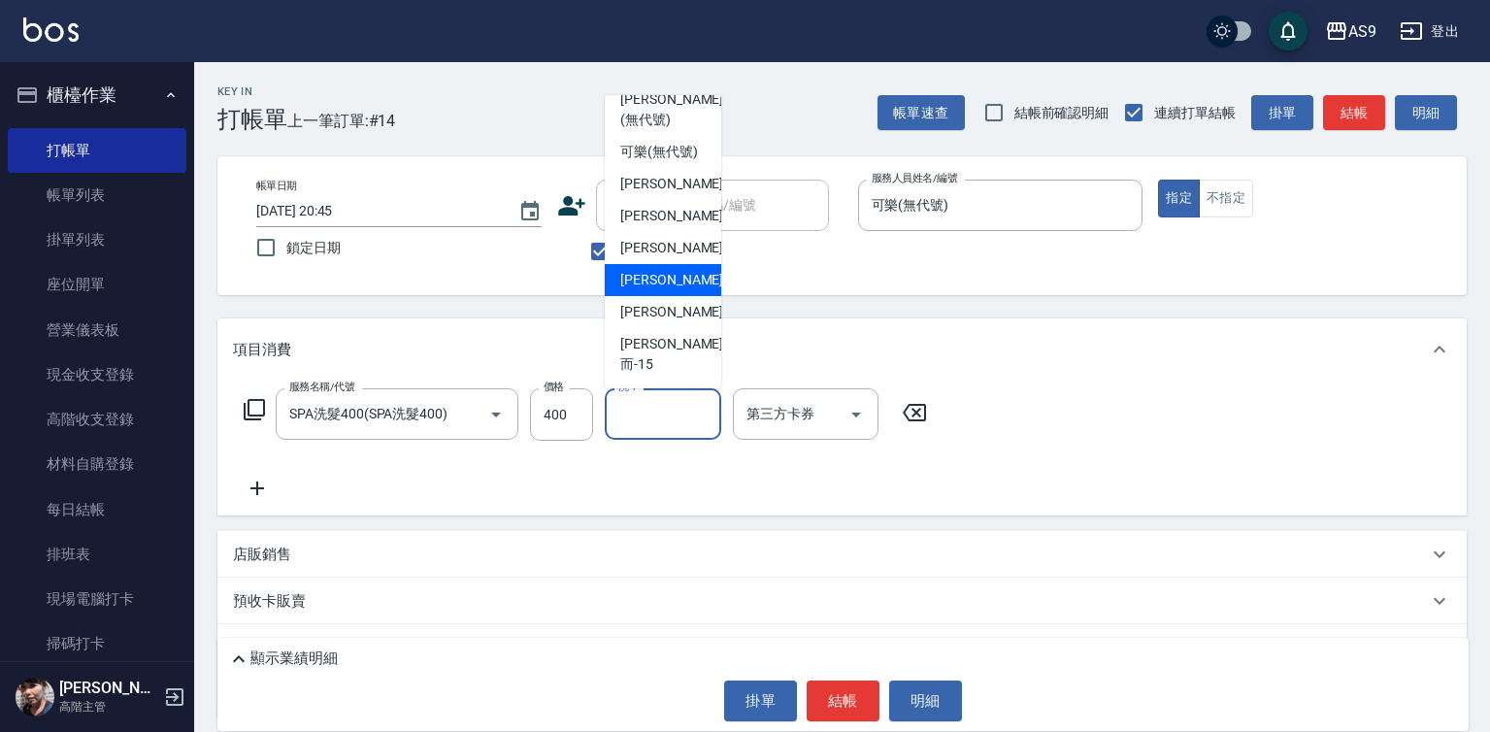
click at [669, 290] on span "[PERSON_NAME]-12" at bounding box center [681, 280] width 122 height 20
type input "[PERSON_NAME]-12"
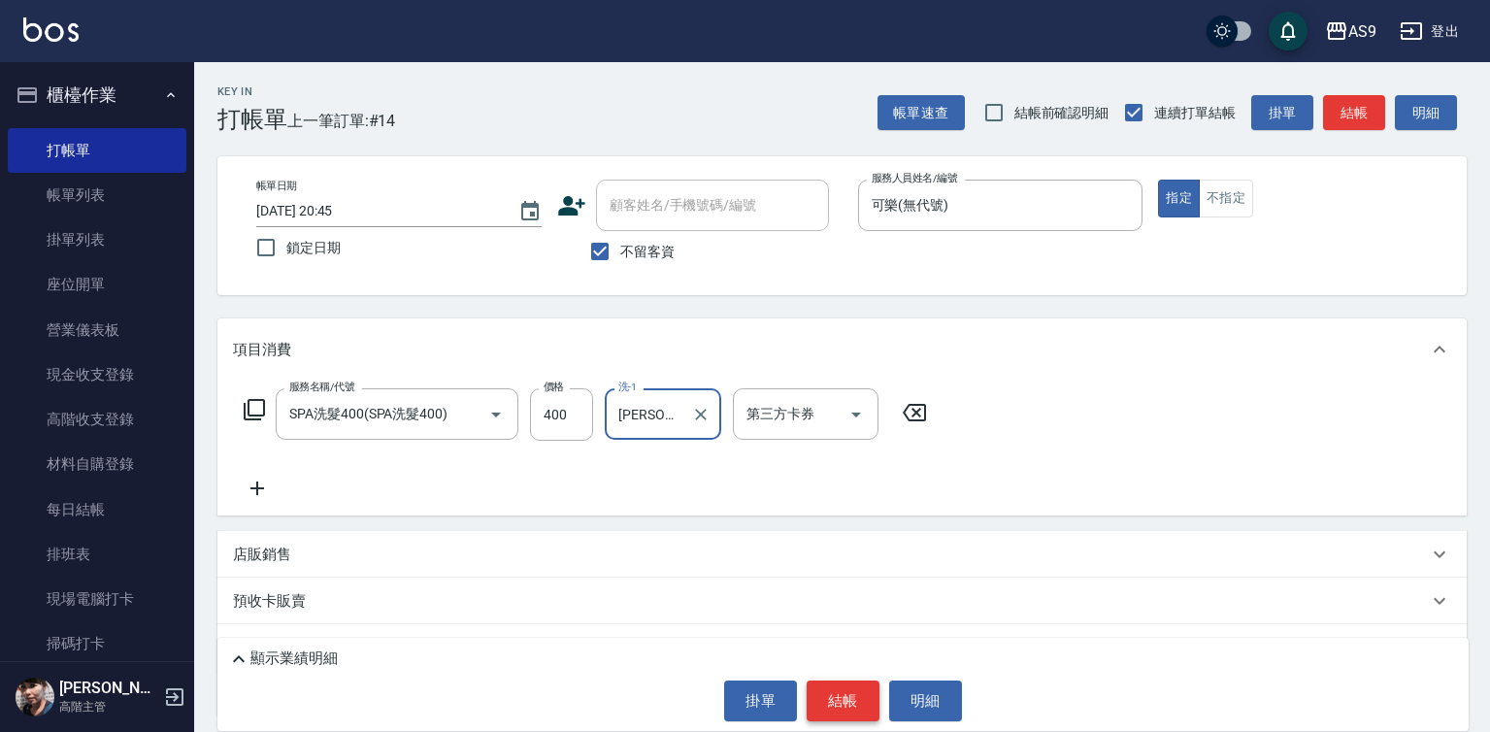
click at [834, 705] on button "結帳" at bounding box center [843, 700] width 73 height 41
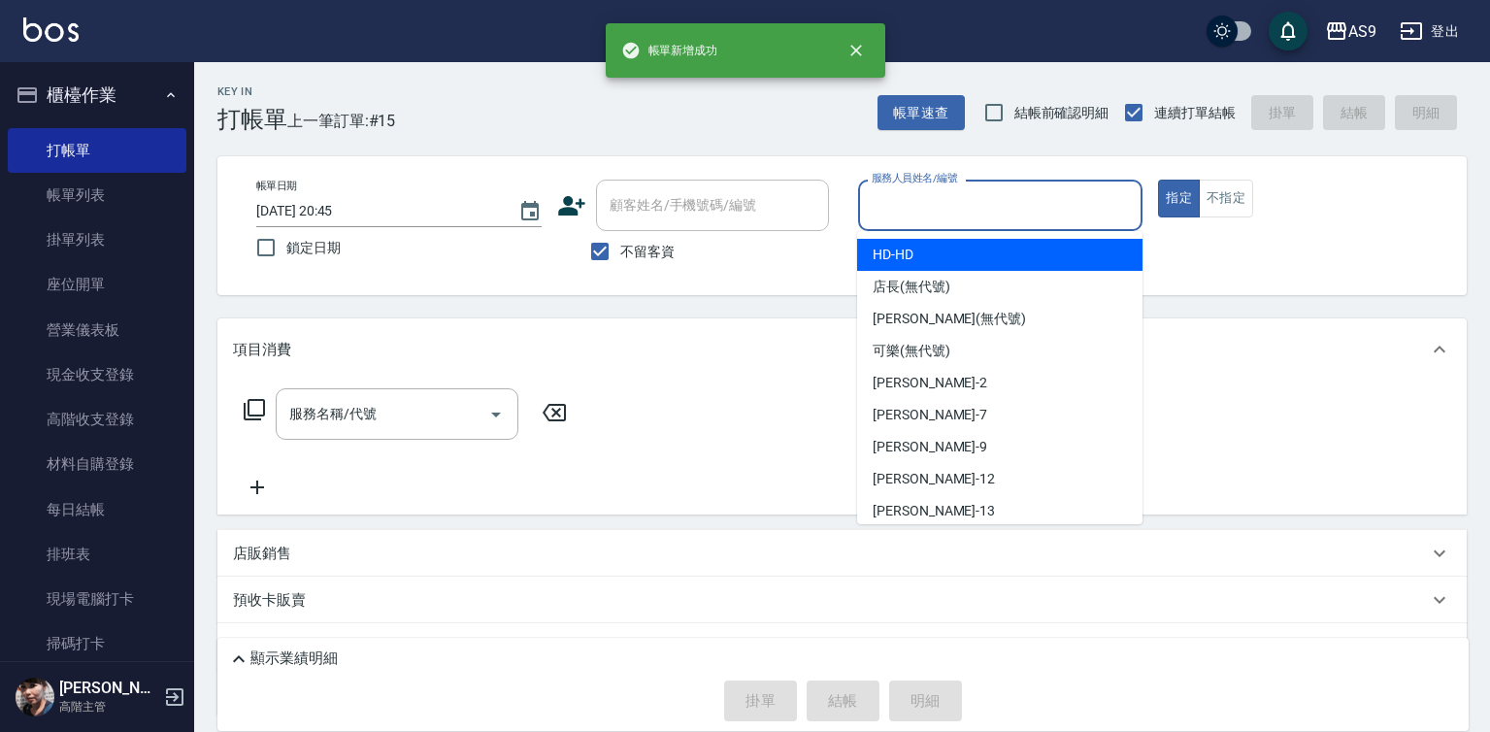
click at [879, 214] on input "服務人員姓名/編號" at bounding box center [1001, 205] width 268 height 34
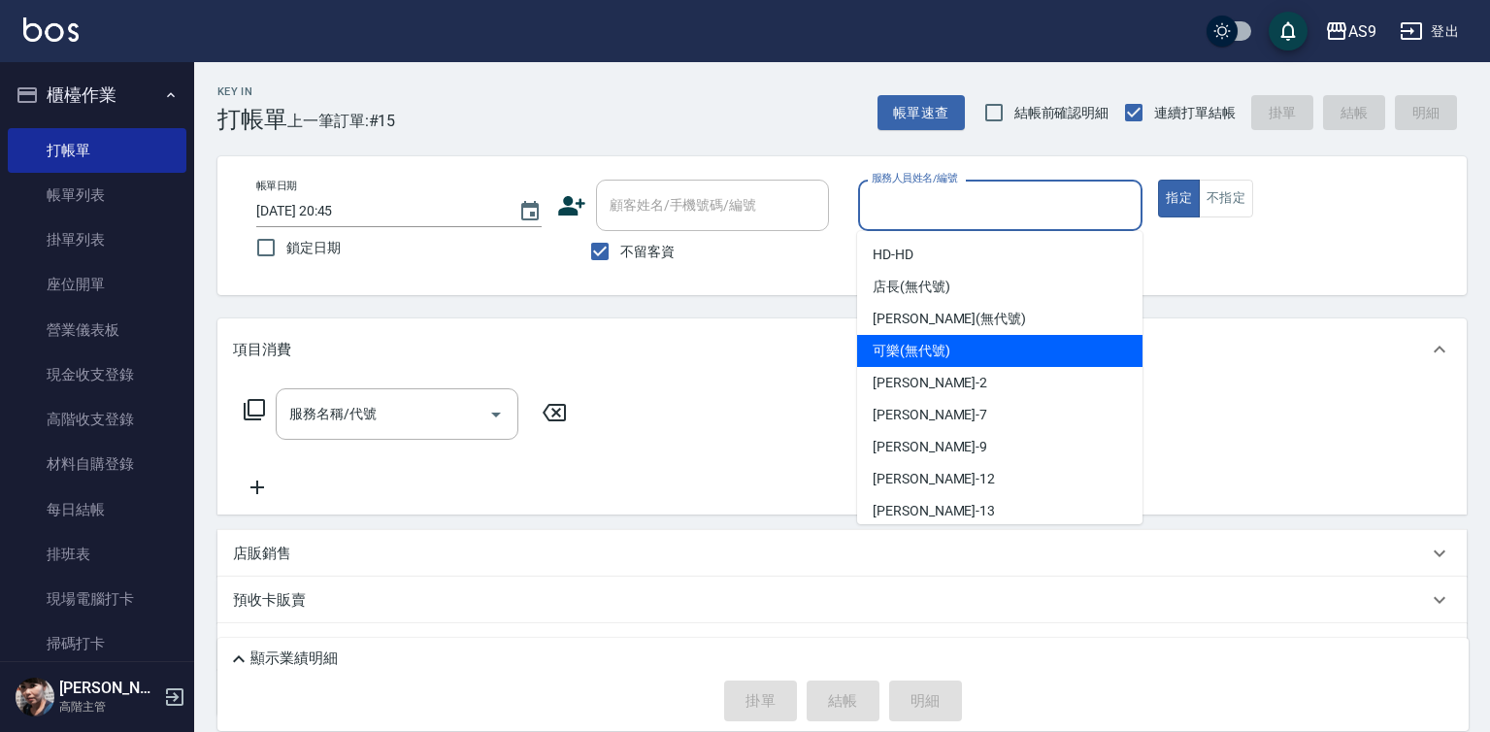
click at [911, 349] on span "可樂 (無代號)" at bounding box center [912, 351] width 78 height 20
type input "可樂(無代號)"
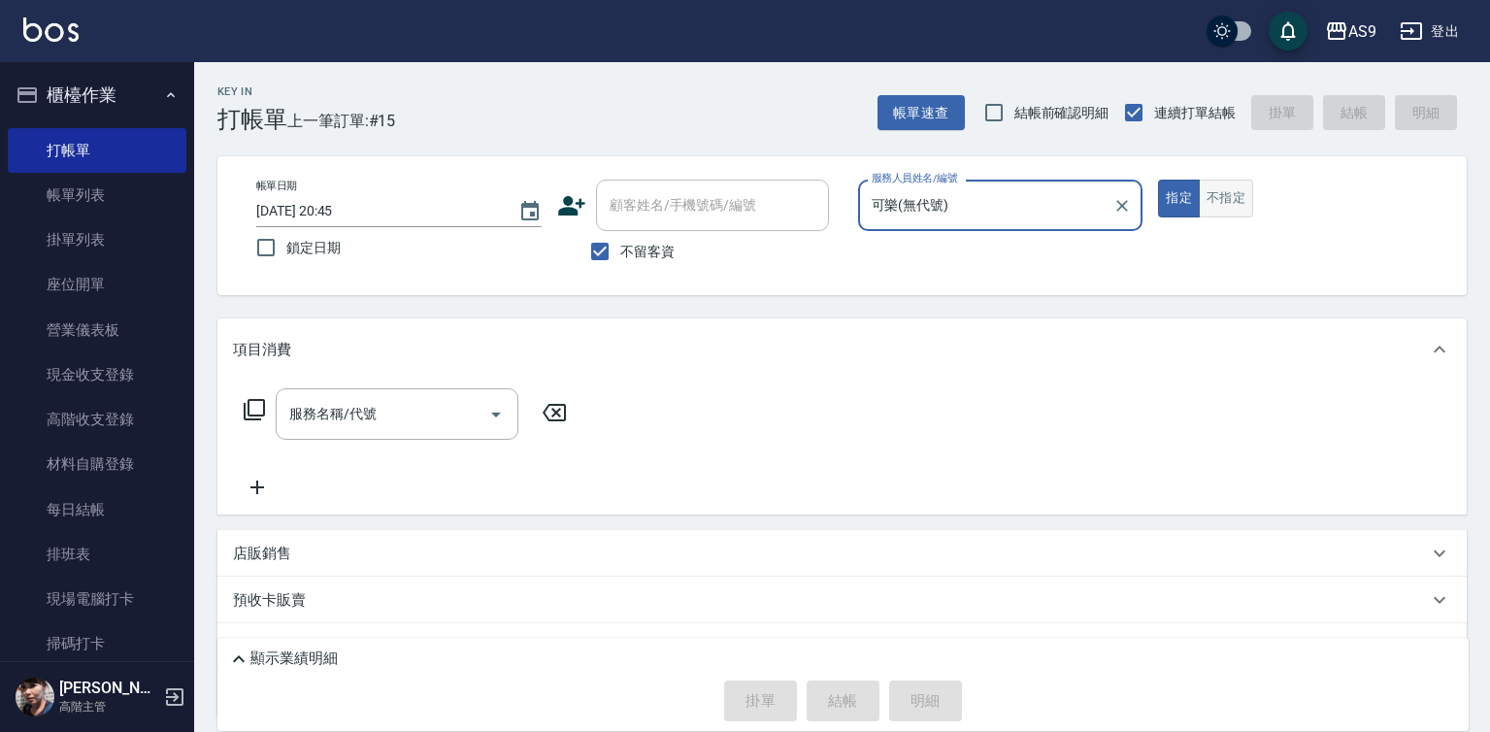
click at [1220, 190] on button "不指定" at bounding box center [1226, 199] width 54 height 38
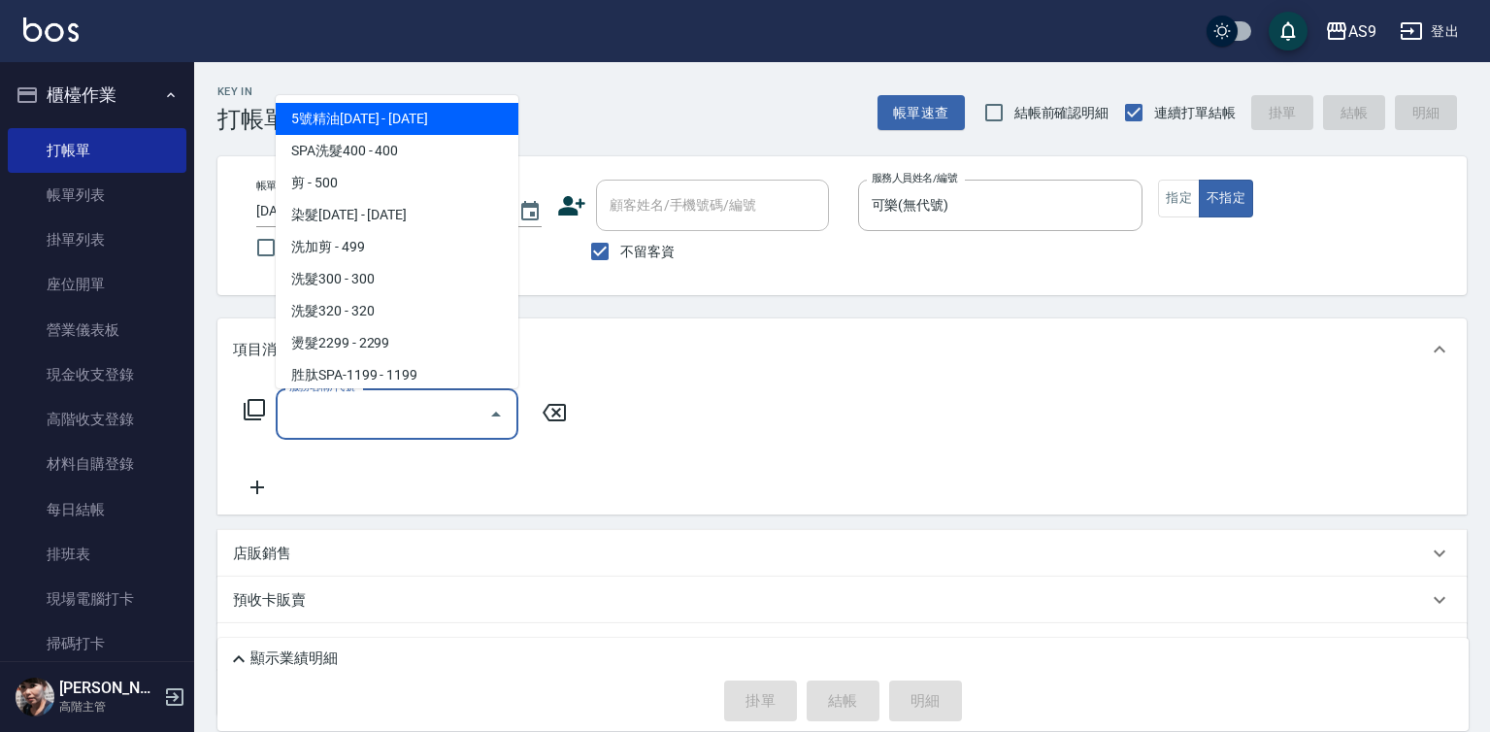
click at [327, 415] on input "服務名稱/代號" at bounding box center [382, 414] width 196 height 34
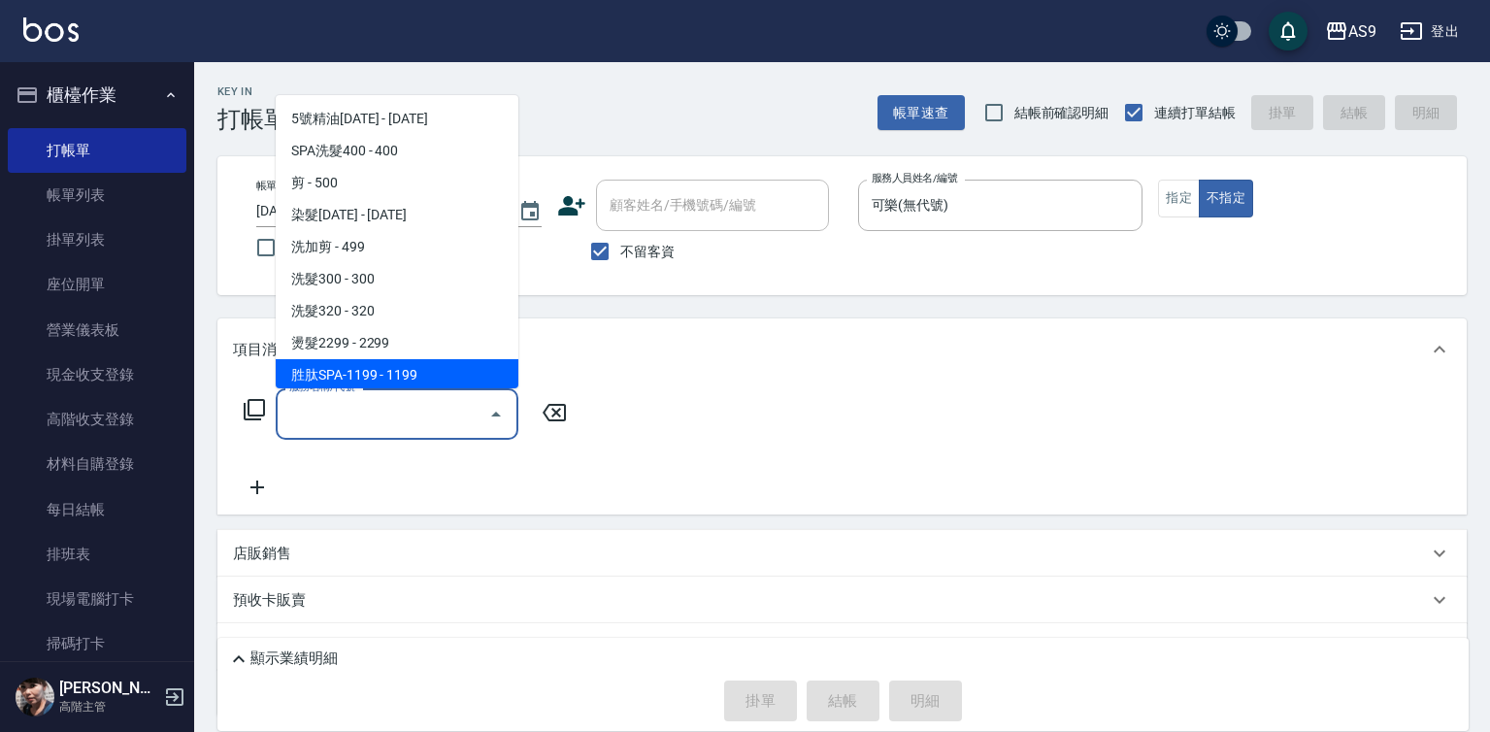
click at [411, 374] on span "胜肽SPA-1199 - 1199" at bounding box center [397, 375] width 243 height 32
type input "胜肽SPA-1199(胜肽SPA-1199)"
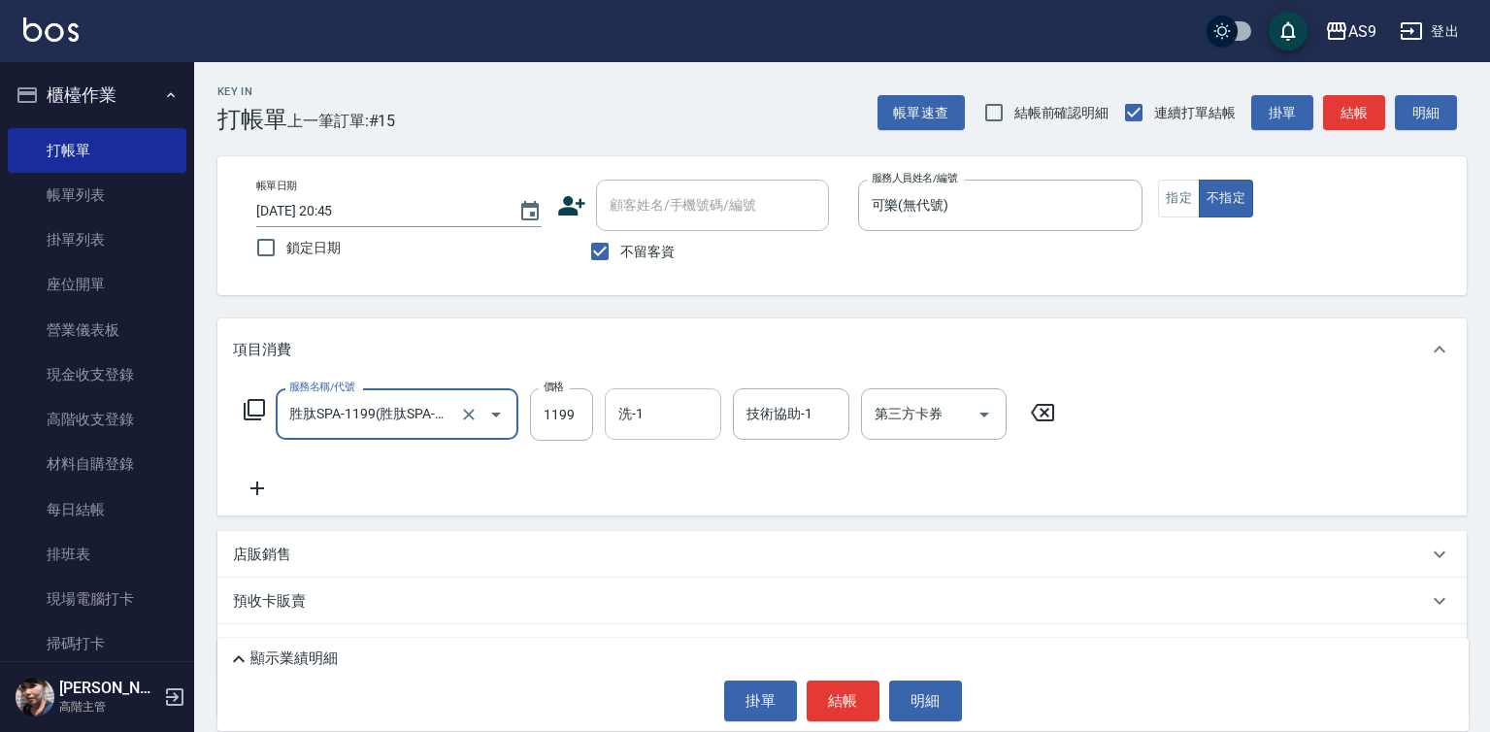
click at [645, 422] on input "洗-1" at bounding box center [663, 414] width 99 height 34
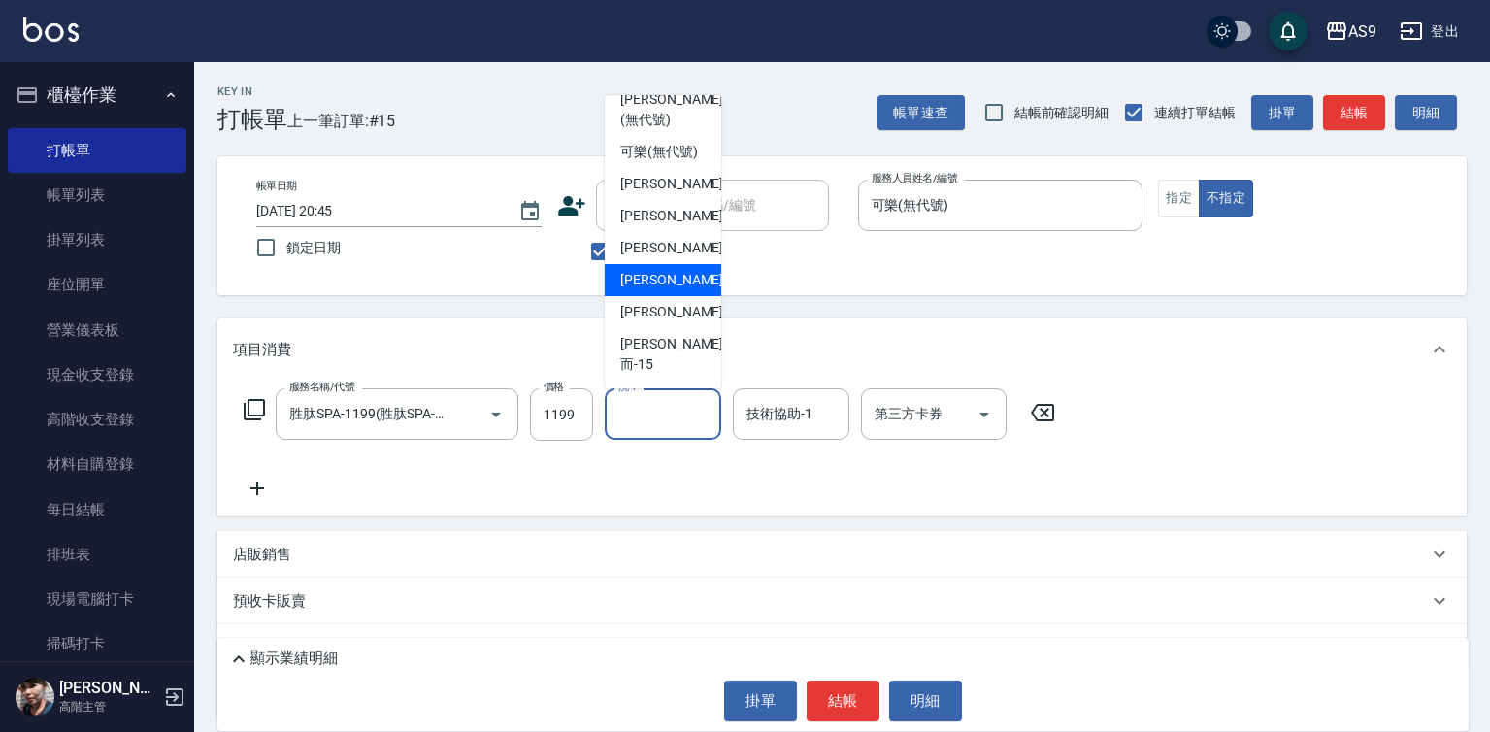
click at [672, 290] on span "[PERSON_NAME]-12" at bounding box center [681, 280] width 122 height 20
type input "[PERSON_NAME]-12"
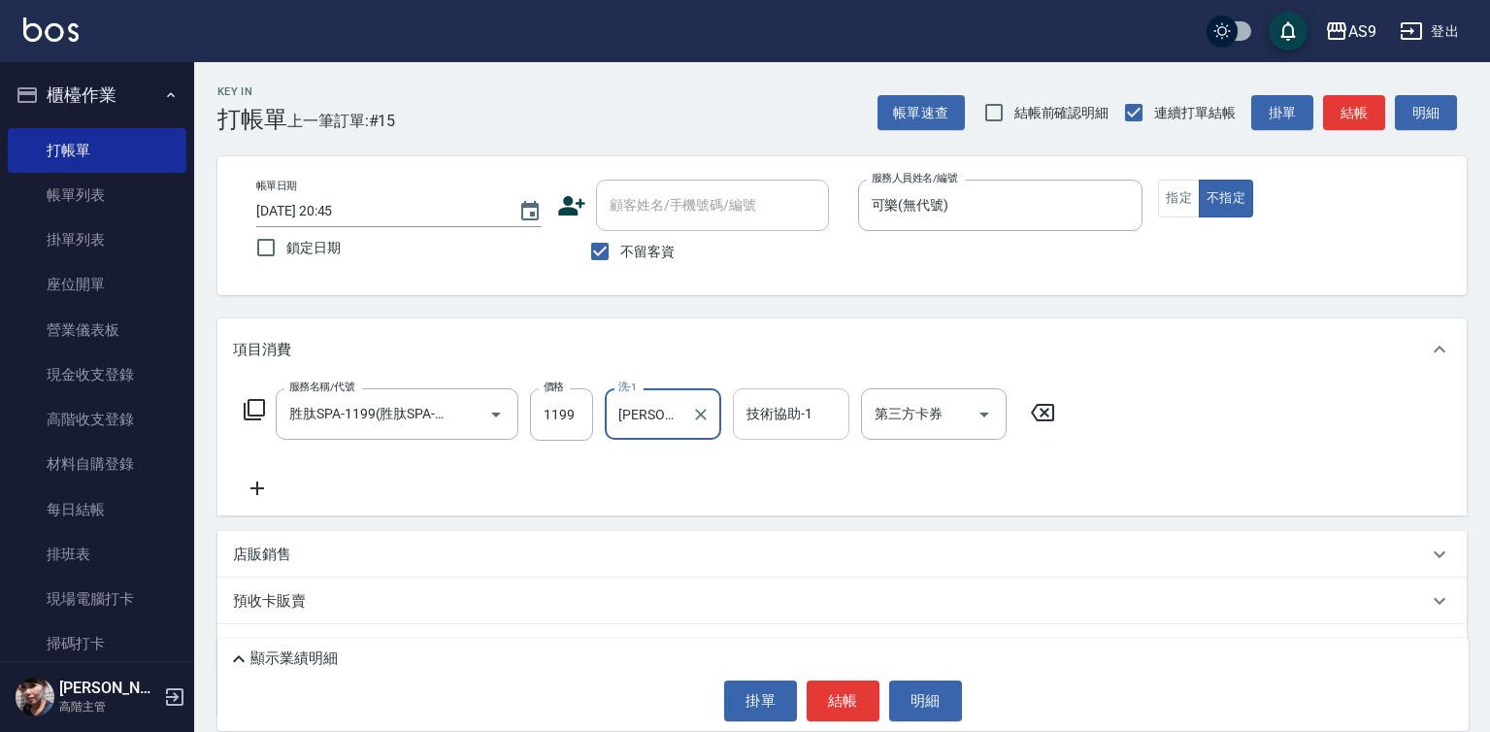
click at [772, 411] on div "技術協助-1 技術協助-1" at bounding box center [791, 413] width 116 height 51
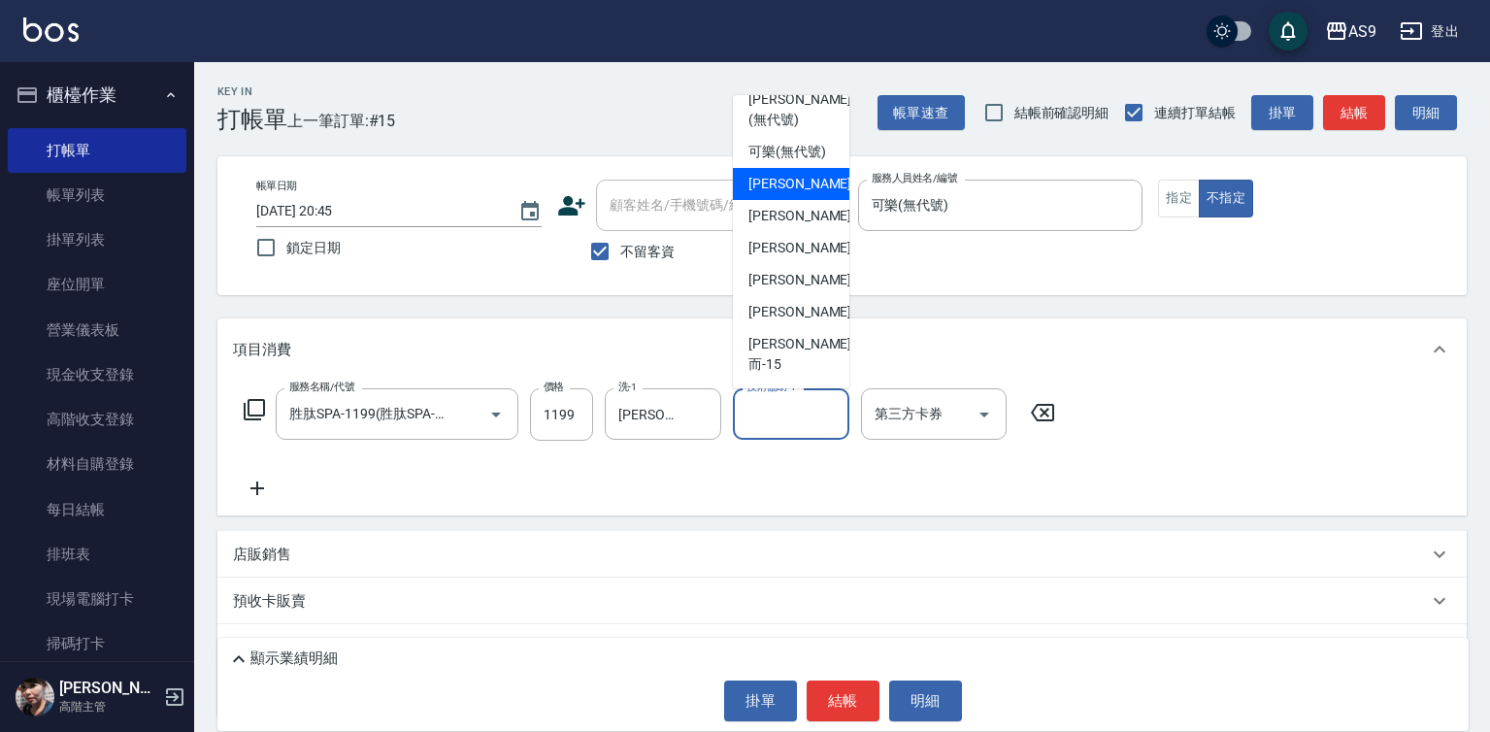
scroll to position [124, 0]
click at [775, 290] on span "[PERSON_NAME]-12" at bounding box center [809, 280] width 122 height 20
type input "[PERSON_NAME]-12"
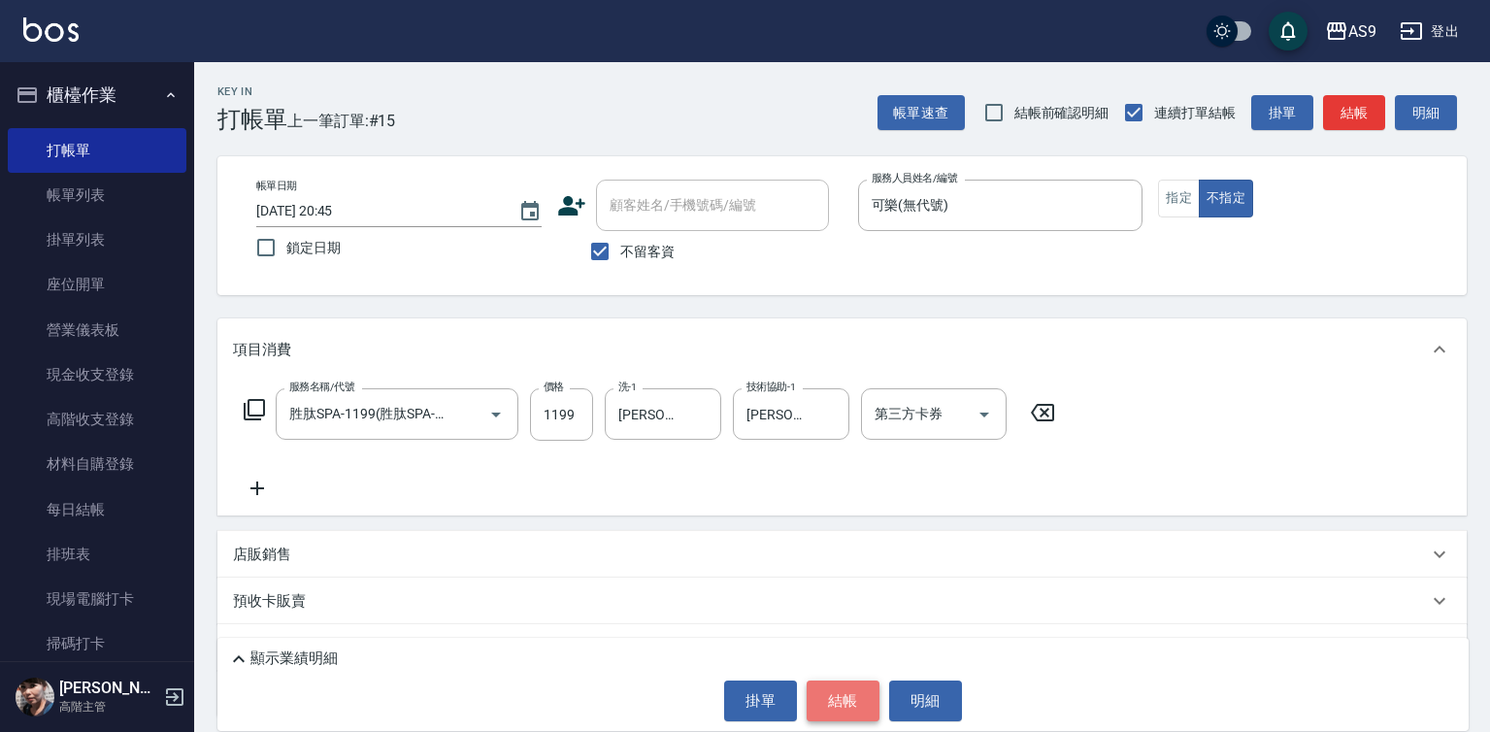
click at [840, 696] on button "結帳" at bounding box center [843, 700] width 73 height 41
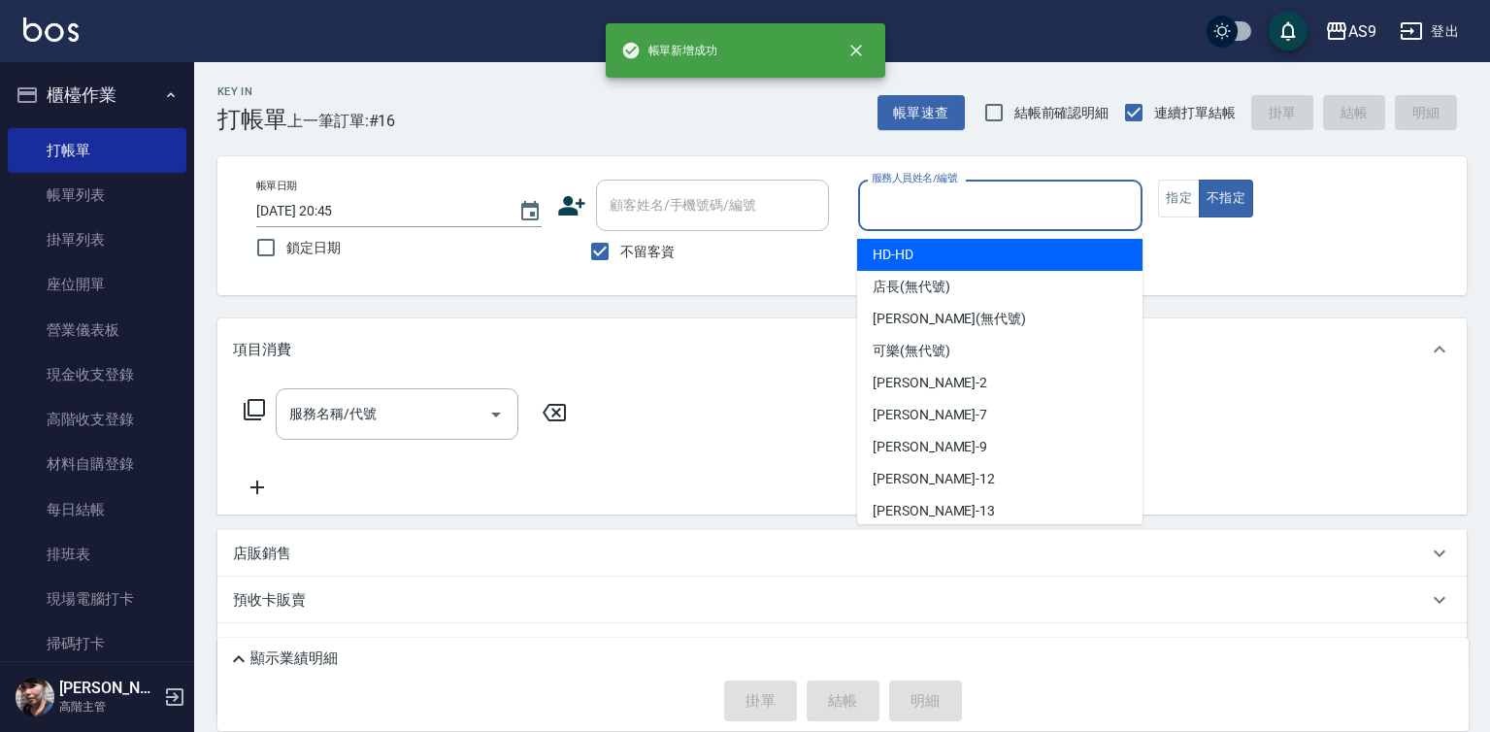
click at [955, 204] on input "服務人員姓名/編號" at bounding box center [1001, 205] width 268 height 34
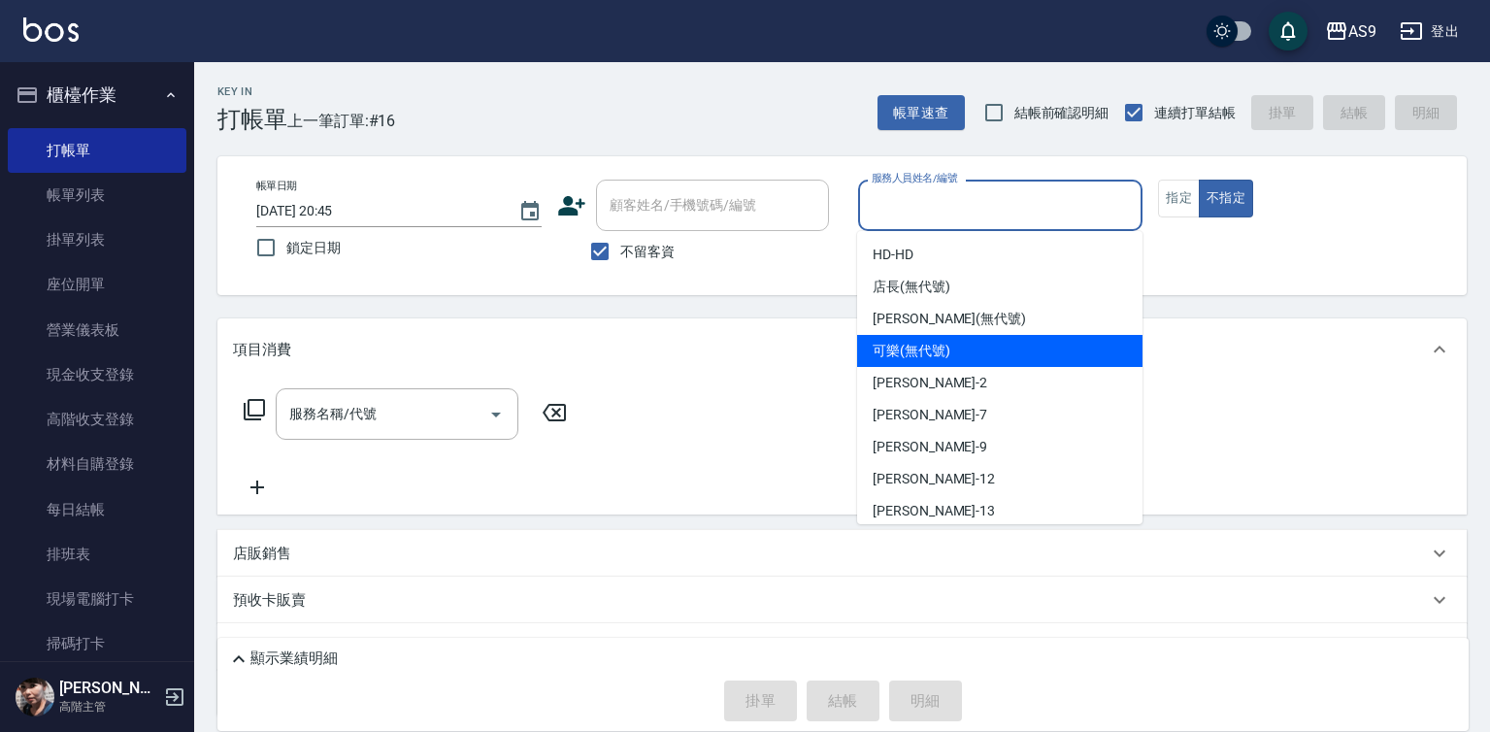
click at [909, 345] on span "可樂 (無代號)" at bounding box center [912, 351] width 78 height 20
type input "可樂(無代號)"
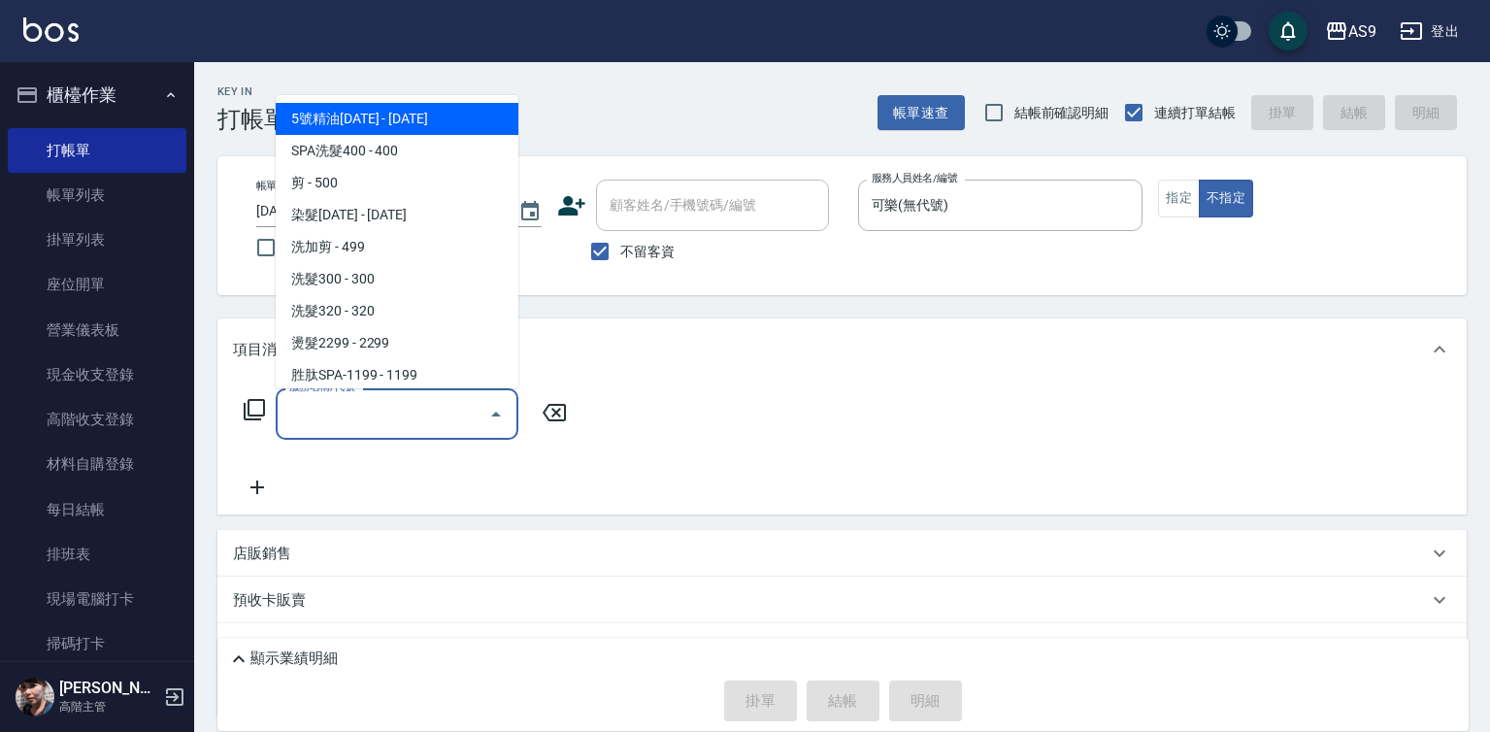
click at [373, 415] on input "服務名稱/代號" at bounding box center [382, 414] width 196 height 34
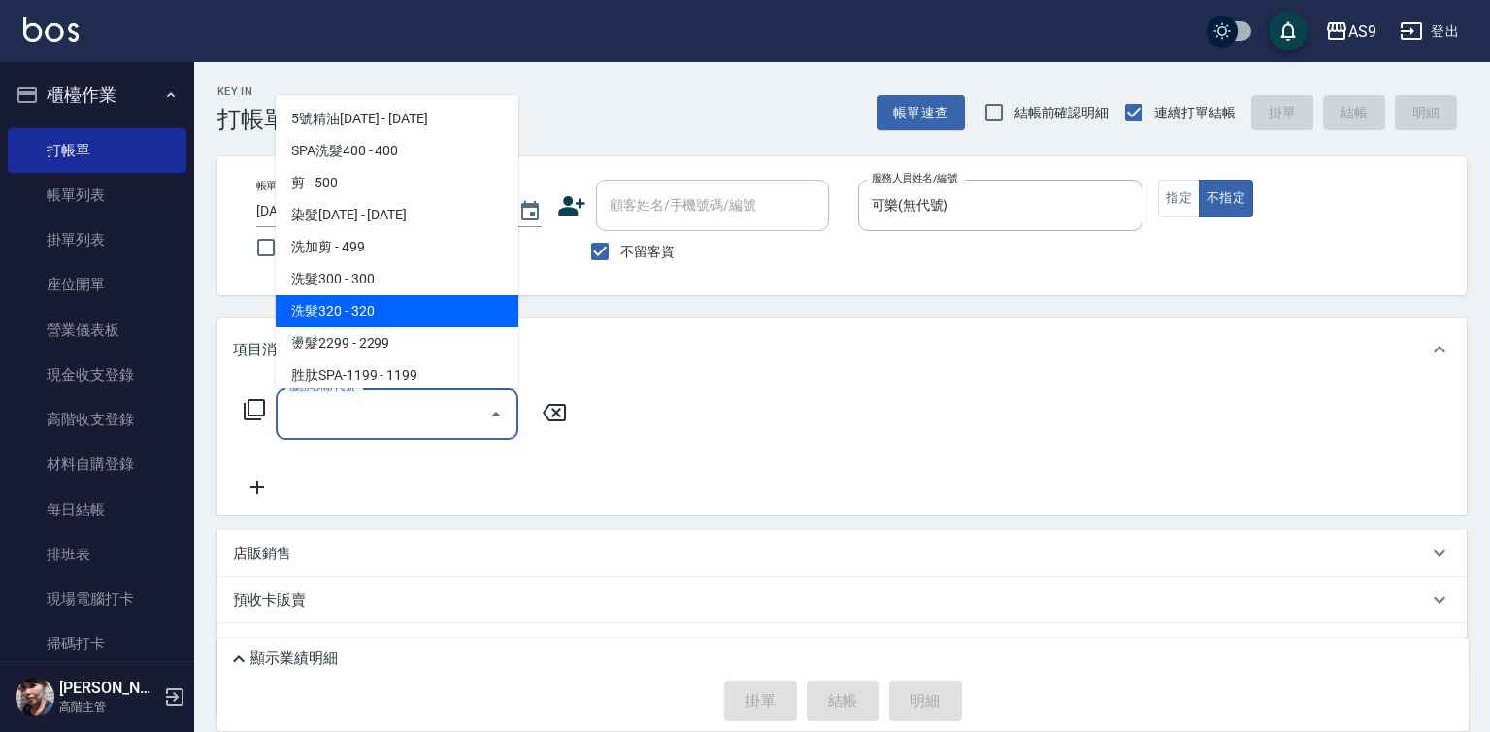
click at [387, 306] on span "洗髮320 - 320" at bounding box center [397, 311] width 243 height 32
type input "洗髮320"
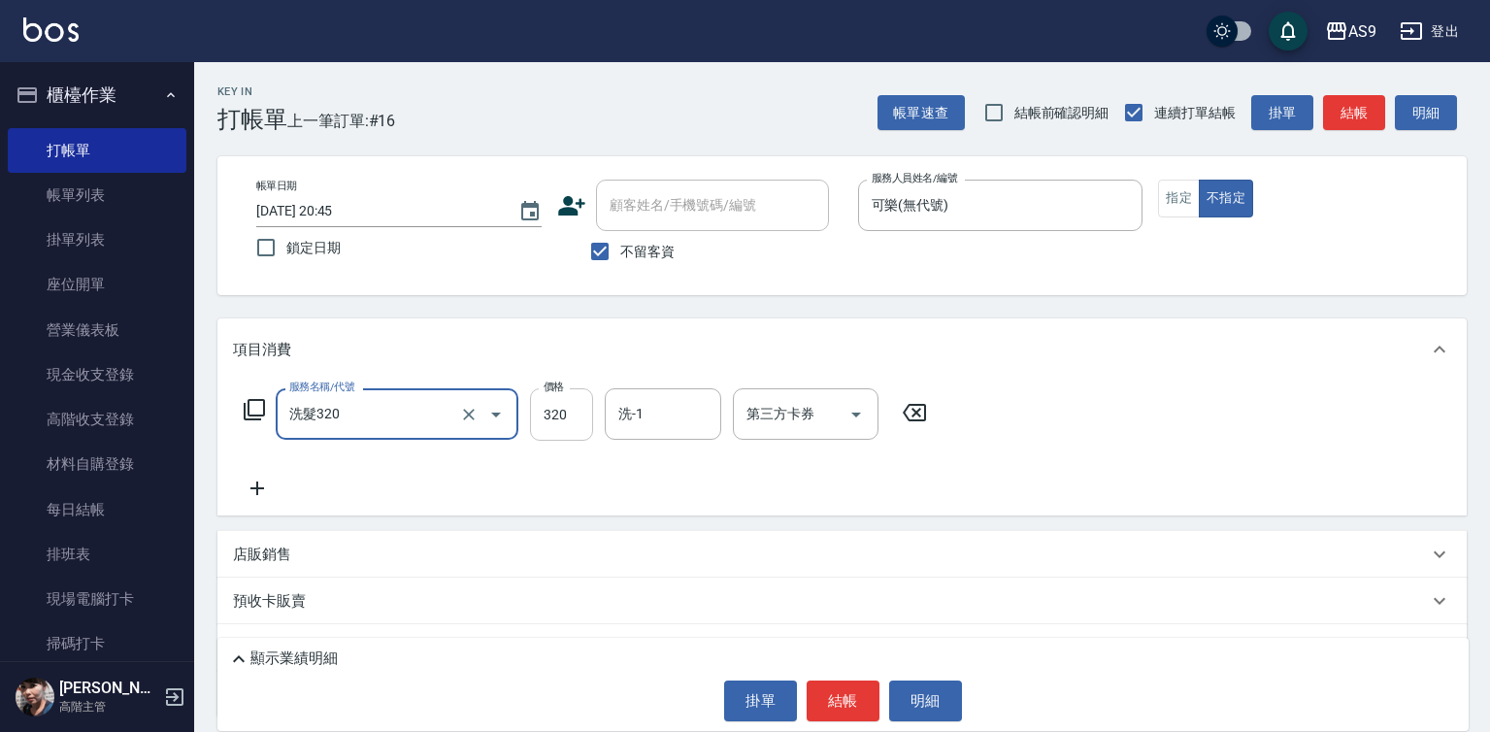
click at [574, 417] on input "320" at bounding box center [561, 414] width 63 height 52
type input "272"
click at [662, 415] on input "洗-1" at bounding box center [663, 414] width 99 height 34
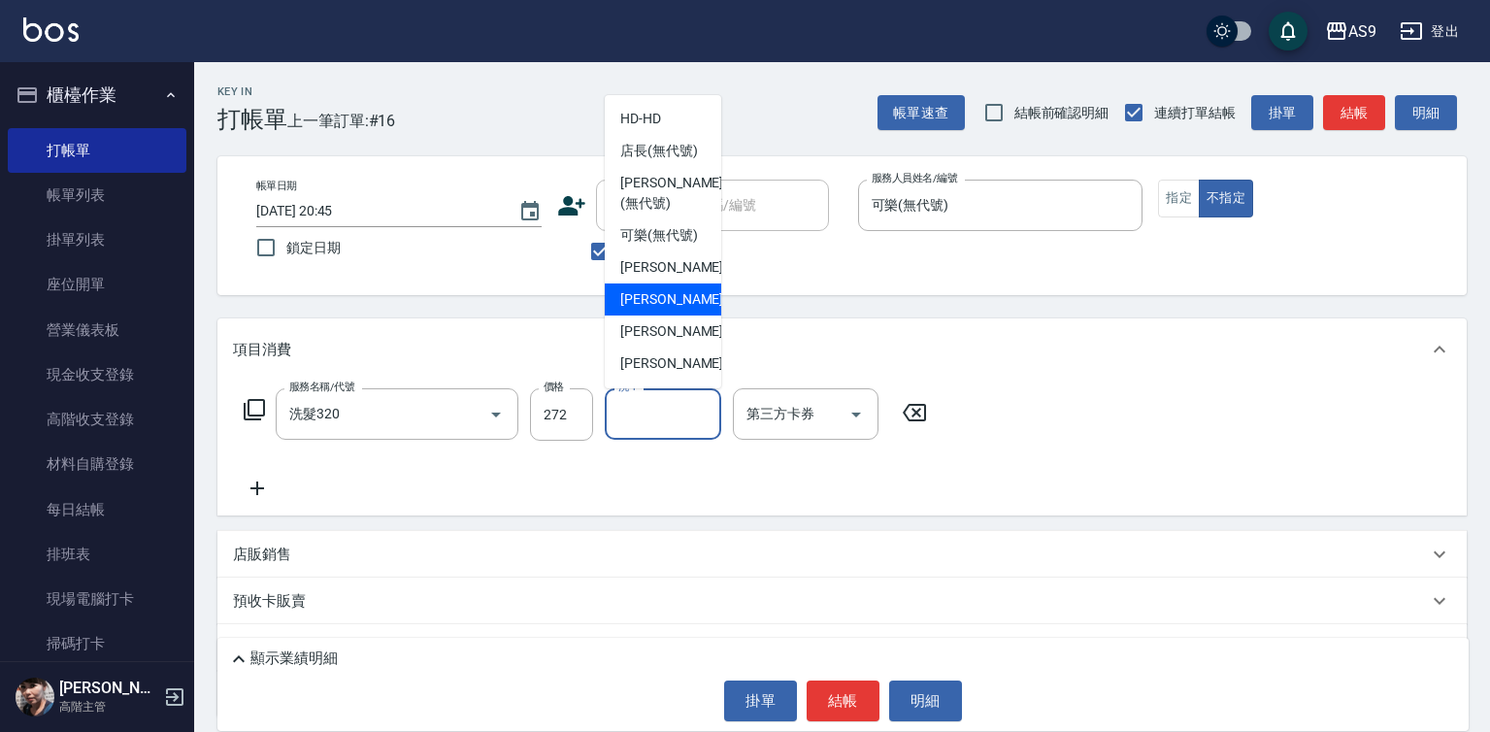
scroll to position [97, 0]
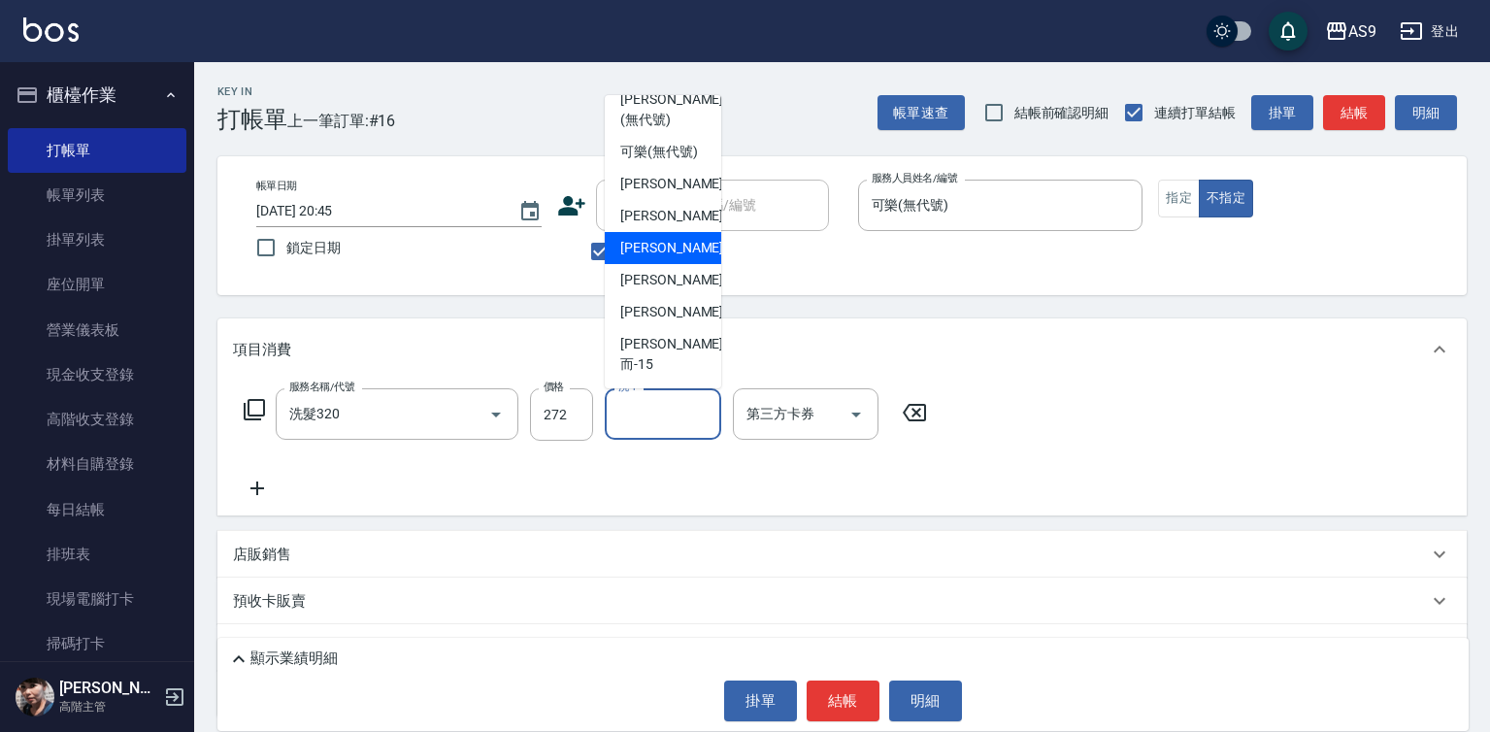
click at [670, 258] on span "[PERSON_NAME] -9" at bounding box center [677, 248] width 115 height 20
type input "[PERSON_NAME]-9"
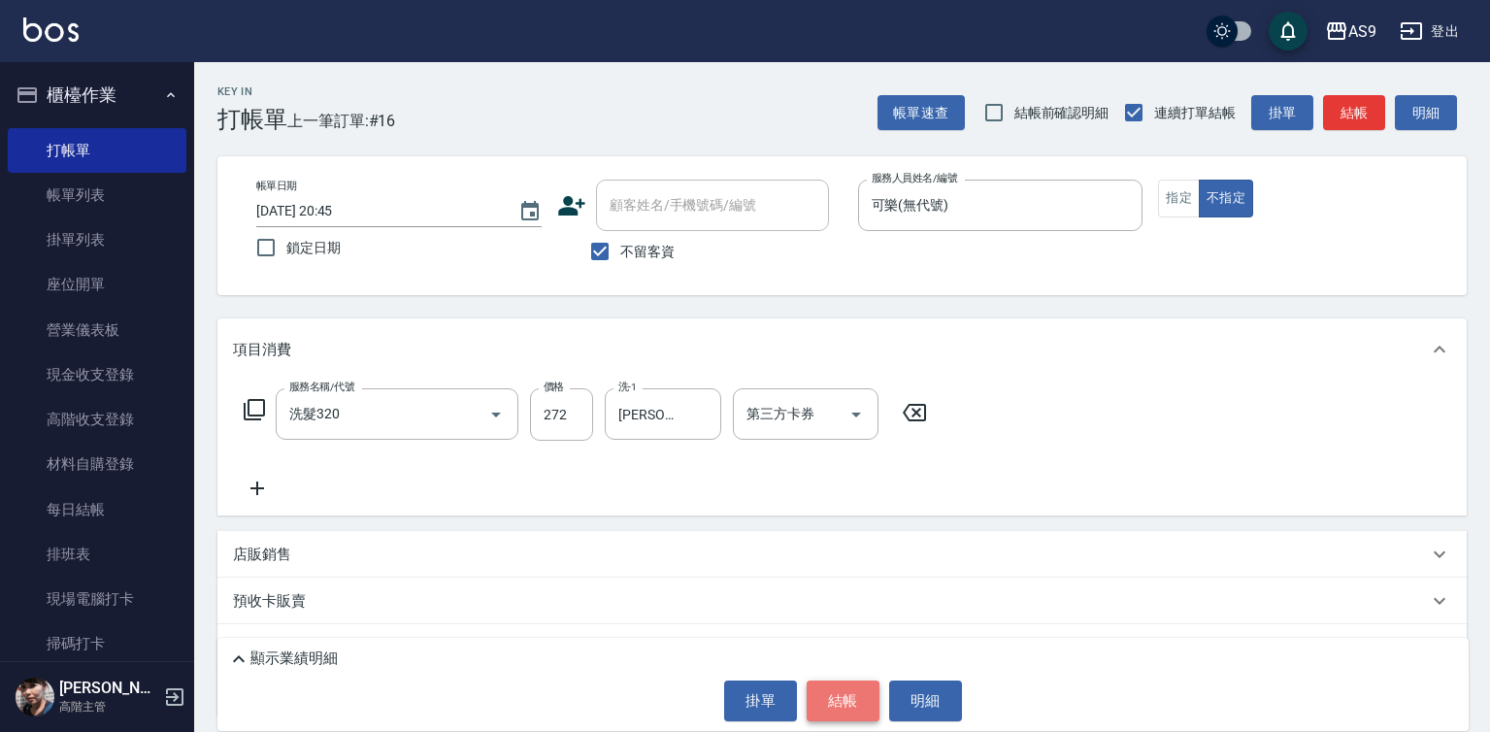
click at [835, 690] on button "結帳" at bounding box center [843, 700] width 73 height 41
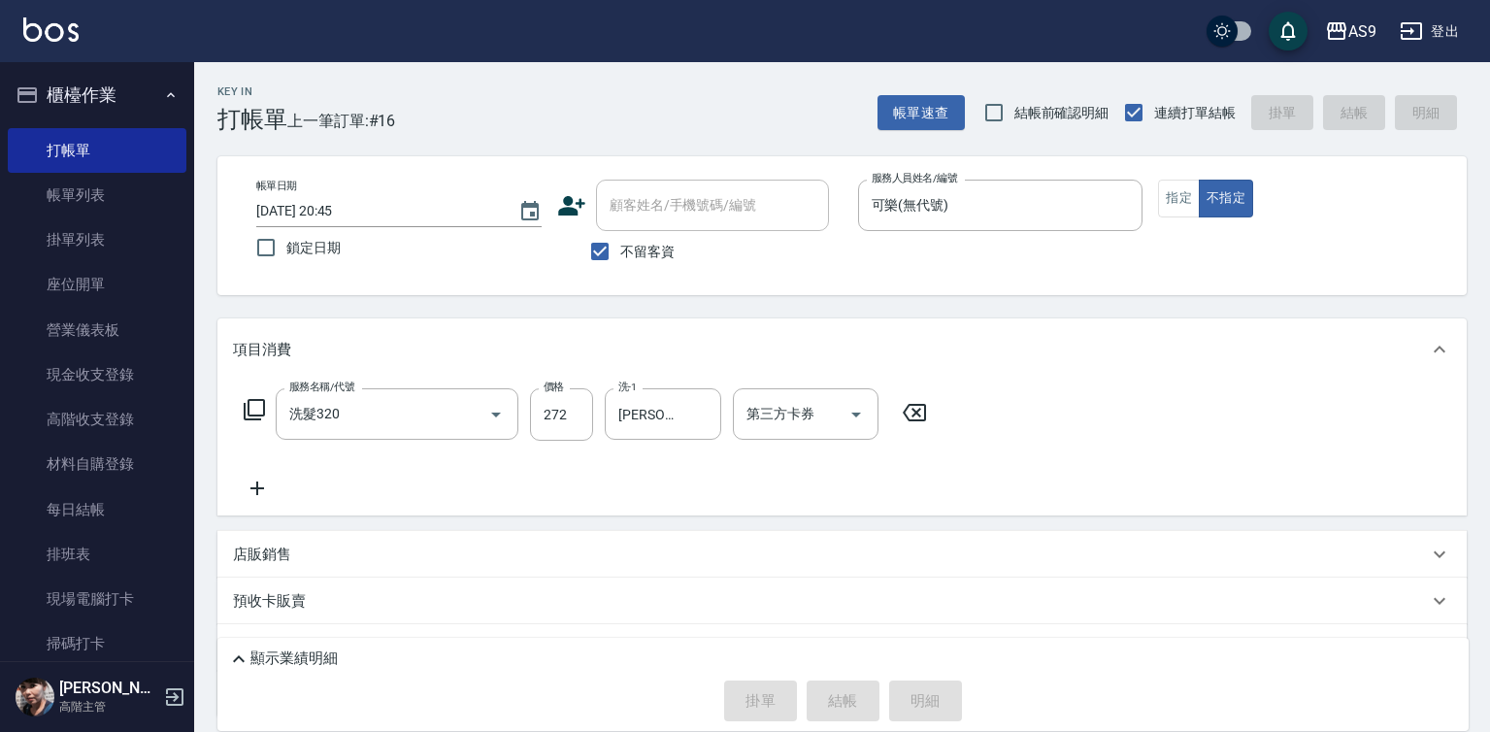
type input "[DATE] 20:46"
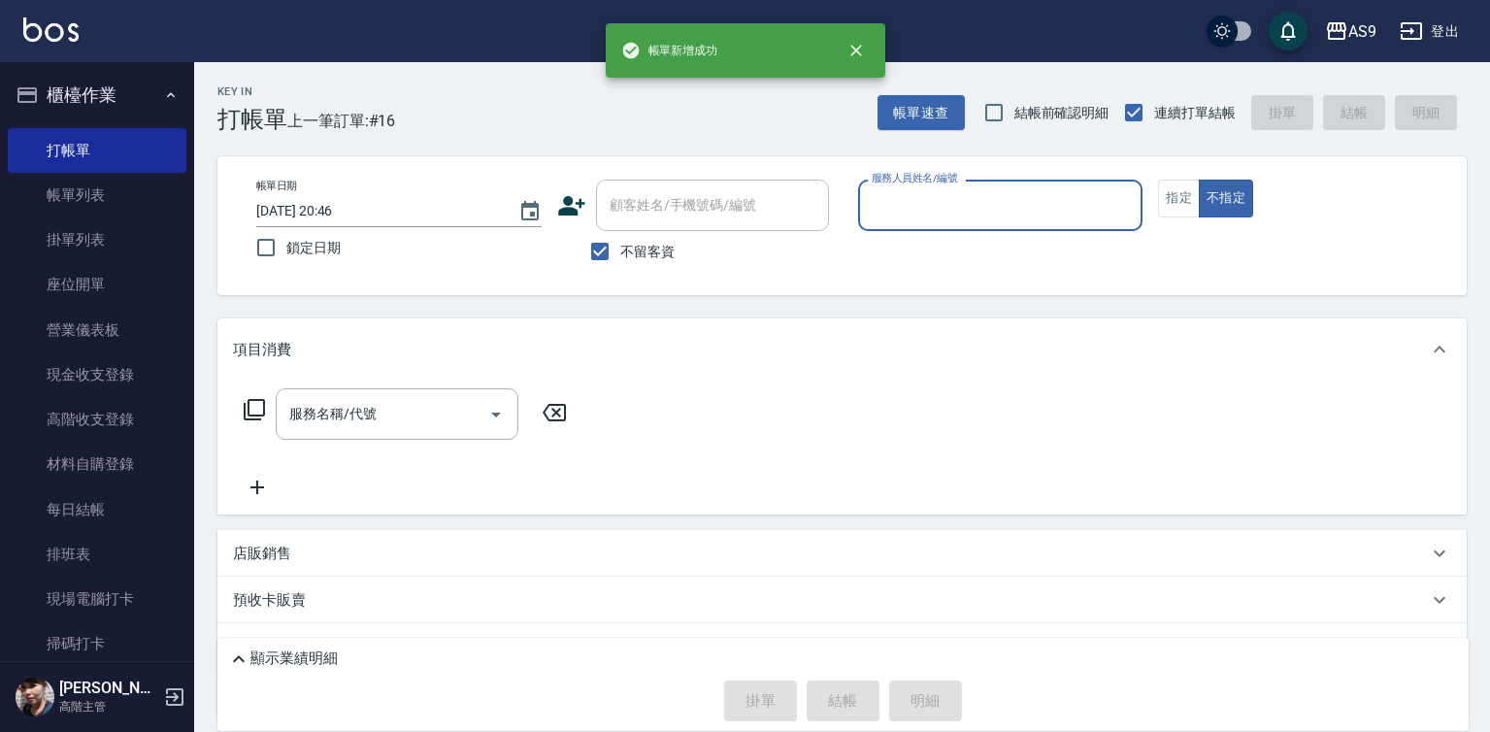
click at [939, 228] on div "服務人員姓名/編號" at bounding box center [1000, 205] width 285 height 51
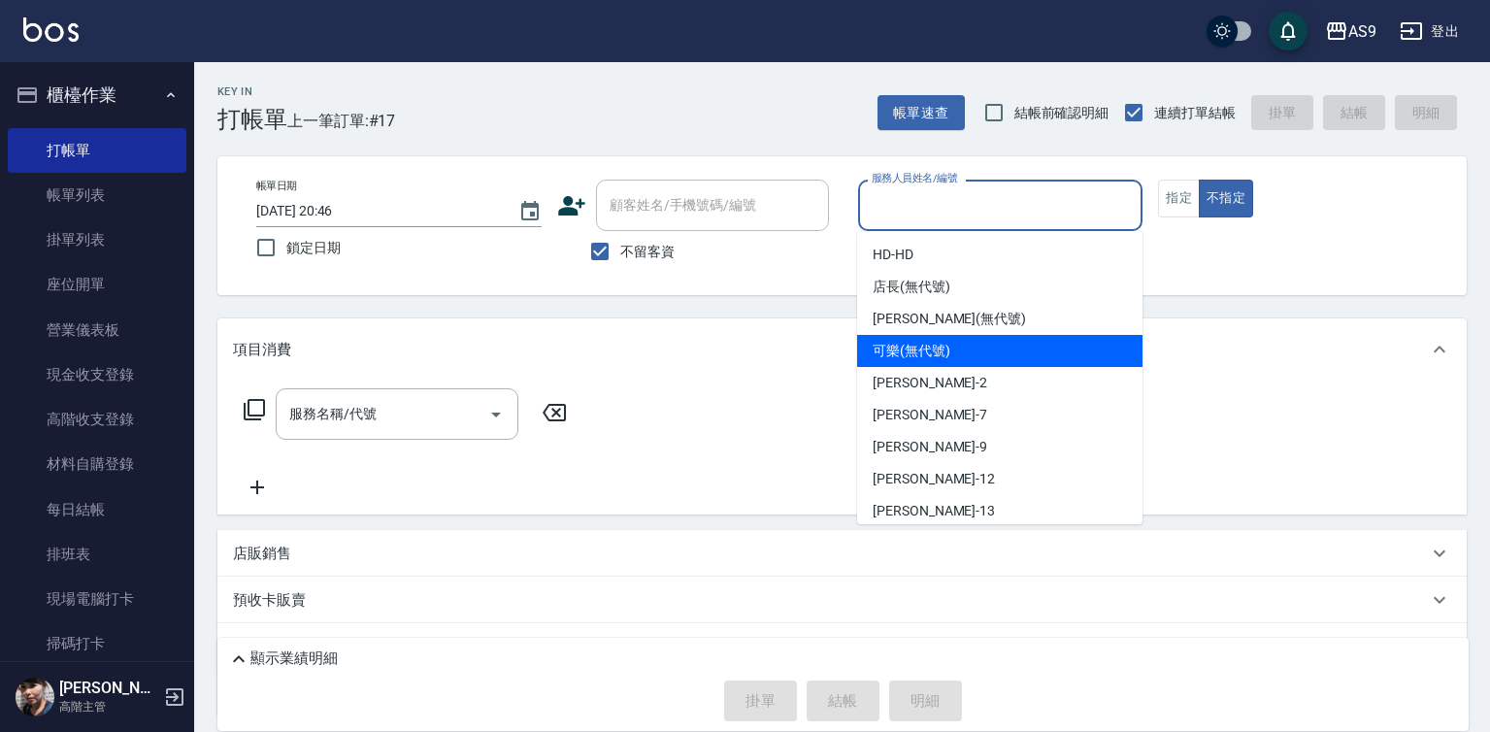
click at [936, 347] on span "可樂 (無代號)" at bounding box center [912, 351] width 78 height 20
type input "可樂(無代號)"
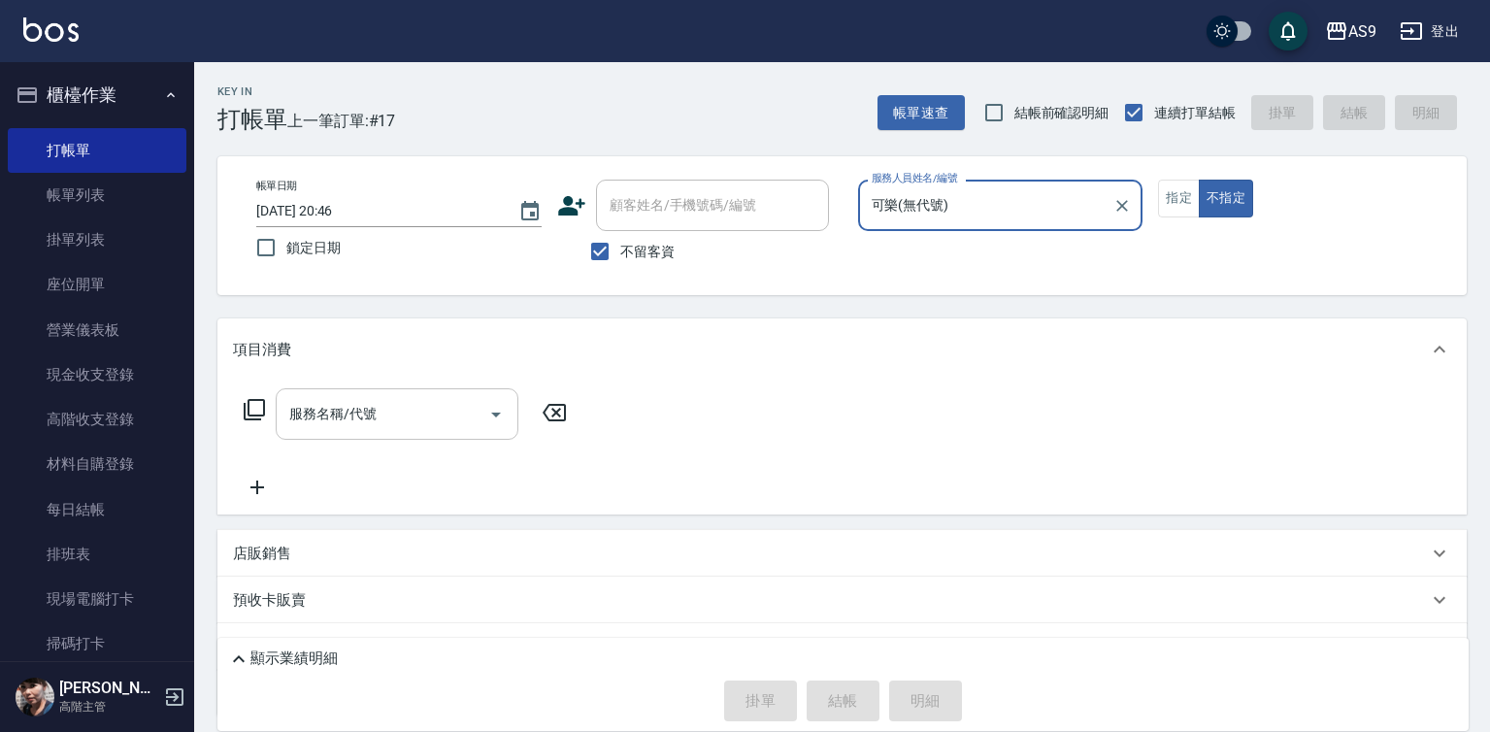
click at [445, 410] on input "服務名稱/代號" at bounding box center [382, 414] width 196 height 34
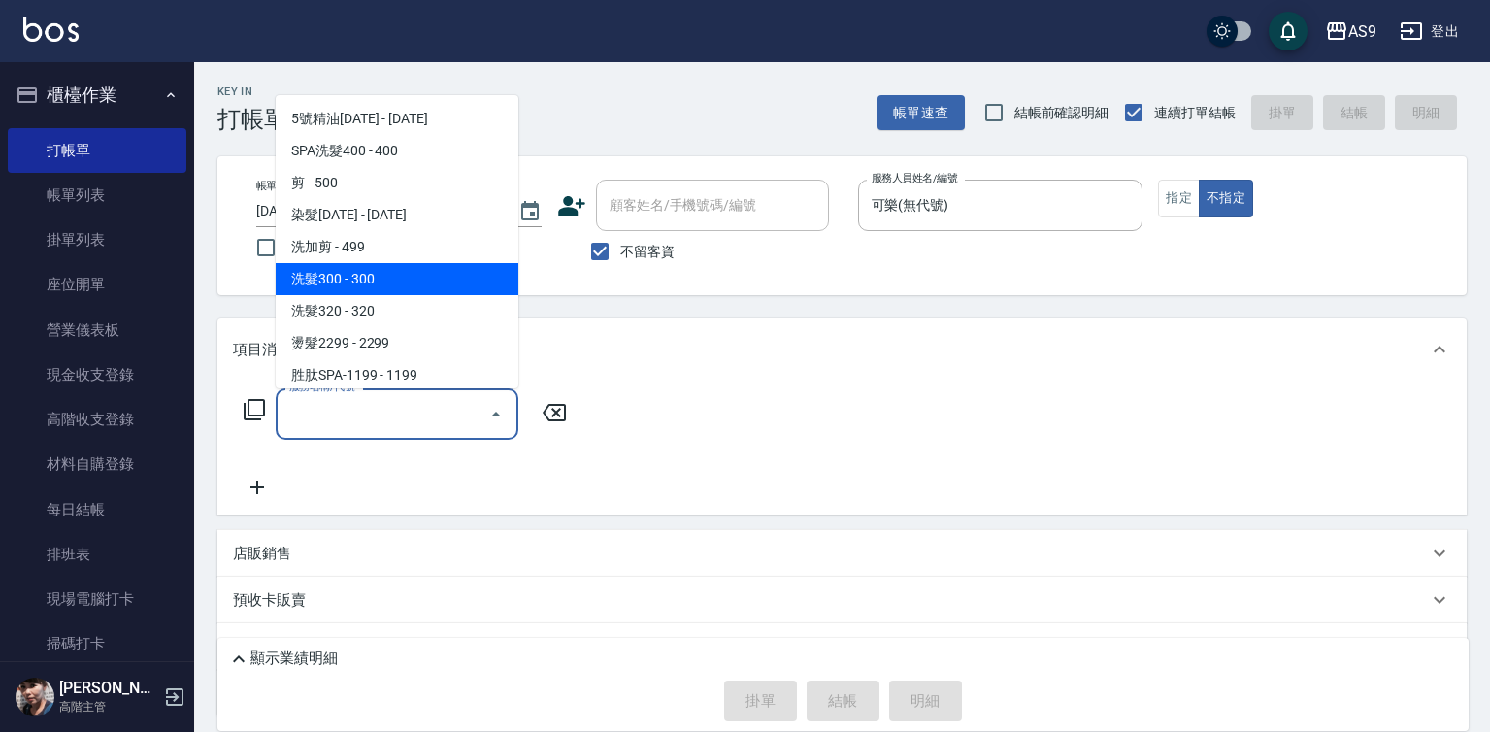
click at [375, 282] on span "洗髮300 - 300" at bounding box center [397, 279] width 243 height 32
type input "洗髮300(洗 髮300)"
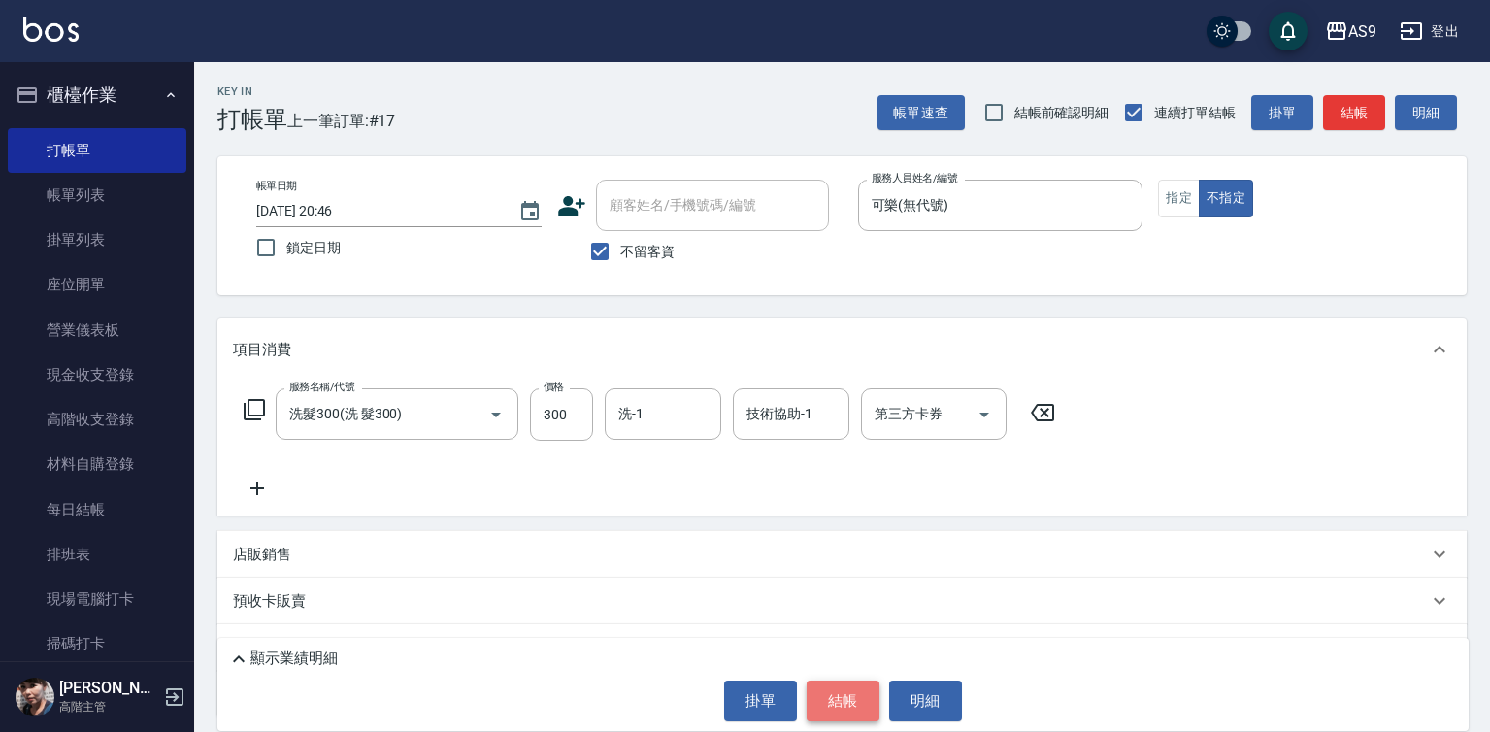
click at [855, 698] on button "結帳" at bounding box center [843, 700] width 73 height 41
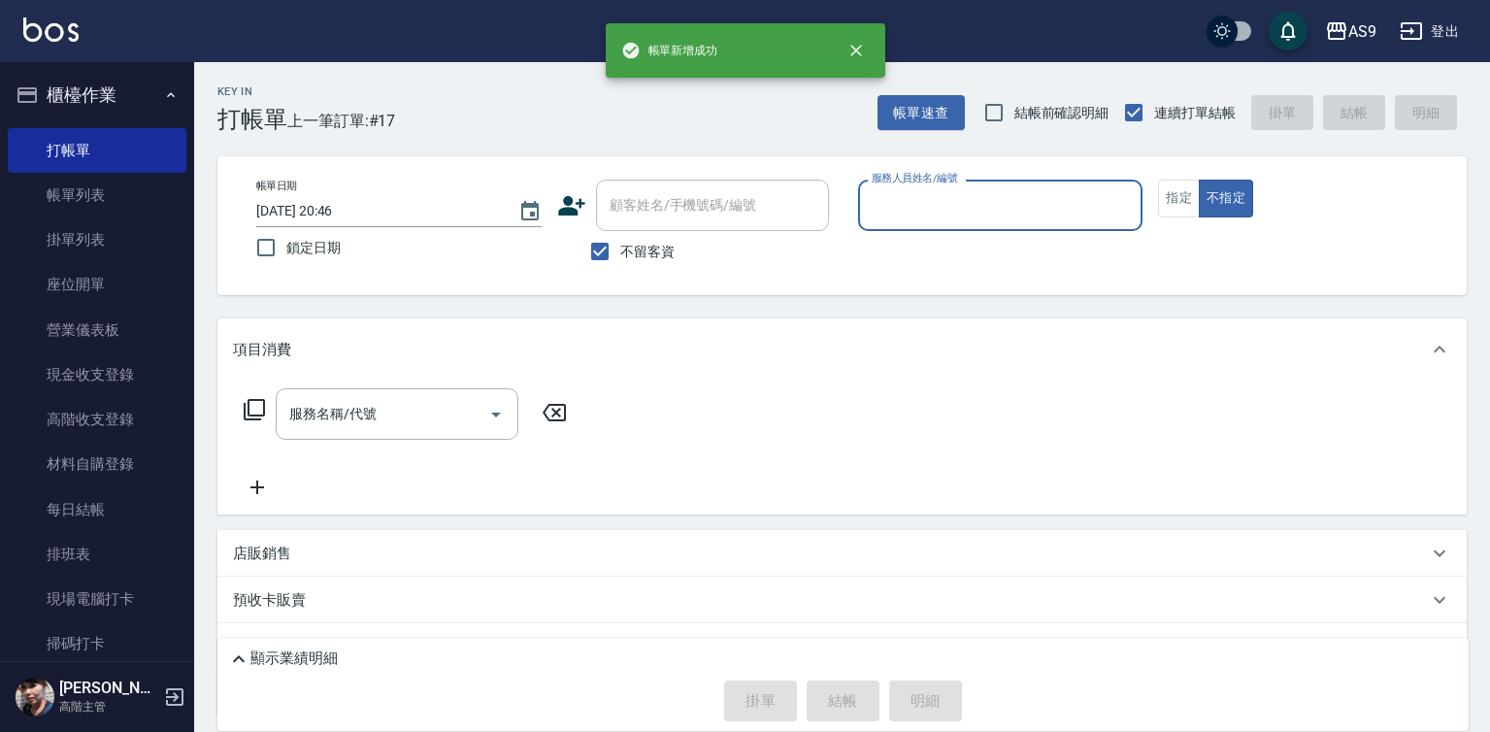
drag, startPoint x: 928, startPoint y: 213, endPoint x: 928, endPoint y: 227, distance: 14.6
click at [928, 216] on input "服務人員姓名/編號" at bounding box center [1001, 205] width 268 height 34
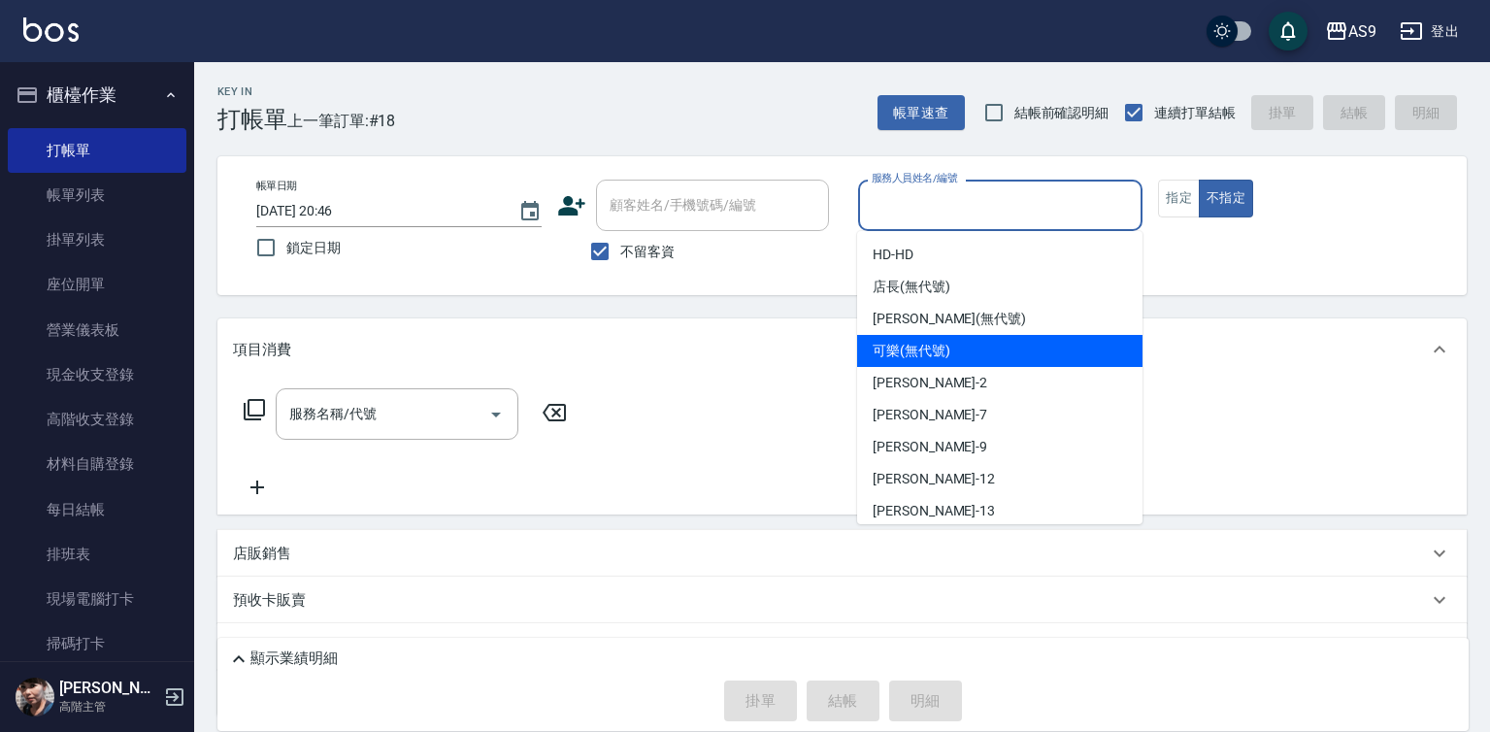
click at [944, 356] on span "可樂 (無代號)" at bounding box center [912, 351] width 78 height 20
type input "可樂(無代號)"
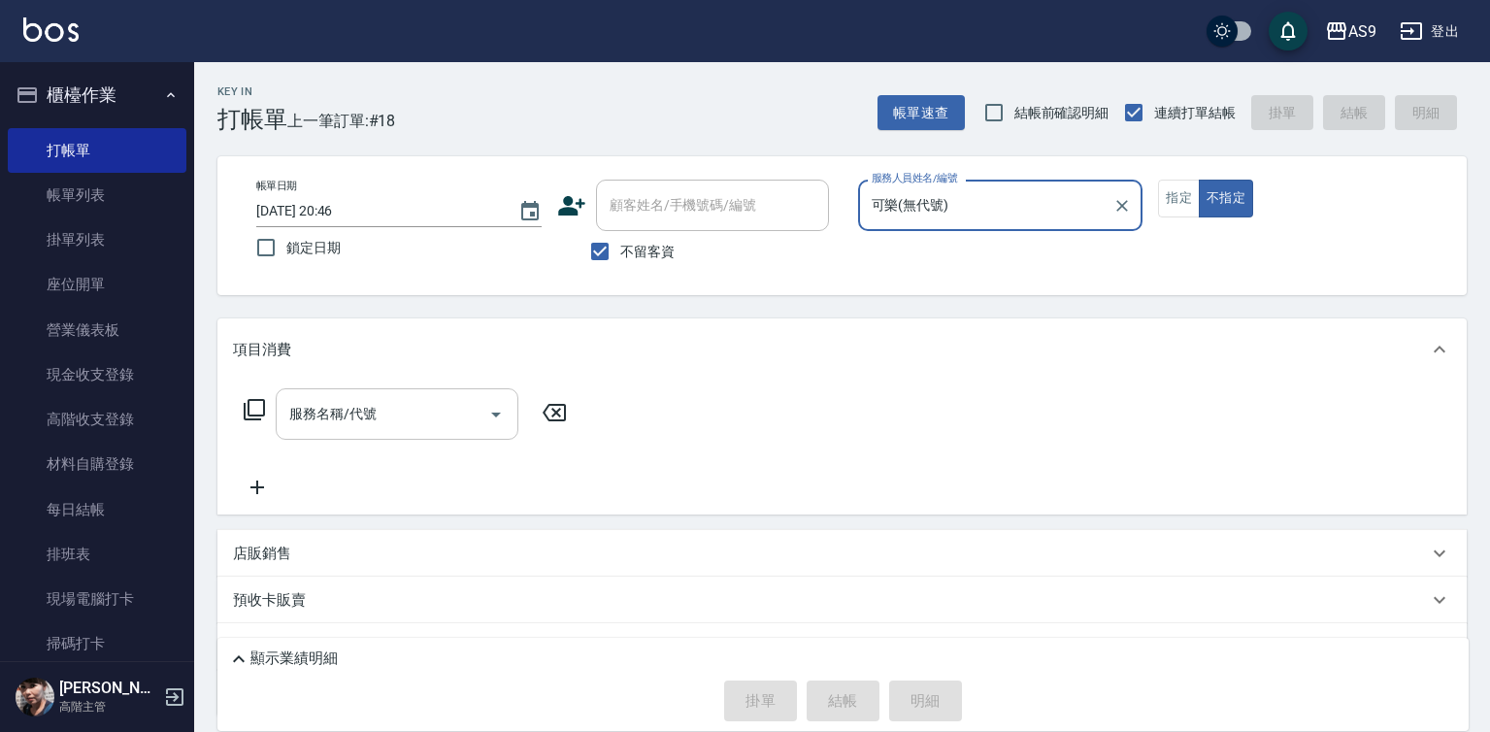
click at [419, 416] on input "服務名稱/代號" at bounding box center [382, 414] width 196 height 34
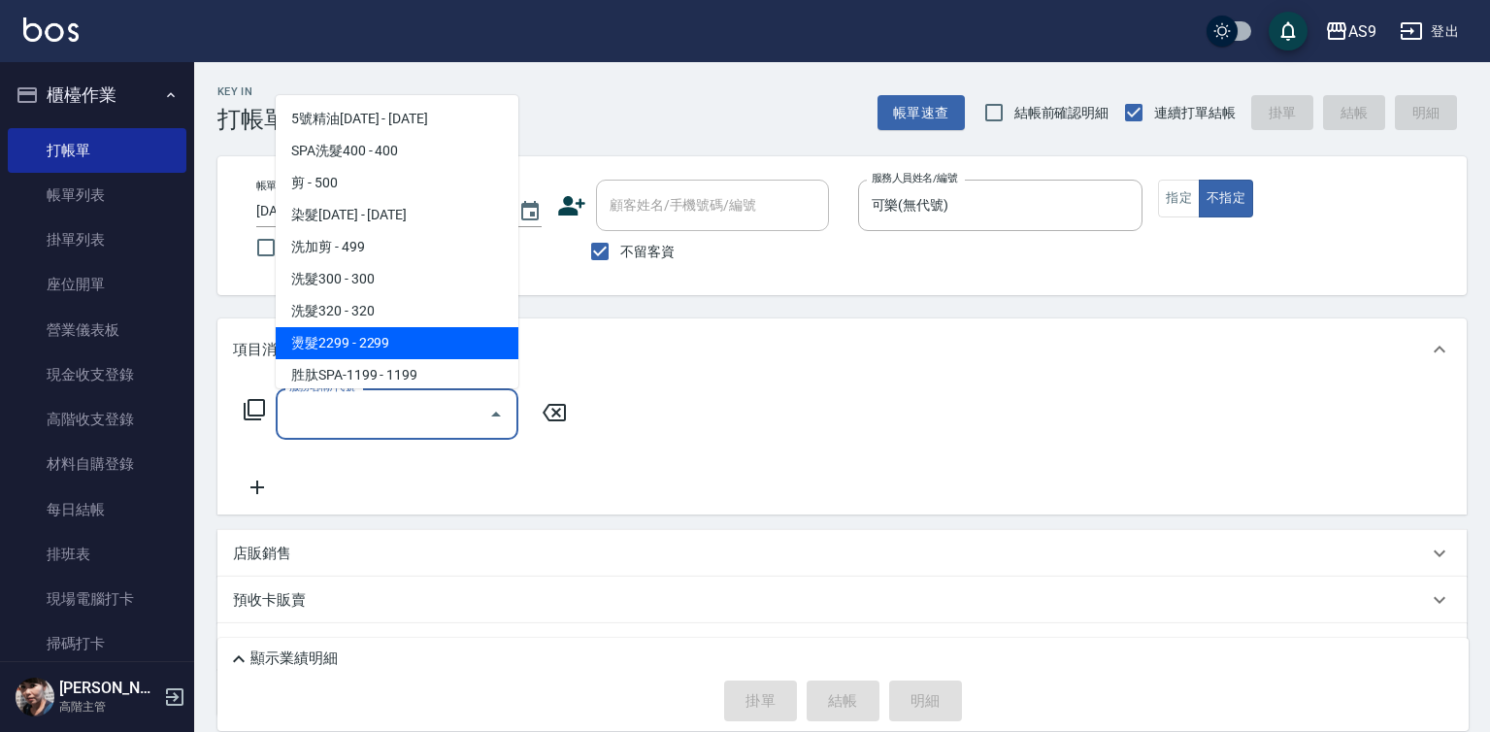
click at [377, 339] on span "燙髮2299 - 2299" at bounding box center [397, 343] width 243 height 32
type input "燙髮2299(燙2299)"
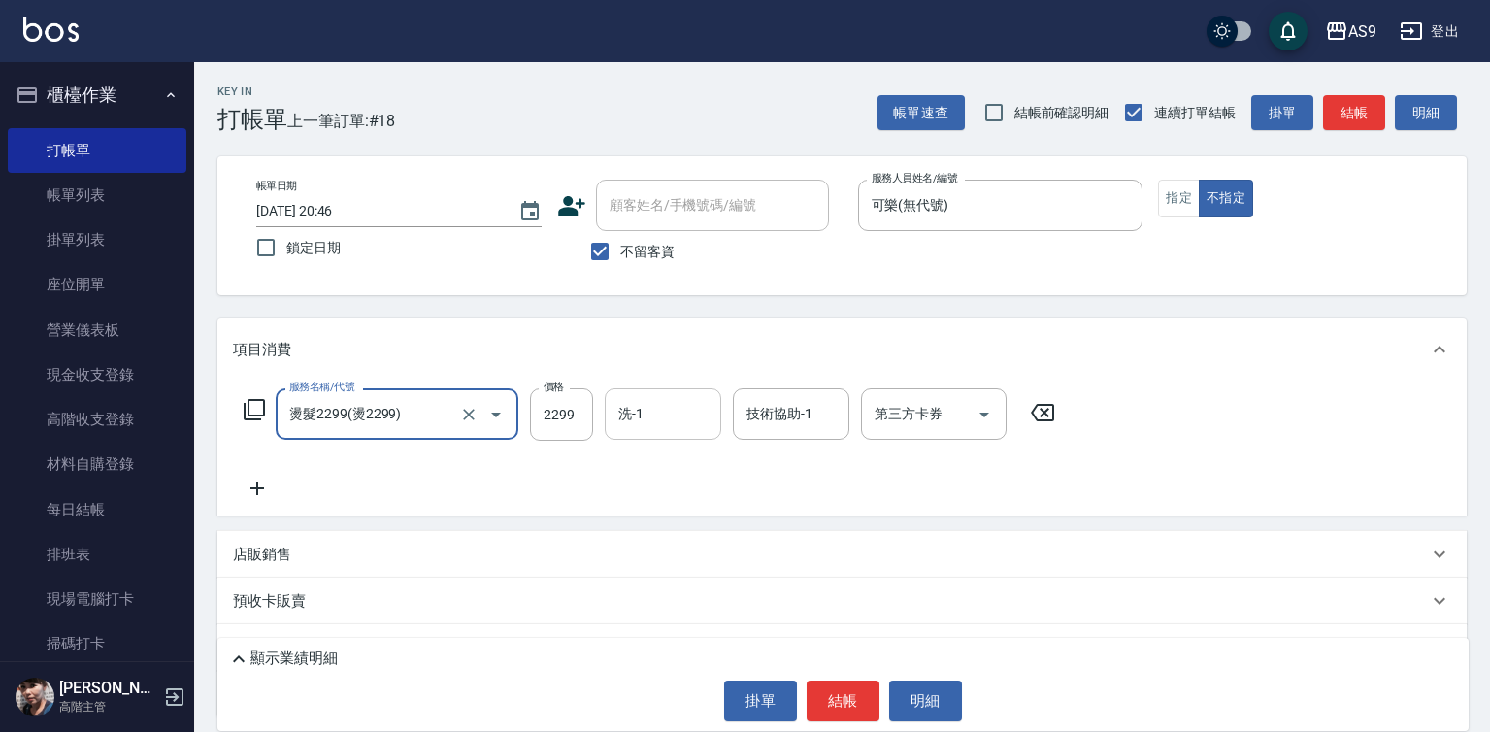
click at [653, 406] on input "洗-1" at bounding box center [663, 414] width 99 height 34
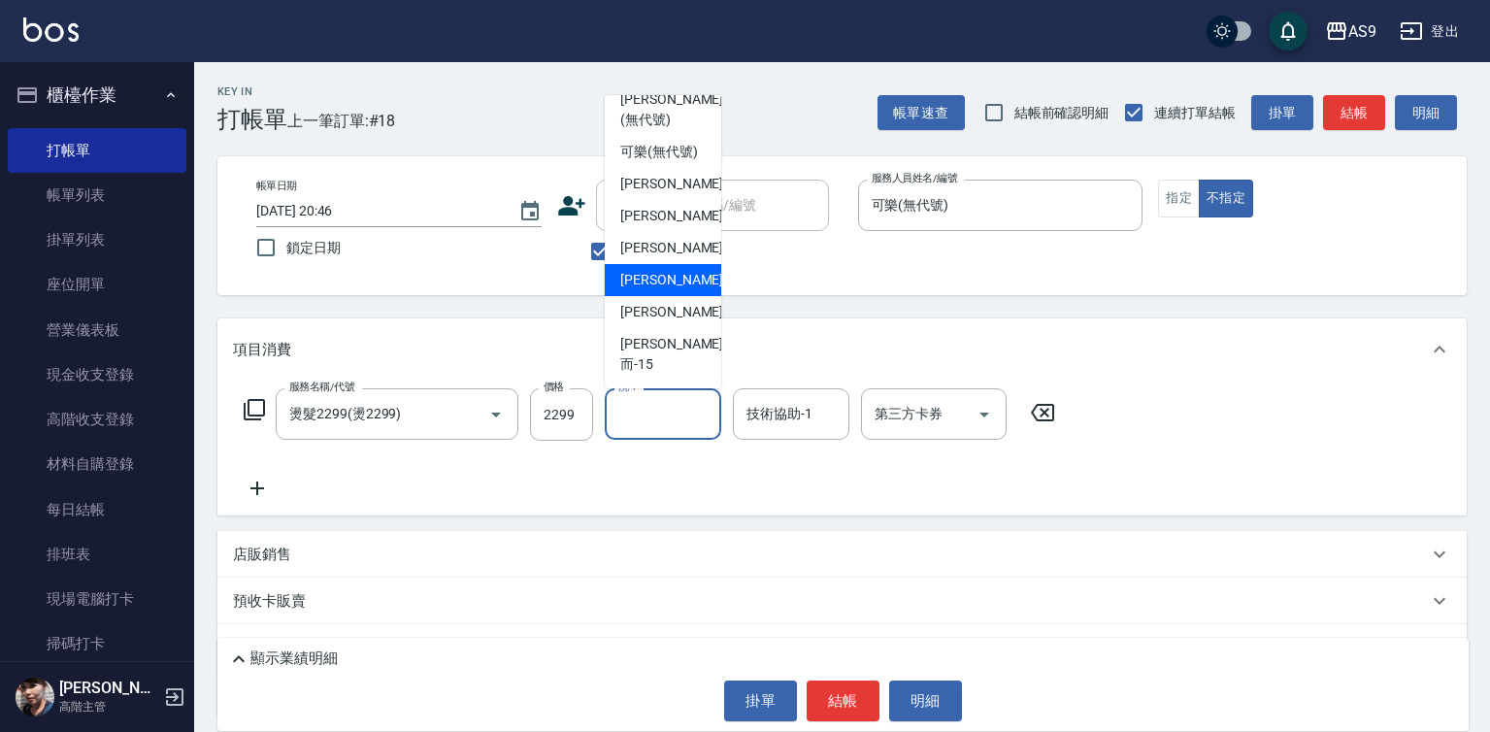
click at [675, 290] on span "[PERSON_NAME]-12" at bounding box center [681, 280] width 122 height 20
type input "[PERSON_NAME]-12"
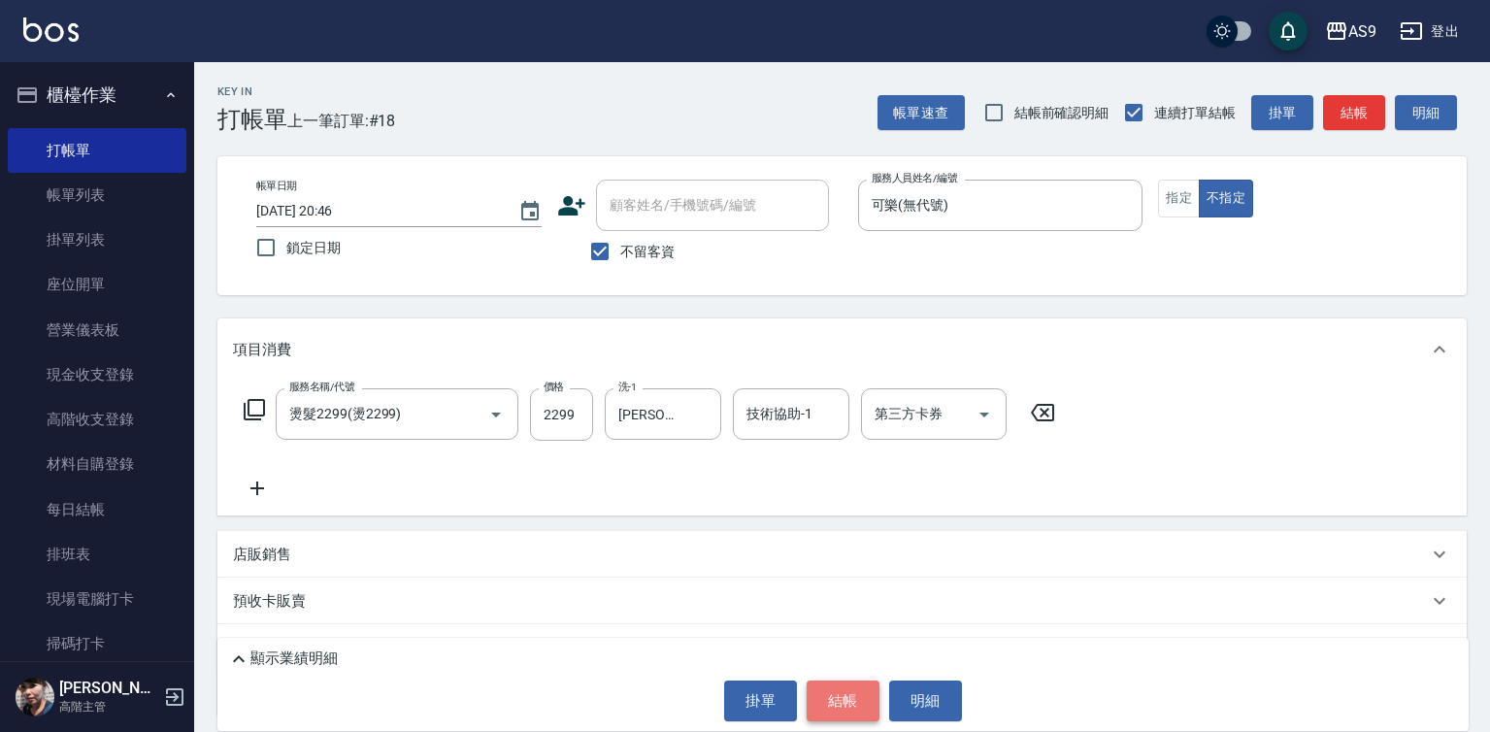
click at [824, 699] on button "結帳" at bounding box center [843, 700] width 73 height 41
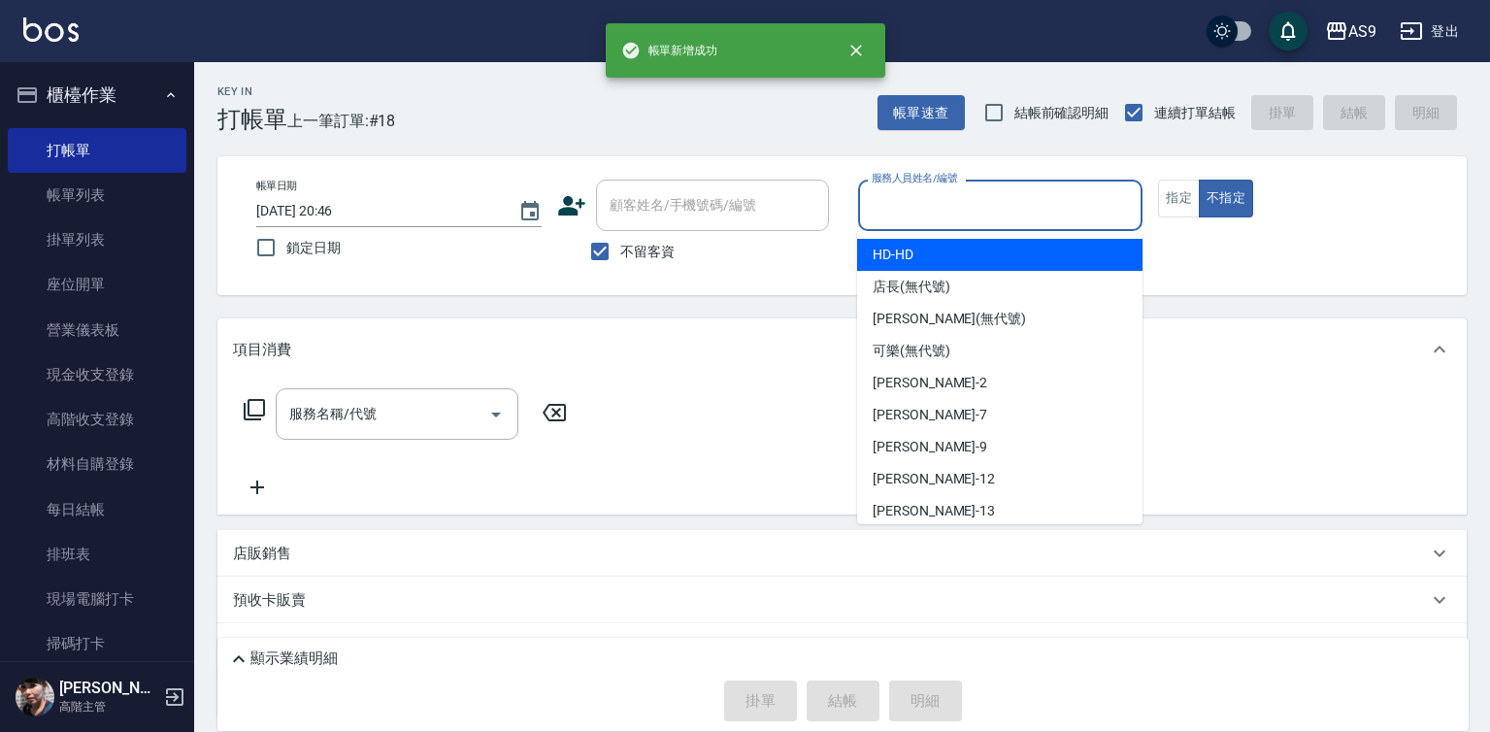
click at [926, 204] on input "服務人員姓名/編號" at bounding box center [1001, 205] width 268 height 34
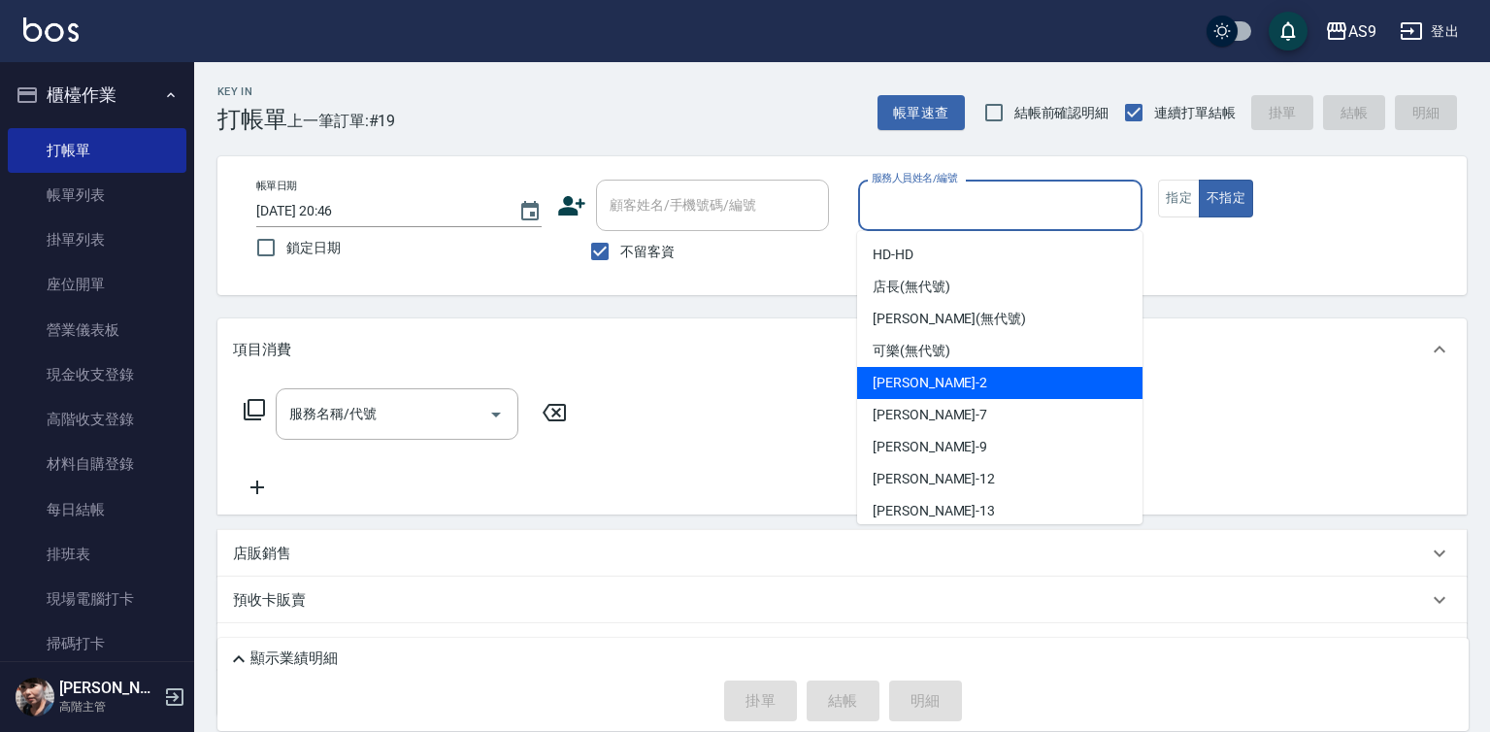
click at [926, 388] on span "[PERSON_NAME]蘭 -2" at bounding box center [930, 383] width 115 height 20
type input "[PERSON_NAME]蘭-2"
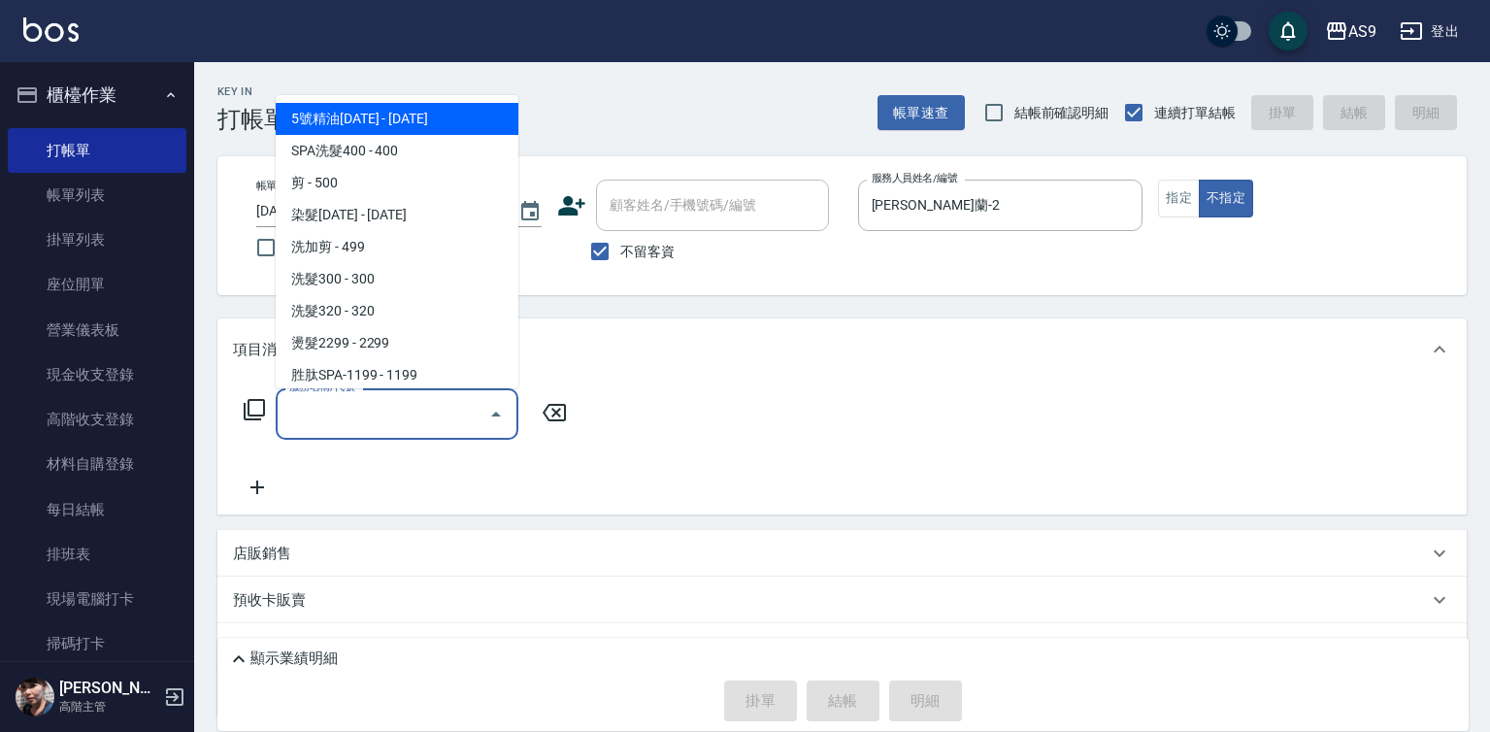
click at [427, 408] on input "服務名稱/代號" at bounding box center [382, 414] width 196 height 34
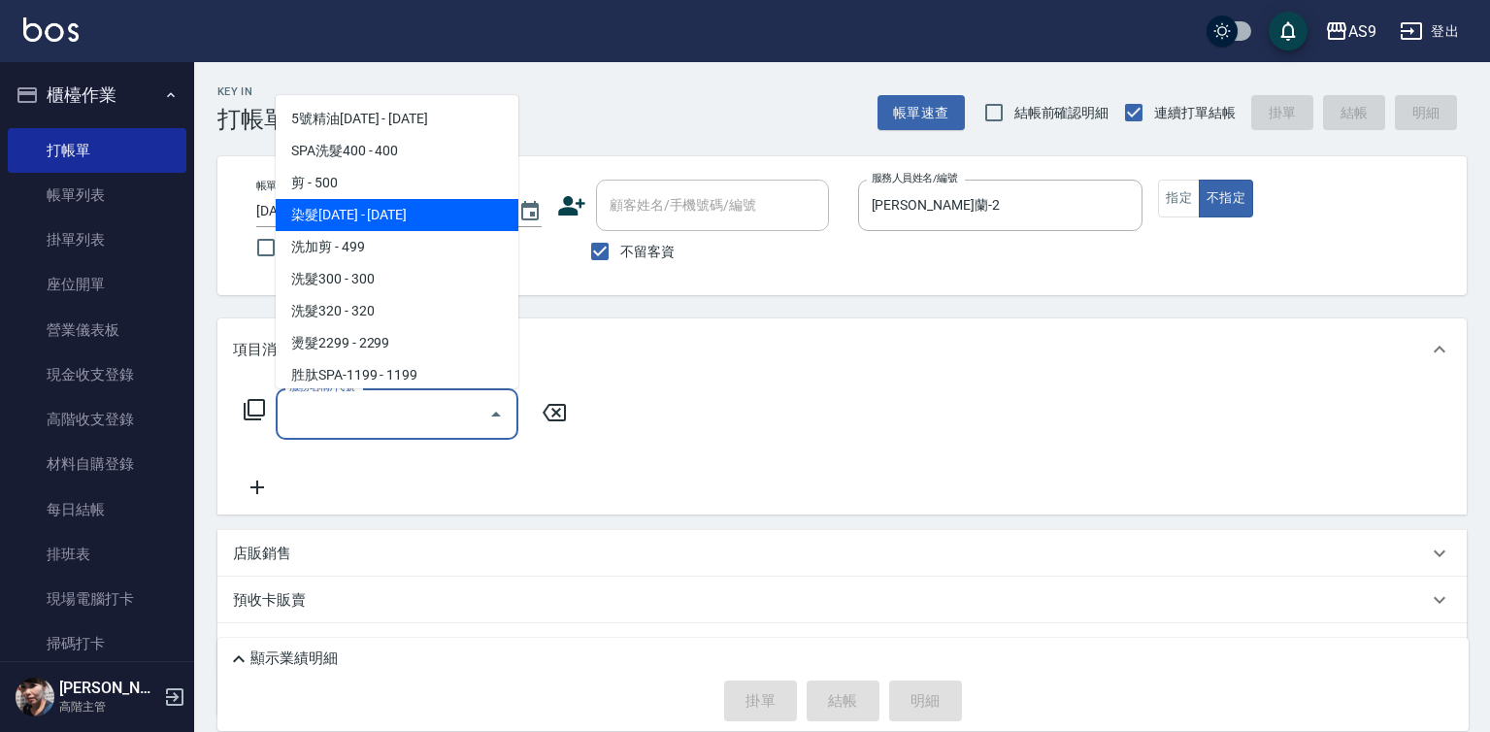
click at [377, 202] on span "染髮[DATE] - [DATE]" at bounding box center [397, 215] width 243 height 32
type input "染髮1500(染髮1500)"
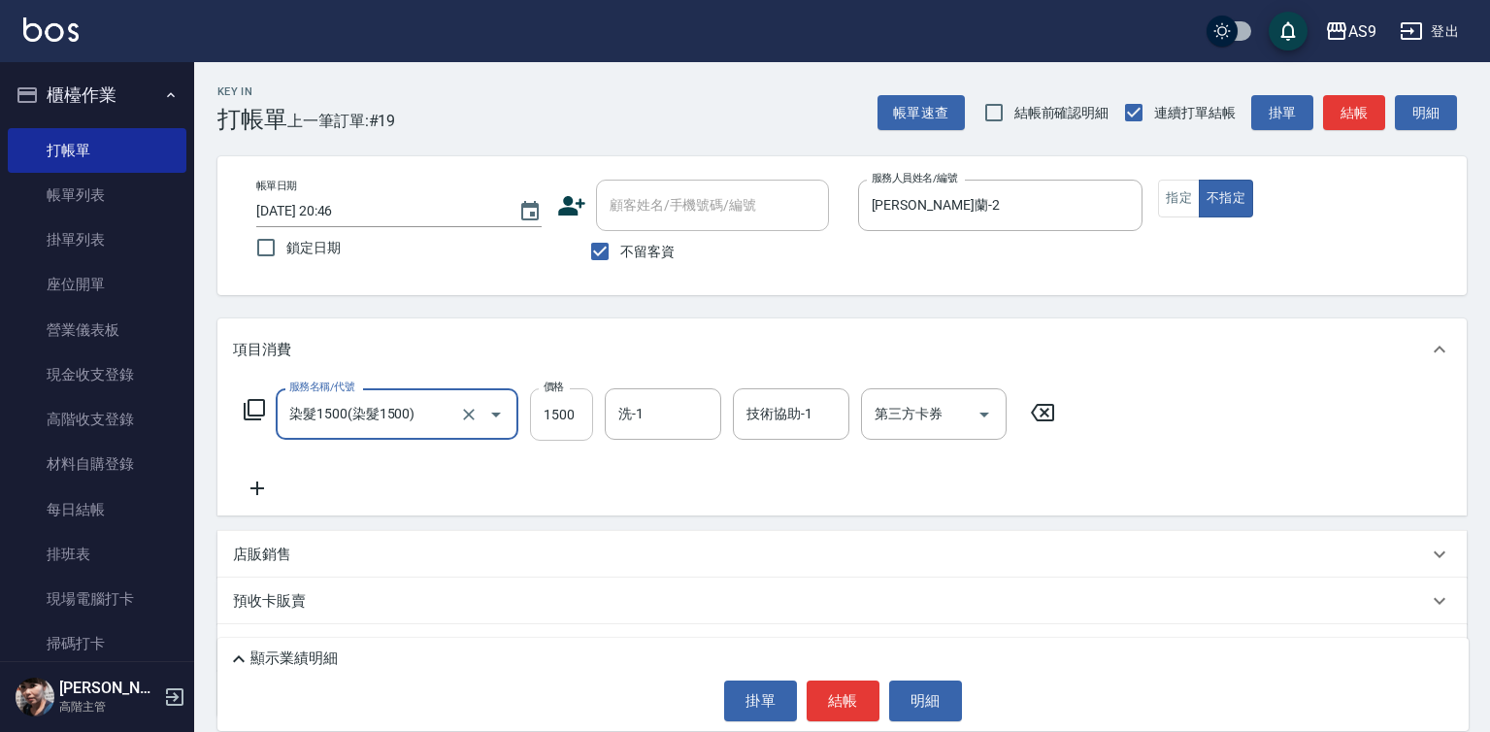
click at [570, 418] on input "1500" at bounding box center [561, 414] width 63 height 52
type input "2250"
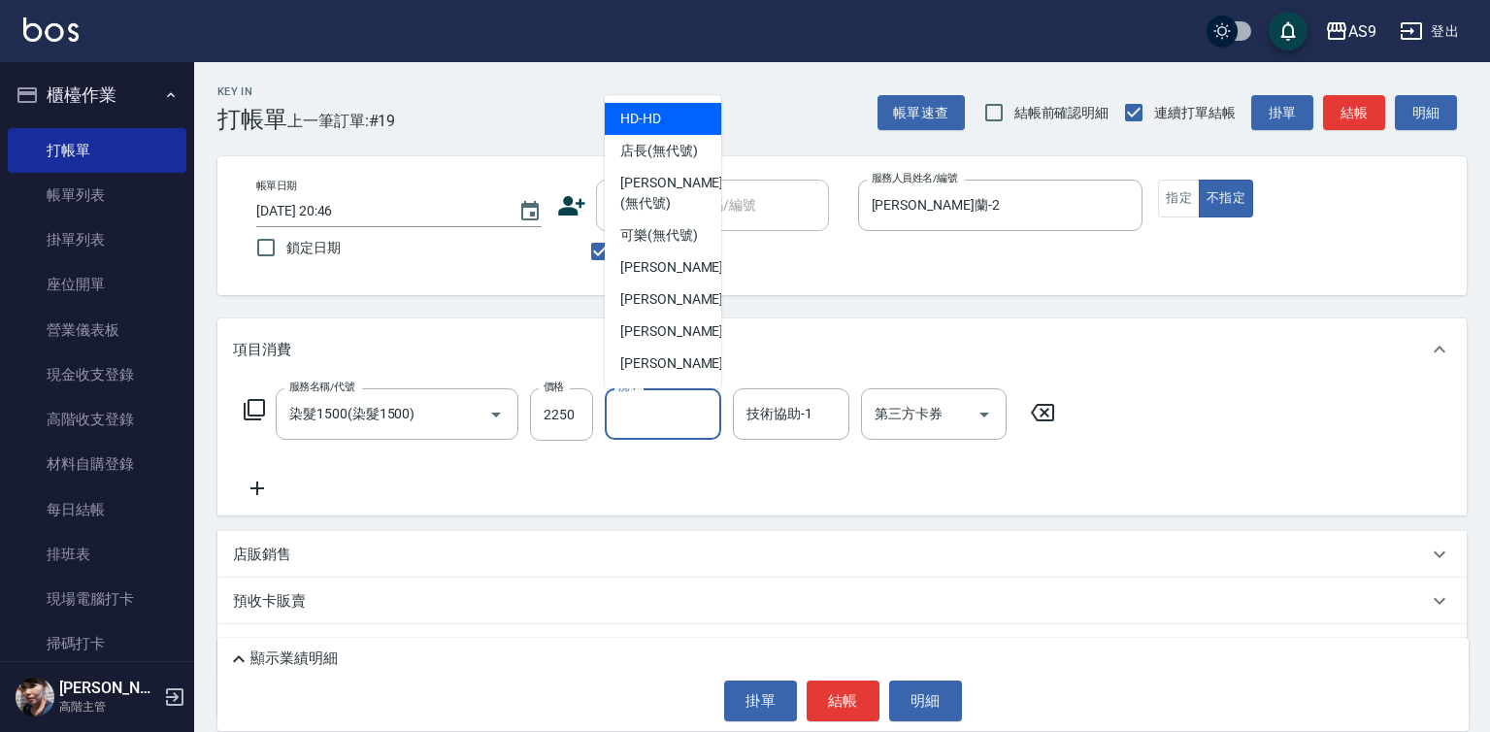
click at [637, 425] on input "洗-1" at bounding box center [663, 414] width 99 height 34
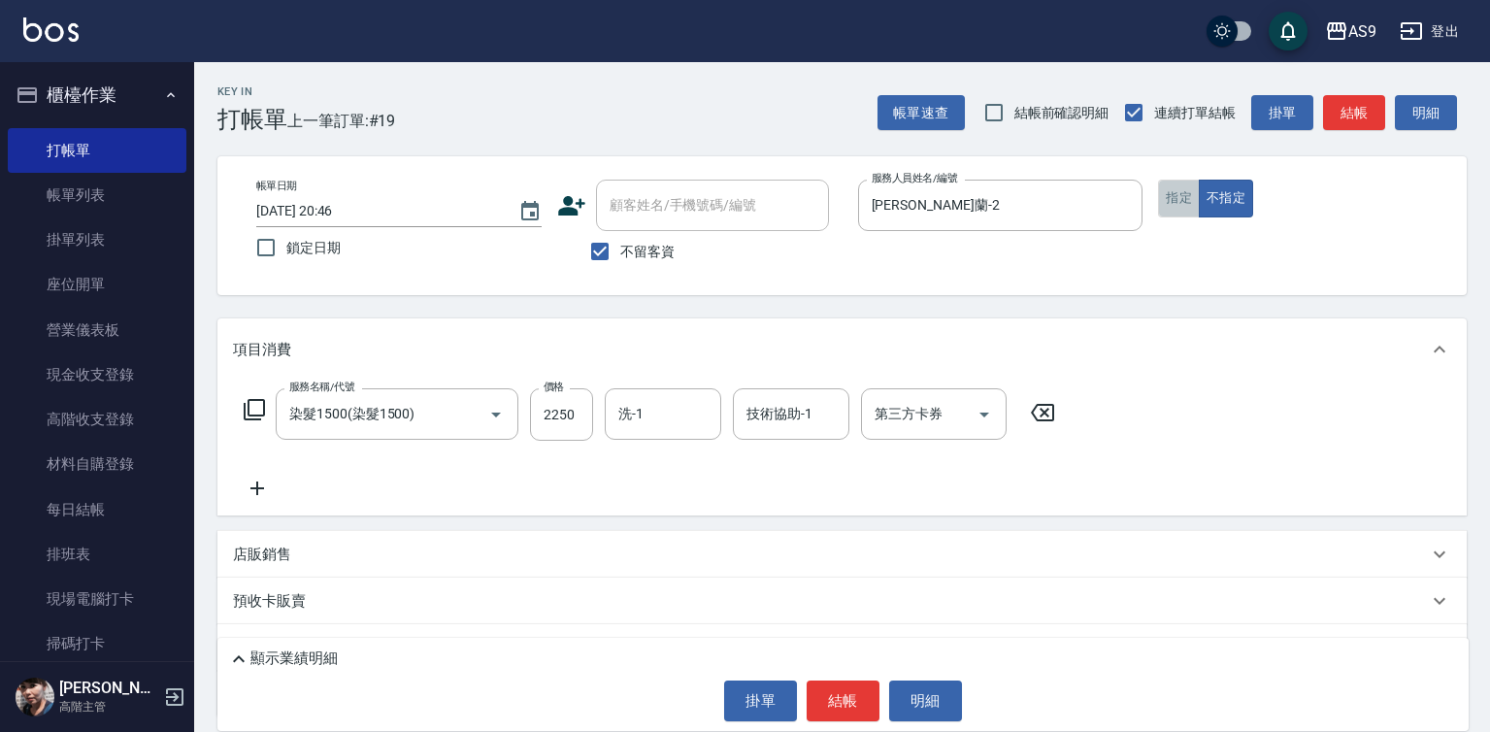
click at [1178, 198] on button "指定" at bounding box center [1179, 199] width 42 height 38
click at [841, 703] on button "結帳" at bounding box center [843, 700] width 73 height 41
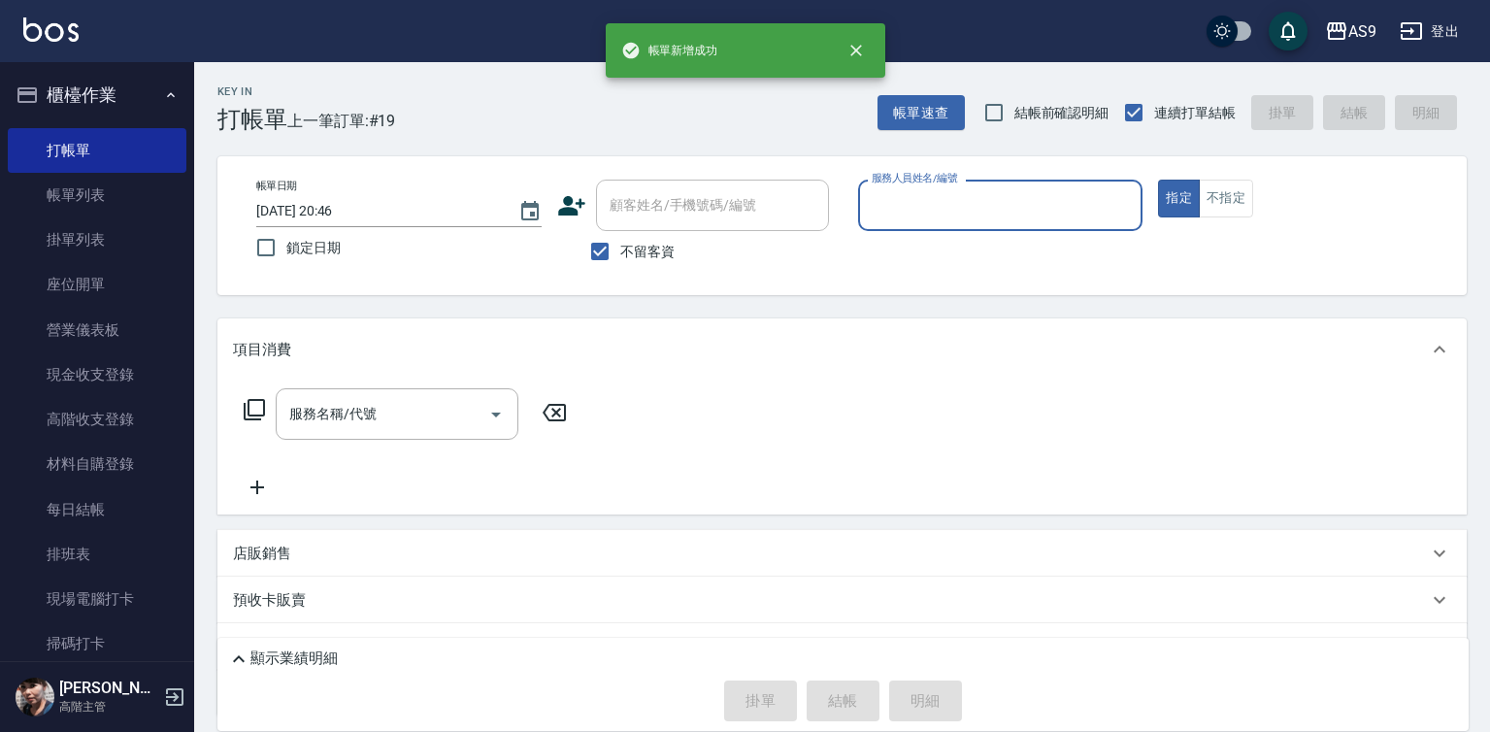
click at [946, 205] on input "服務人員姓名/編號" at bounding box center [1001, 205] width 268 height 34
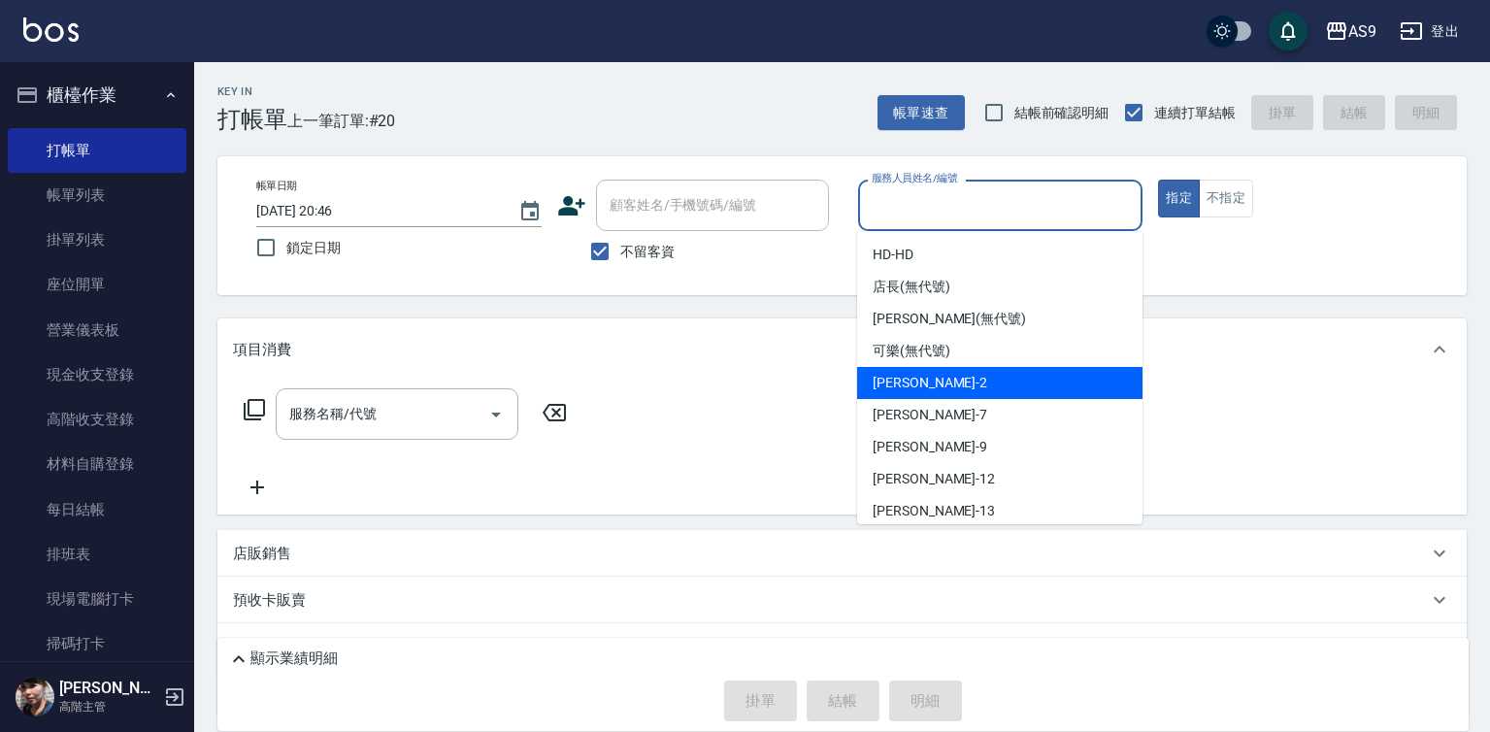
click at [927, 383] on span "[PERSON_NAME]蘭 -2" at bounding box center [930, 383] width 115 height 20
type input "[PERSON_NAME]蘭-2"
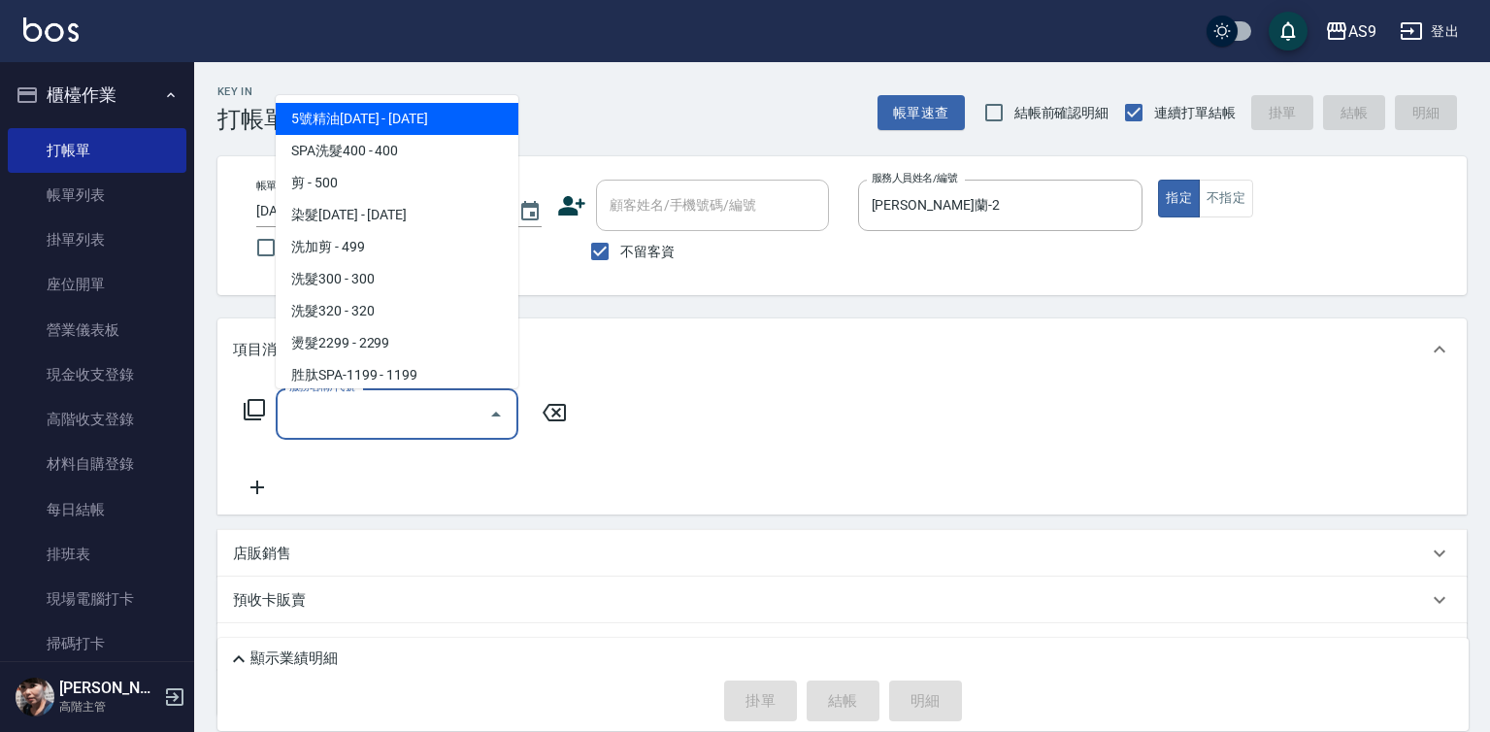
click at [449, 415] on input "服務名稱/代號" at bounding box center [382, 414] width 196 height 34
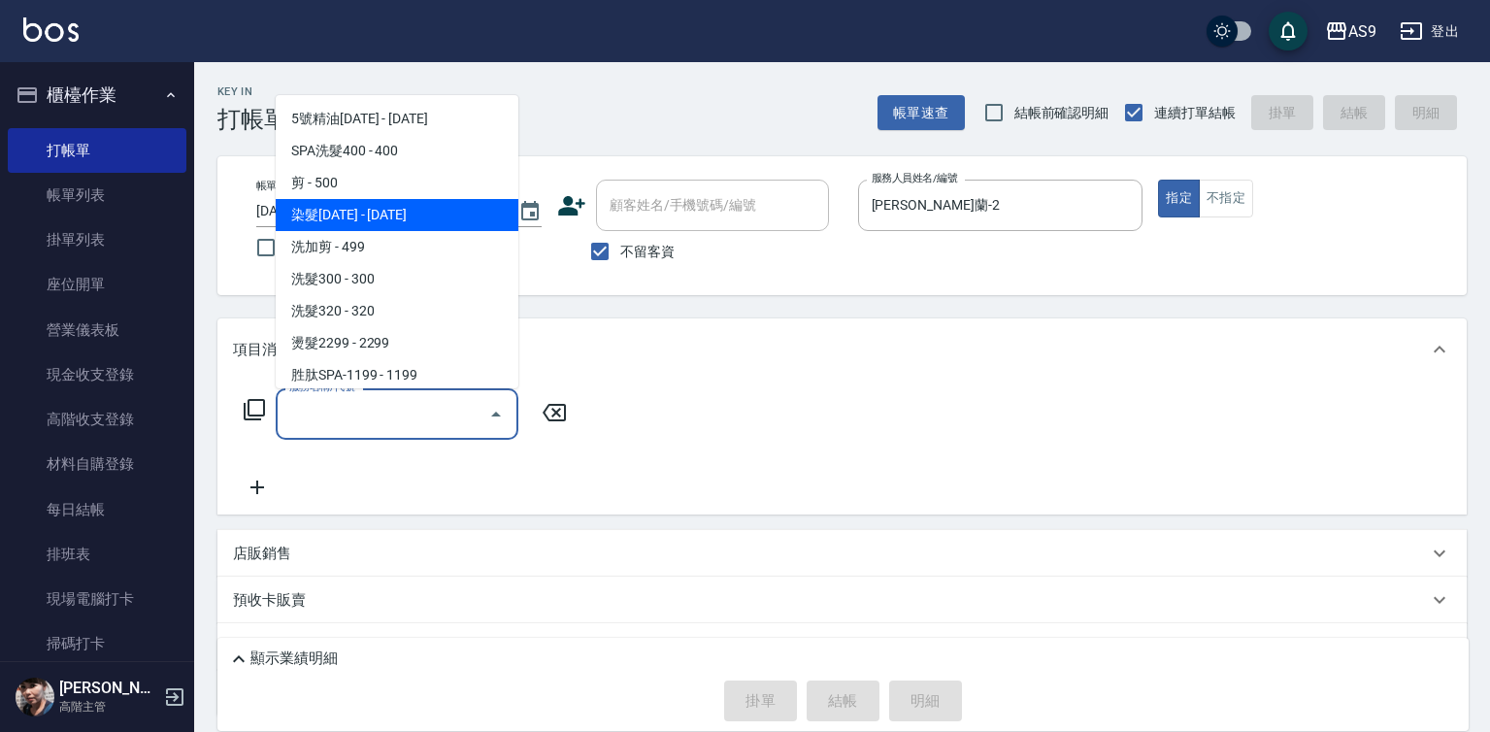
click at [380, 212] on span "染髮[DATE] - [DATE]" at bounding box center [397, 215] width 243 height 32
type input "染髮1500(染髮1500)"
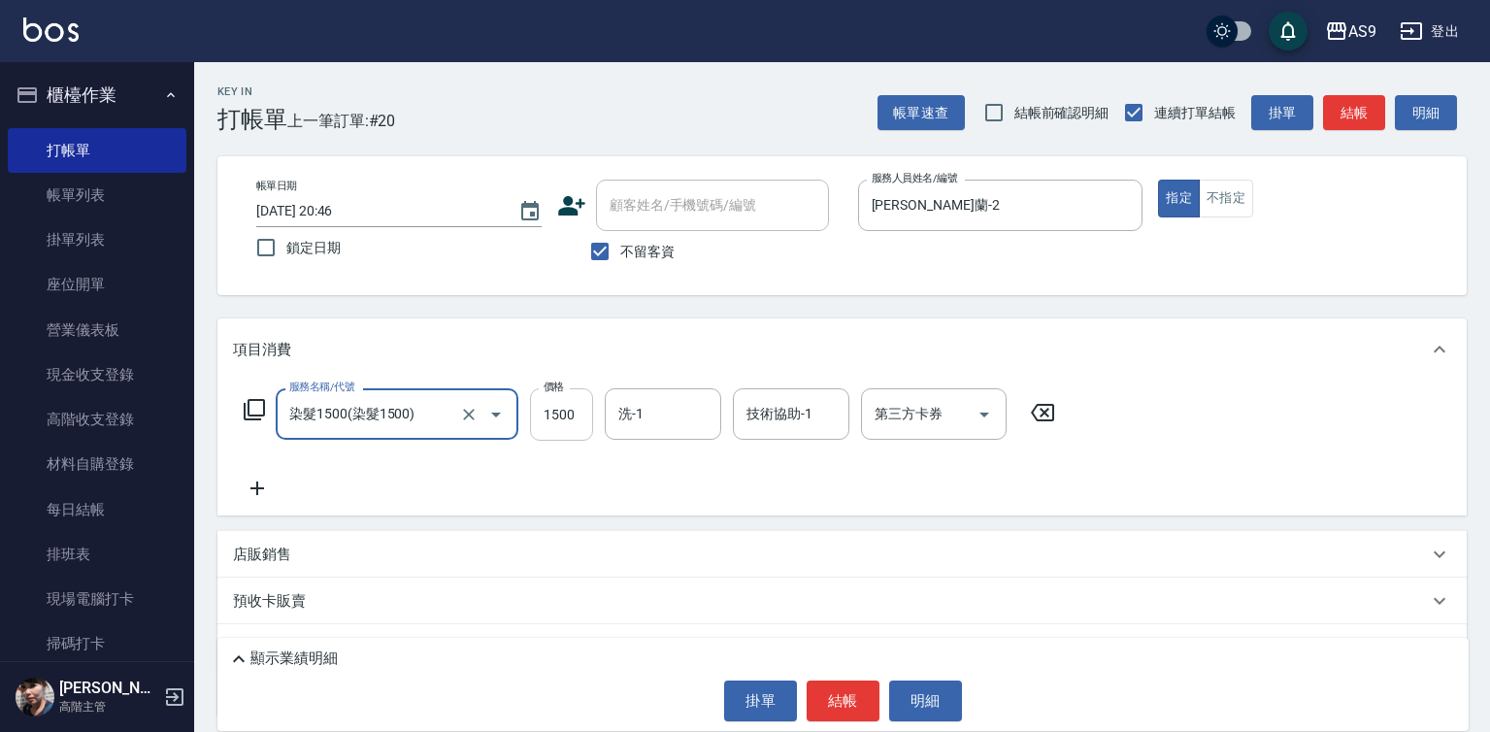
click at [558, 408] on input "1500" at bounding box center [561, 414] width 63 height 52
type input "1920"
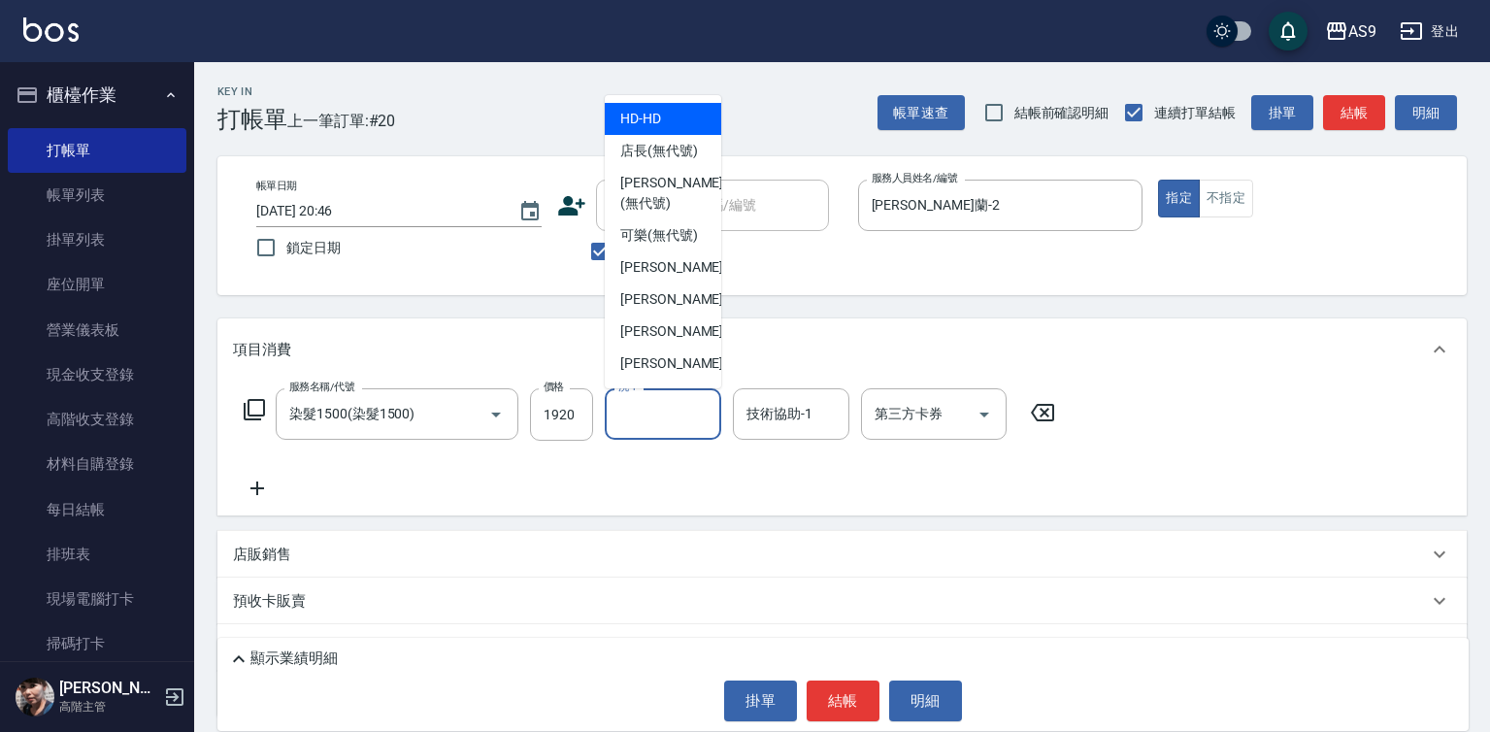
click at [657, 417] on input "洗-1" at bounding box center [663, 414] width 99 height 34
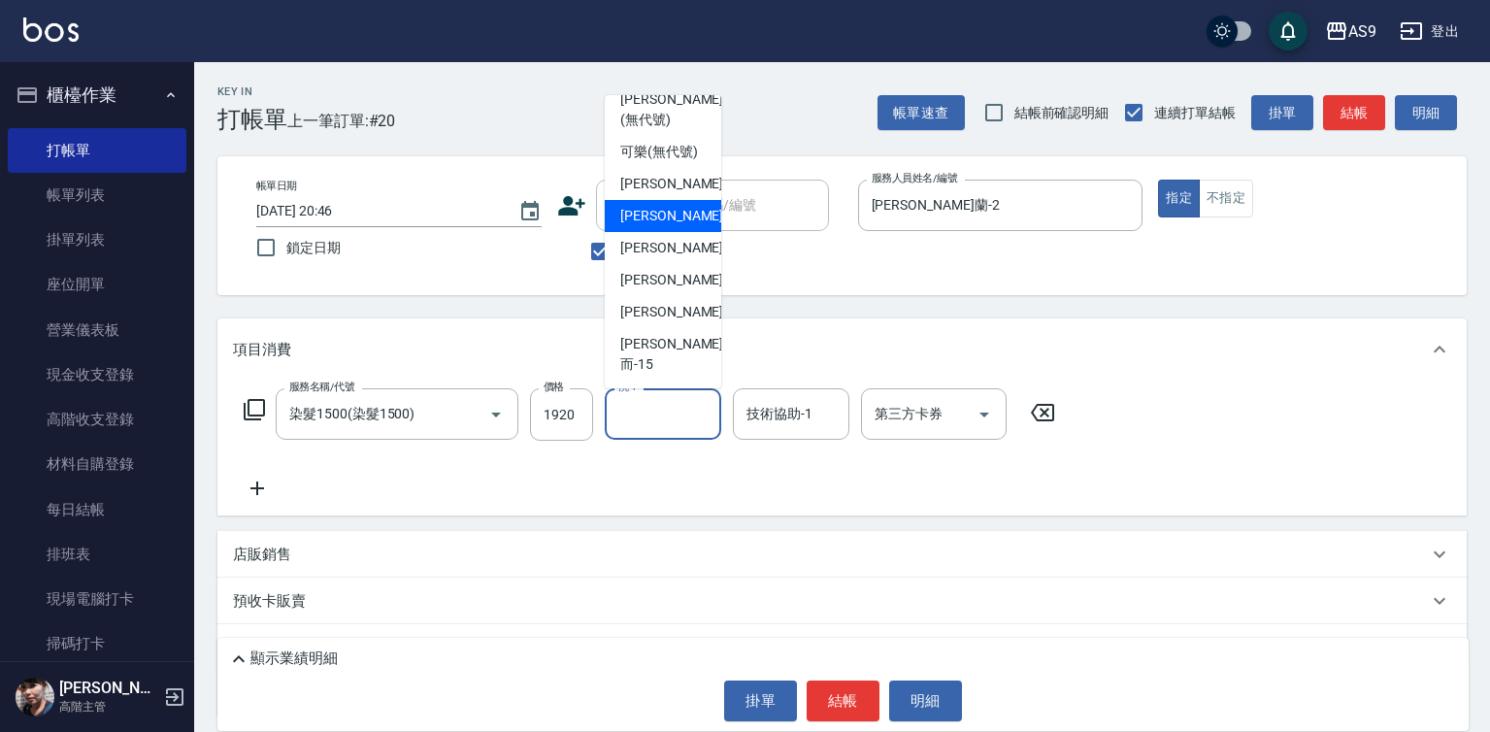
scroll to position [124, 0]
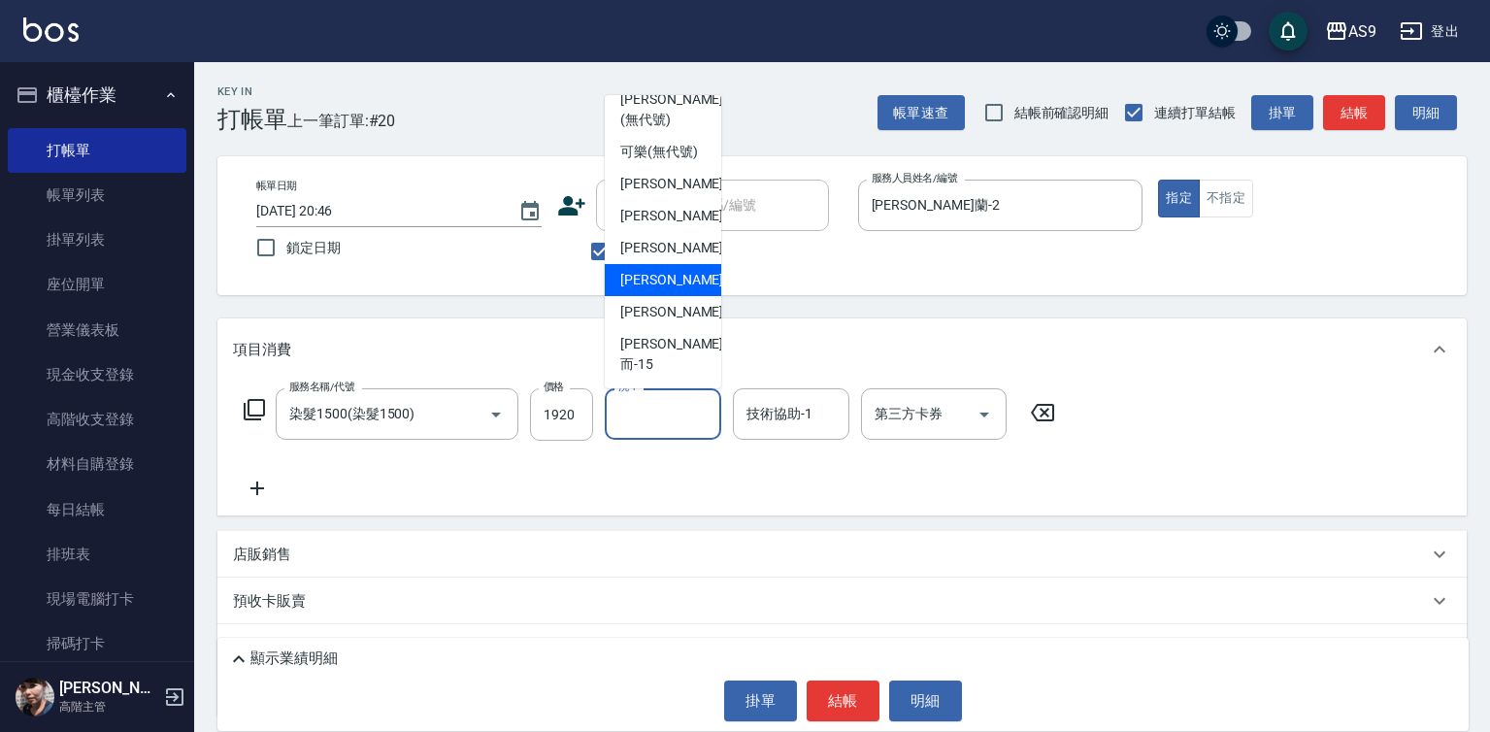
click at [672, 290] on span "[PERSON_NAME]-12" at bounding box center [681, 280] width 122 height 20
type input "[PERSON_NAME]-12"
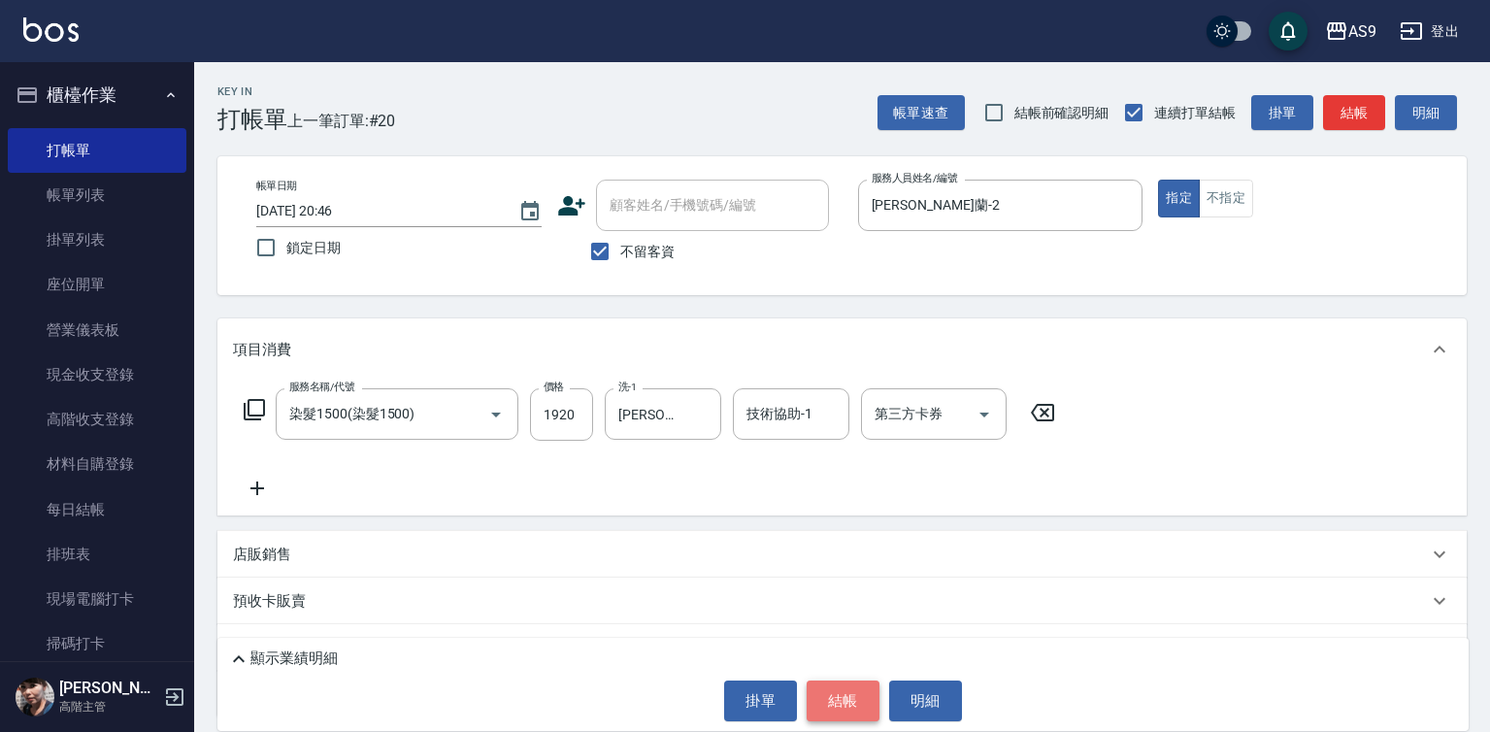
click at [858, 703] on button "結帳" at bounding box center [843, 700] width 73 height 41
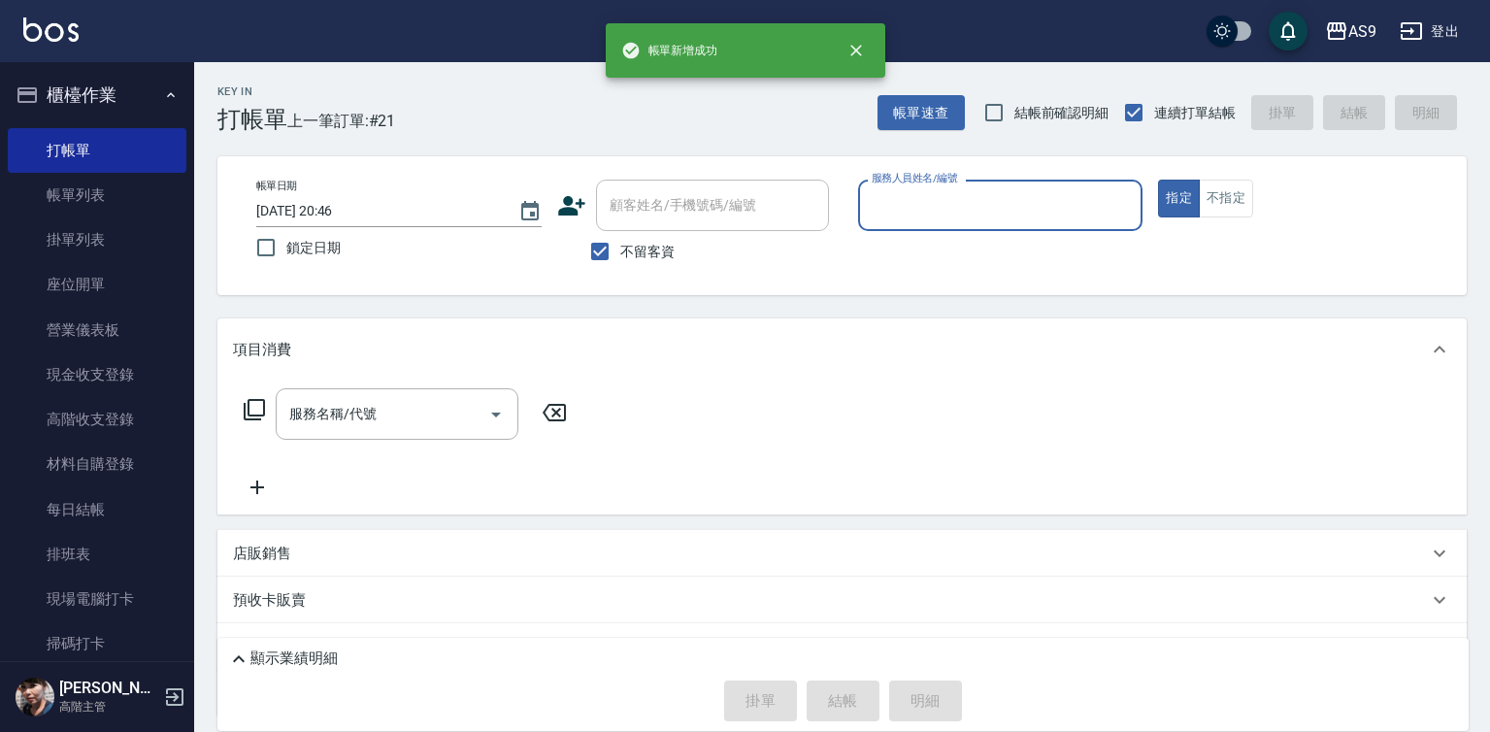
click at [921, 216] on input "服務人員姓名/編號" at bounding box center [1001, 205] width 268 height 34
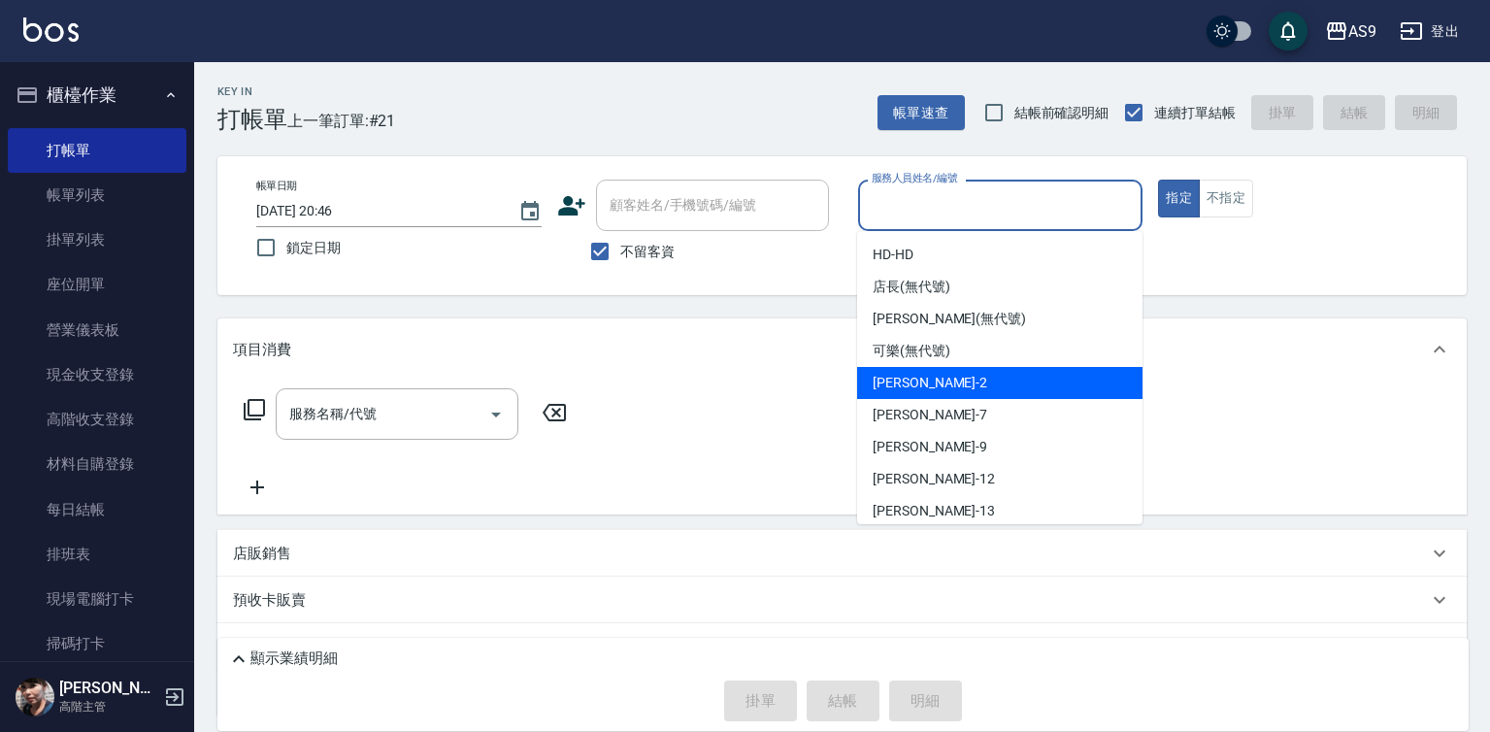
click at [933, 379] on span "[PERSON_NAME]蘭 -2" at bounding box center [930, 383] width 115 height 20
type input "[PERSON_NAME]蘭-2"
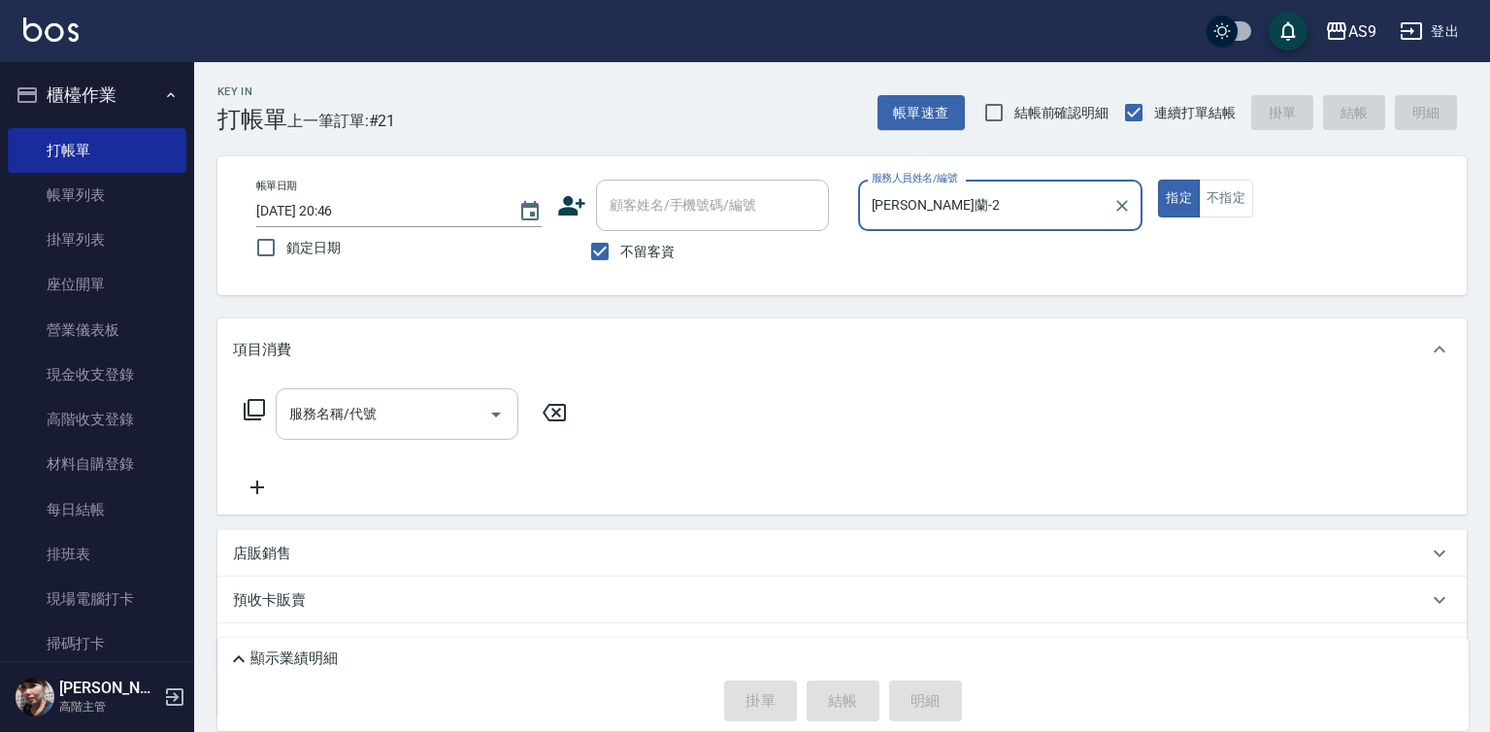
click at [460, 408] on input "服務名稱/代號" at bounding box center [382, 414] width 196 height 34
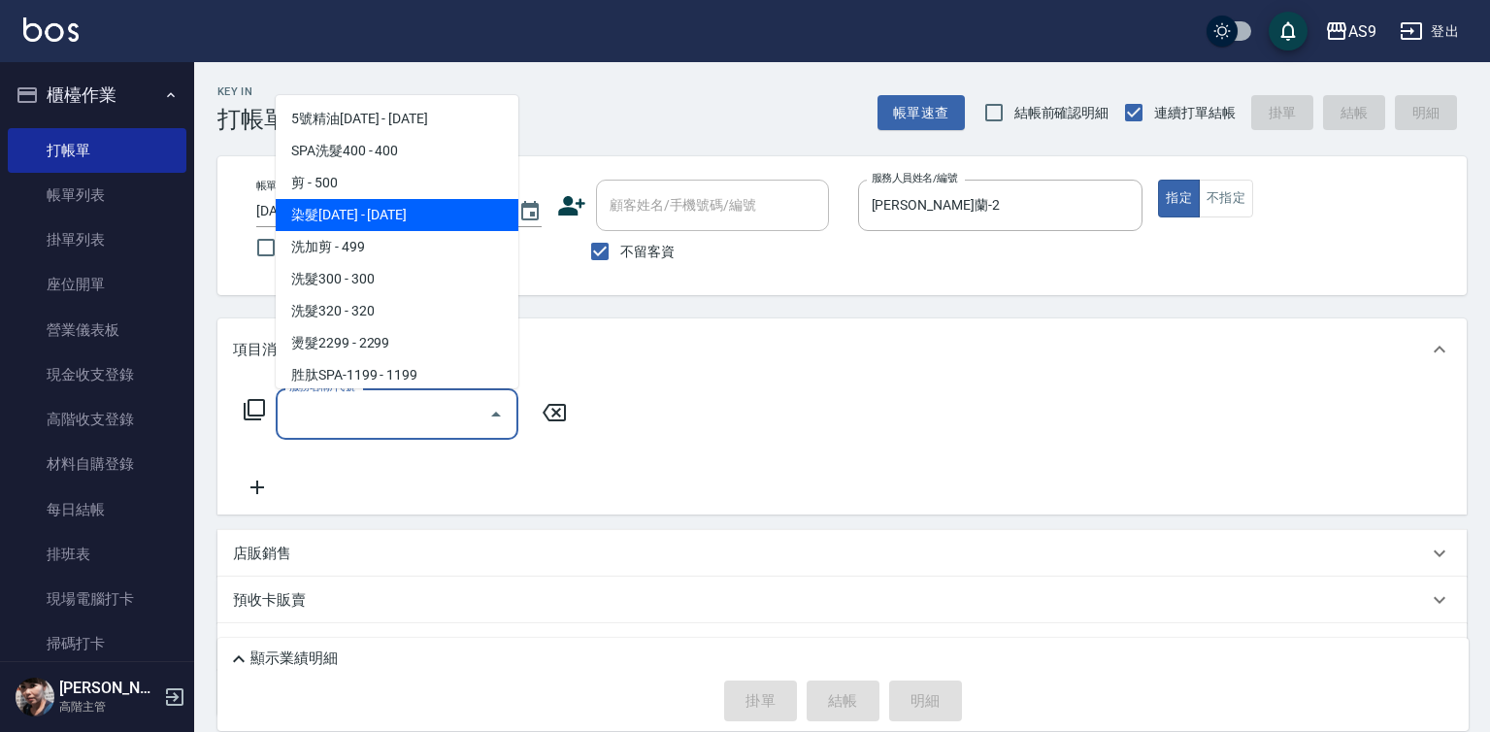
click at [410, 220] on span "染髮[DATE] - [DATE]" at bounding box center [397, 215] width 243 height 32
type input "染髮1500(染髮1500)"
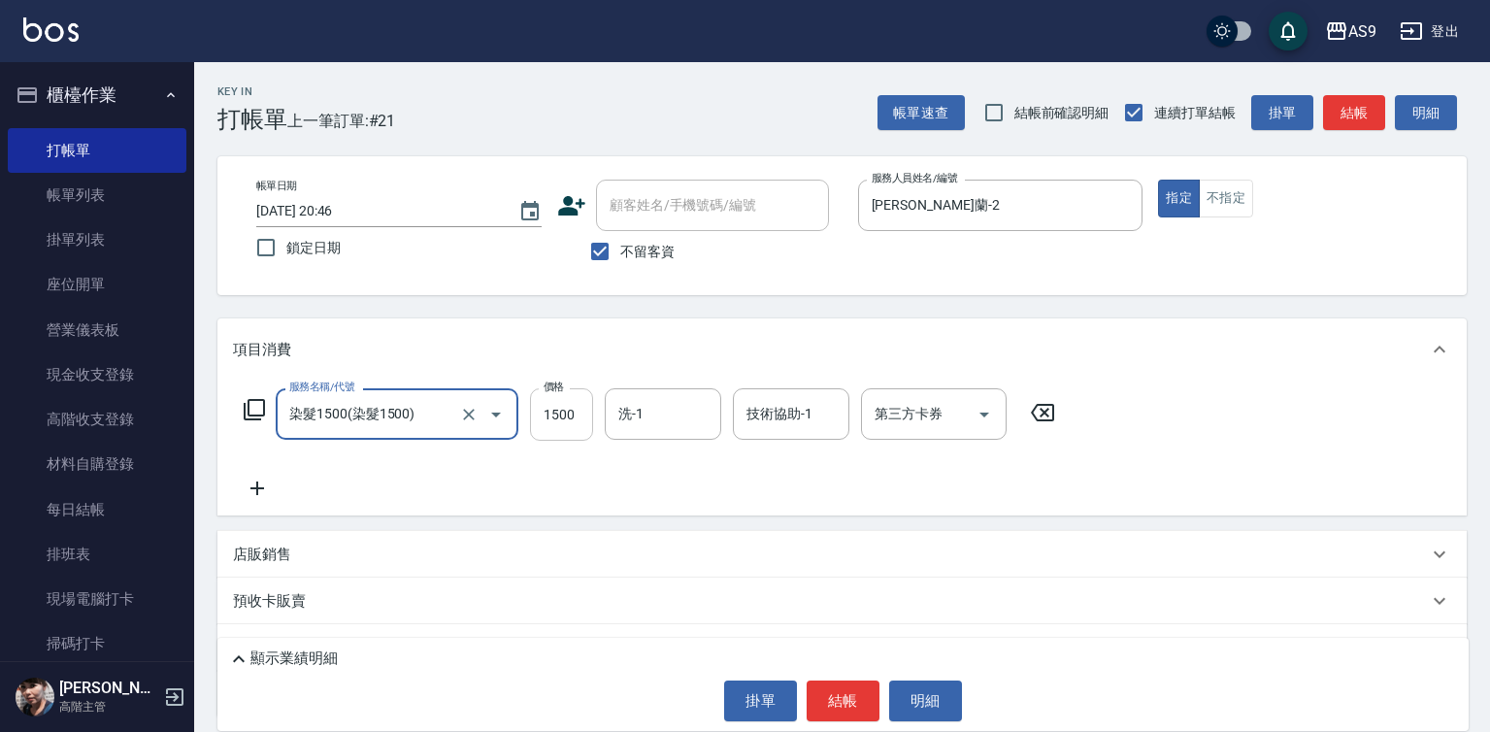
click at [561, 411] on input "1500" at bounding box center [561, 414] width 63 height 52
click at [560, 411] on input "1500" at bounding box center [561, 414] width 63 height 52
click at [581, 421] on input "19200" at bounding box center [561, 414] width 63 height 52
click at [557, 412] on input "0" at bounding box center [561, 414] width 63 height 52
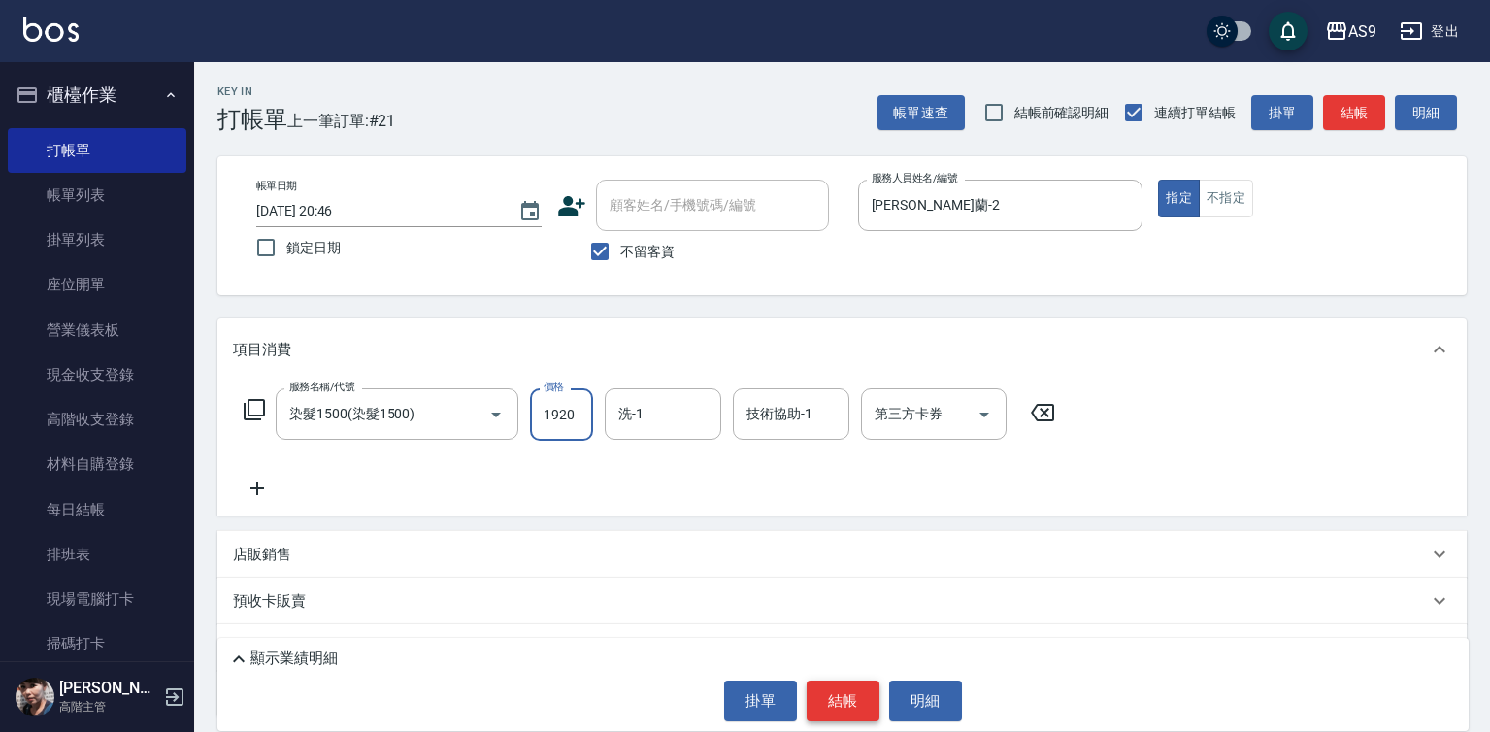
type input "1920"
click at [827, 707] on button "結帳" at bounding box center [843, 700] width 73 height 41
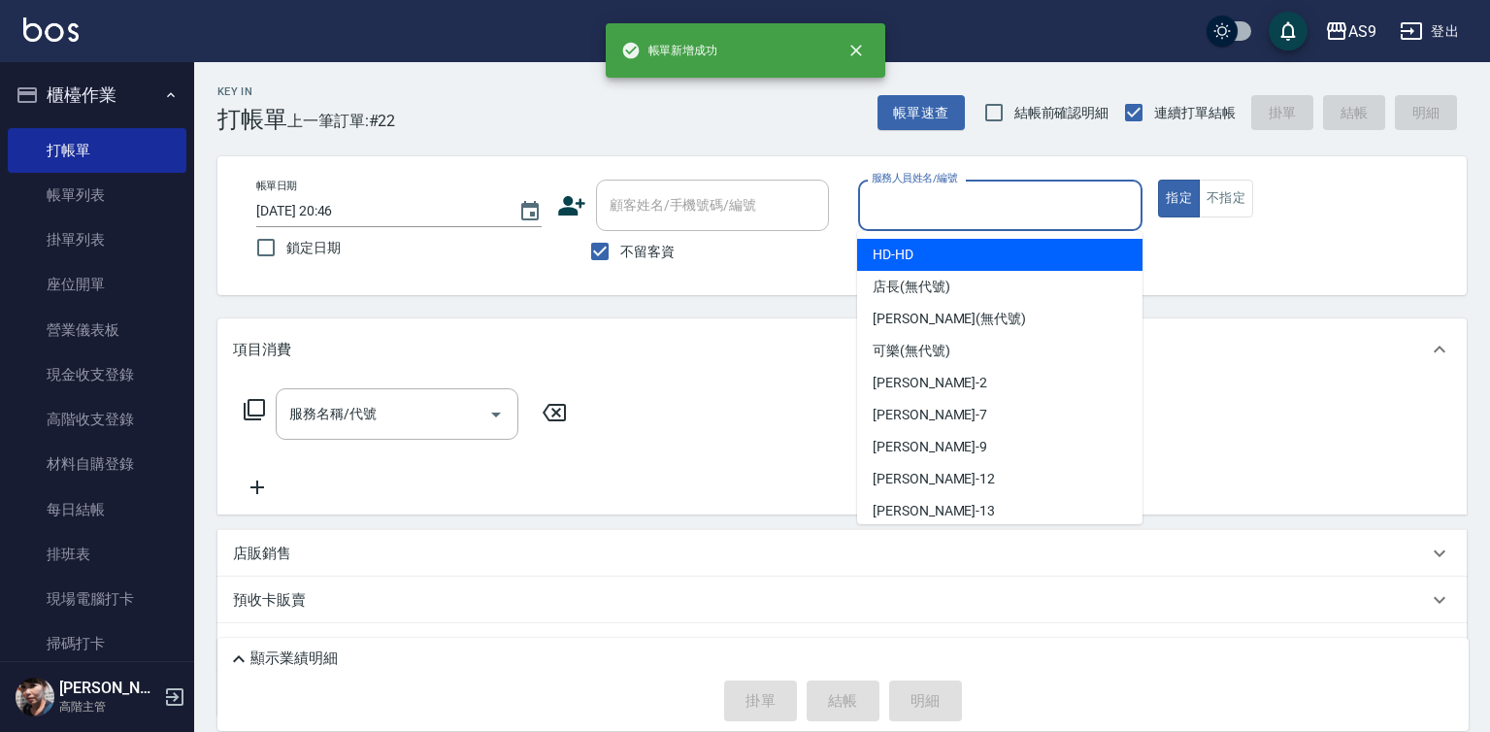
drag, startPoint x: 912, startPoint y: 211, endPoint x: 932, endPoint y: 334, distance: 124.8
click at [912, 219] on input "服務人員姓名/編號" at bounding box center [1001, 205] width 268 height 34
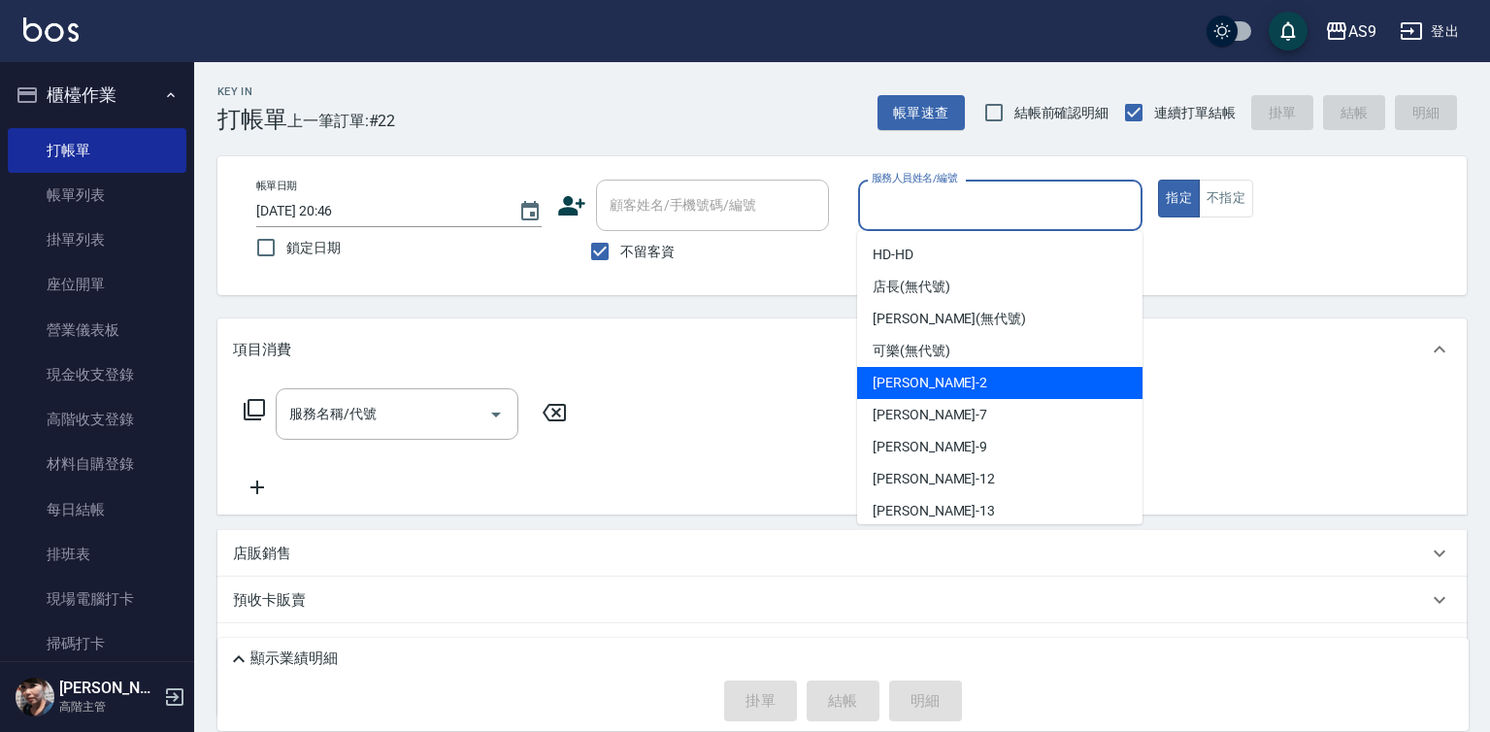
click at [934, 381] on span "[PERSON_NAME]蘭 -2" at bounding box center [930, 383] width 115 height 20
type input "[PERSON_NAME]蘭-2"
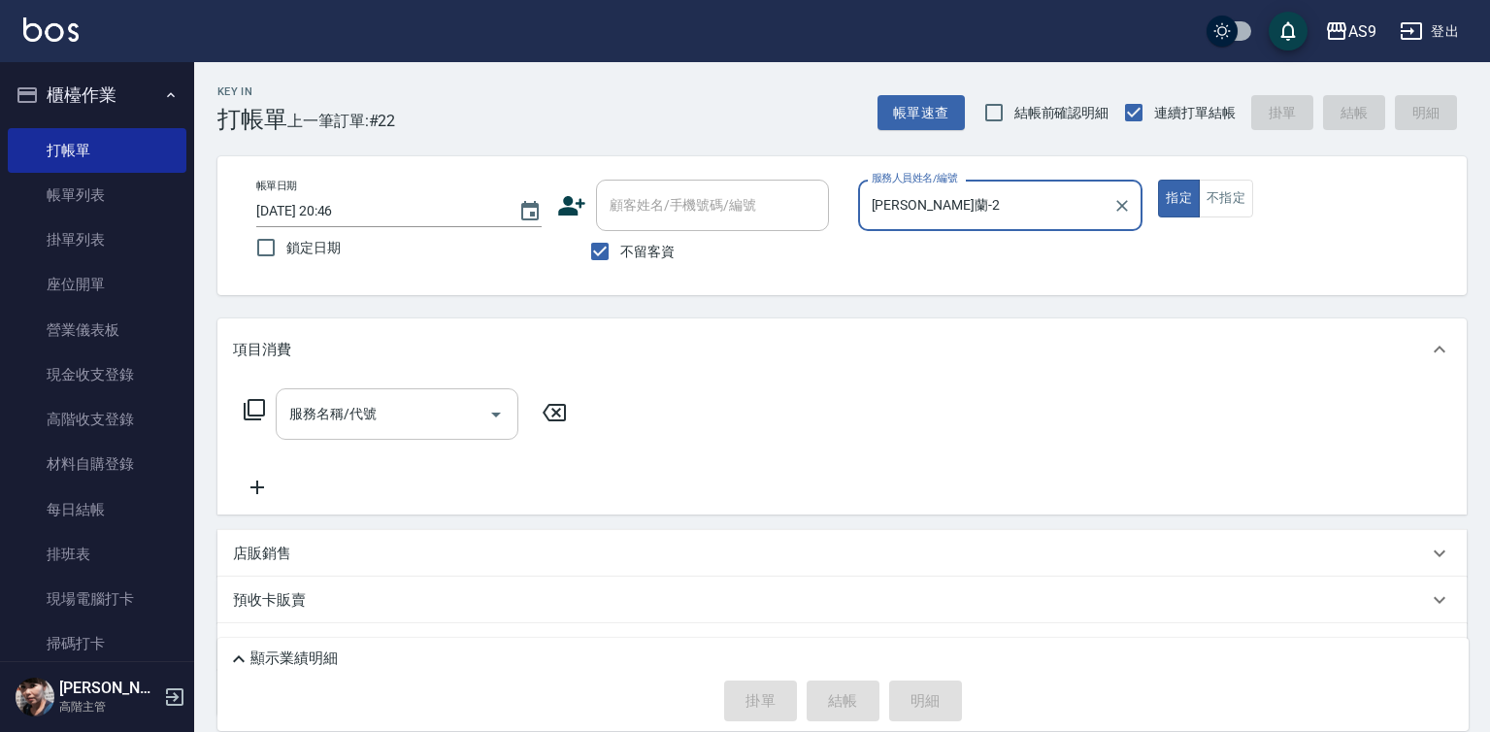
click at [428, 418] on input "服務名稱/代號" at bounding box center [382, 414] width 196 height 34
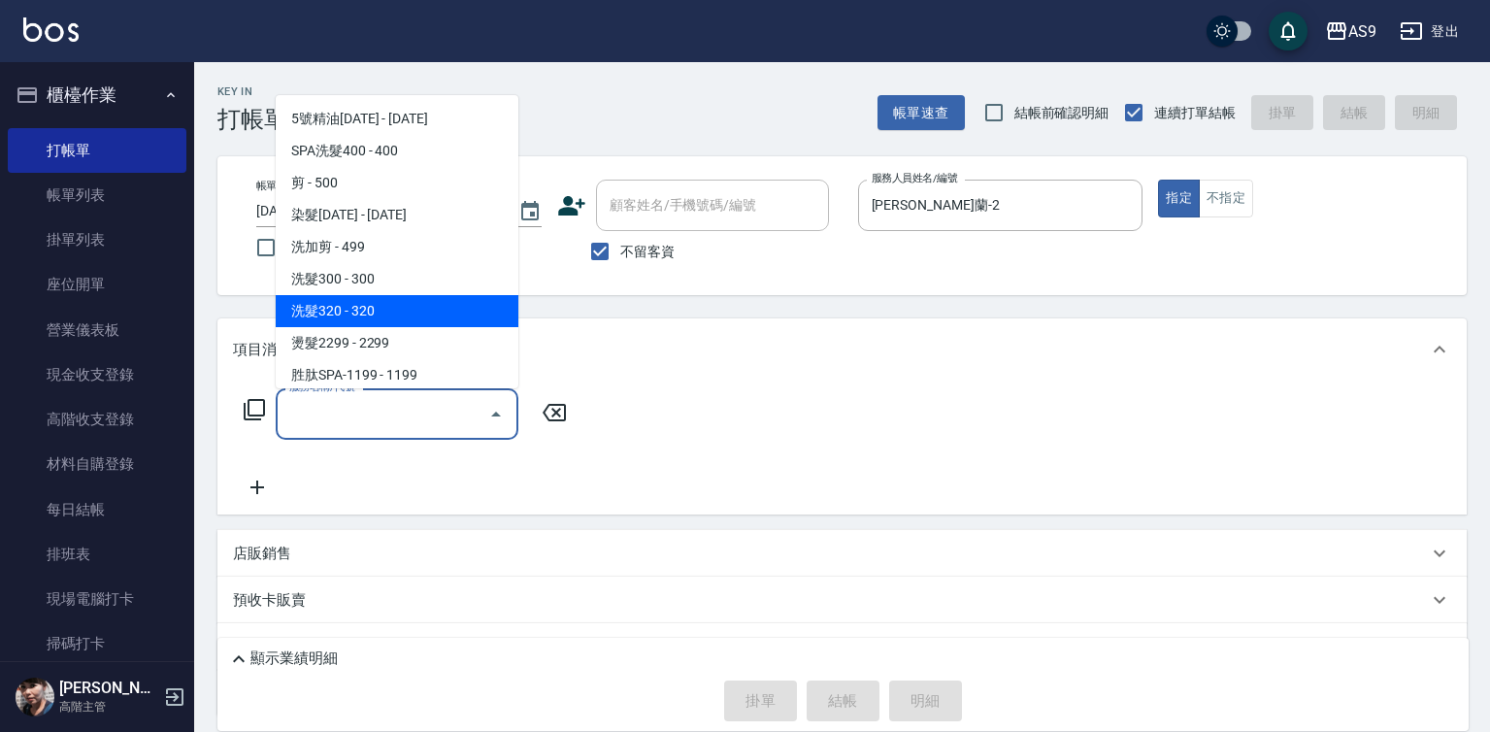
click at [382, 314] on span "洗髮320 - 320" at bounding box center [397, 311] width 243 height 32
type input "洗髮320"
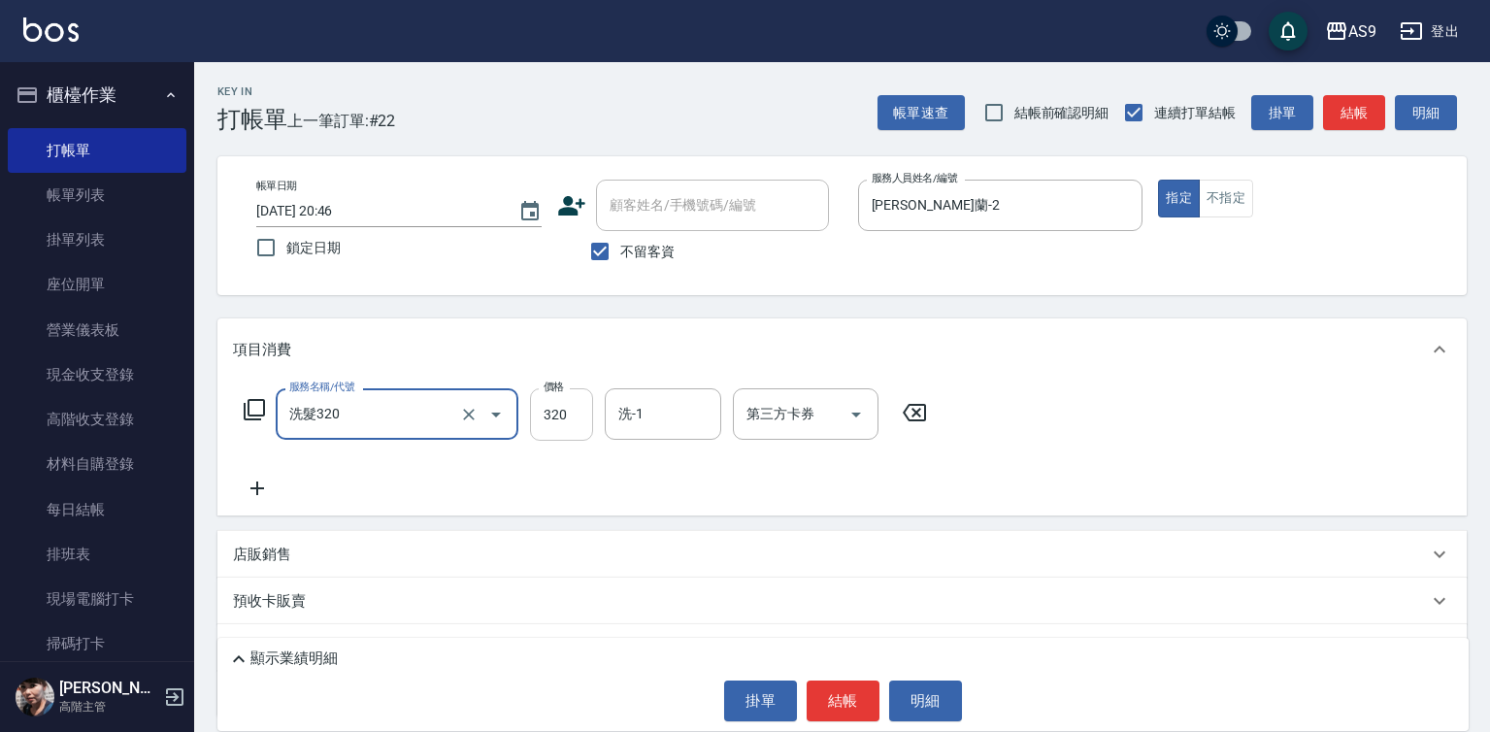
click at [562, 419] on input "320" at bounding box center [561, 414] width 63 height 52
type input "290"
click at [816, 687] on button "結帳" at bounding box center [843, 700] width 73 height 41
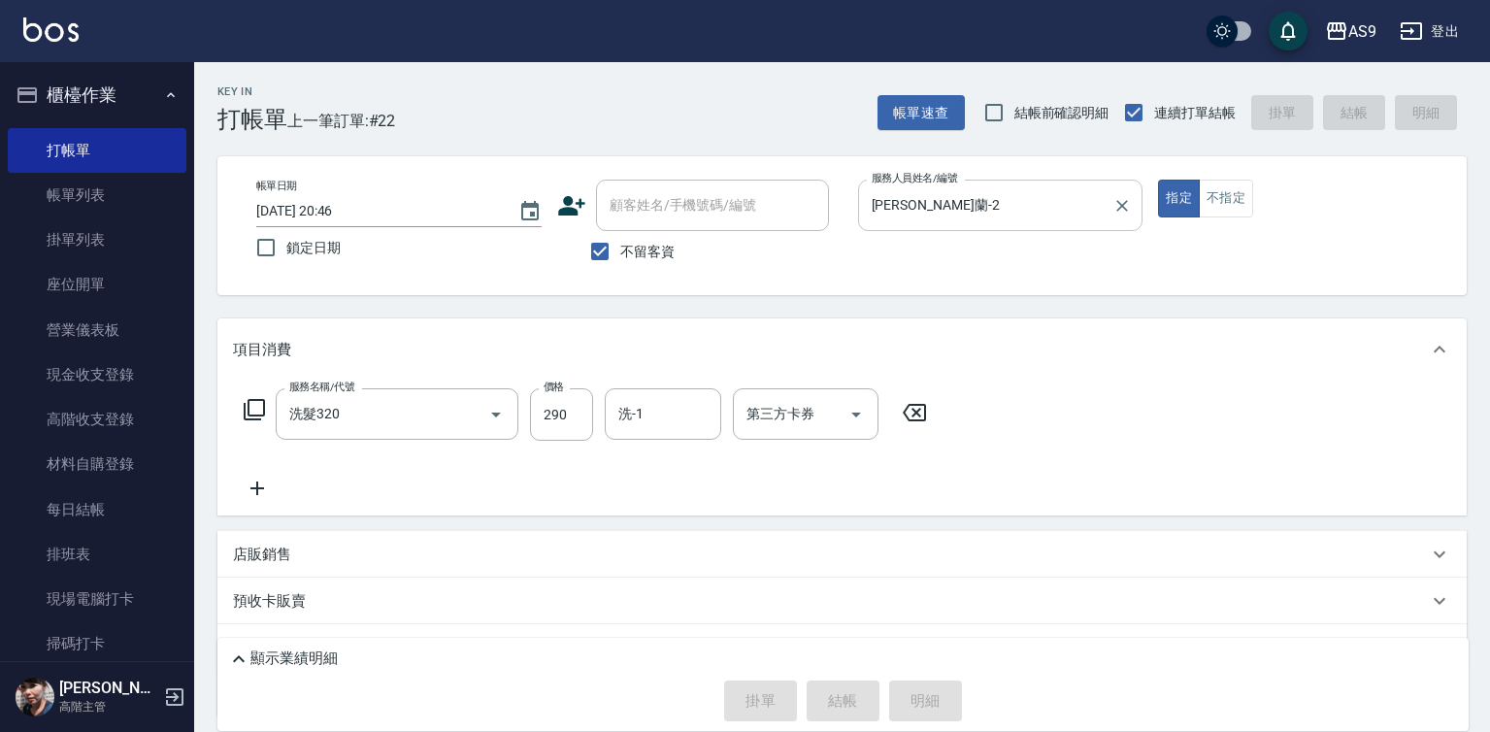
click at [907, 209] on input "[PERSON_NAME]蘭-2" at bounding box center [986, 205] width 239 height 34
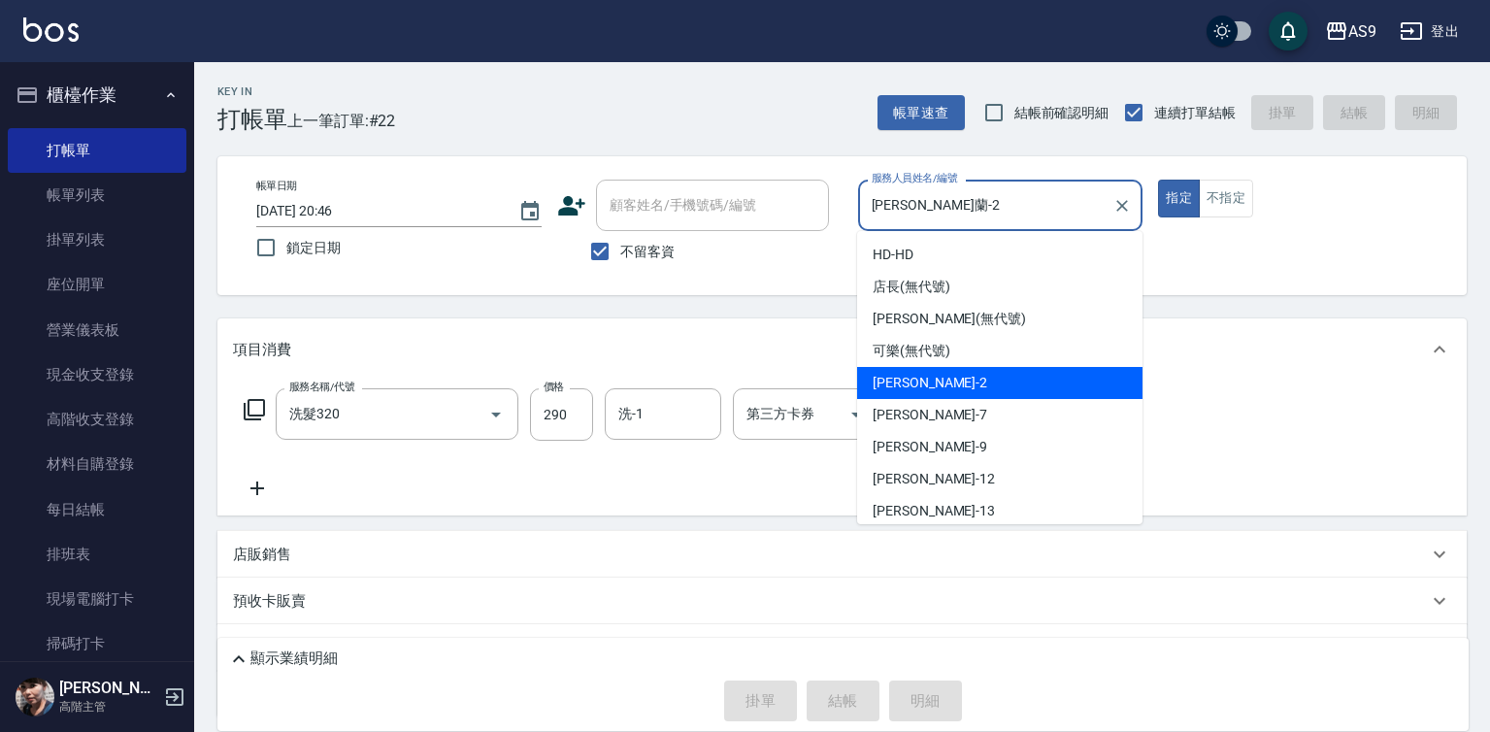
type input "[DATE] 20:47"
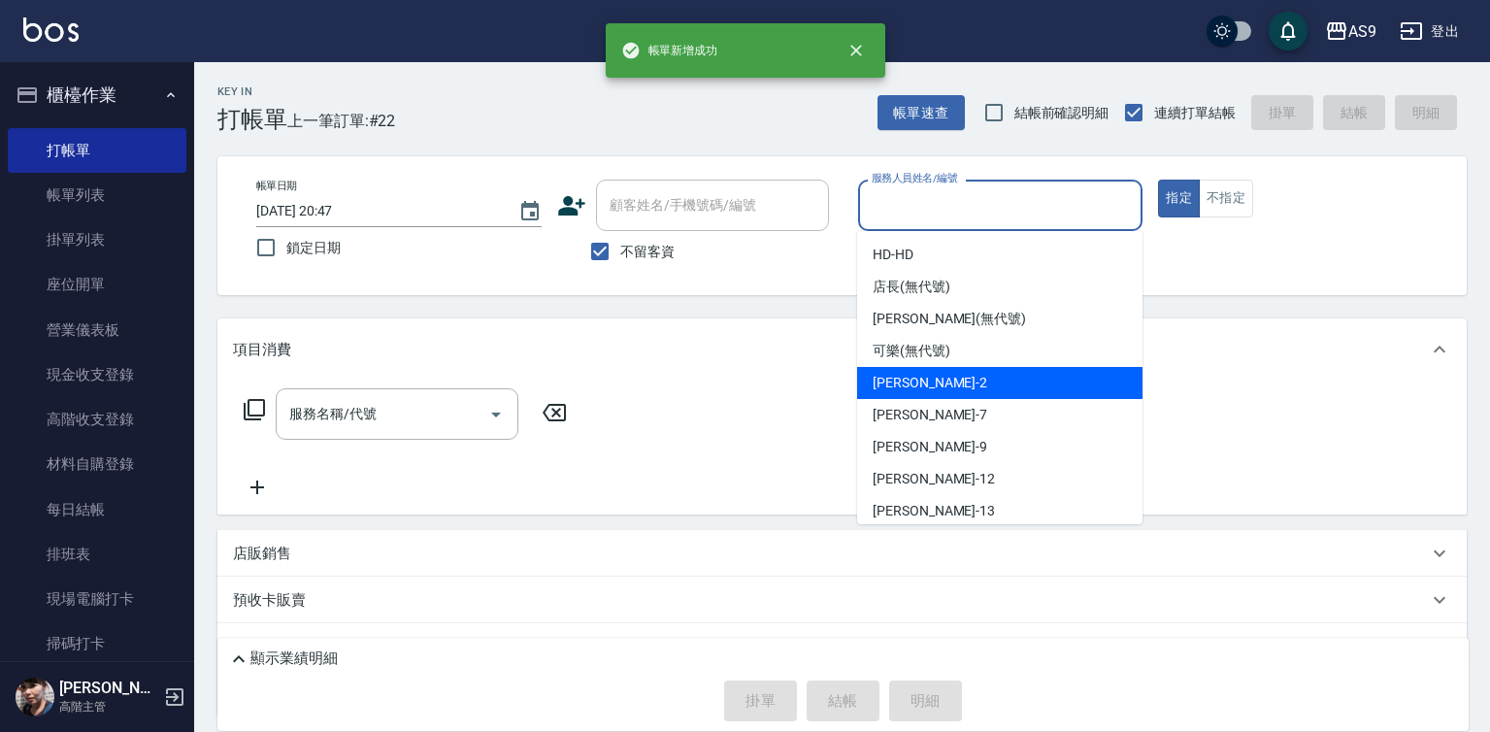
click at [919, 385] on span "[PERSON_NAME]蘭 -2" at bounding box center [930, 383] width 115 height 20
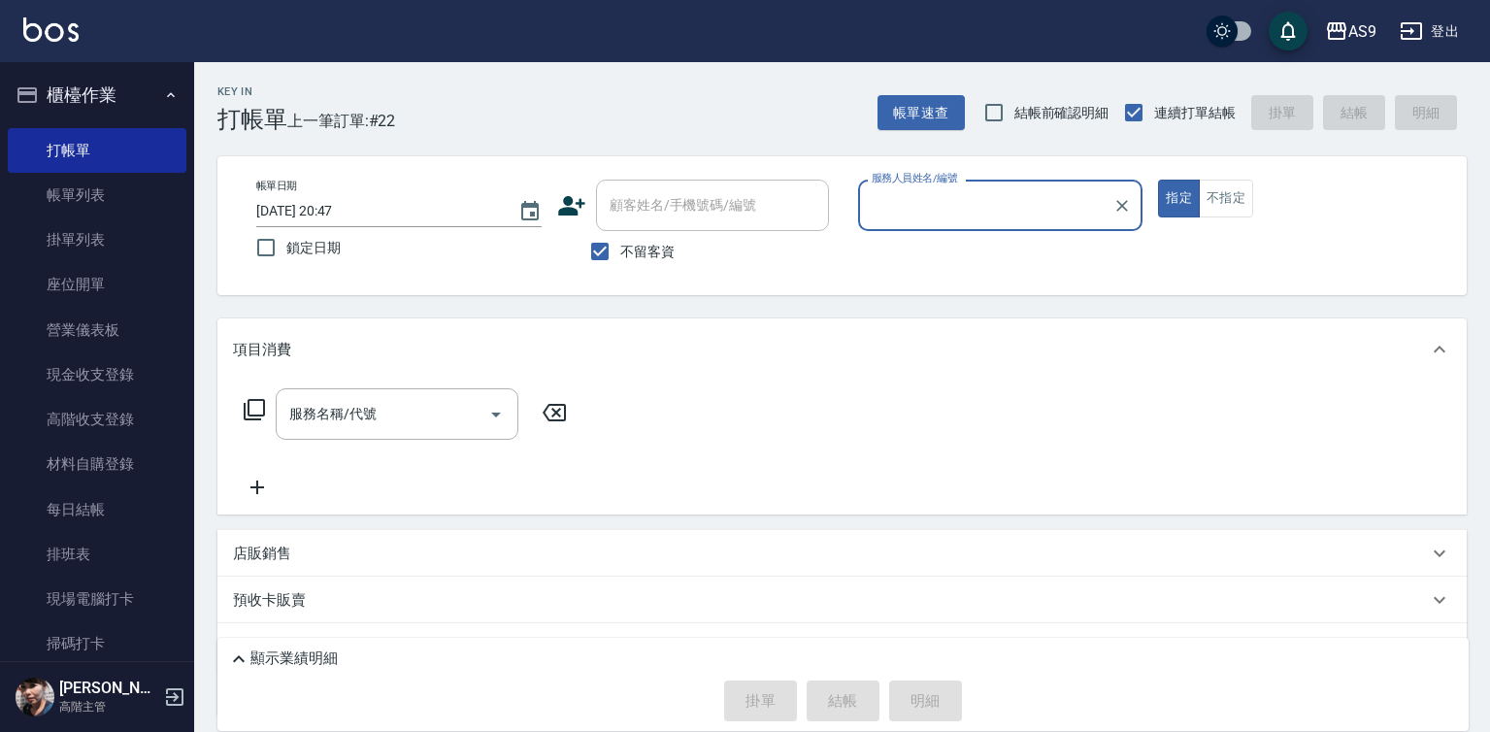
type input "[PERSON_NAME]蘭-2"
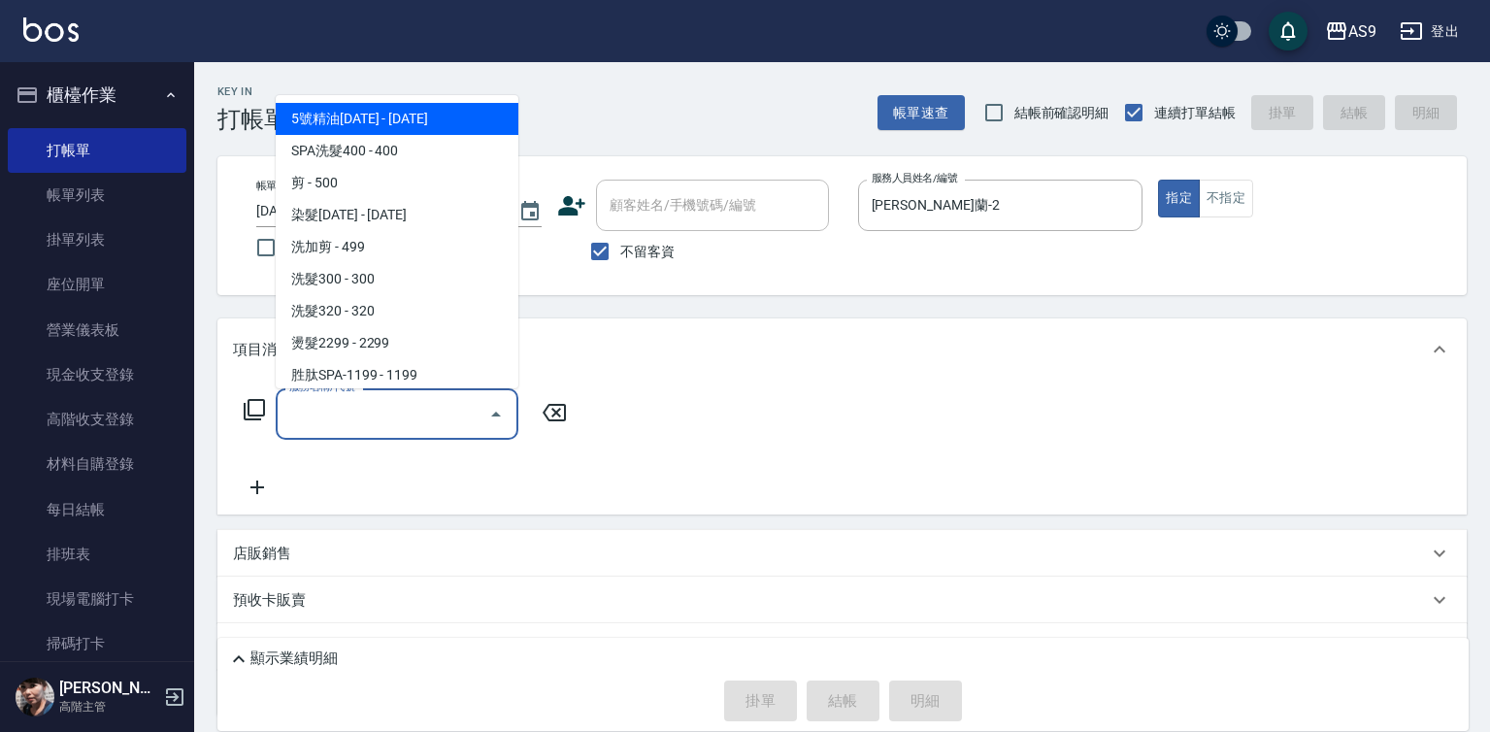
click at [454, 425] on input "服務名稱/代號" at bounding box center [382, 414] width 196 height 34
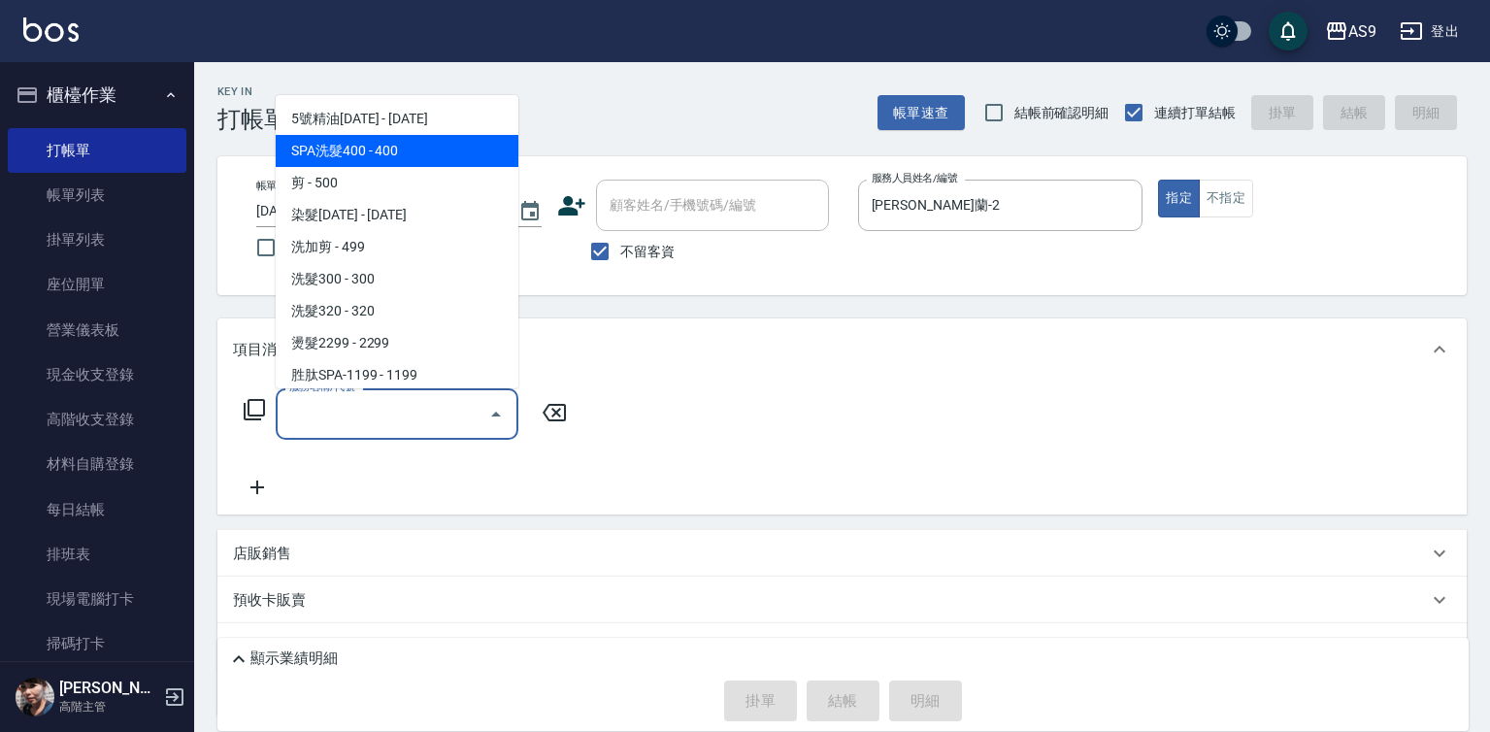
click at [372, 153] on span "SPA洗髮400 - 400" at bounding box center [397, 151] width 243 height 32
type input "SPA洗髮400(SPA洗髮400)"
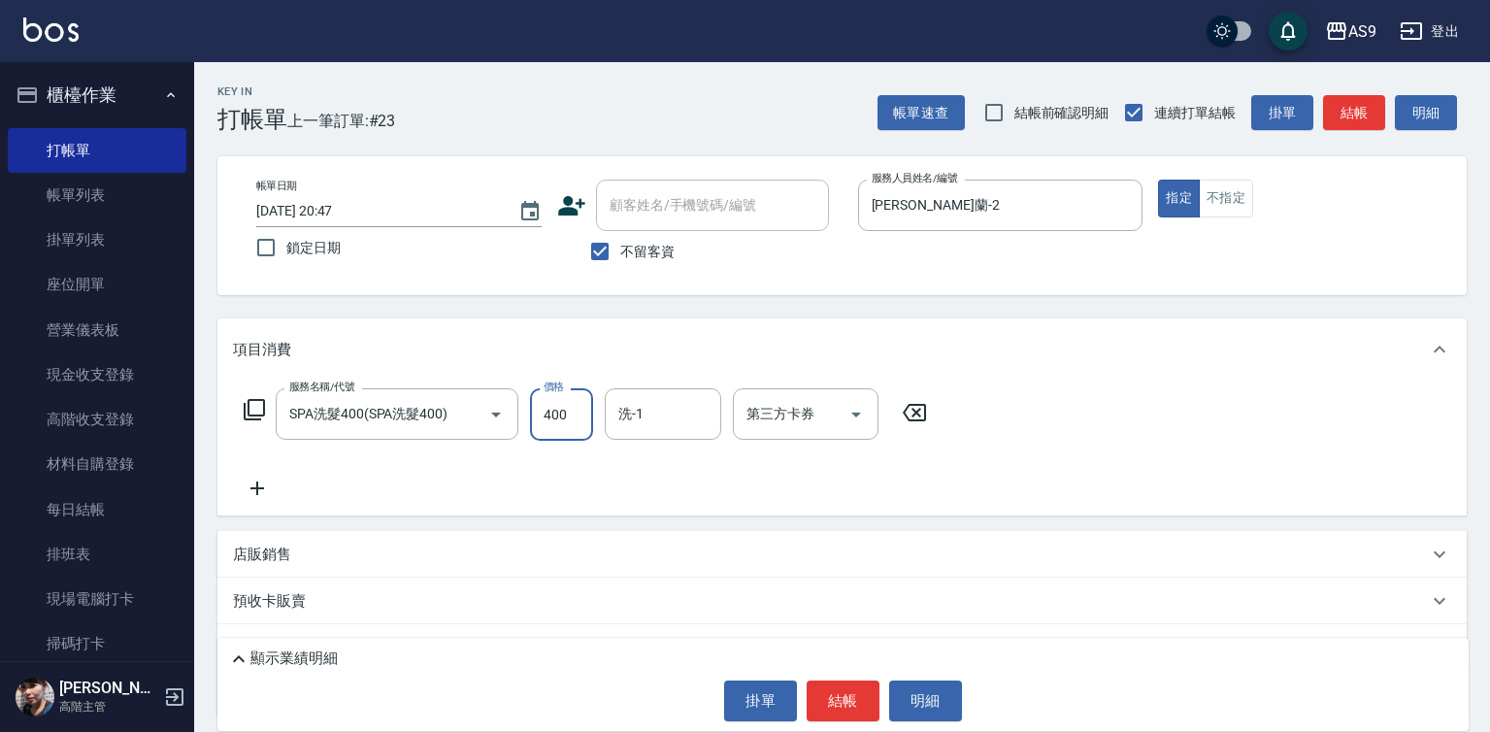
click at [563, 421] on input "400" at bounding box center [561, 414] width 63 height 52
type input "318"
click at [829, 696] on button "結帳" at bounding box center [843, 700] width 73 height 41
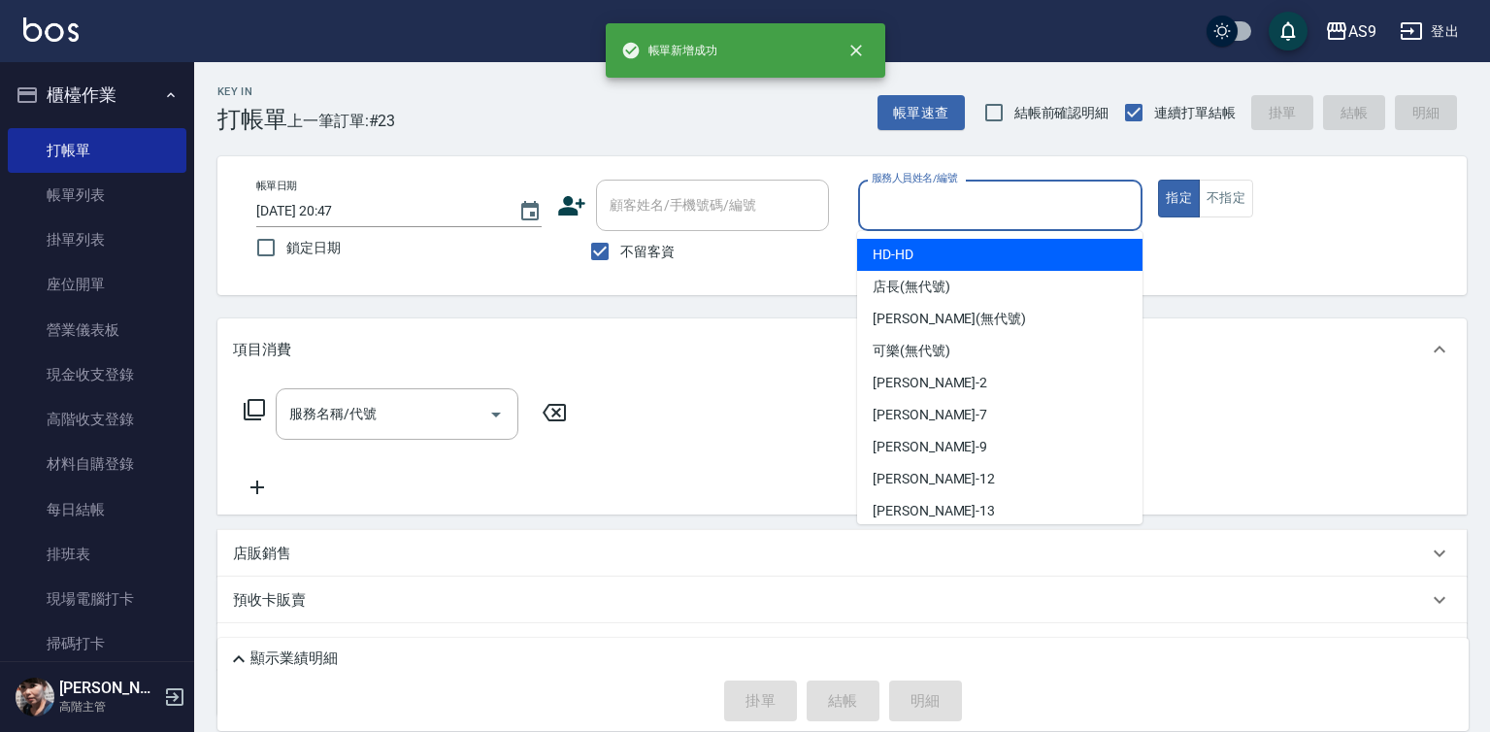
click at [887, 200] on input "服務人員姓名/編號" at bounding box center [1001, 205] width 268 height 34
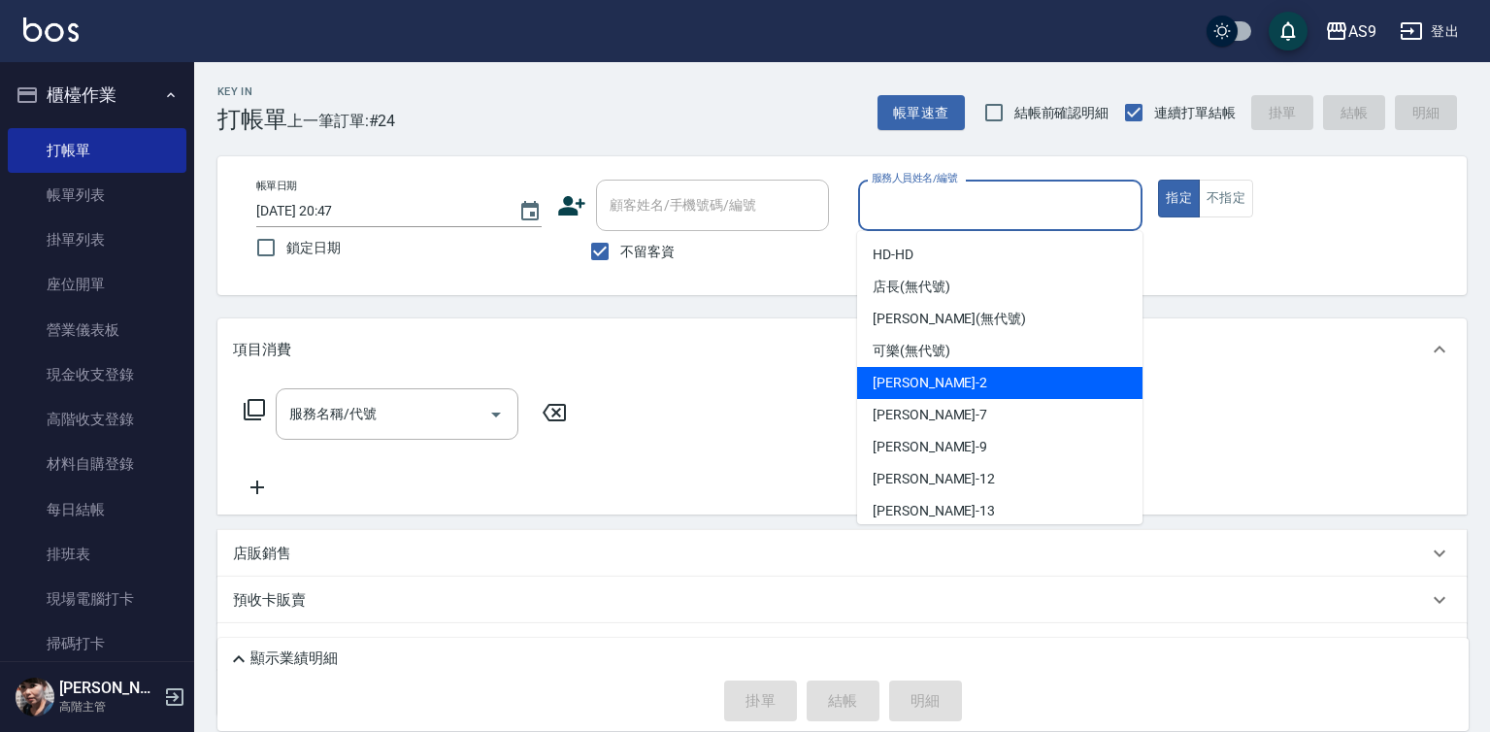
click at [911, 389] on span "[PERSON_NAME]蘭 -2" at bounding box center [930, 383] width 115 height 20
type input "[PERSON_NAME]蘭-2"
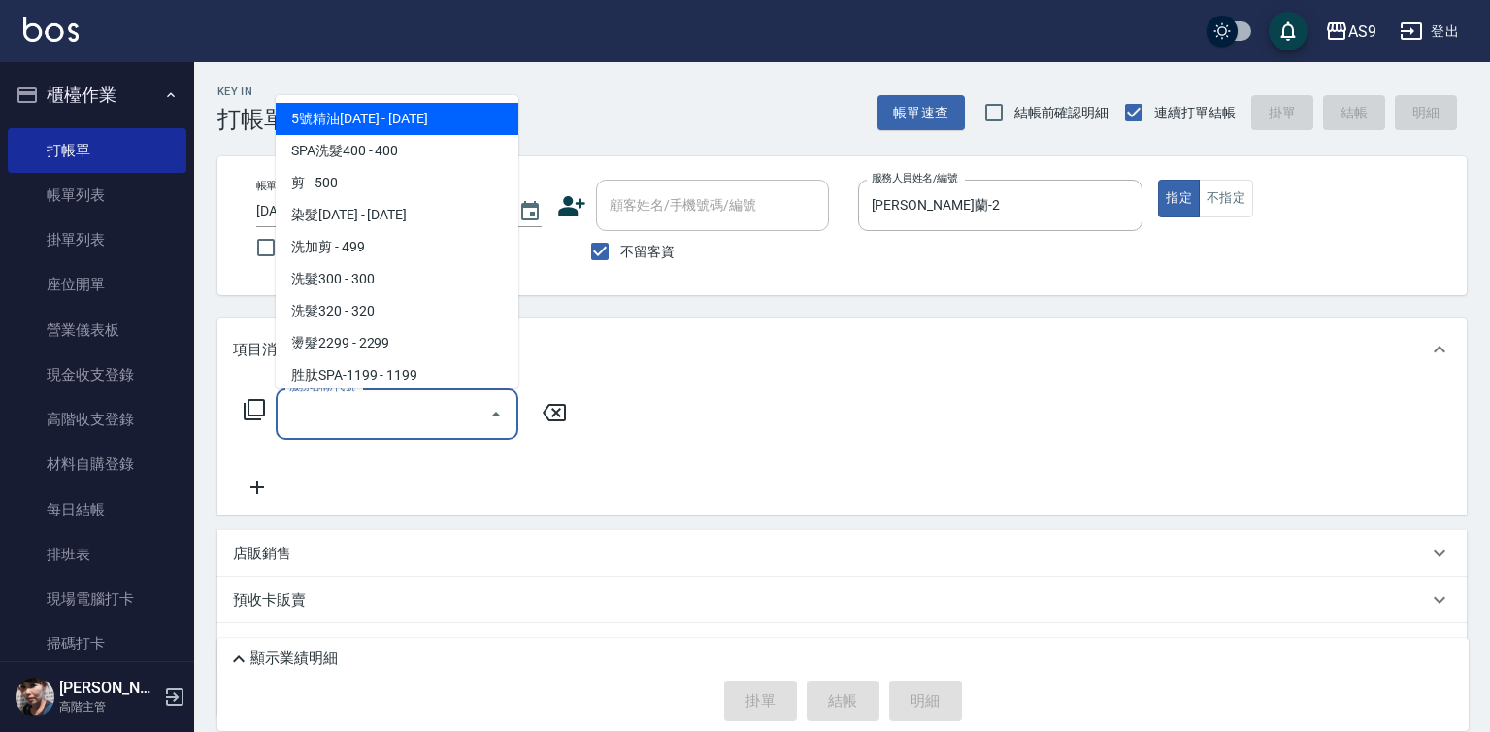
click at [398, 419] on input "服務名稱/代號" at bounding box center [382, 414] width 196 height 34
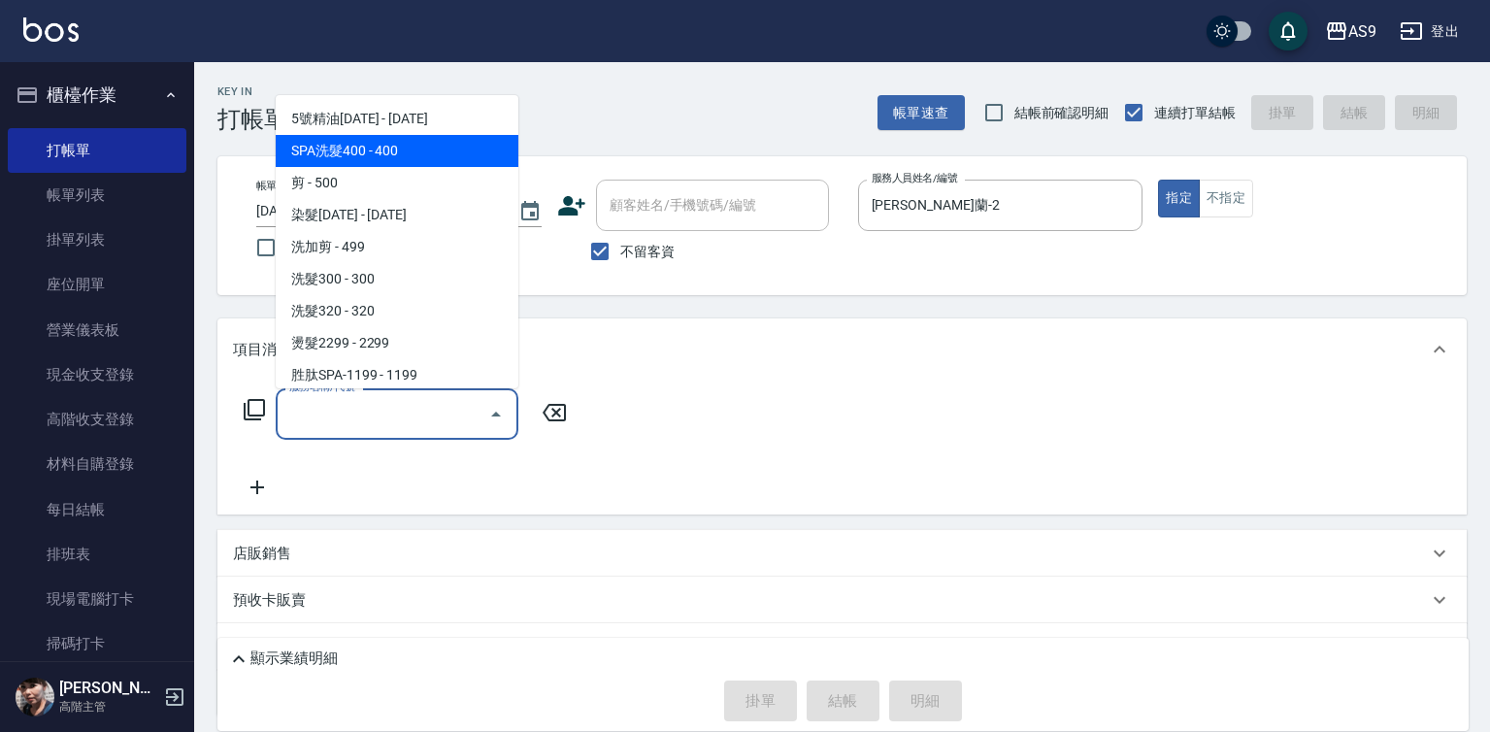
drag, startPoint x: 392, startPoint y: 146, endPoint x: 598, endPoint y: 344, distance: 285.6
click at [408, 161] on span "SPA洗髮400 - 400" at bounding box center [397, 151] width 243 height 32
type input "SPA洗髮400(SPA洗髮400)"
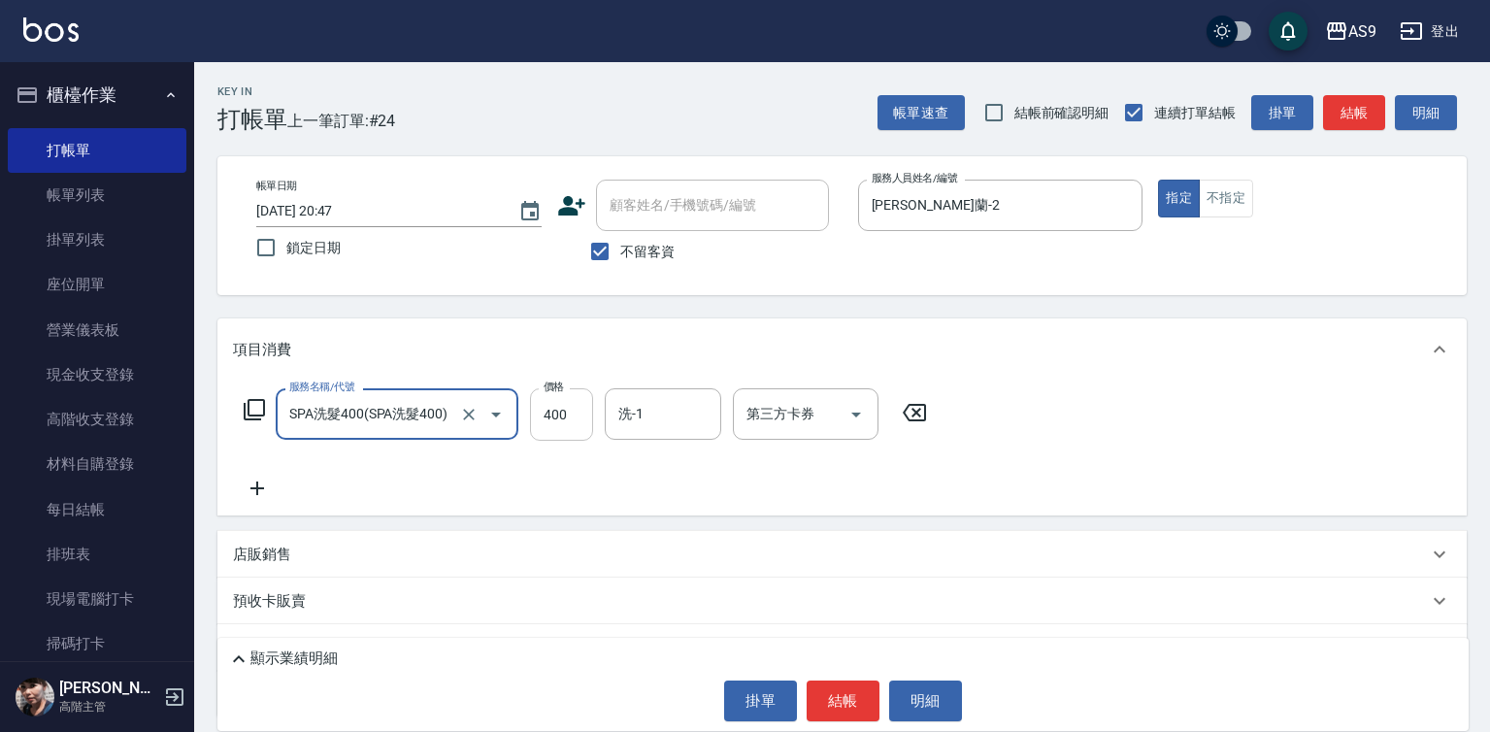
click at [547, 415] on input "400" at bounding box center [561, 414] width 63 height 52
click at [567, 409] on input "36300" at bounding box center [561, 414] width 63 height 52
type input "363"
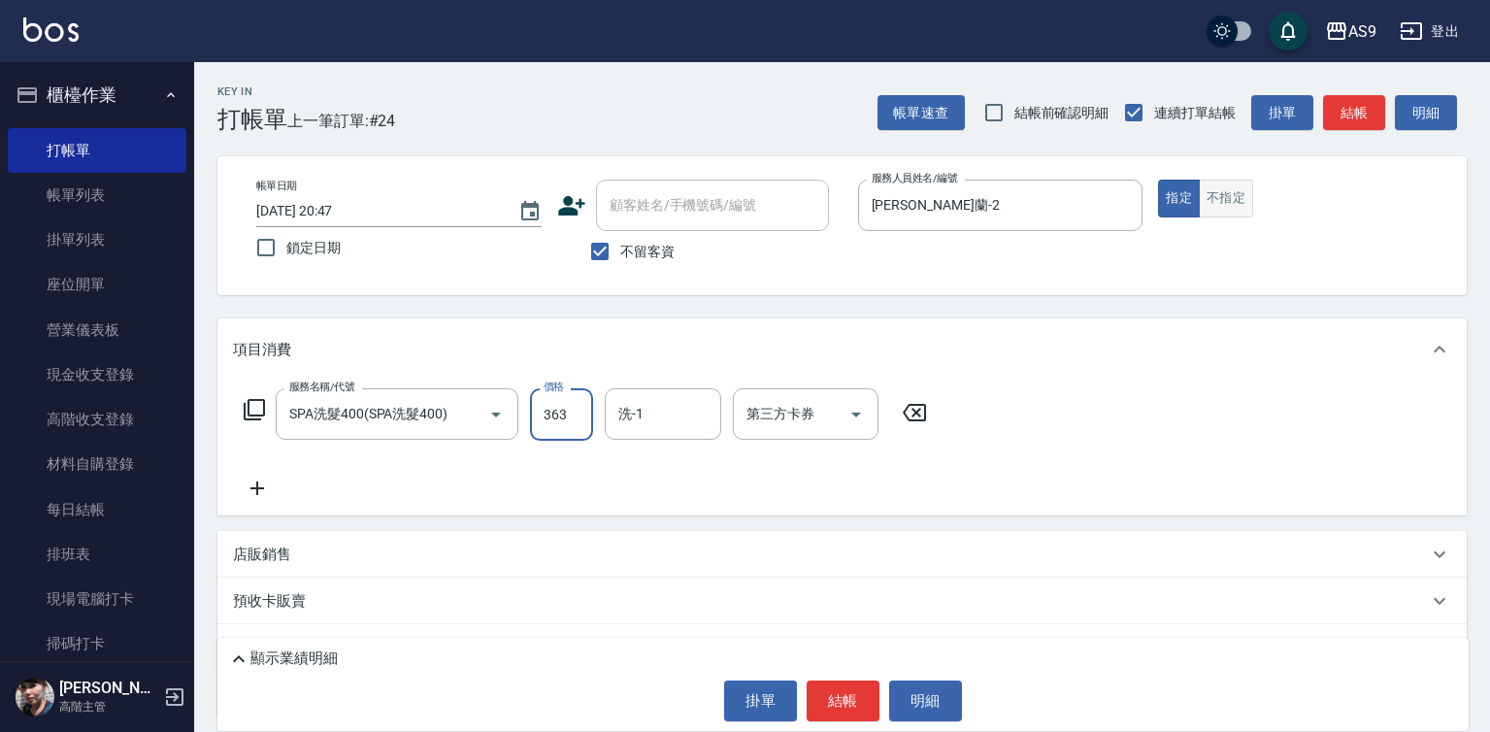
drag, startPoint x: 1233, startPoint y: 195, endPoint x: 1211, endPoint y: 252, distance: 61.5
click at [1232, 196] on button "不指定" at bounding box center [1226, 199] width 54 height 38
click at [846, 702] on button "結帳" at bounding box center [843, 700] width 73 height 41
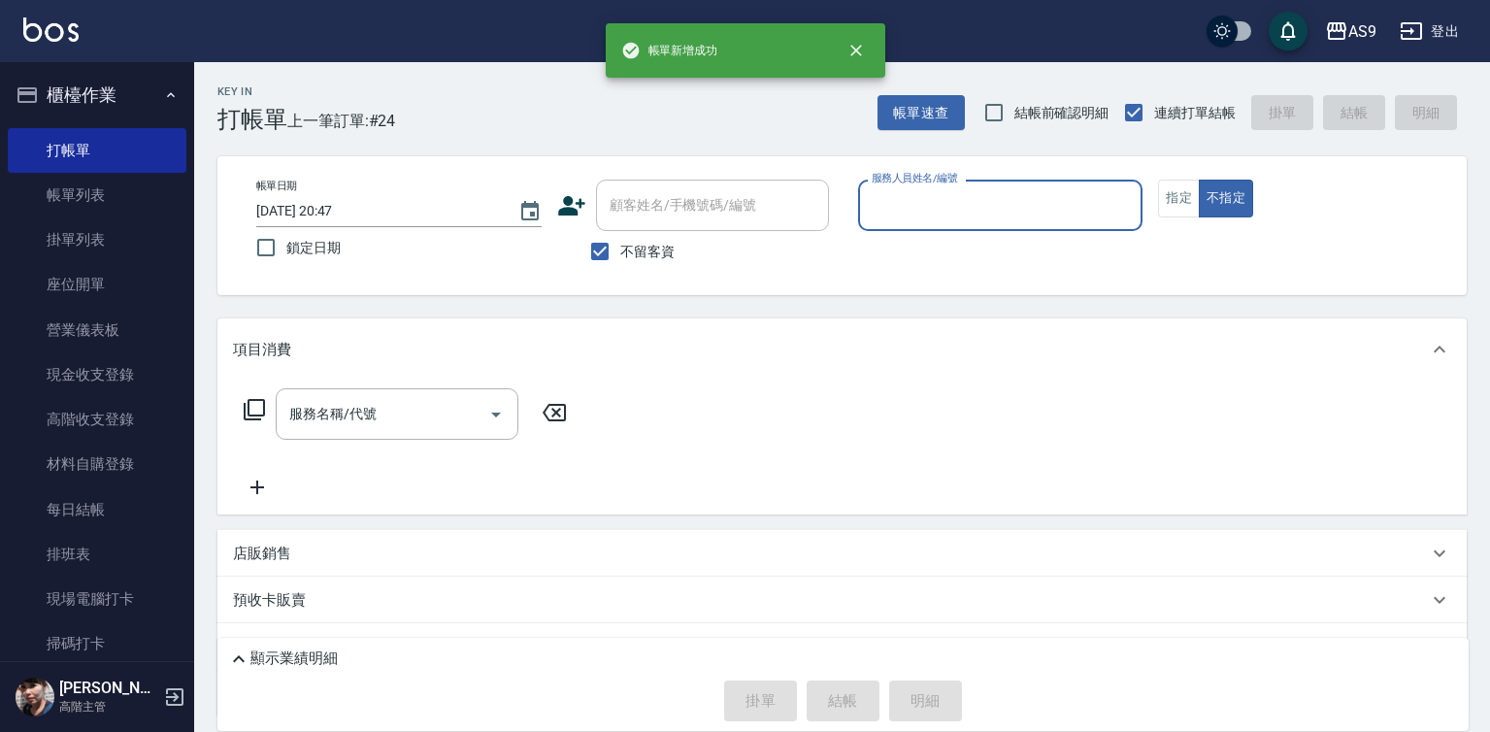
drag, startPoint x: 925, startPoint y: 198, endPoint x: 927, endPoint y: 218, distance: 20.5
click at [926, 204] on input "服務人員姓名/編號" at bounding box center [1001, 205] width 268 height 34
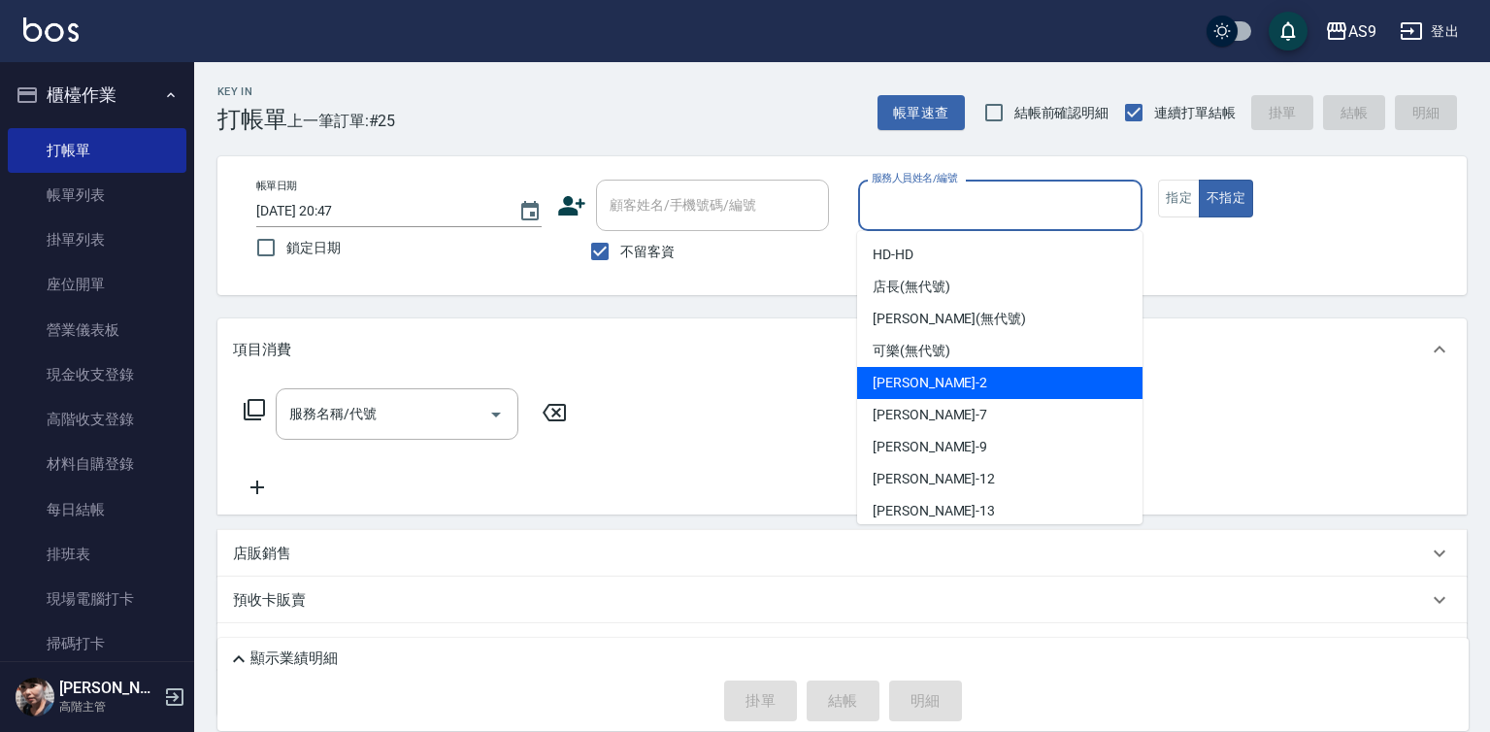
click at [926, 387] on span "[PERSON_NAME]蘭 -2" at bounding box center [930, 383] width 115 height 20
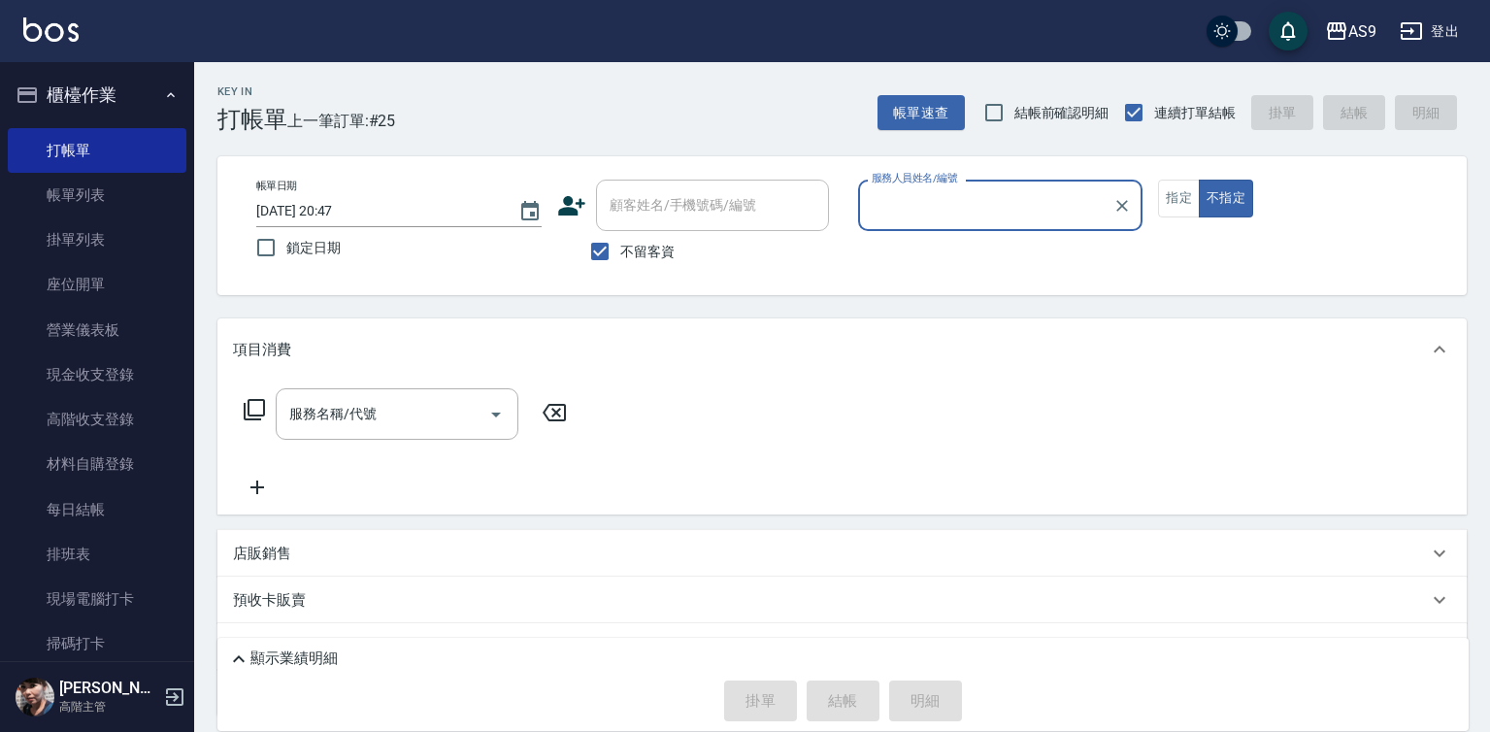
type input "[PERSON_NAME]蘭-2"
click at [455, 414] on input "服務名稱/代號" at bounding box center [382, 414] width 196 height 34
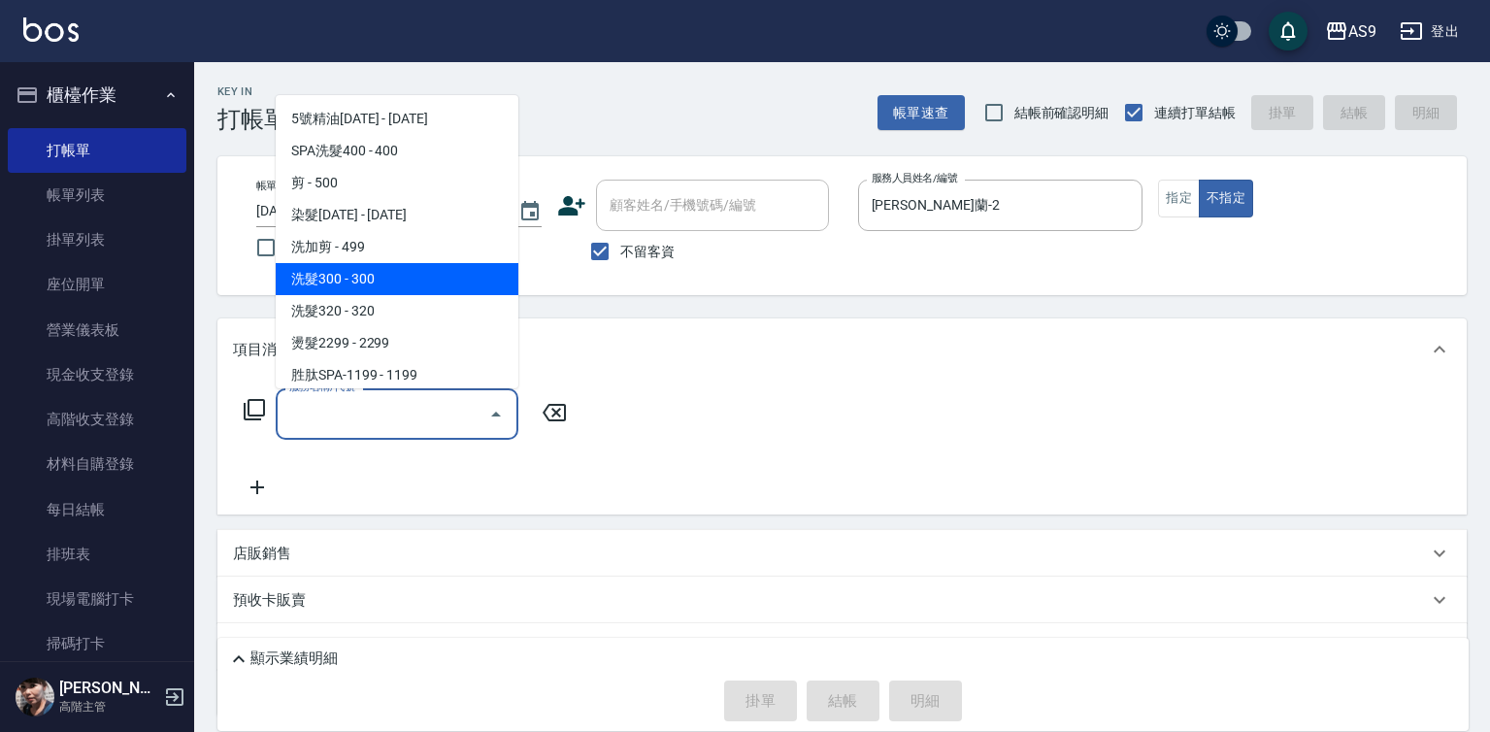
click at [375, 280] on span "洗髮300 - 300" at bounding box center [397, 279] width 243 height 32
type input "洗髮300(洗 髮300)"
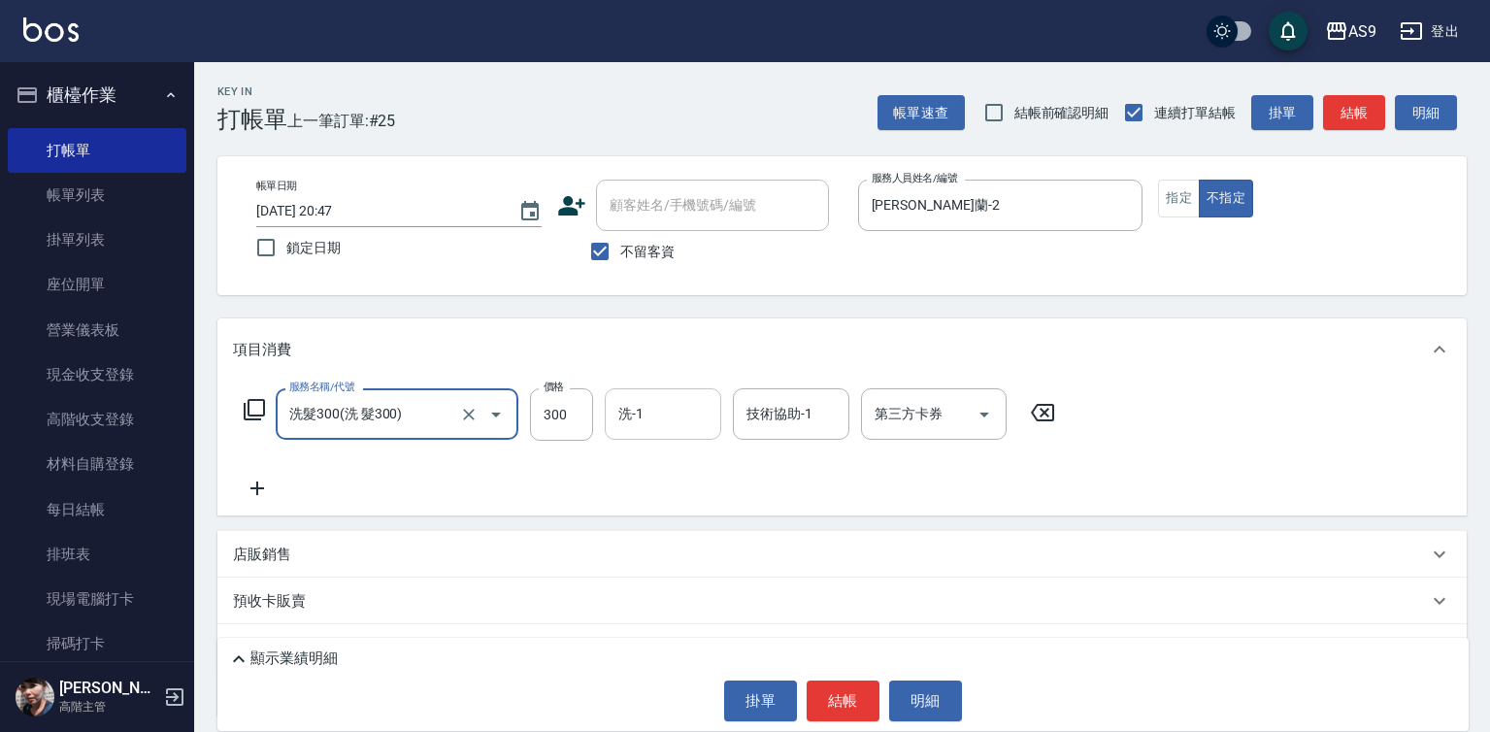
click at [660, 416] on input "洗-1" at bounding box center [663, 414] width 99 height 34
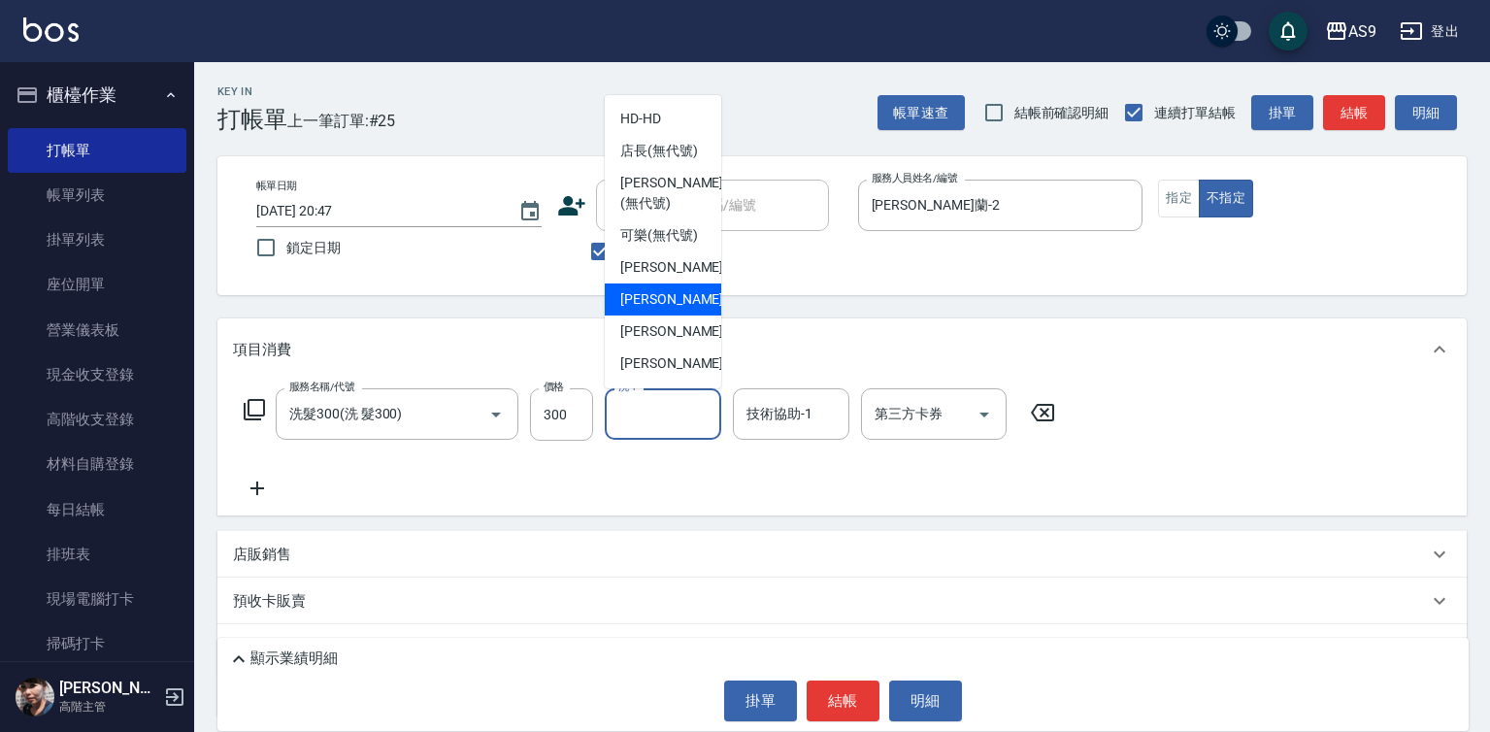
scroll to position [97, 0]
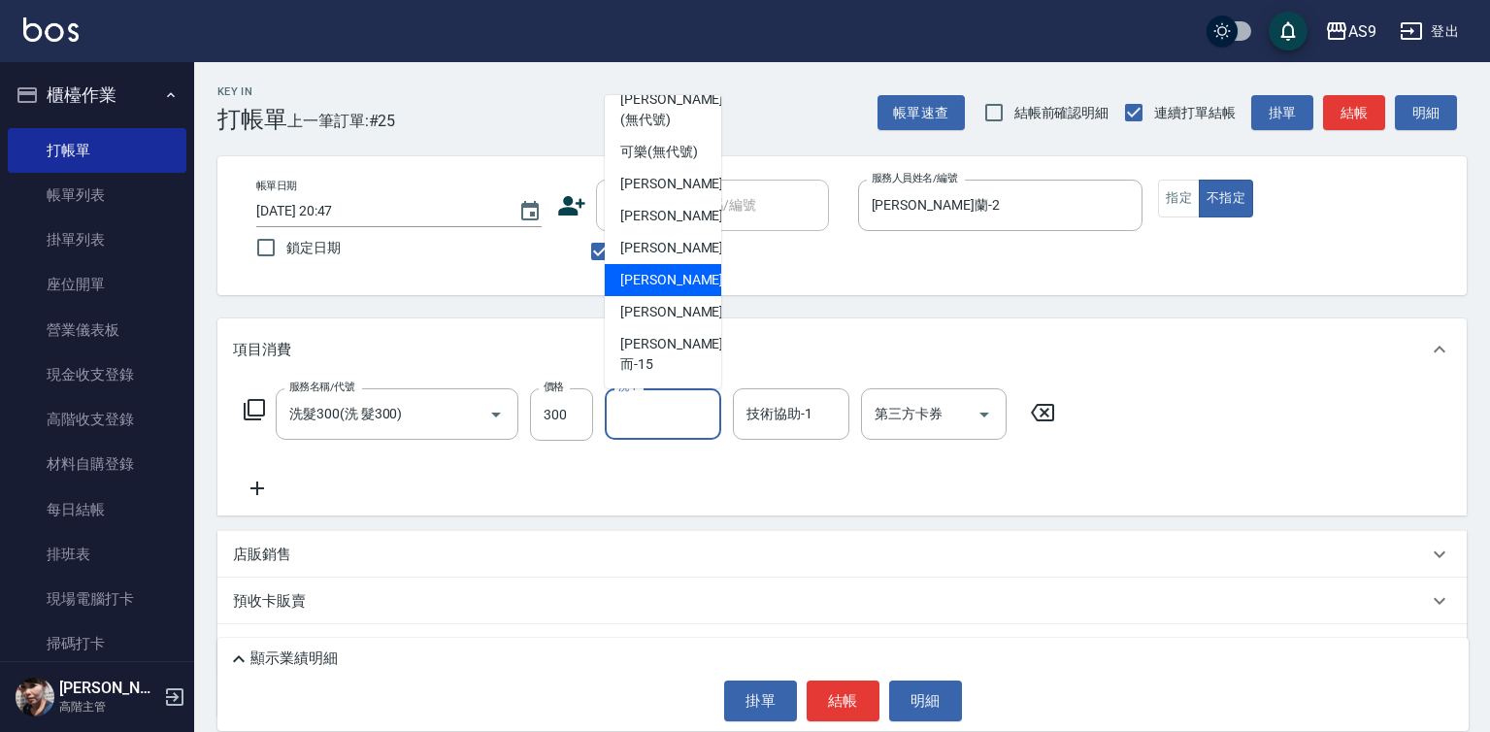
click at [671, 290] on span "[PERSON_NAME]-12" at bounding box center [681, 280] width 122 height 20
type input "[PERSON_NAME]-12"
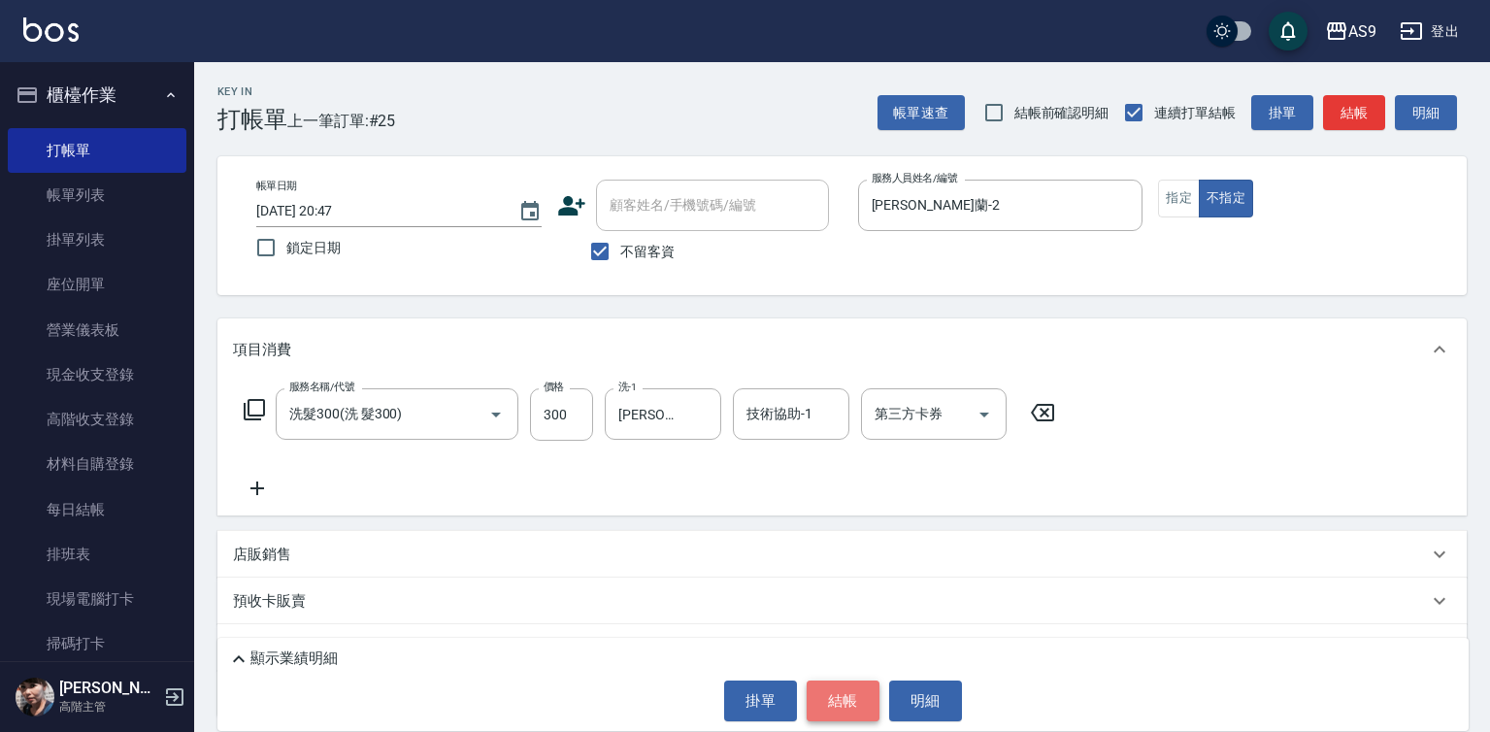
click at [849, 703] on button "結帳" at bounding box center [843, 700] width 73 height 41
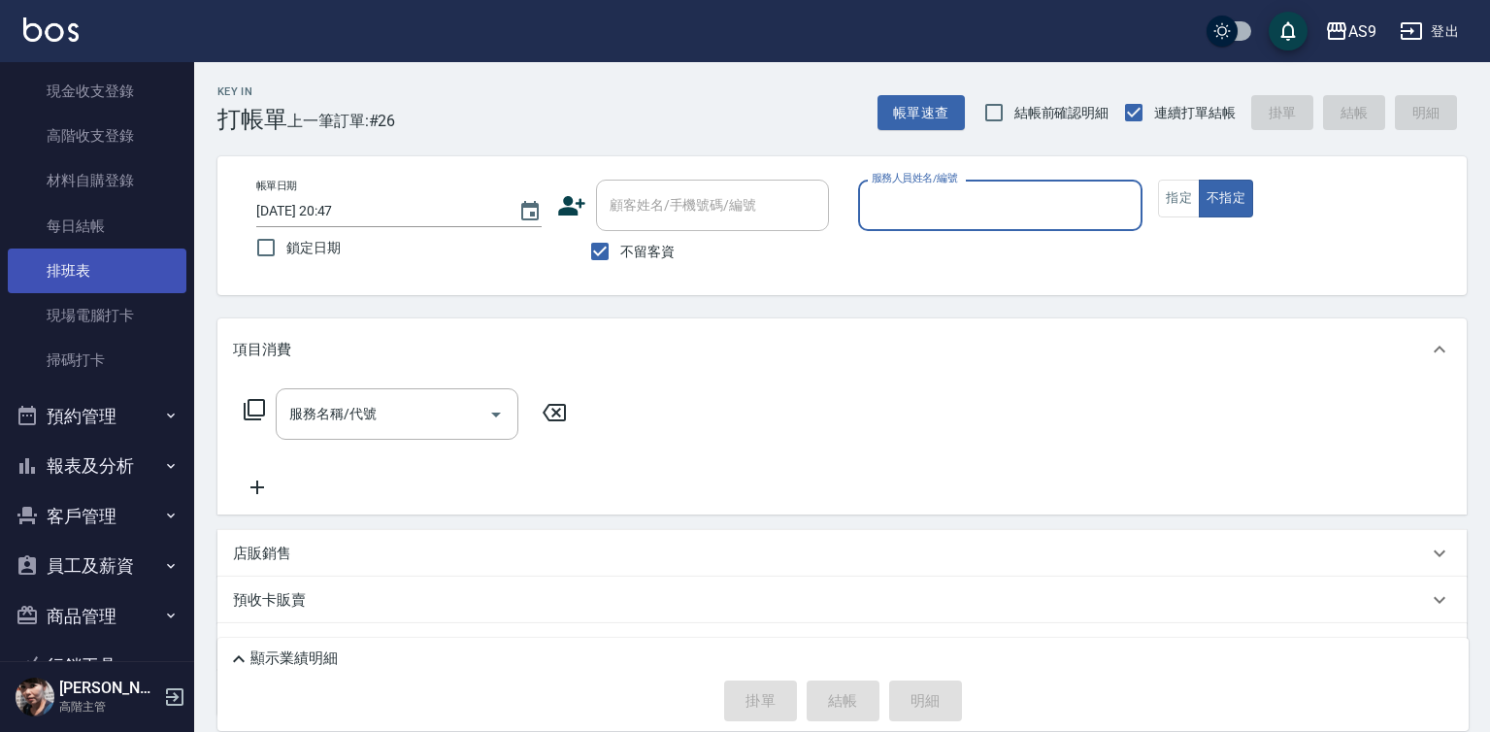
scroll to position [291, 0]
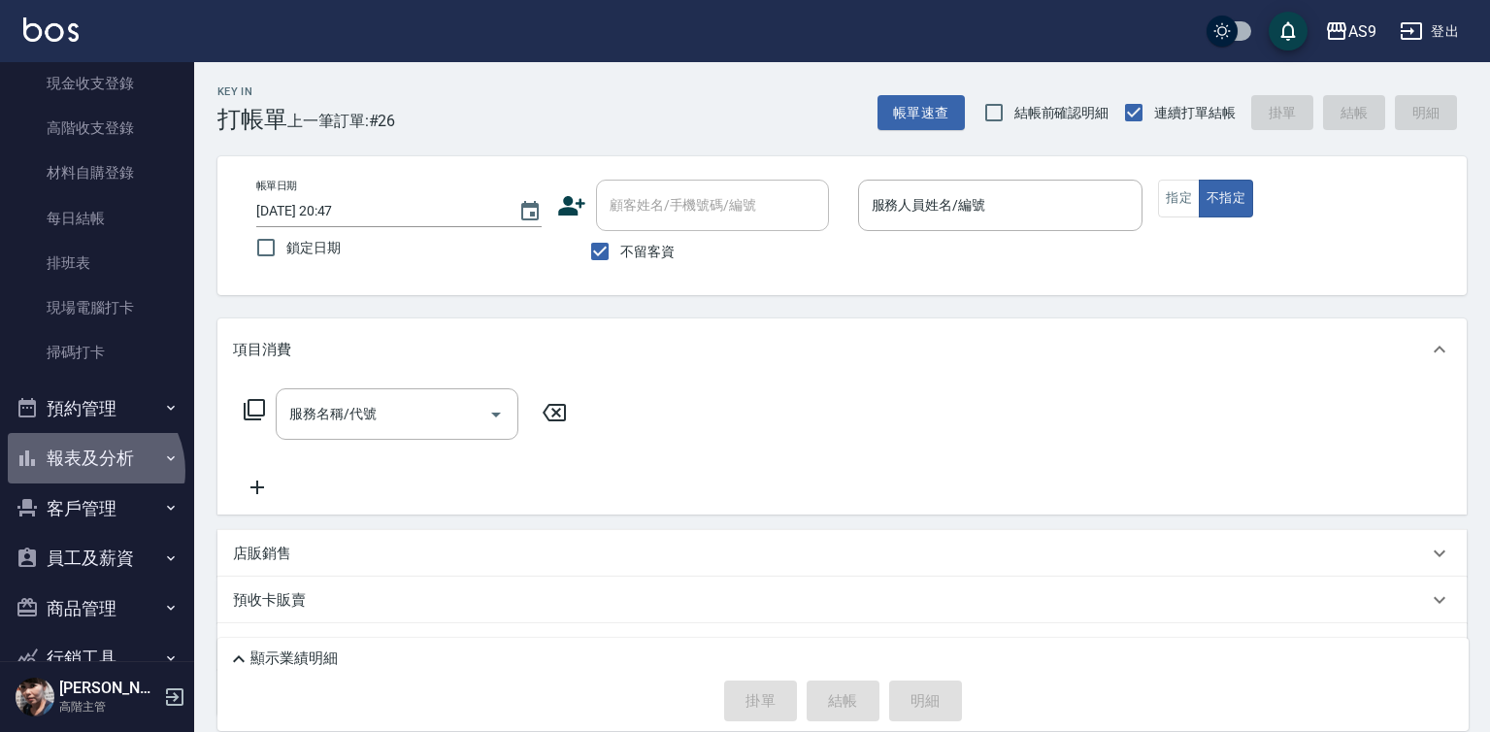
click at [89, 471] on button "報表及分析" at bounding box center [97, 458] width 179 height 50
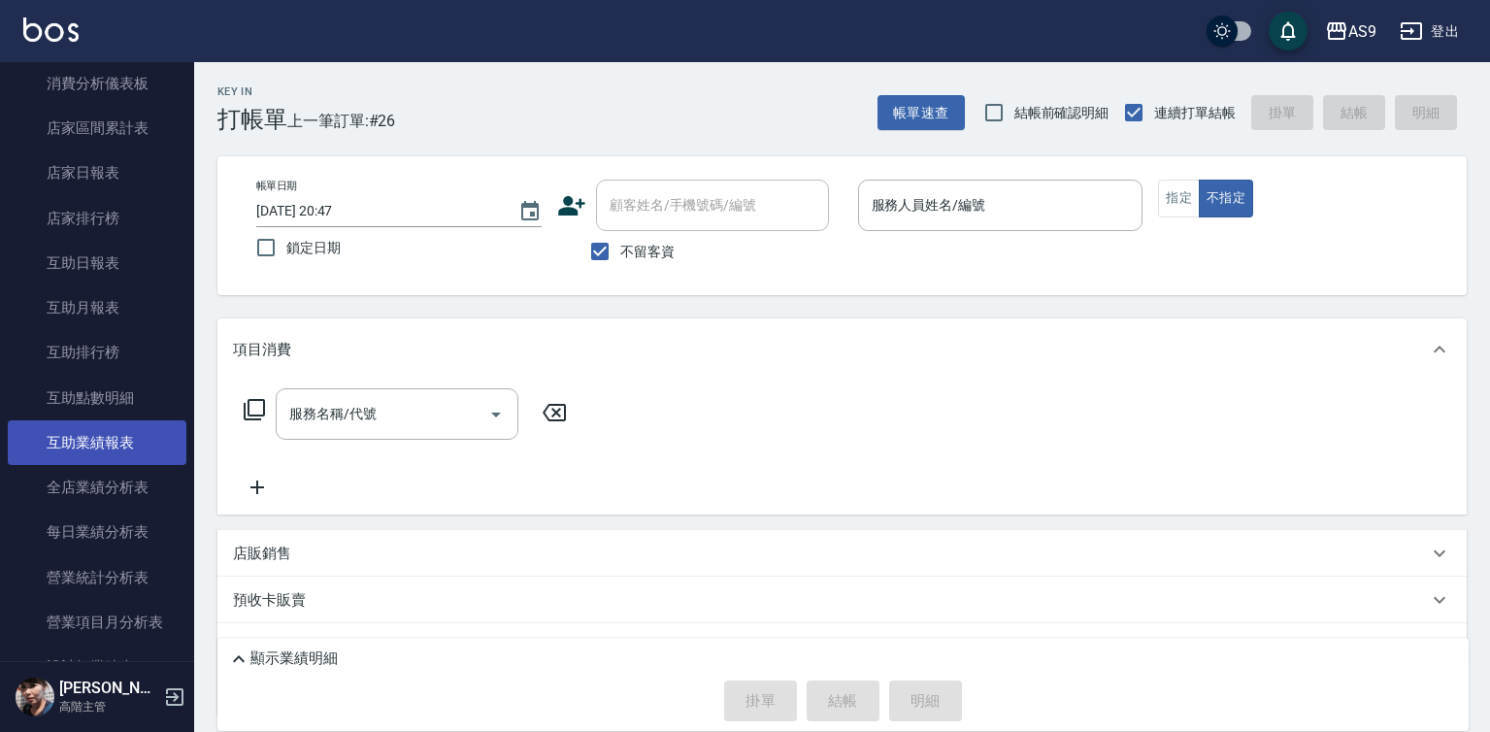
scroll to position [874, 0]
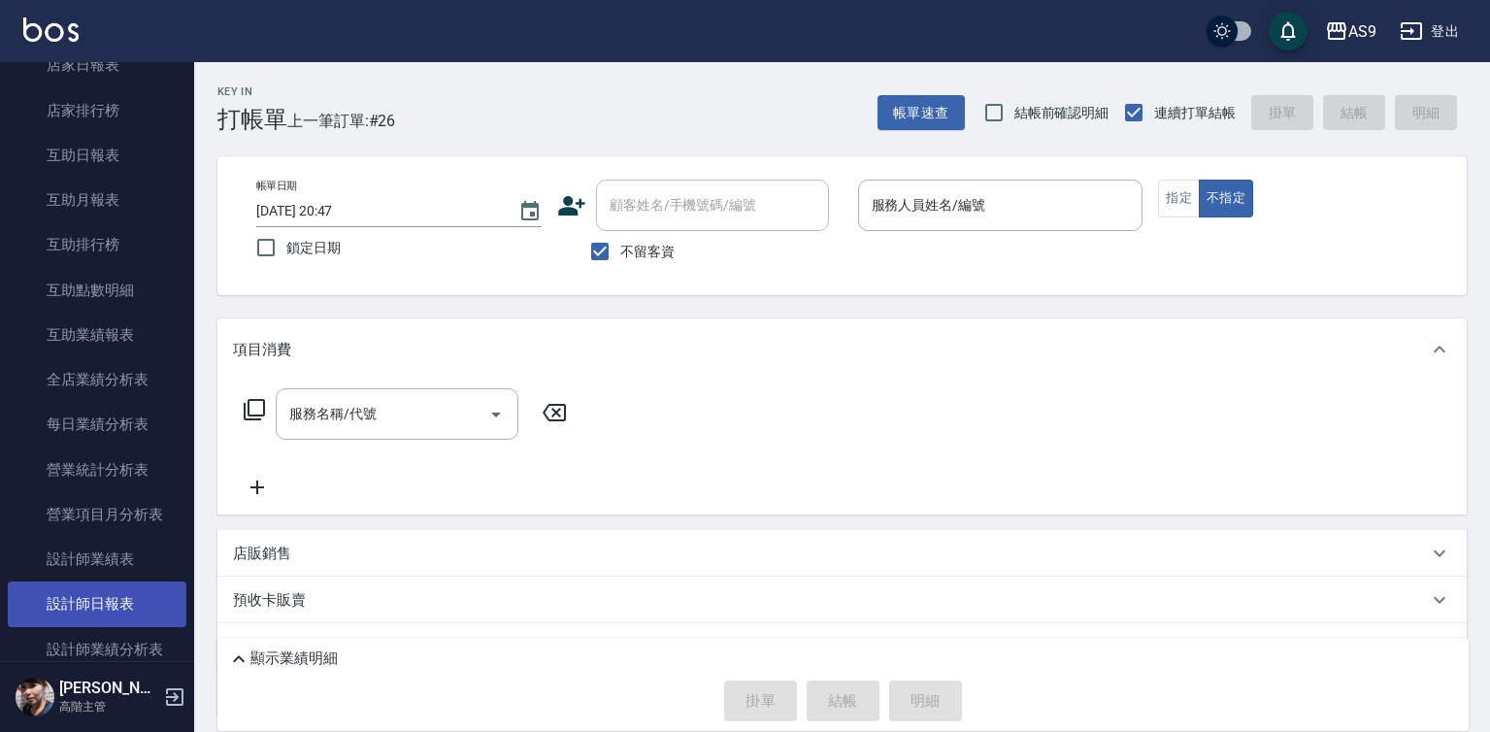
click at [127, 600] on link "設計師日報表" at bounding box center [97, 603] width 179 height 45
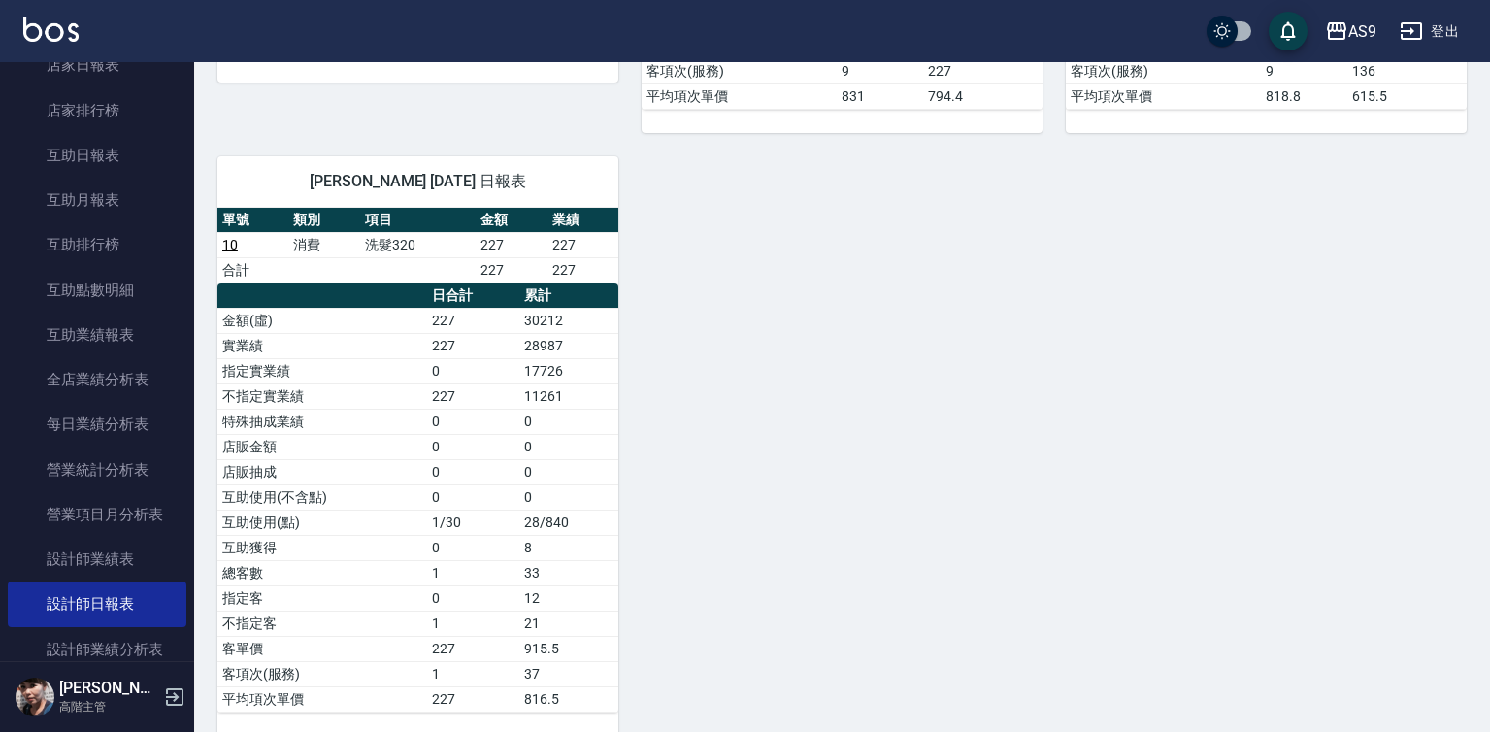
scroll to position [791, 0]
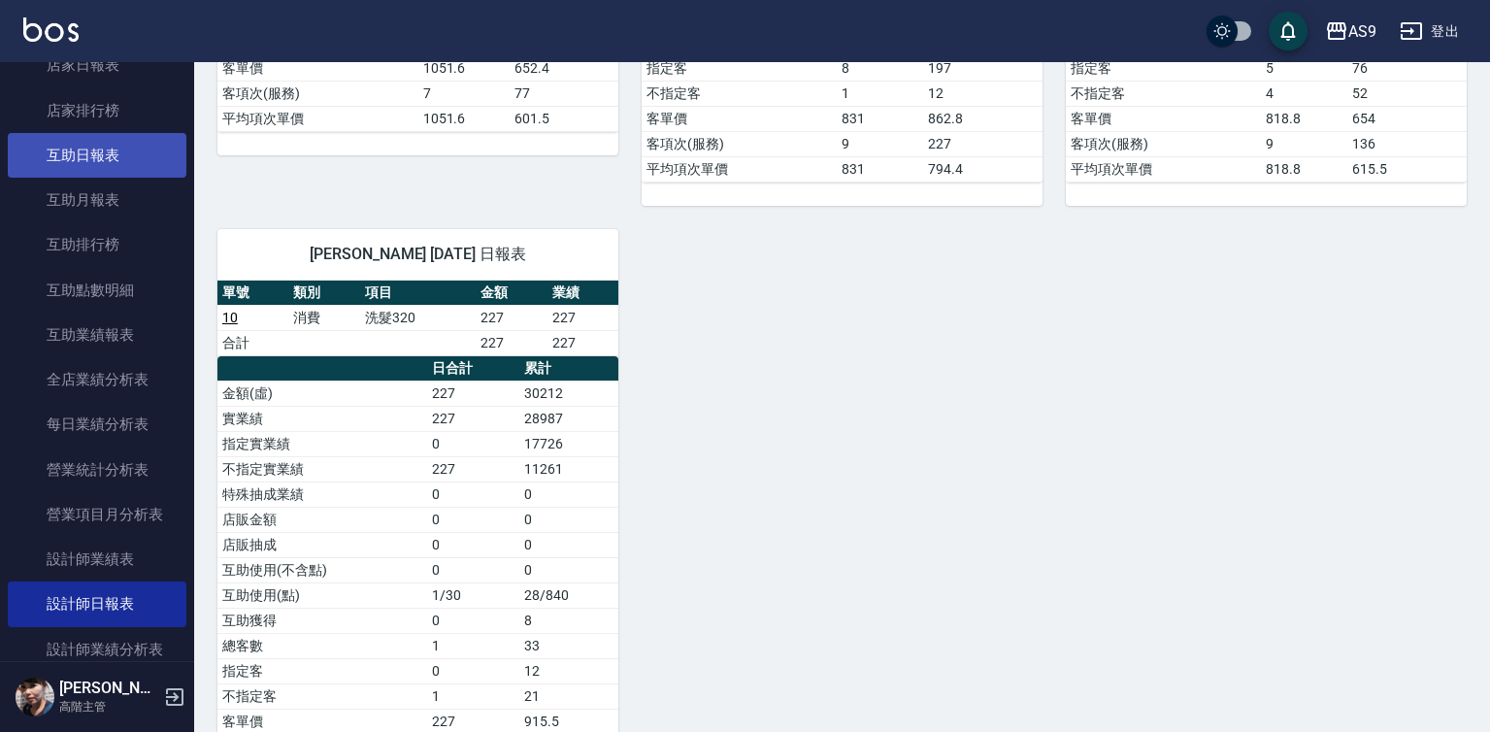
click at [131, 156] on link "互助日報表" at bounding box center [97, 155] width 179 height 45
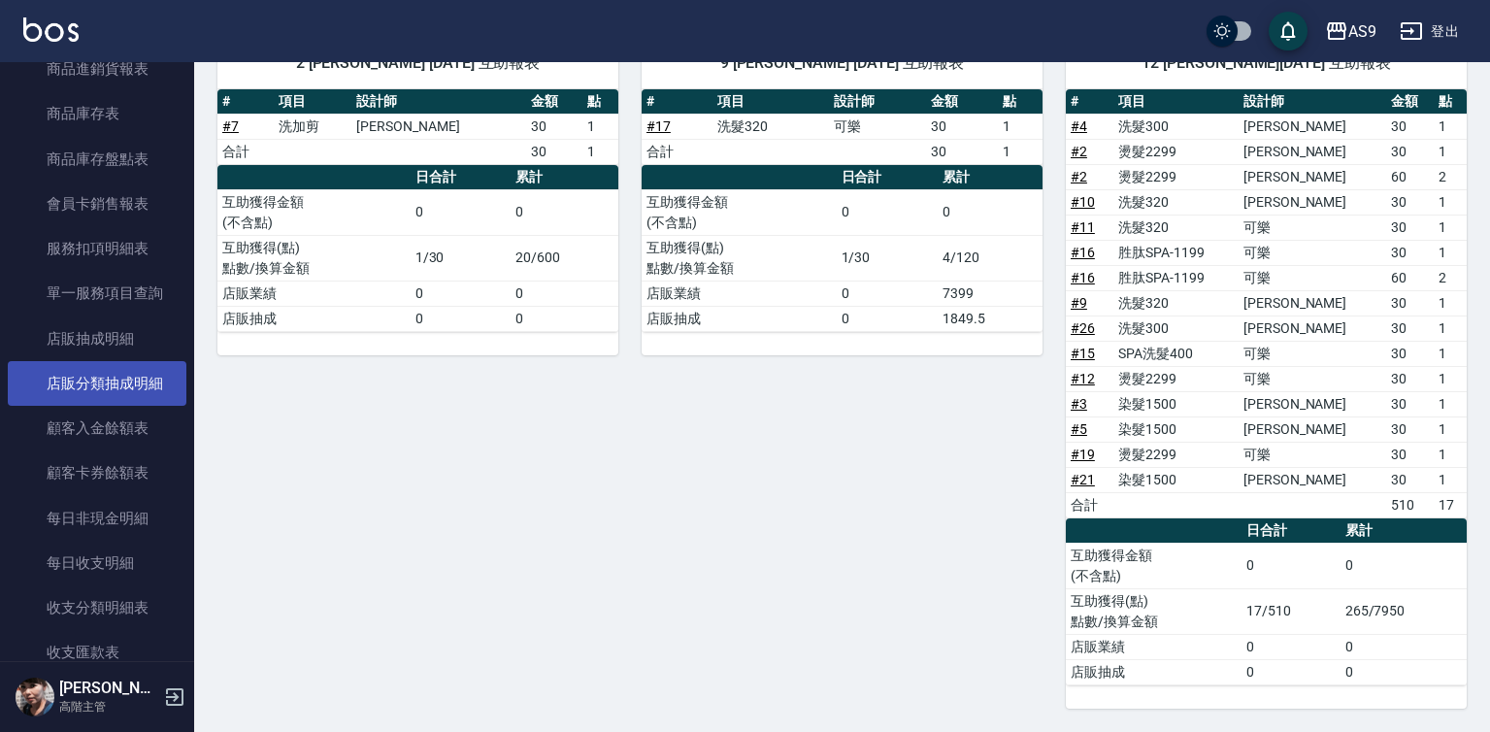
scroll to position [1941, 0]
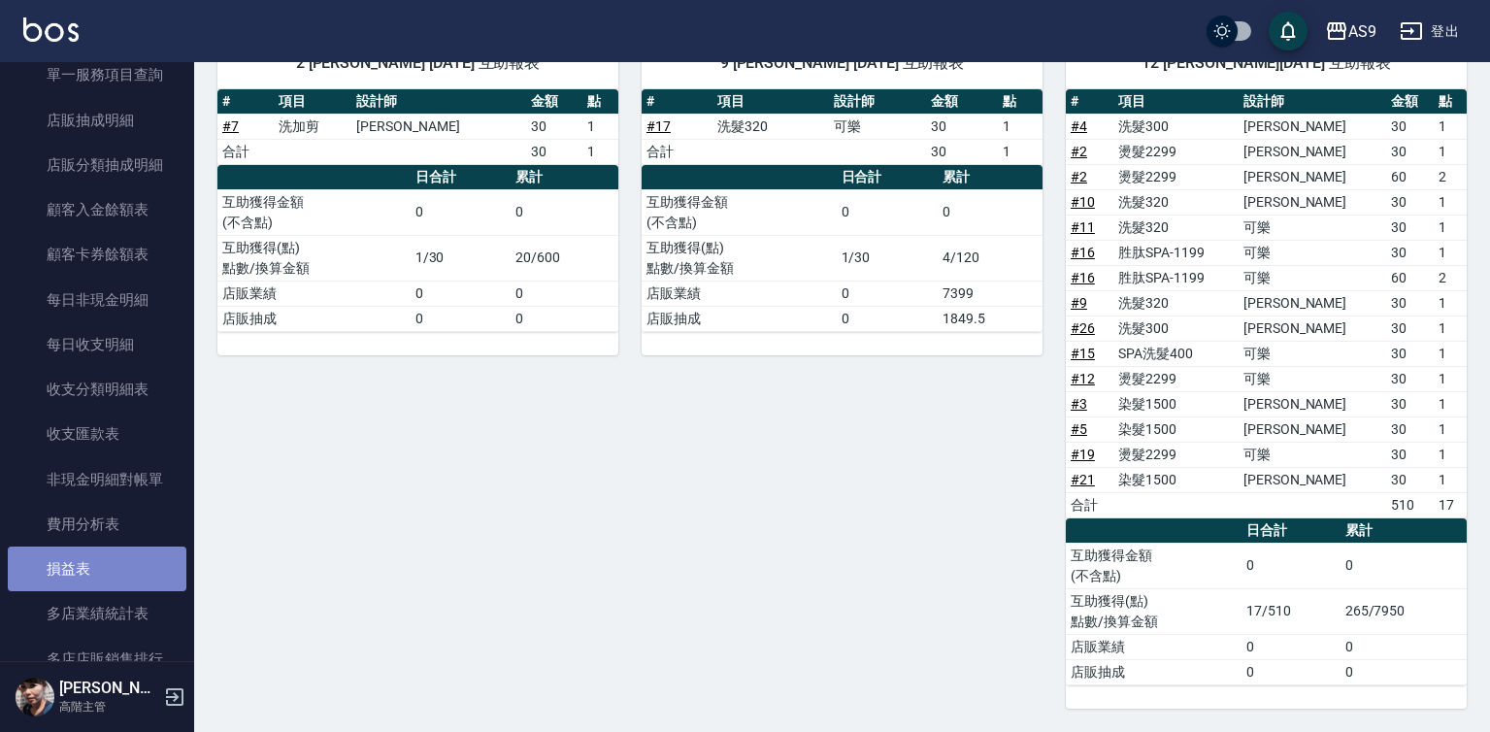
click at [99, 569] on link "損益表" at bounding box center [97, 569] width 179 height 45
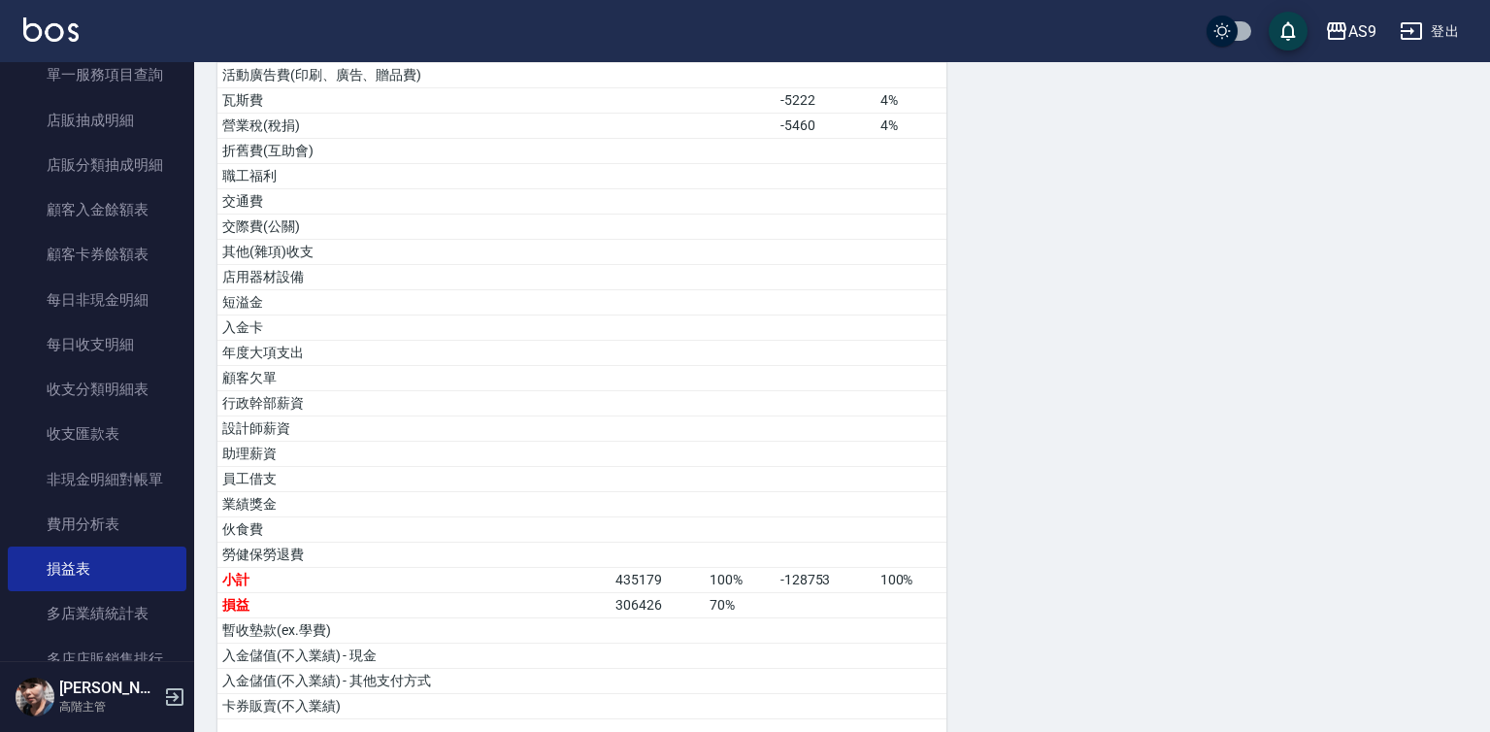
scroll to position [1005, 0]
